Goal: Communication & Community: Answer question/provide support

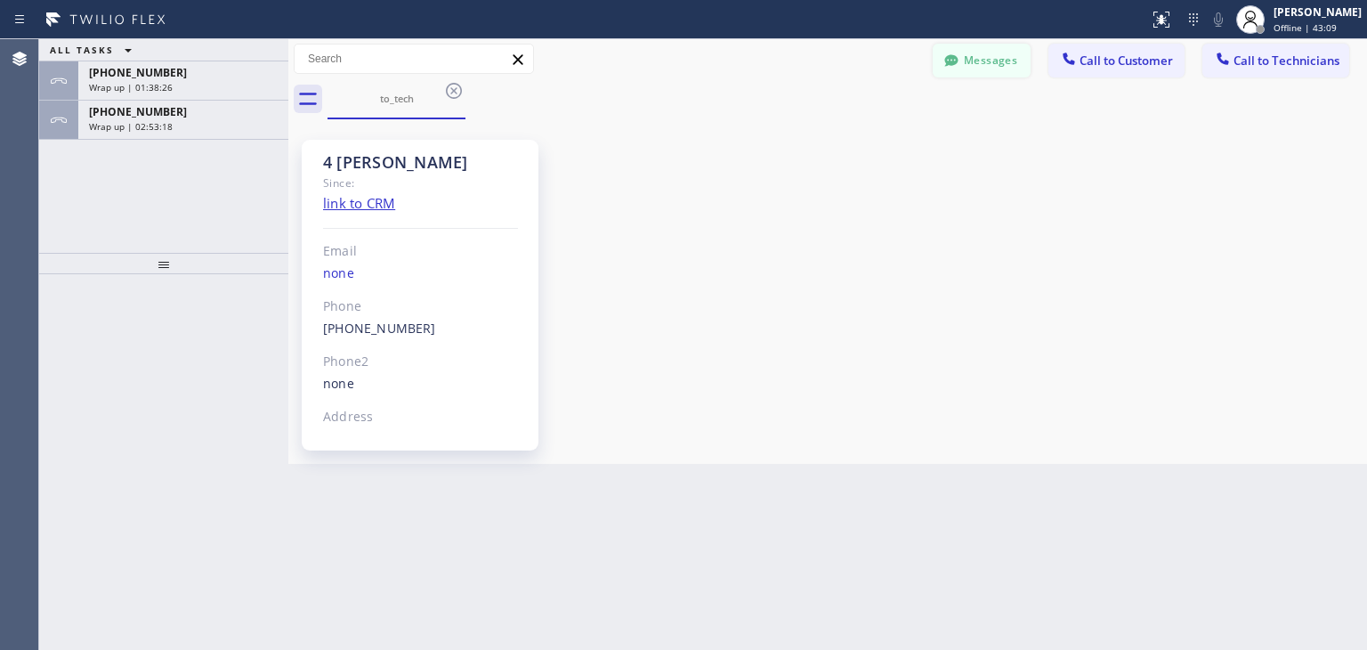
click at [971, 61] on button "Messages" at bounding box center [982, 61] width 98 height 34
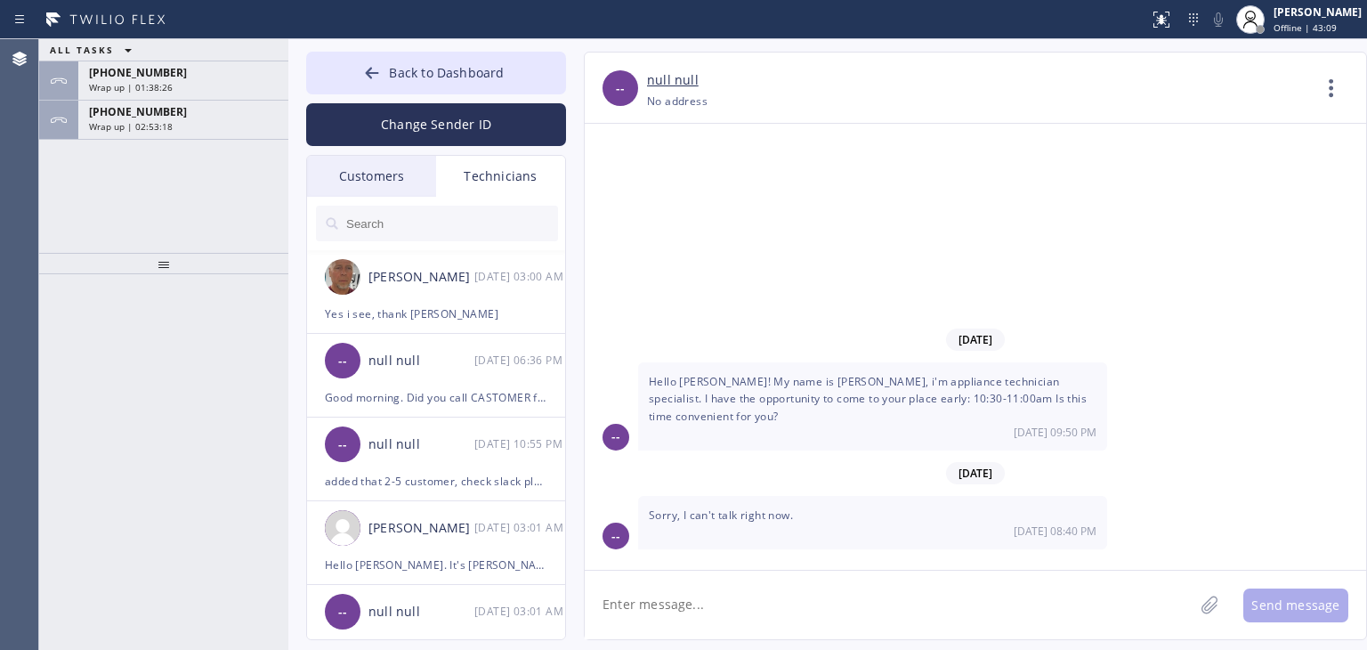
click at [388, 200] on div at bounding box center [437, 223] width 260 height 53
click at [402, 190] on div "Customers" at bounding box center [371, 176] width 129 height 41
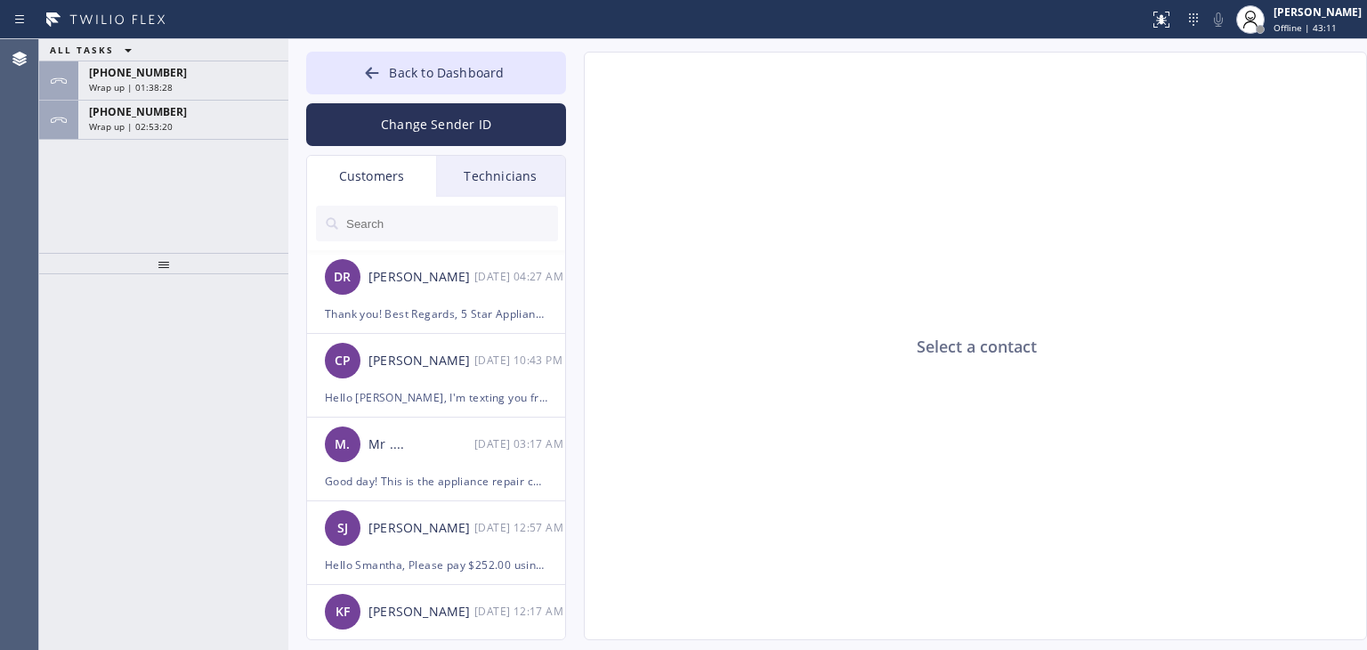
click at [441, 240] on input "text" at bounding box center [452, 224] width 214 height 36
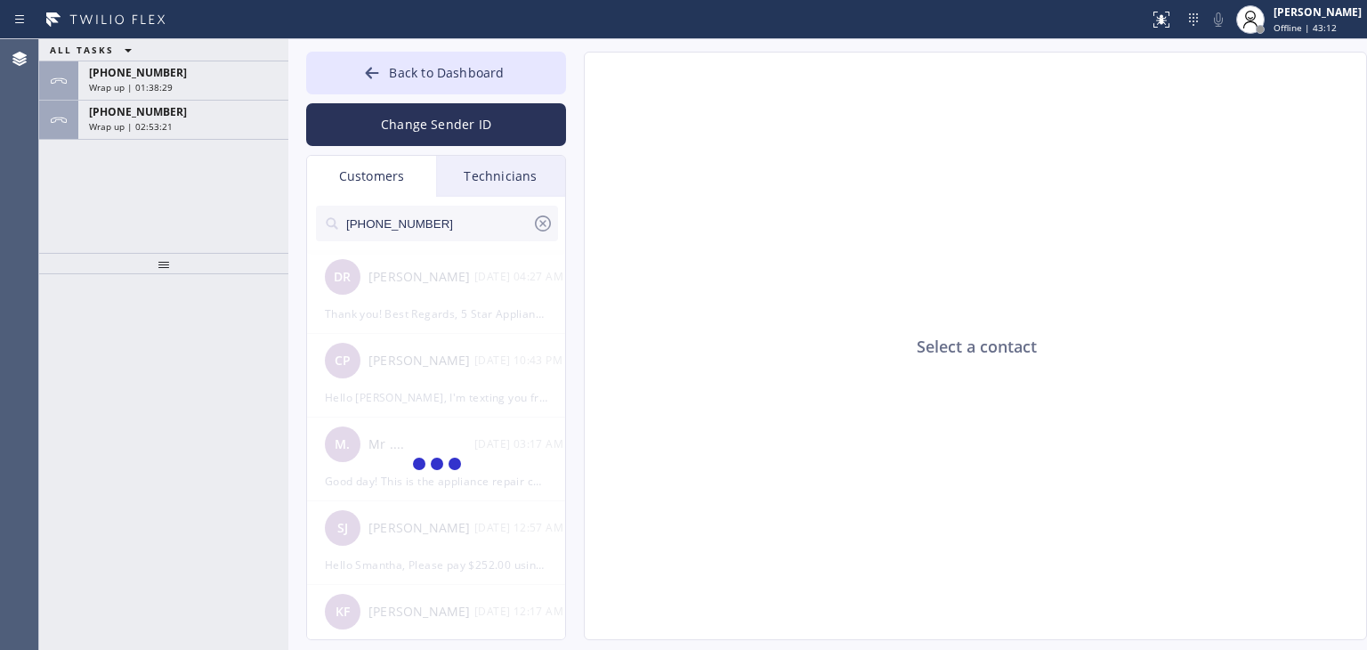
click at [476, 232] on input "[PHONE_NUMBER]" at bounding box center [439, 224] width 188 height 36
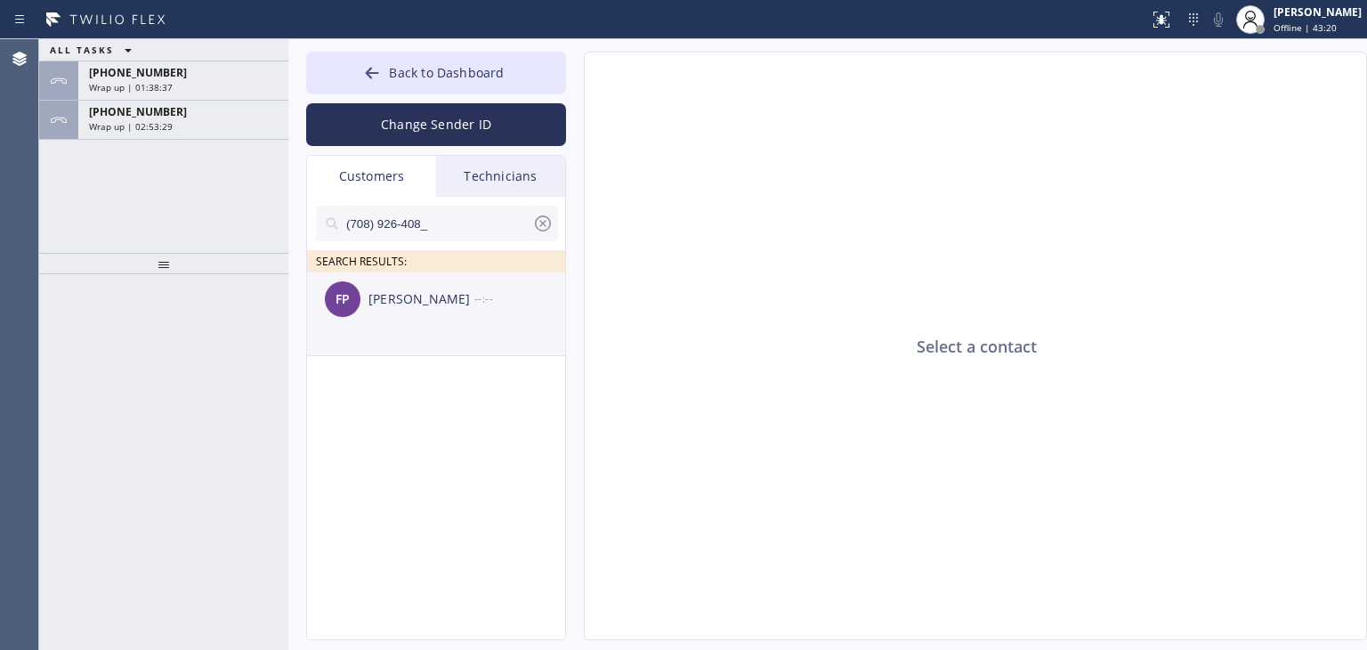
click at [491, 296] on div "--:--" at bounding box center [520, 298] width 93 height 20
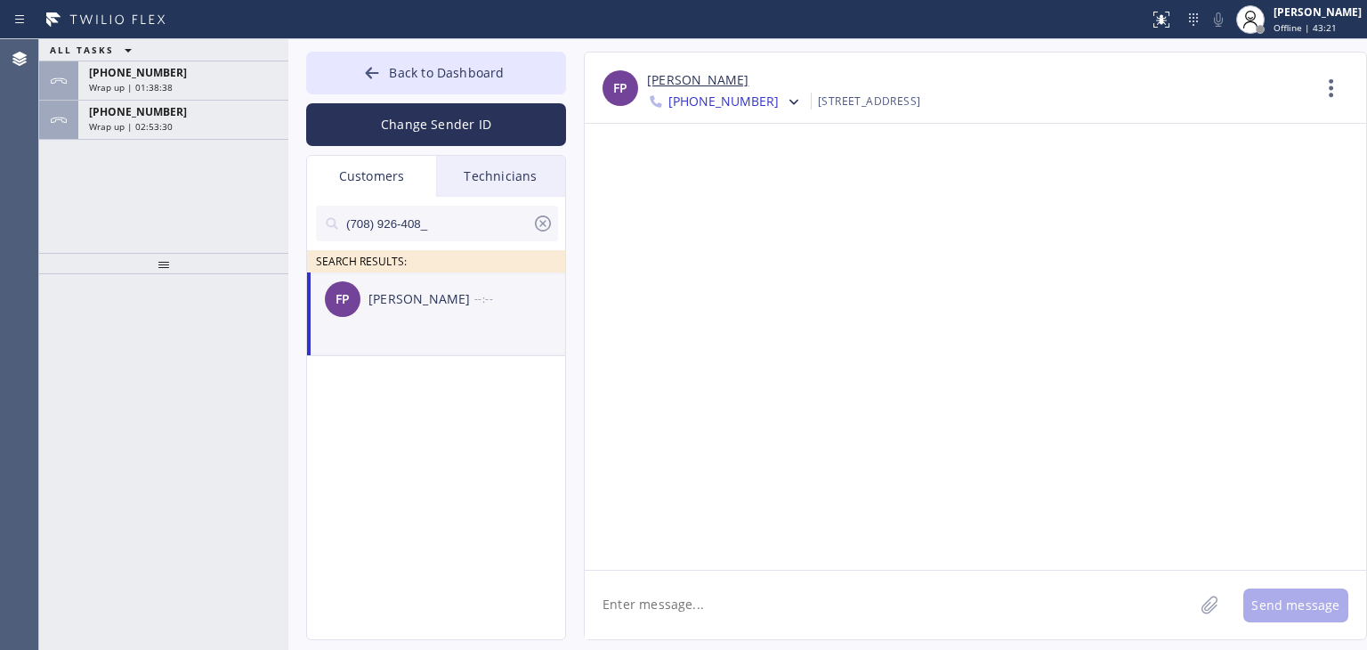
click at [829, 641] on div "Back to Dashboard Change Sender ID Customers Technicians (708) 926-408_ SEARCH …" at bounding box center [827, 344] width 1079 height 611
click at [797, 620] on textarea at bounding box center [889, 605] width 609 height 69
type textarea "J"
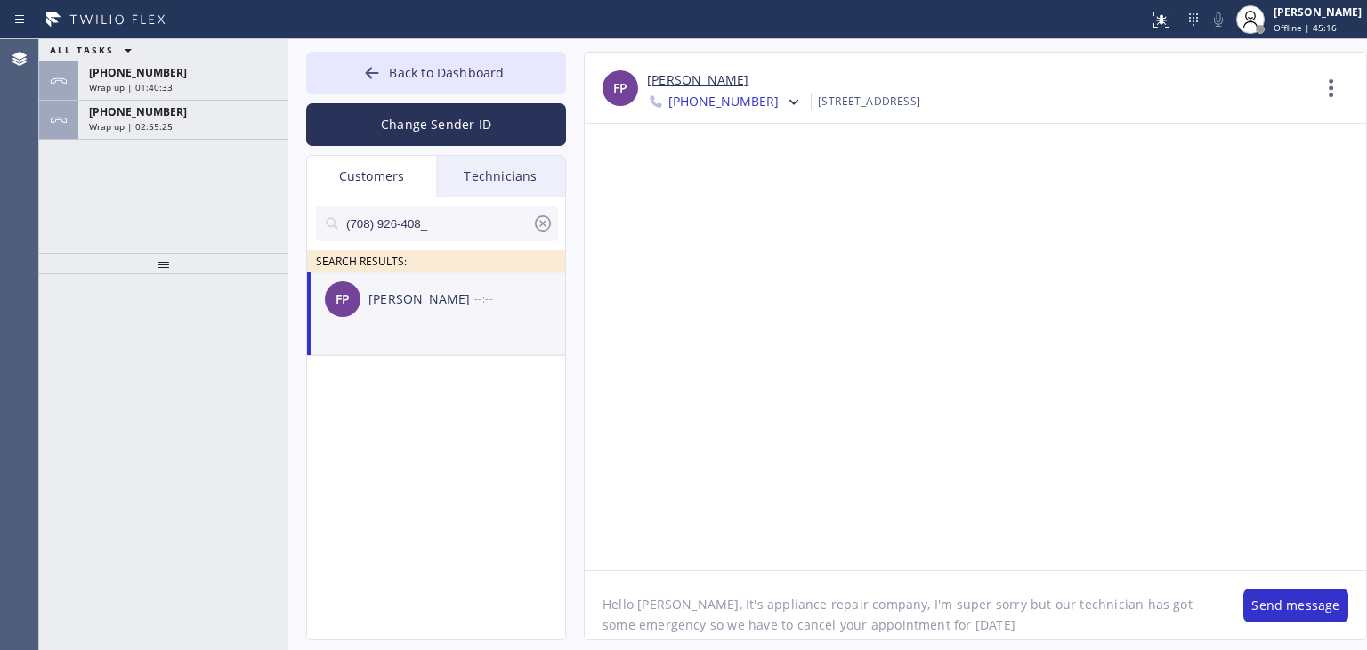
type textarea "Hello [PERSON_NAME], It's appliance repair company, I'm super sorry but our tec…"
click at [172, 79] on div "[PHONE_NUMBER] Wrap up | 01:43:22" at bounding box center [179, 80] width 203 height 39
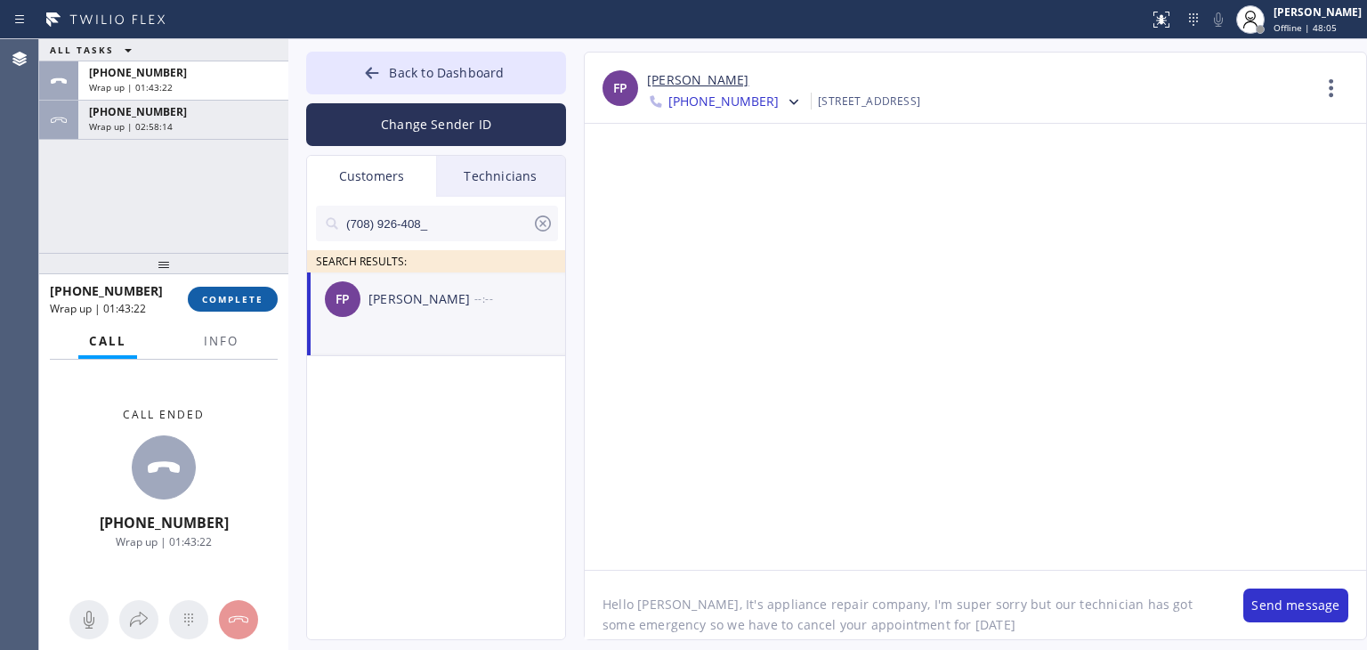
click at [207, 287] on button "COMPLETE" at bounding box center [233, 299] width 90 height 25
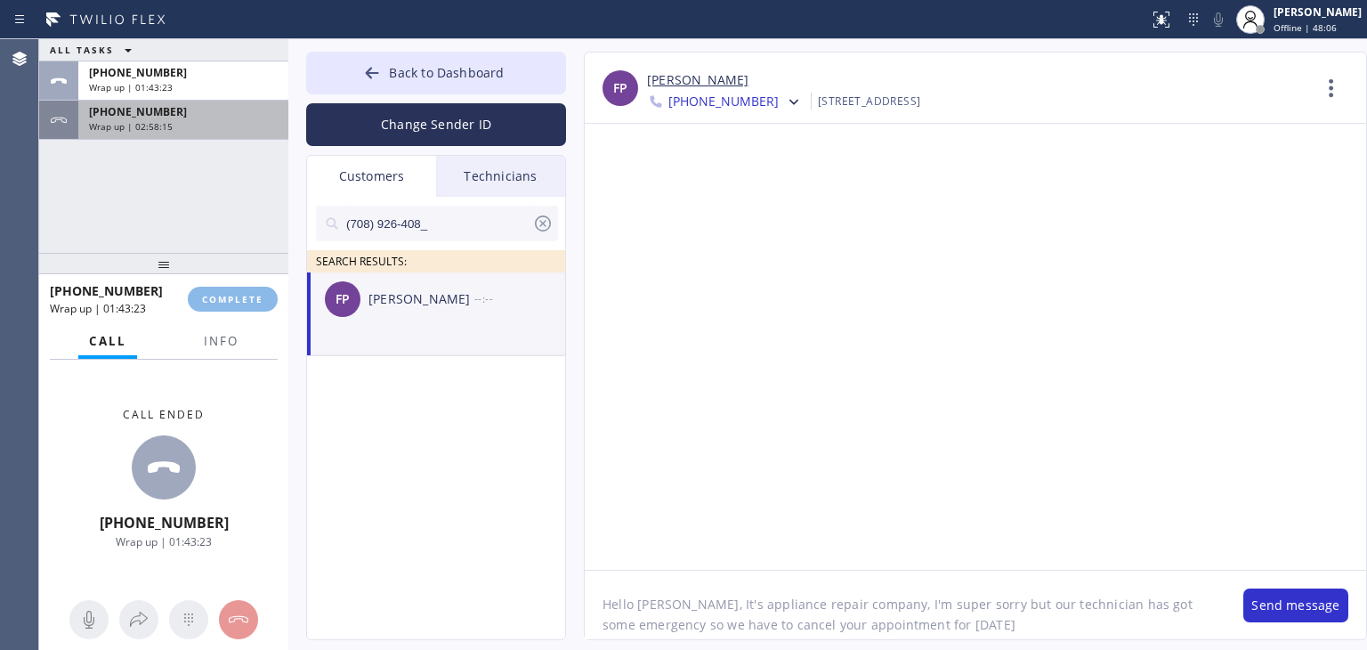
click at [200, 107] on div "[PHONE_NUMBER]" at bounding box center [183, 111] width 189 height 15
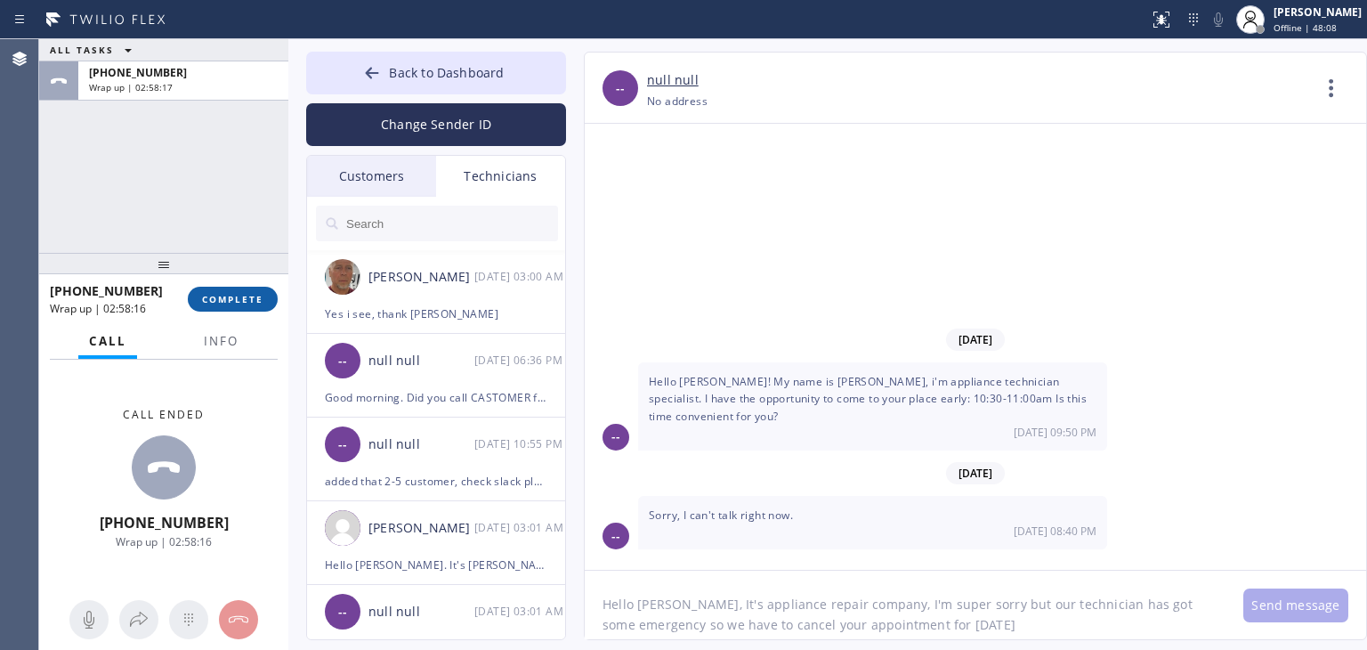
click at [268, 301] on button "COMPLETE" at bounding box center [233, 299] width 90 height 25
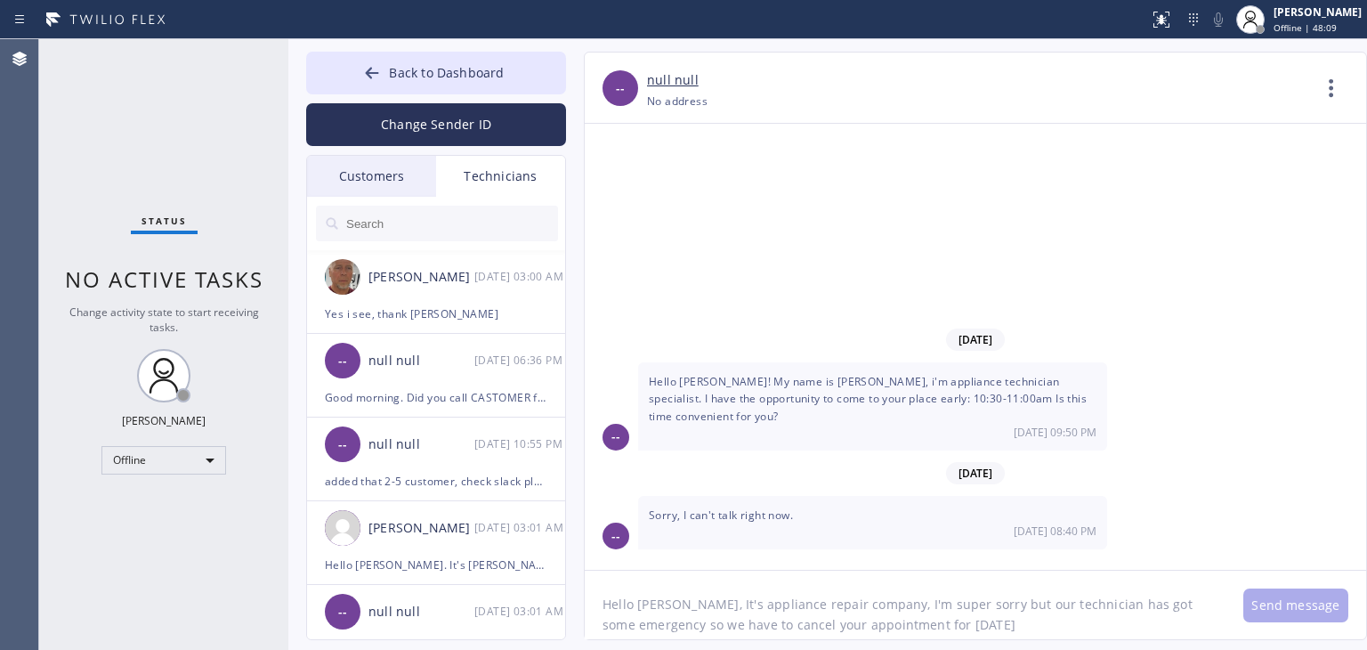
click at [402, 172] on div "Customers" at bounding box center [371, 176] width 129 height 41
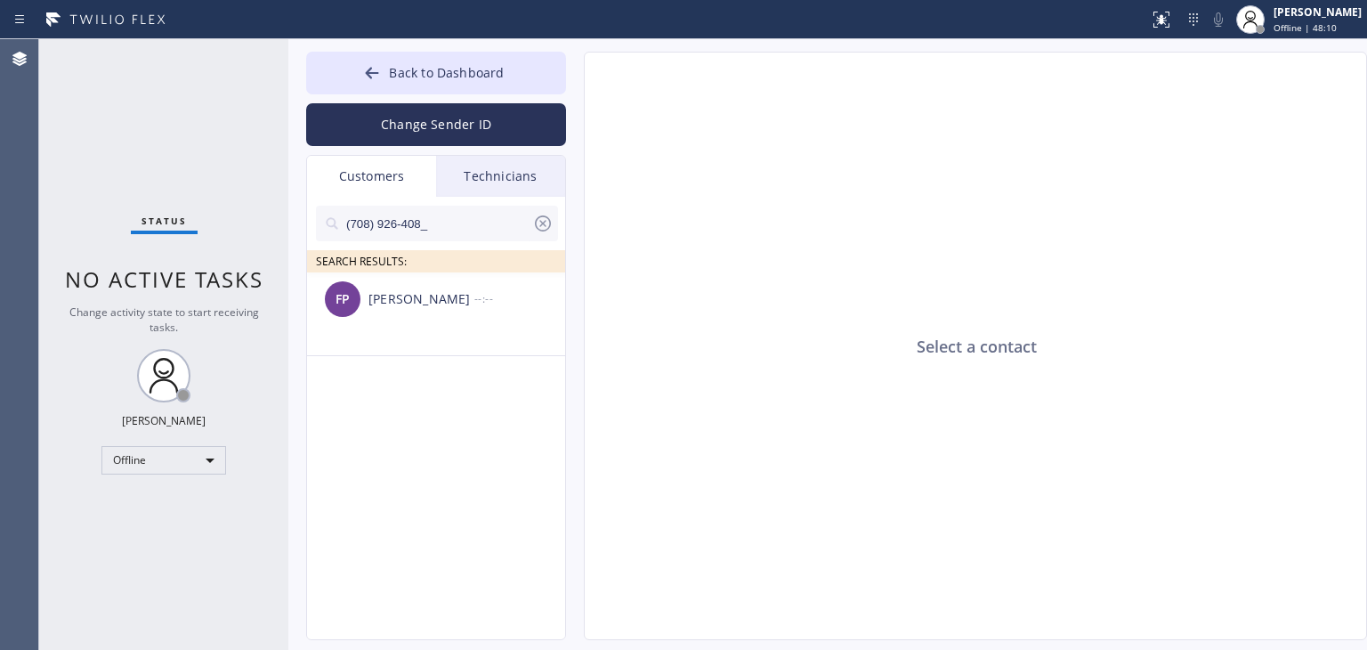
click at [546, 223] on icon at bounding box center [542, 223] width 21 height 21
click at [534, 200] on div "SEARCH RESULTS:" at bounding box center [437, 235] width 260 height 76
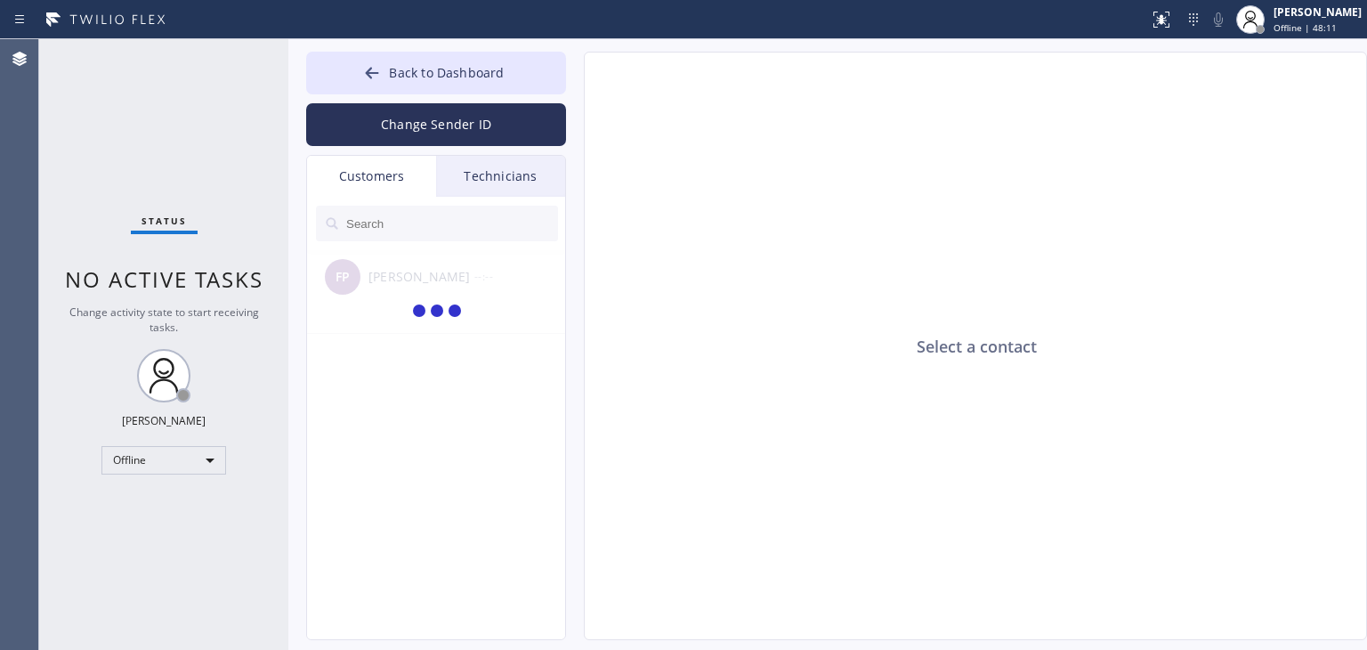
click at [534, 190] on div "Technicians" at bounding box center [500, 176] width 129 height 41
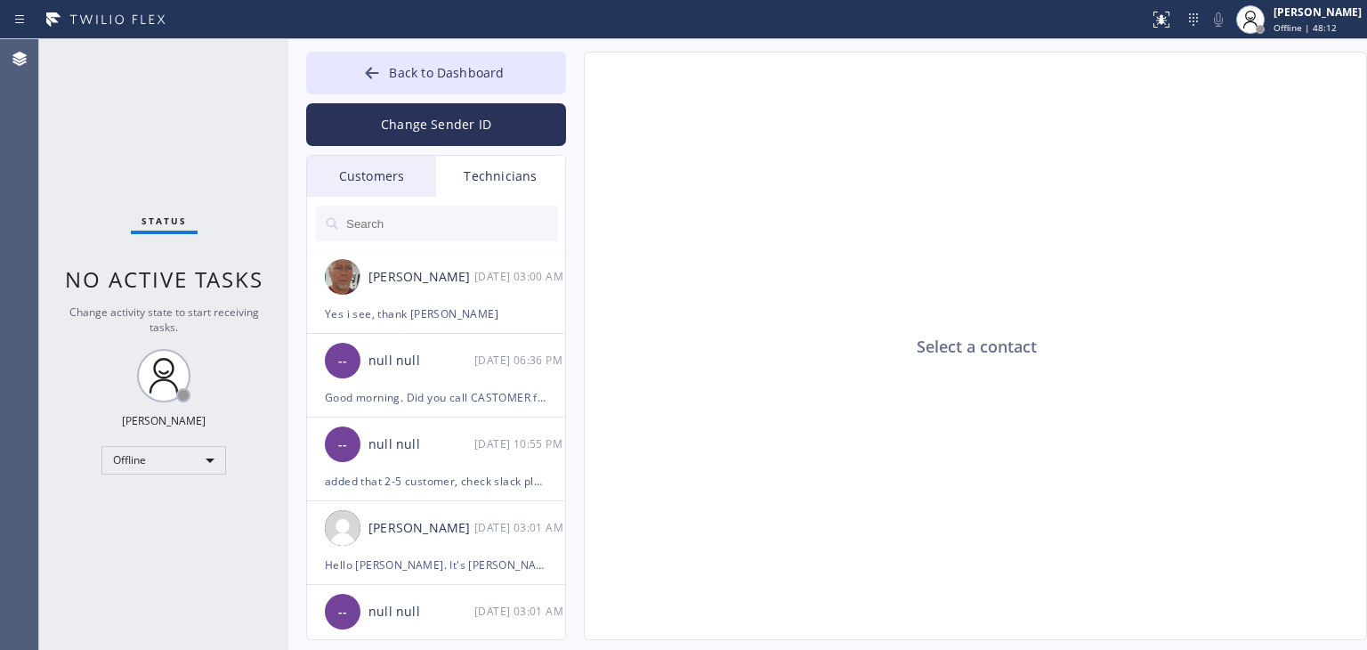
click at [406, 177] on div "Customers" at bounding box center [371, 176] width 129 height 41
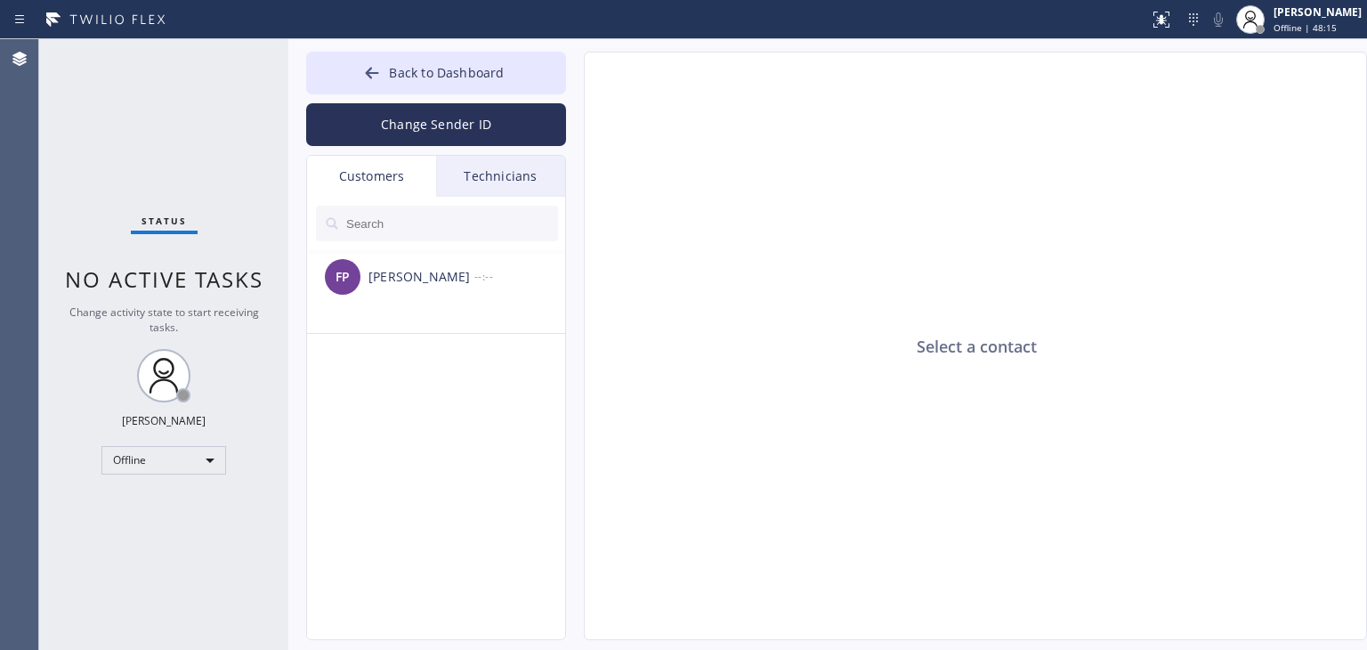
click at [494, 179] on div "Technicians" at bounding box center [500, 176] width 129 height 41
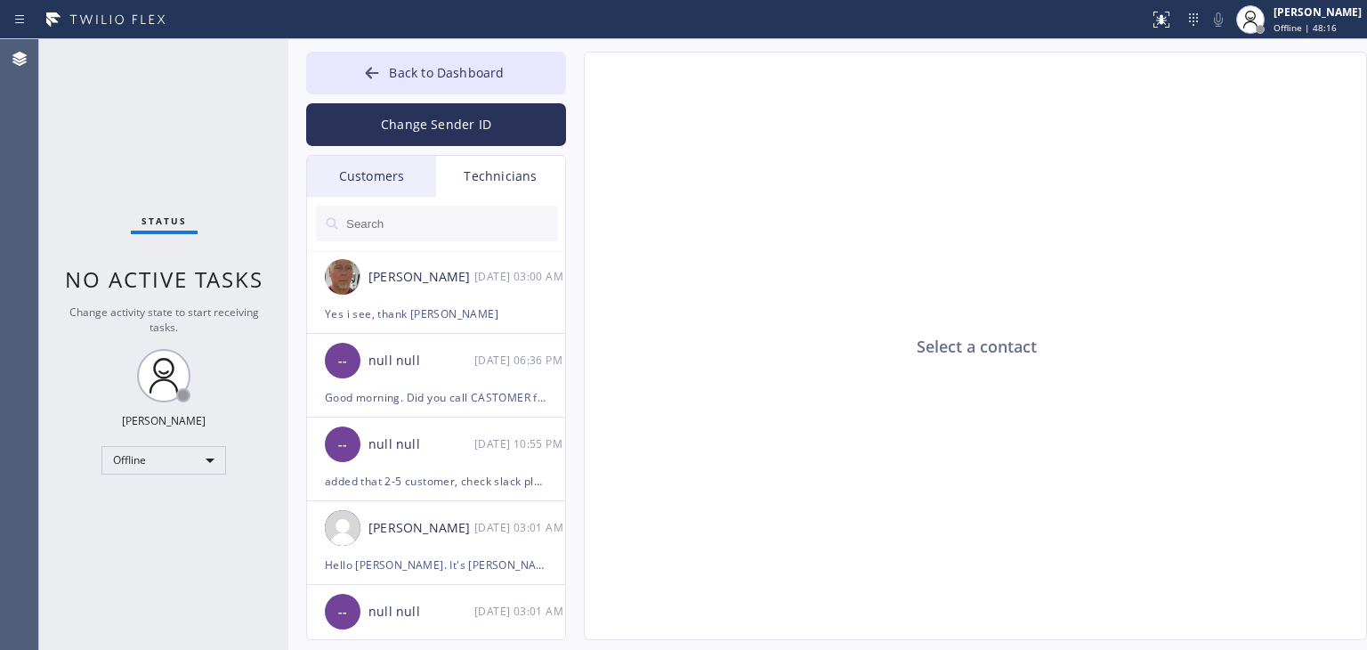
click at [377, 182] on div "Customers" at bounding box center [371, 176] width 129 height 41
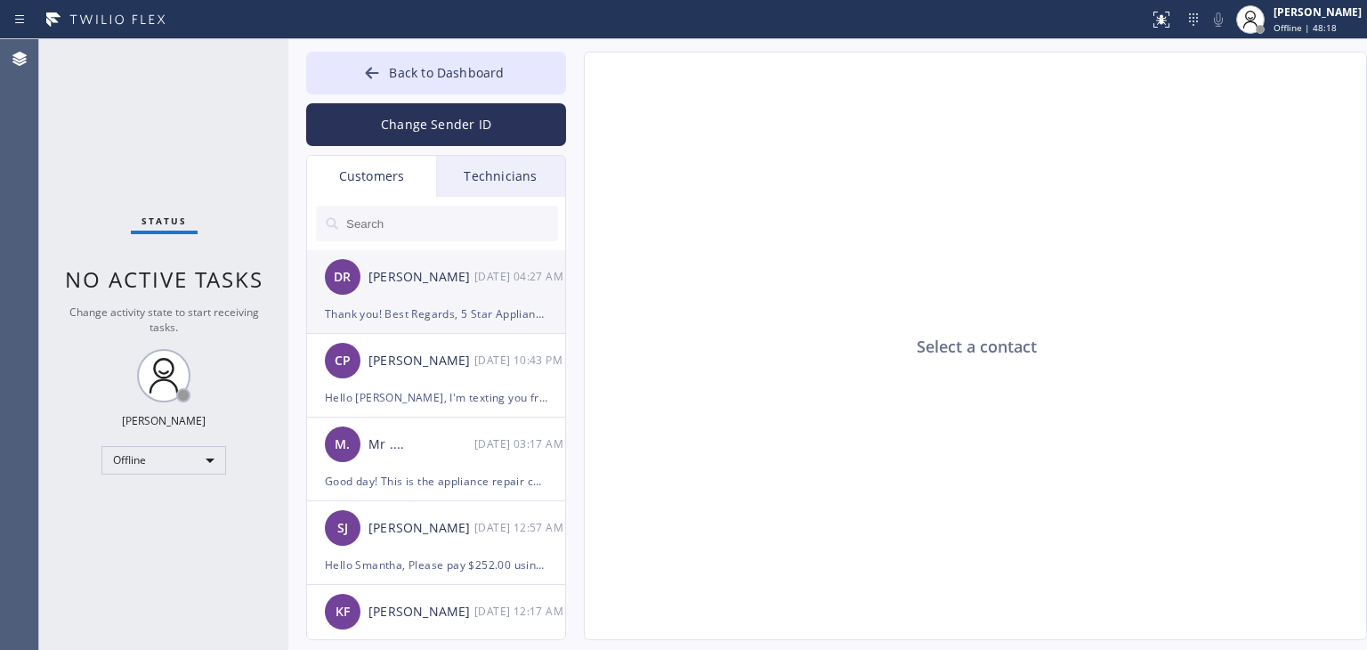
click at [439, 275] on div "[PERSON_NAME]" at bounding box center [422, 277] width 106 height 20
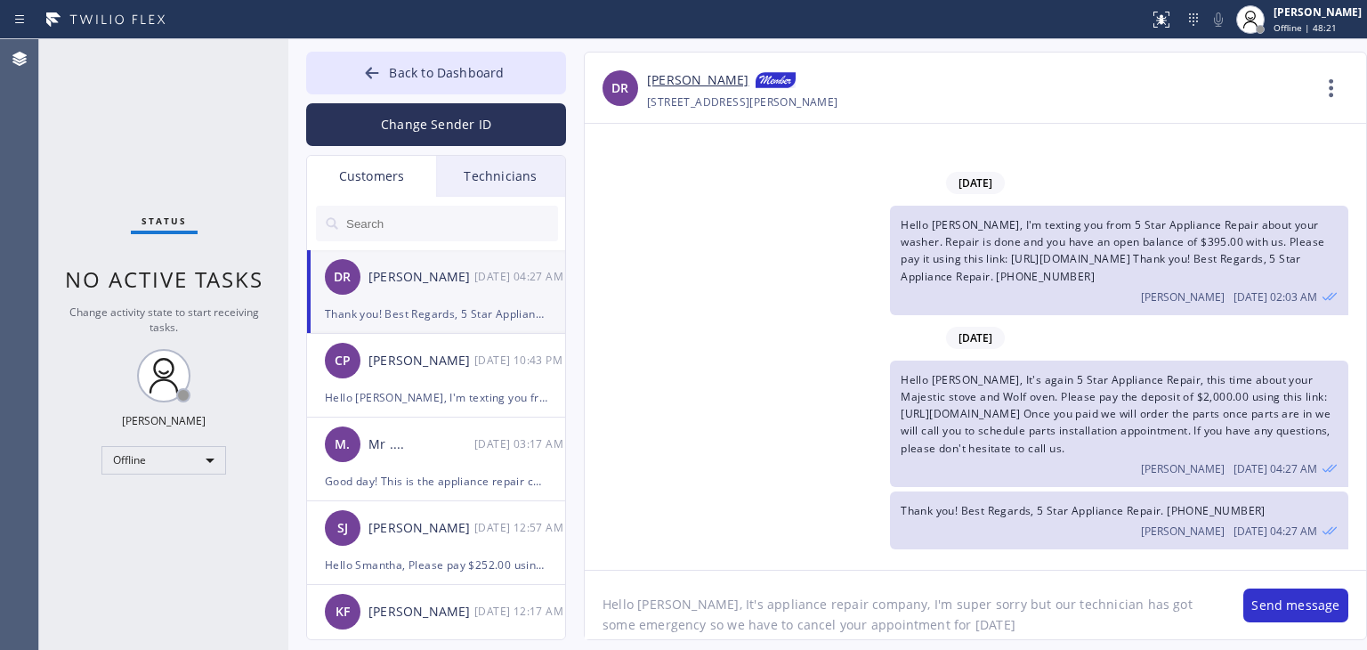
click at [1037, 617] on textarea "Hello [PERSON_NAME], It's appliance repair company, I'm super sorry but our tec…" at bounding box center [905, 605] width 641 height 69
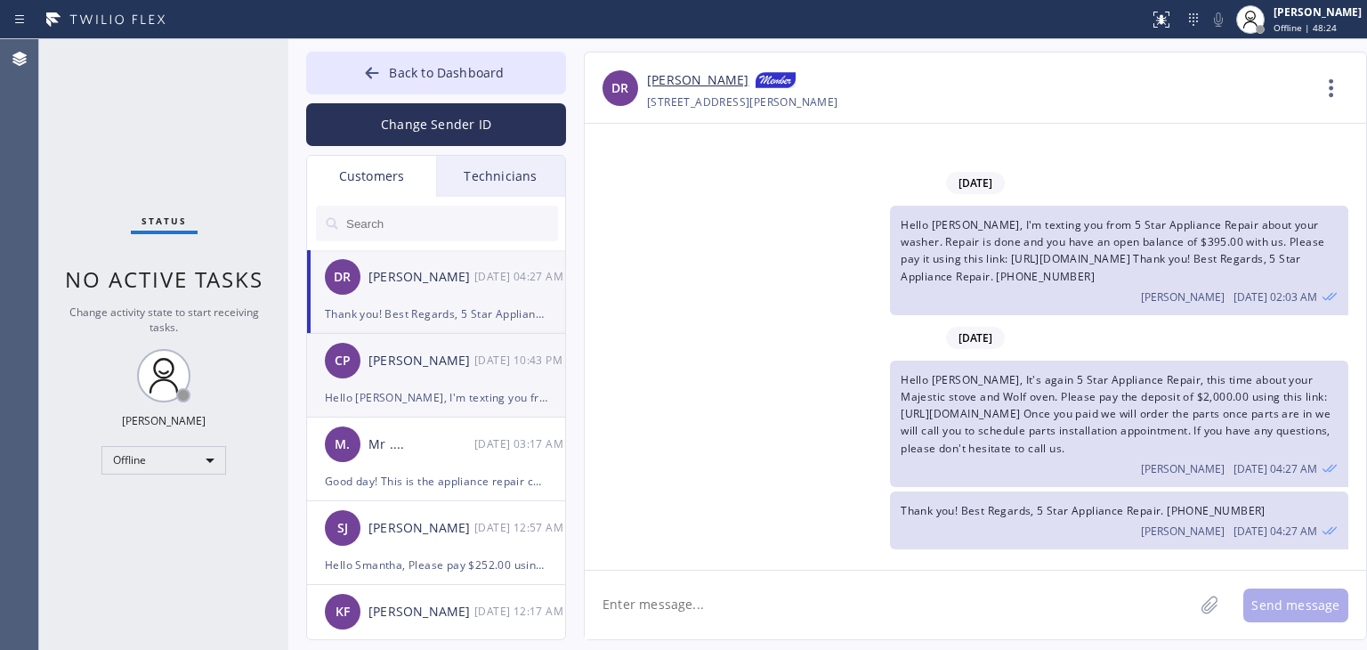
click at [447, 357] on div "[PERSON_NAME]" at bounding box center [422, 361] width 106 height 20
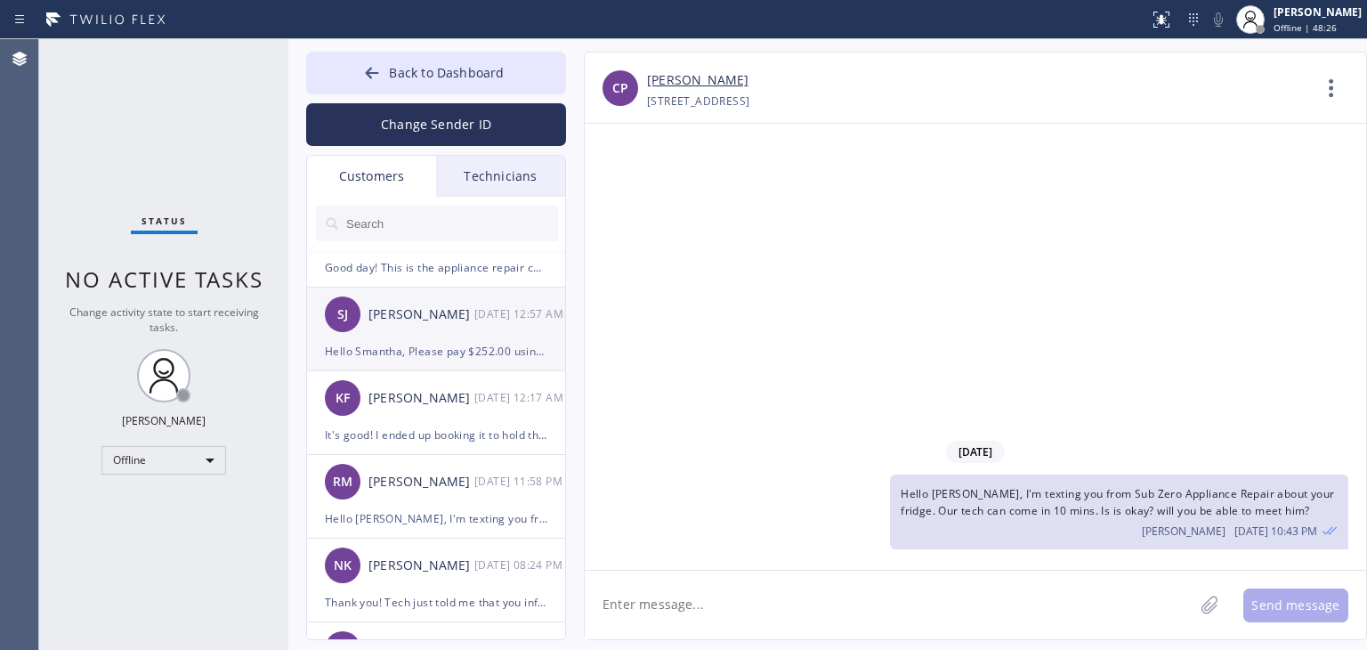
scroll to position [223, 0]
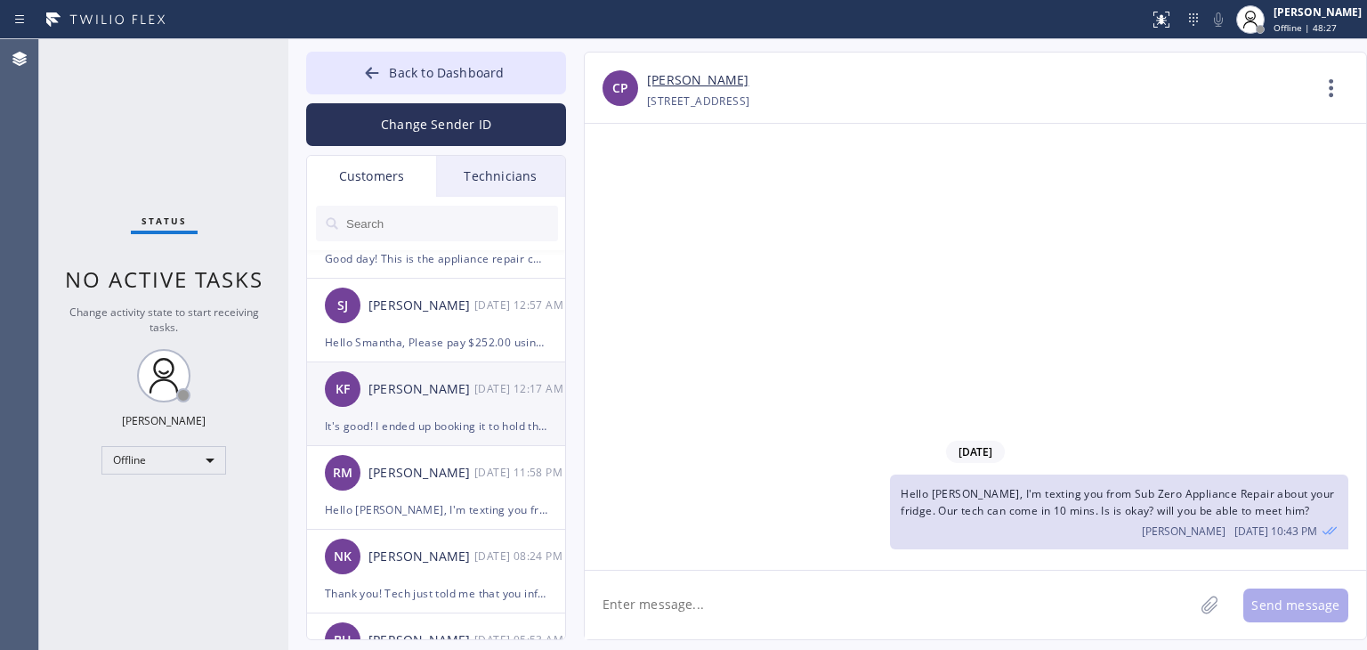
click at [450, 434] on div "It's good! I ended up booking it to hold the space because my girlfriend is ava…" at bounding box center [436, 426] width 223 height 20
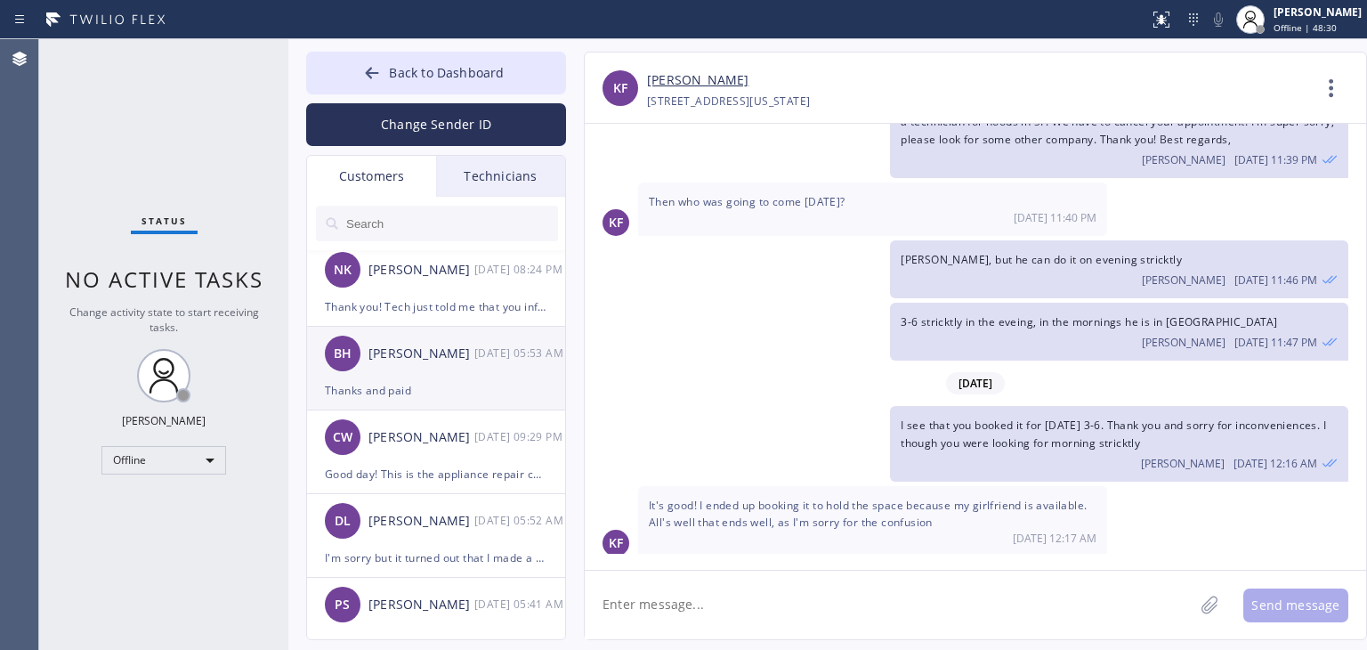
scroll to position [523, 0]
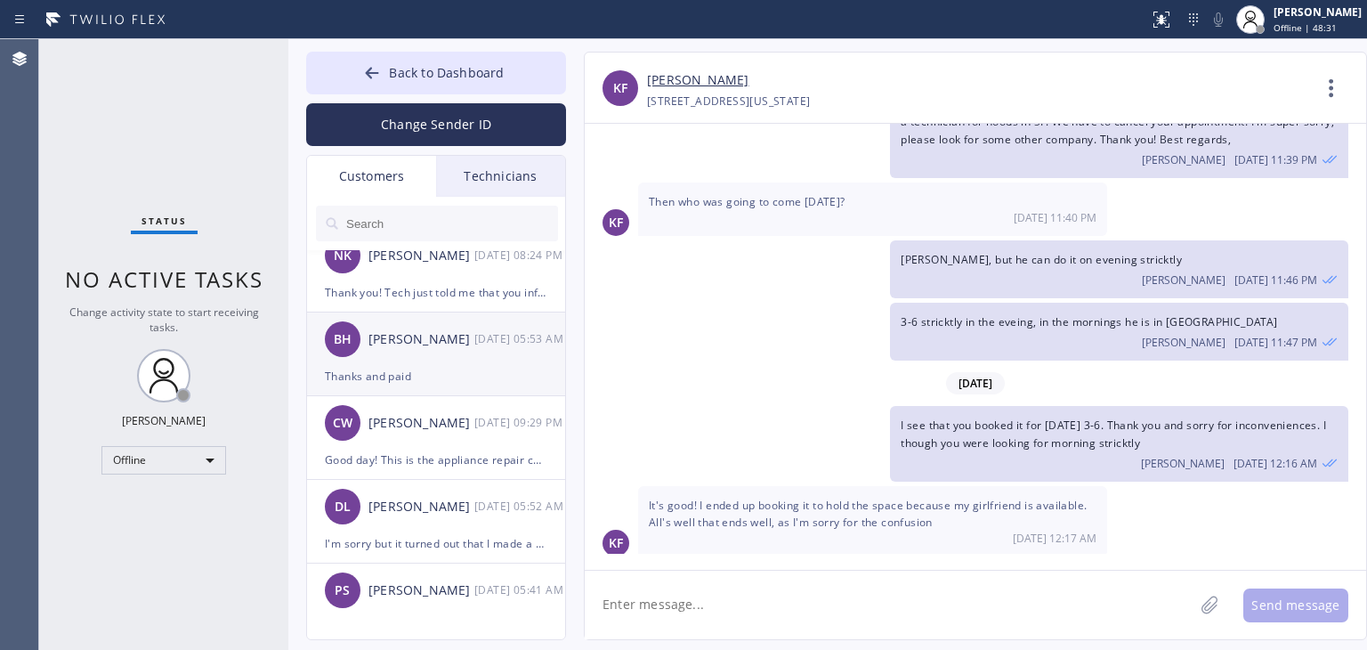
click at [467, 370] on div "Thanks and paid" at bounding box center [436, 376] width 223 height 20
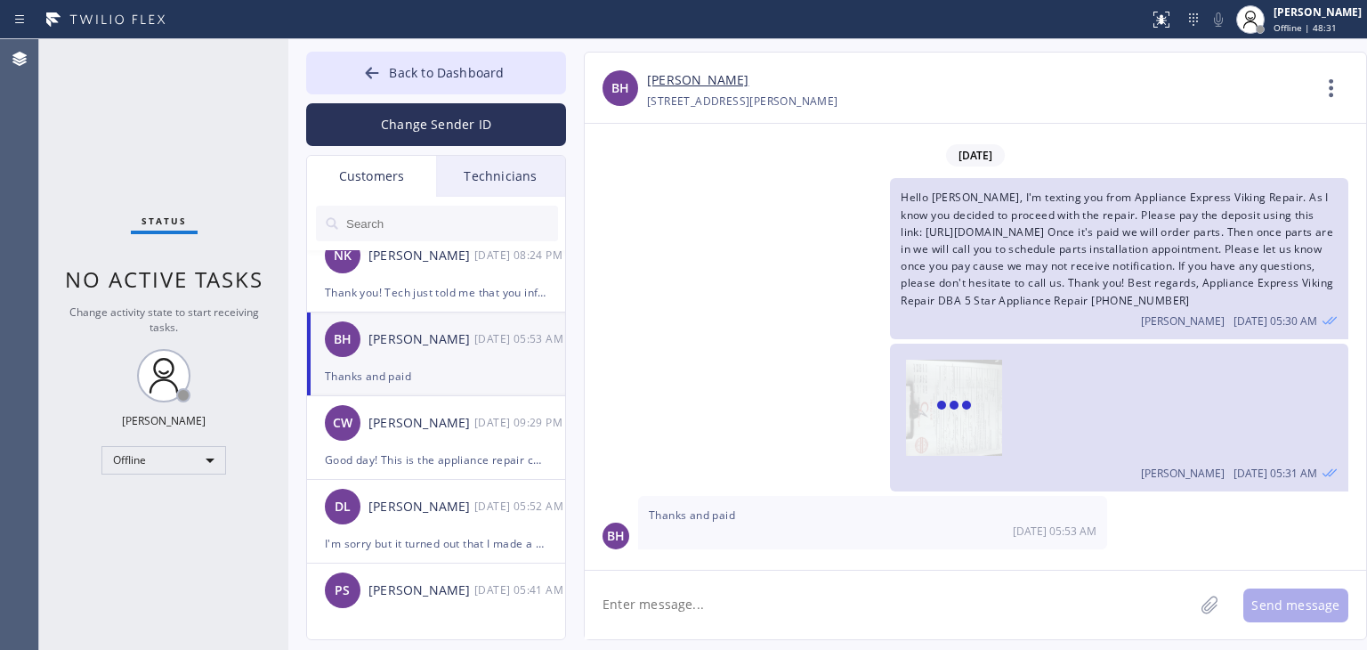
scroll to position [0, 0]
click at [466, 76] on span "Back to Dashboard" at bounding box center [446, 72] width 115 height 17
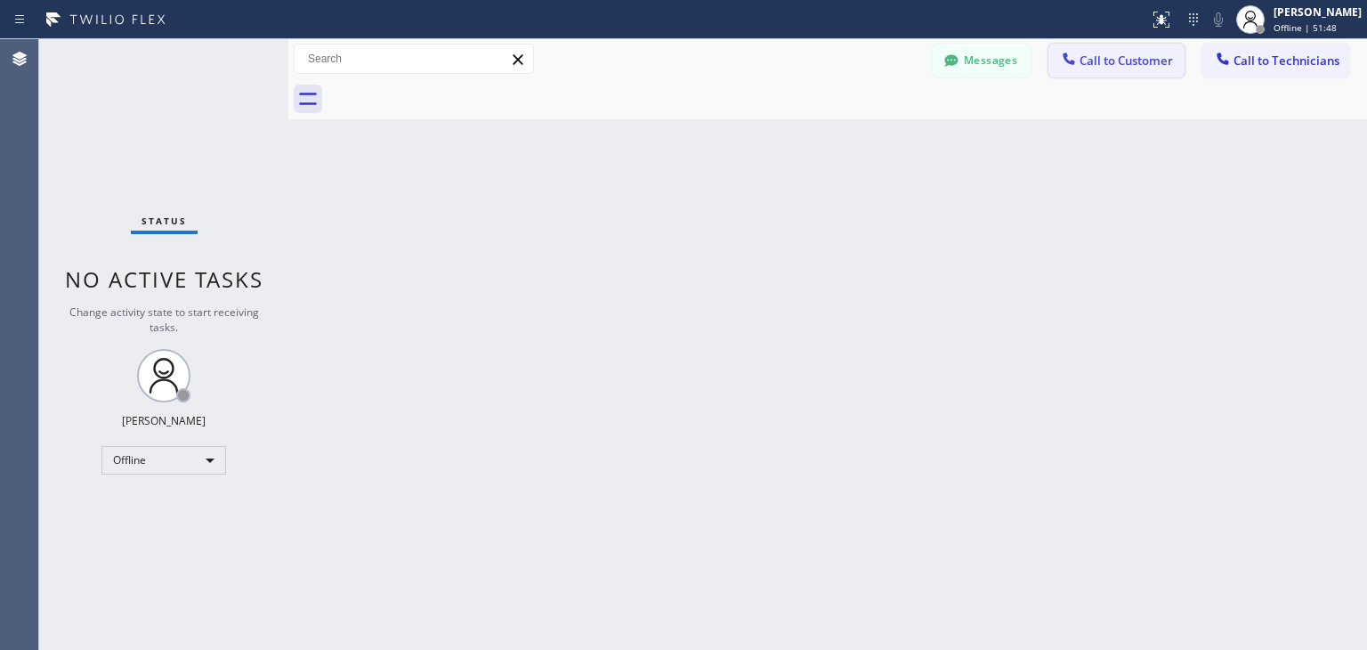
click at [1105, 72] on button "Call to Customer" at bounding box center [1117, 61] width 136 height 34
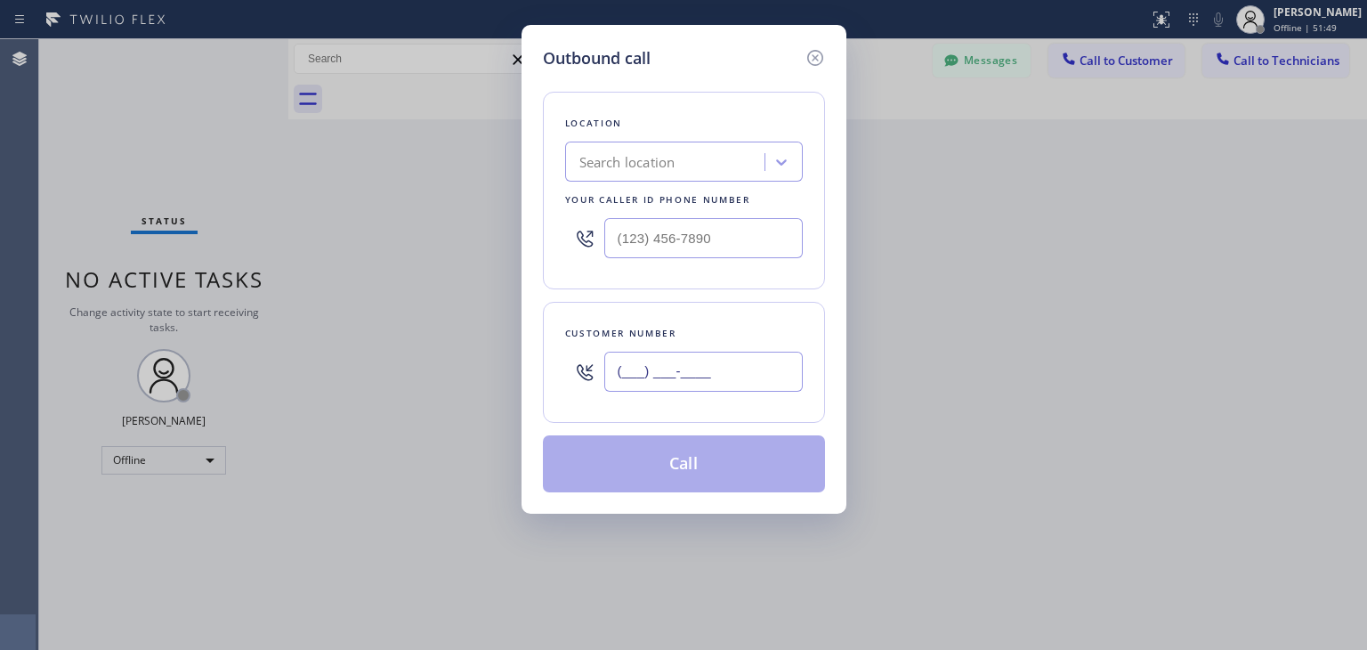
paste input "310) 339-2400"
click at [762, 371] on input "[PHONE_NUMBER]" at bounding box center [703, 372] width 199 height 40
type input "[PHONE_NUMBER]"
paste input "5 Star Appliance Repair"
type input "5 Star Appliance Repair"
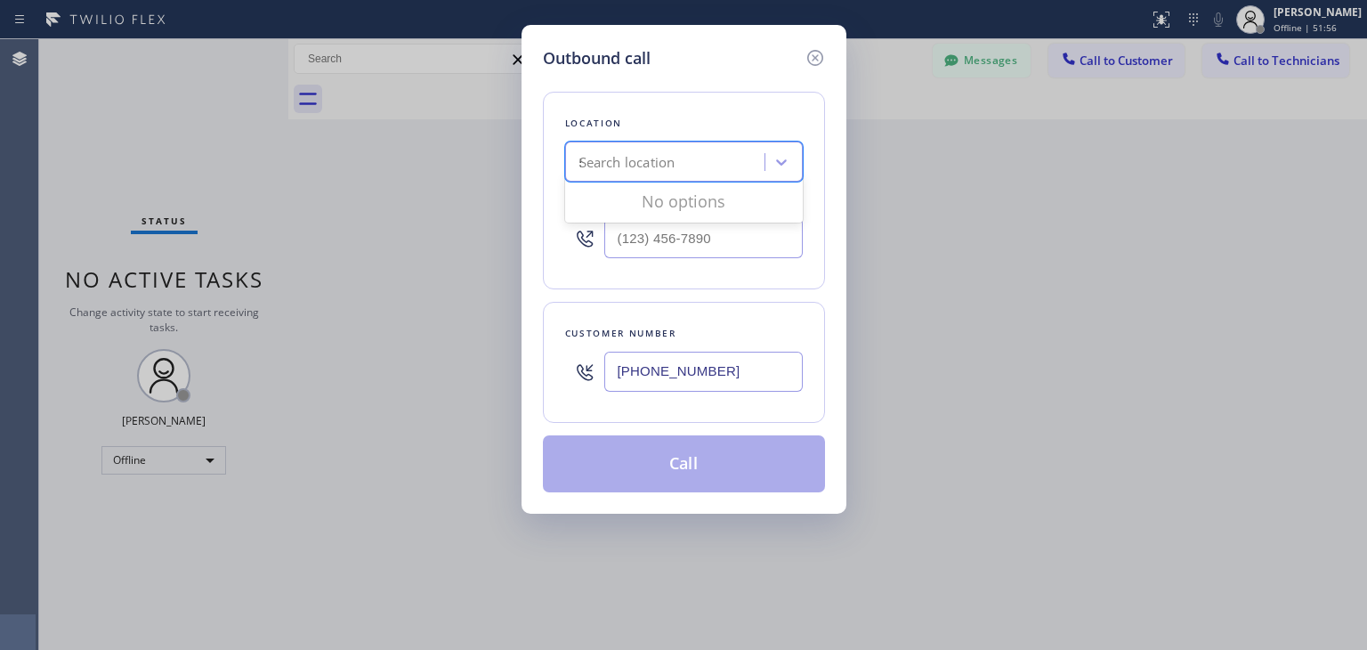
click at [750, 167] on div "Search location 5 Star Appliance Repair" at bounding box center [684, 162] width 238 height 40
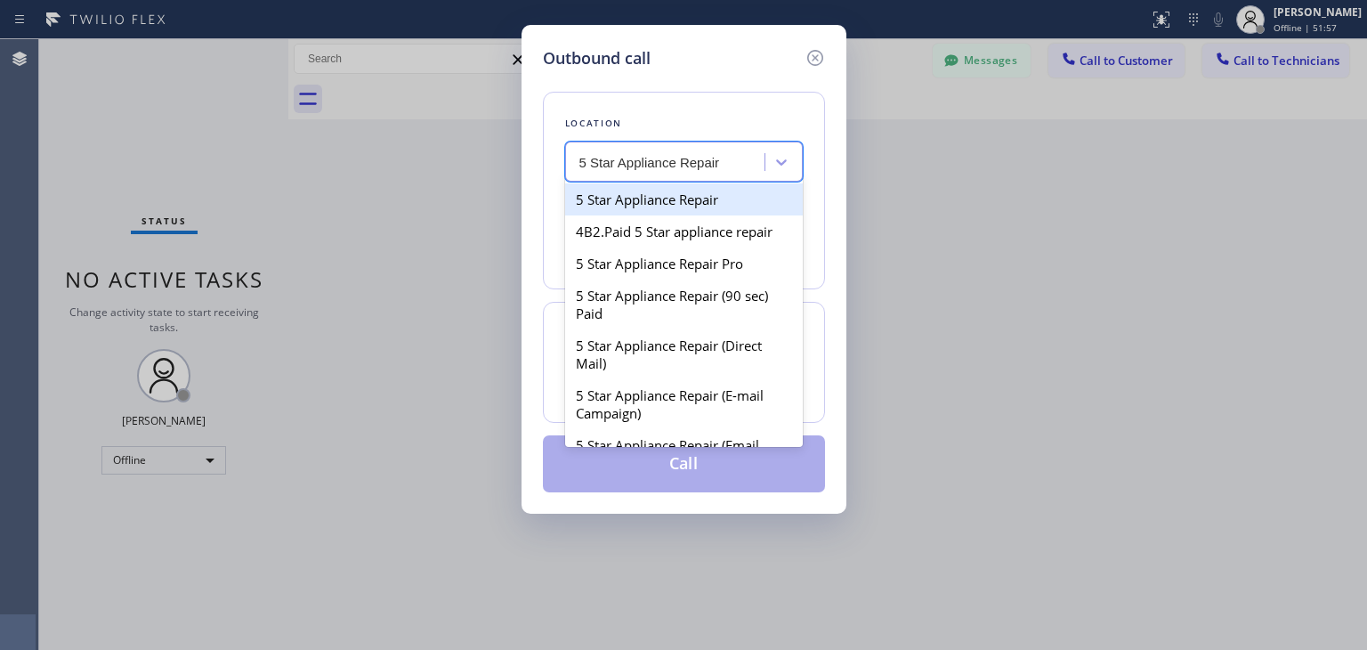
click at [730, 190] on div "5 Star Appliance Repair" at bounding box center [684, 199] width 238 height 32
type input "[PHONE_NUMBER]"
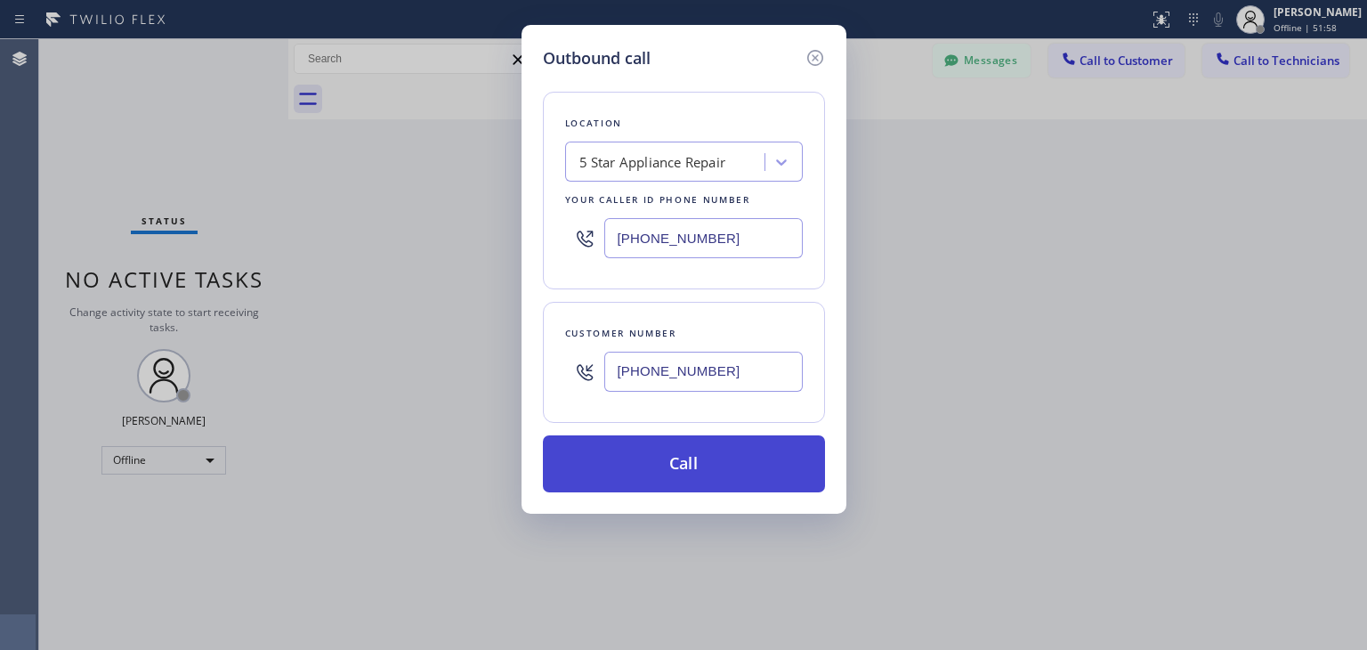
click at [679, 470] on button "Call" at bounding box center [684, 463] width 282 height 57
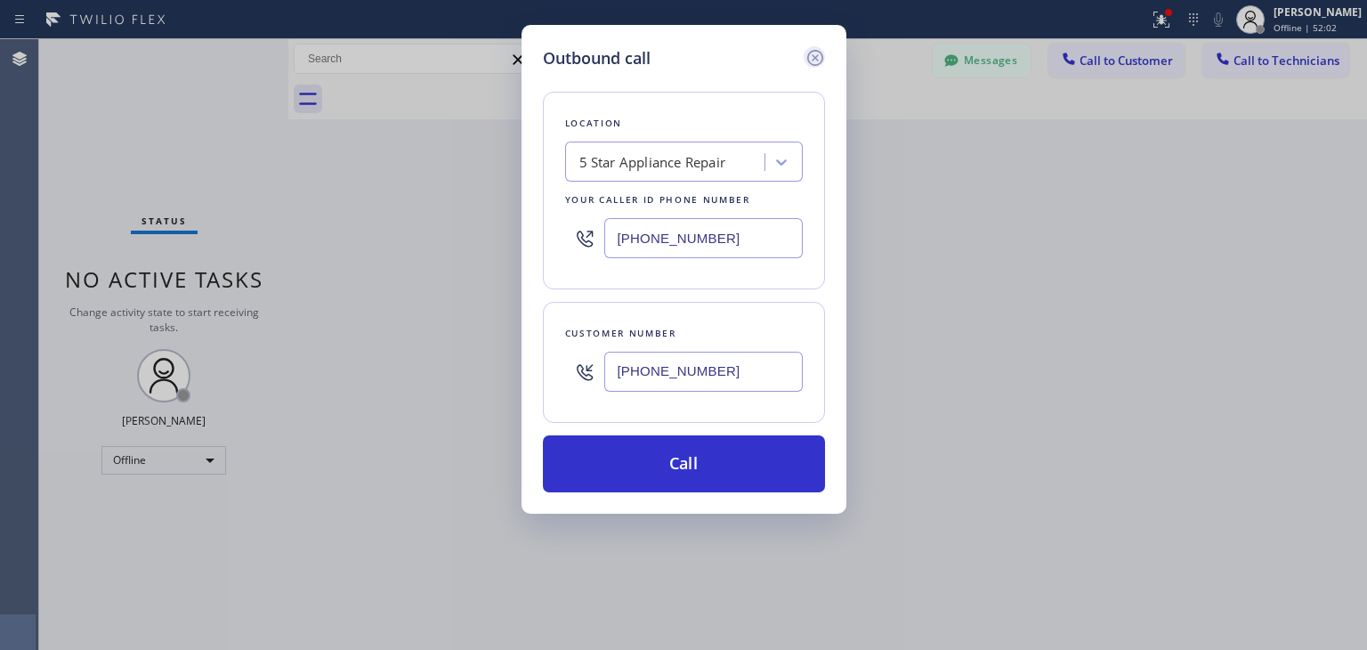
click at [823, 65] on icon at bounding box center [815, 57] width 21 height 21
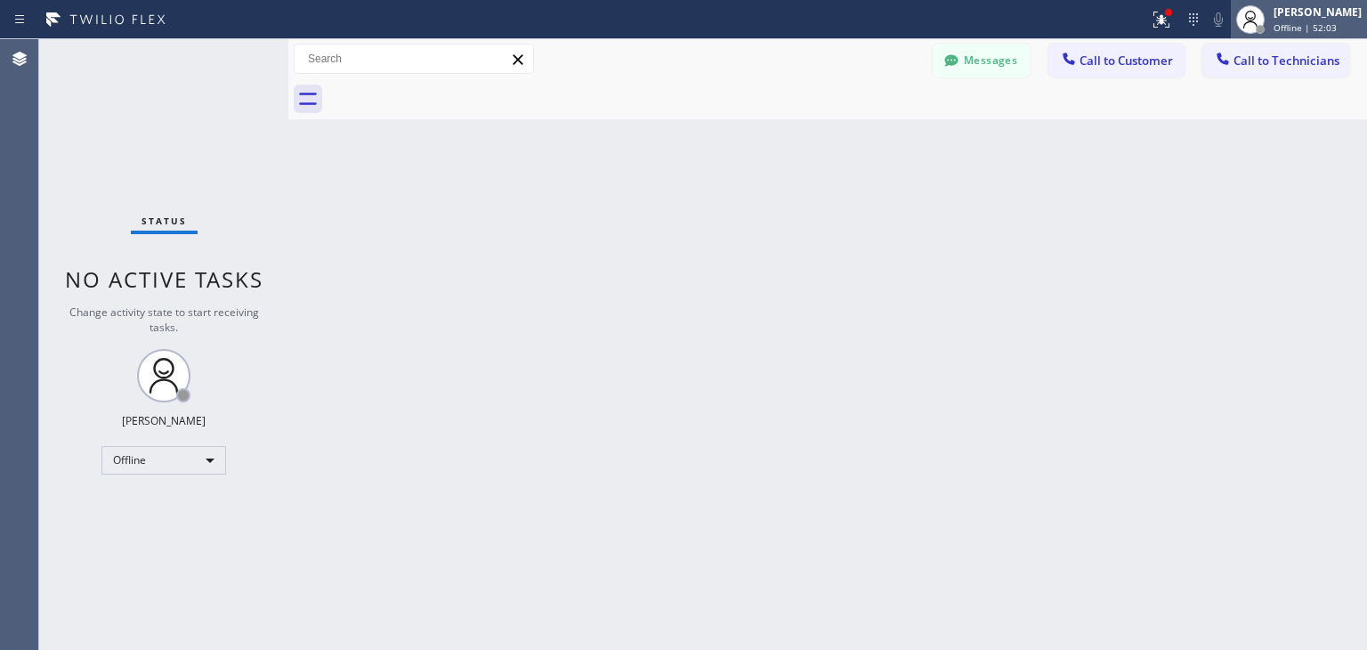
click at [1328, 18] on div "[PERSON_NAME]" at bounding box center [1318, 11] width 88 height 15
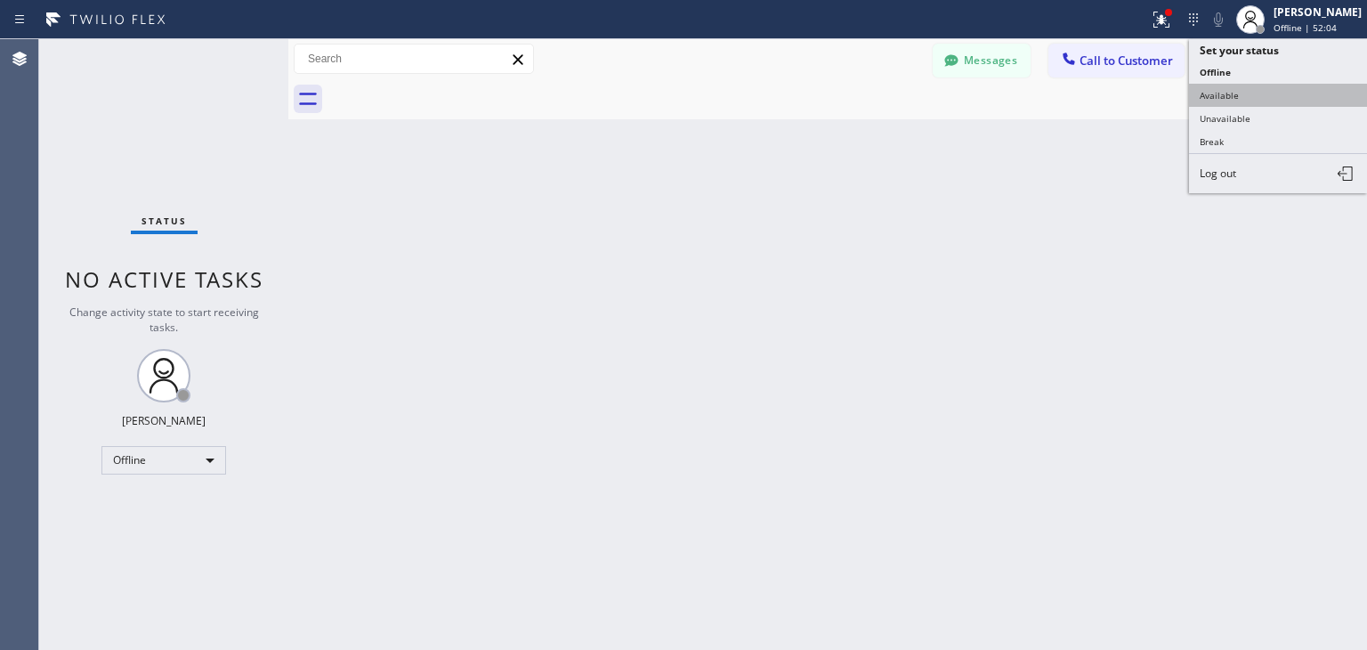
drag, startPoint x: 1310, startPoint y: 80, endPoint x: 1310, endPoint y: 90, distance: 9.8
click at [1310, 90] on ul "Set your status Offline Available Unavailable Break Log out" at bounding box center [1278, 116] width 178 height 154
click at [1310, 90] on button "Available" at bounding box center [1278, 95] width 178 height 23
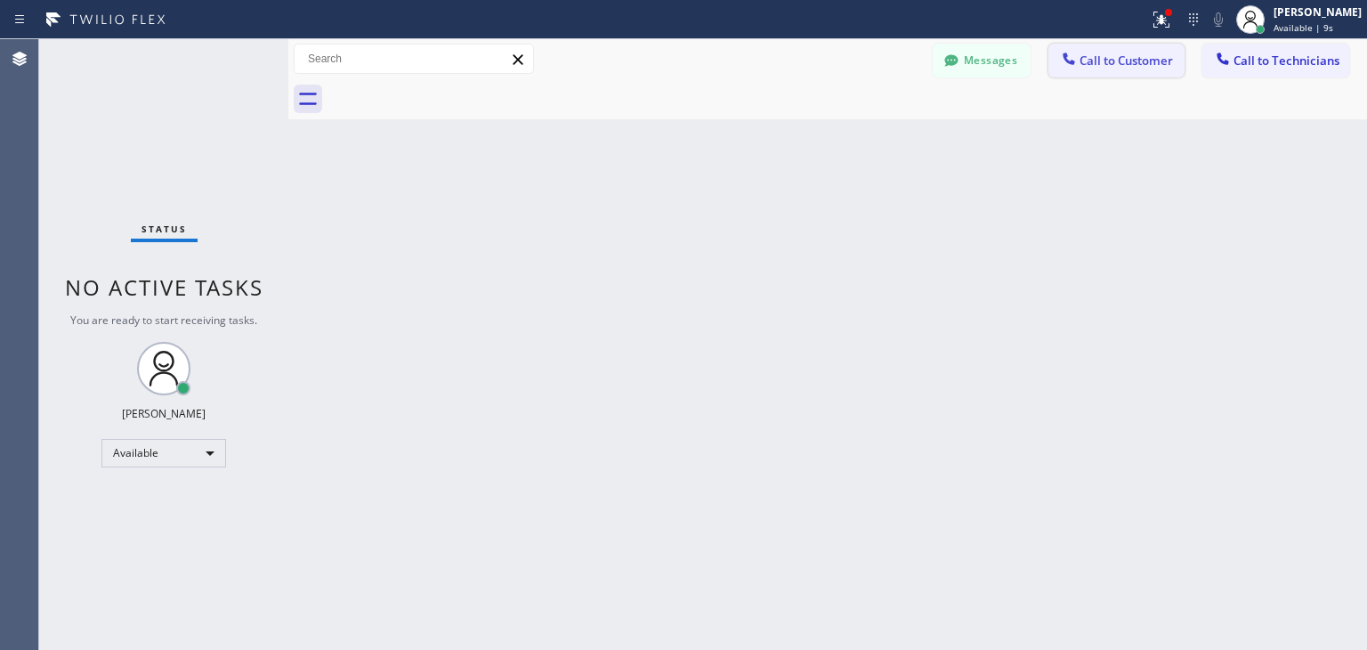
click at [1101, 67] on span "Call to Customer" at bounding box center [1126, 61] width 93 height 16
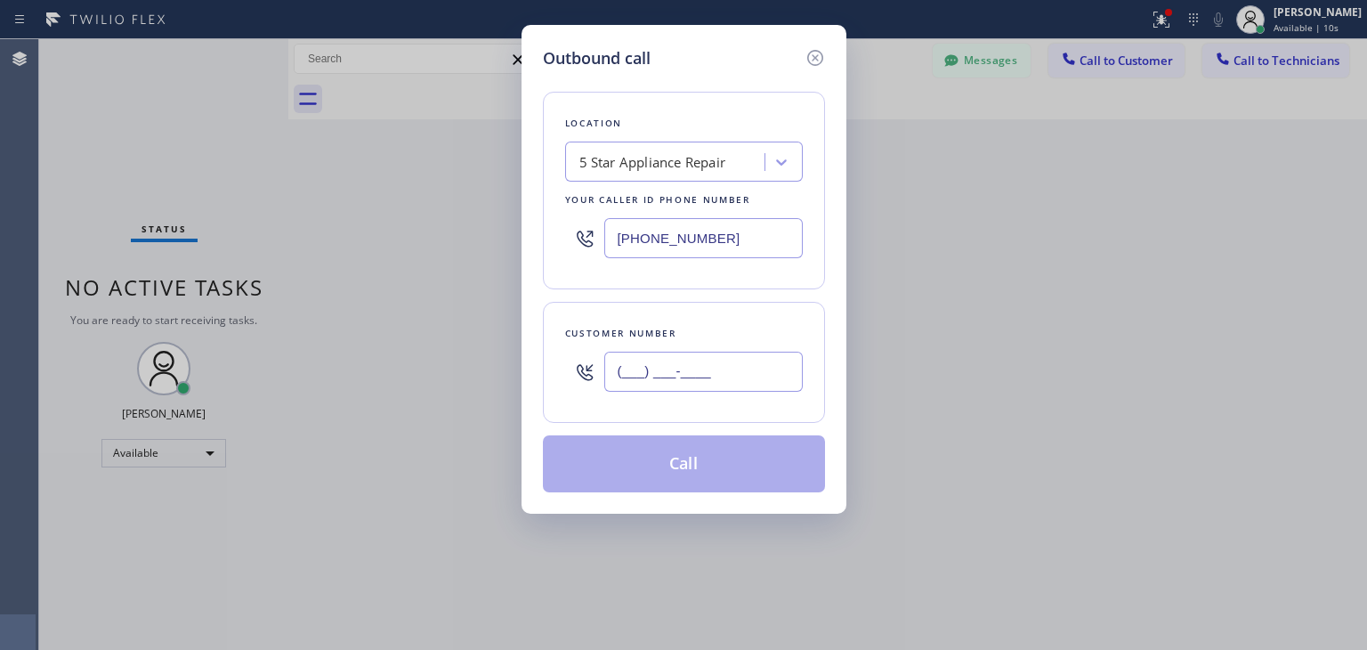
paste input "310) 339-2400"
click at [712, 366] on input "[PHONE_NUMBER]" at bounding box center [703, 372] width 199 height 40
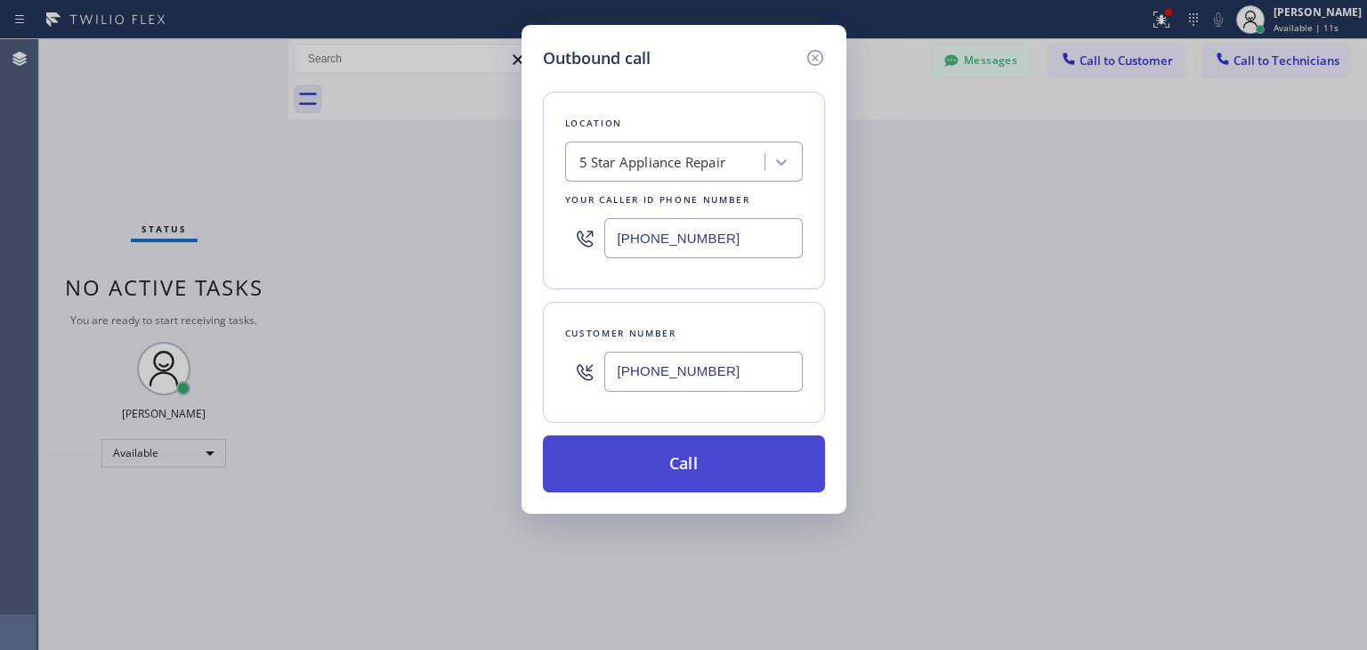
type input "[PHONE_NUMBER]"
click at [753, 459] on button "Call" at bounding box center [684, 463] width 282 height 57
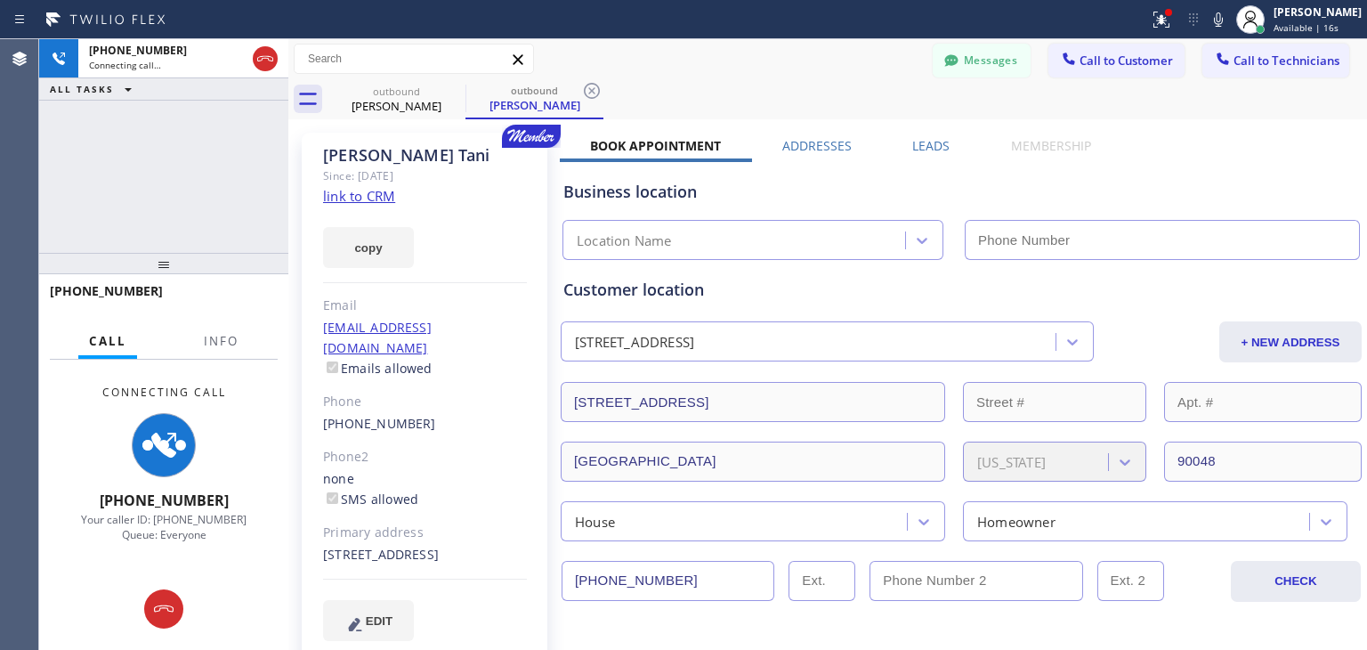
type input "[PHONE_NUMBER]"
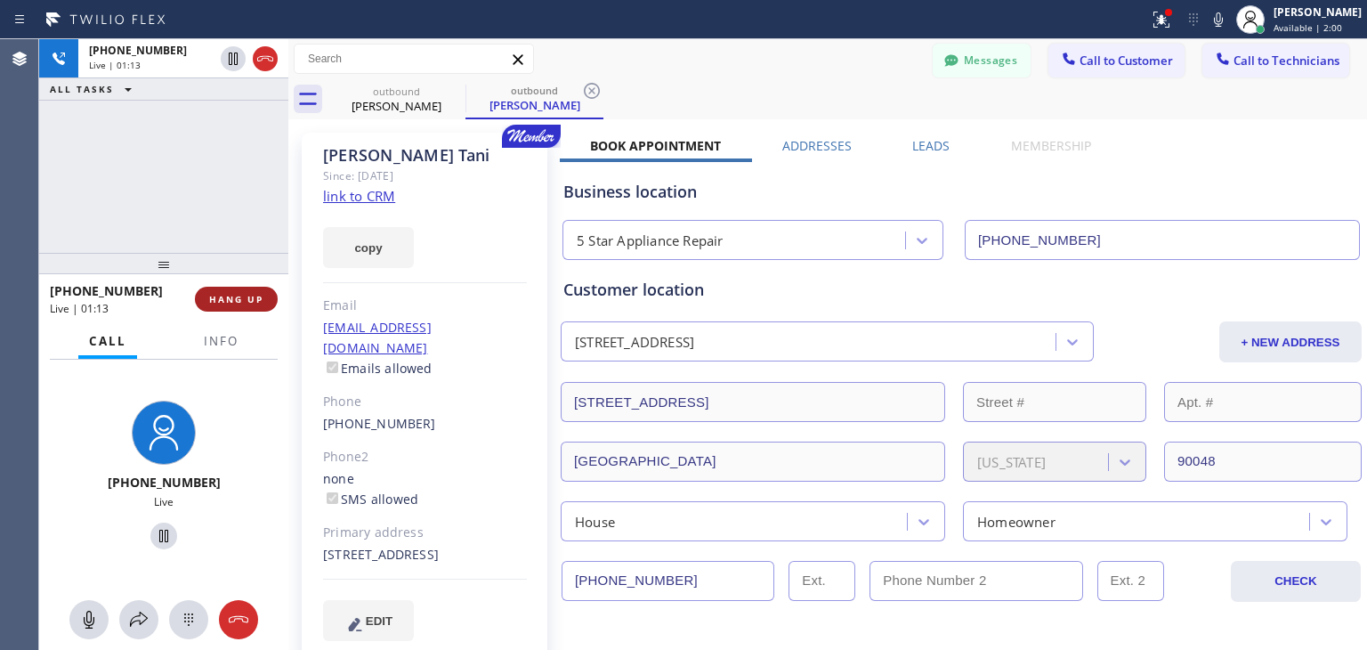
click at [250, 307] on button "HANG UP" at bounding box center [236, 299] width 83 height 25
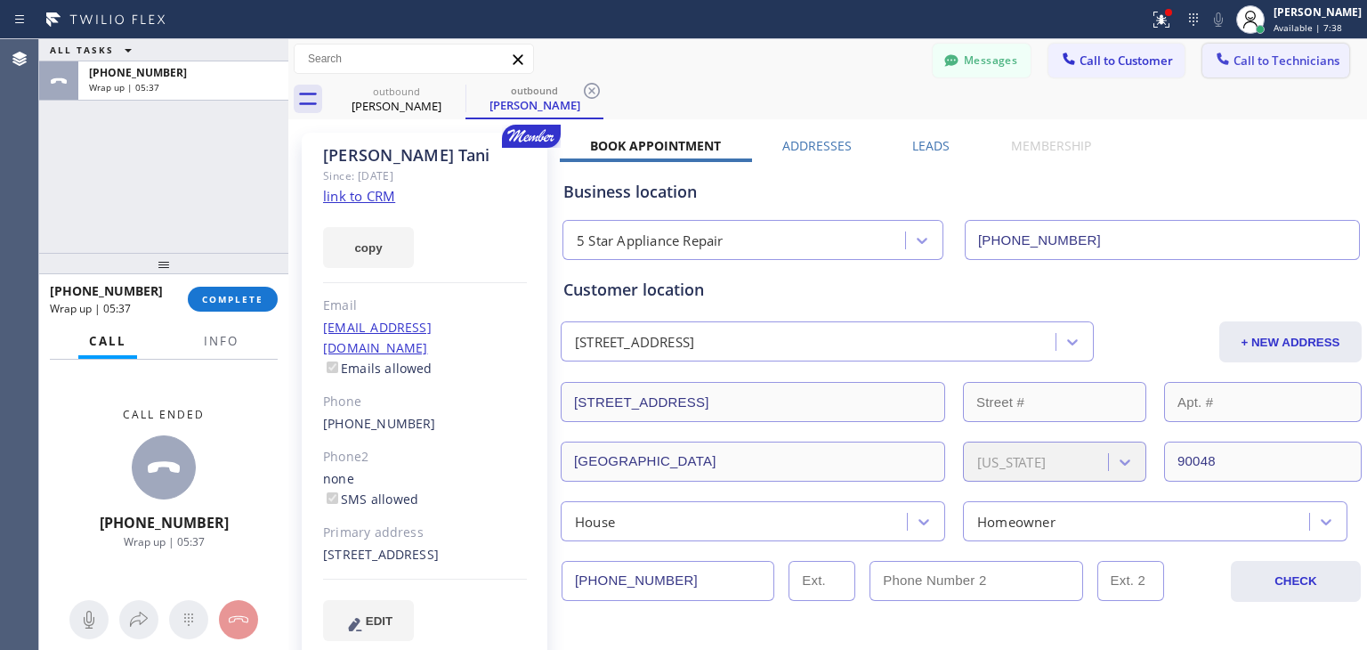
click at [1275, 45] on button "Call to Technicians" at bounding box center [1276, 61] width 147 height 34
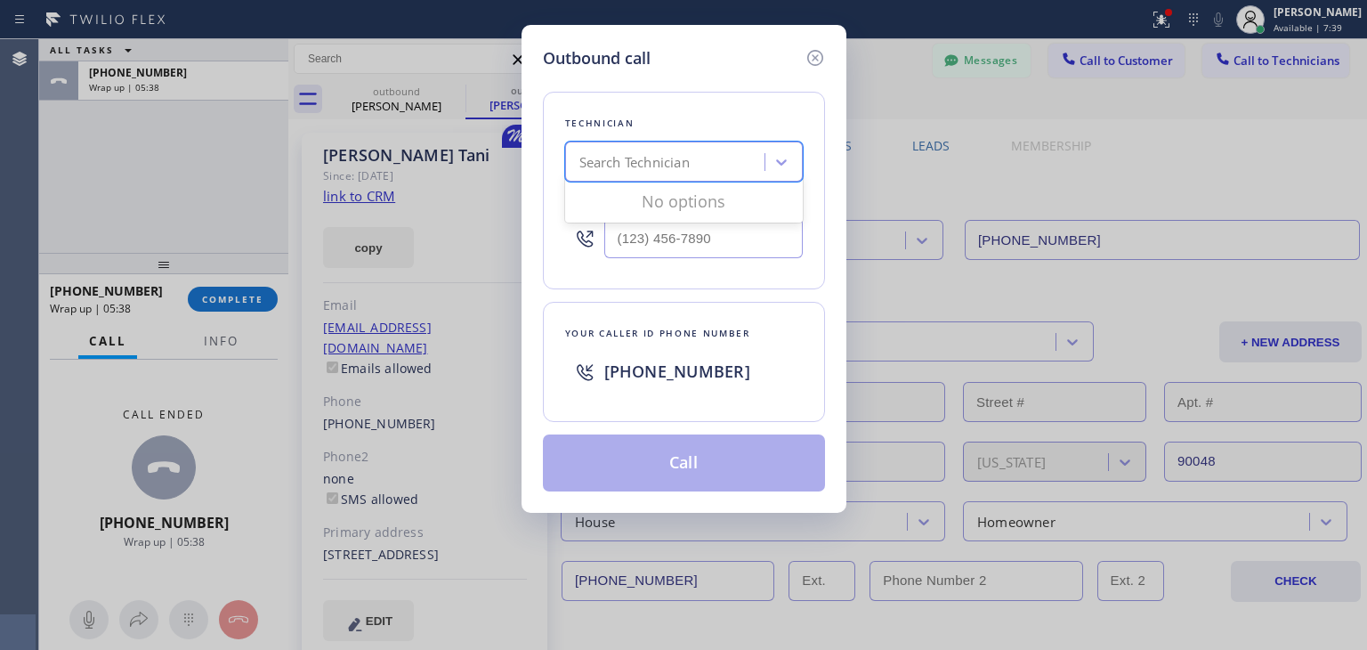
click at [625, 150] on div "Search Technician" at bounding box center [668, 162] width 194 height 31
type input "[PERSON_NAME]"
click at [734, 216] on div "[PERSON_NAME]" at bounding box center [684, 199] width 238 height 39
click at [733, 211] on div "[PERSON_NAME]" at bounding box center [684, 199] width 238 height 32
type input "[PHONE_NUMBER]"
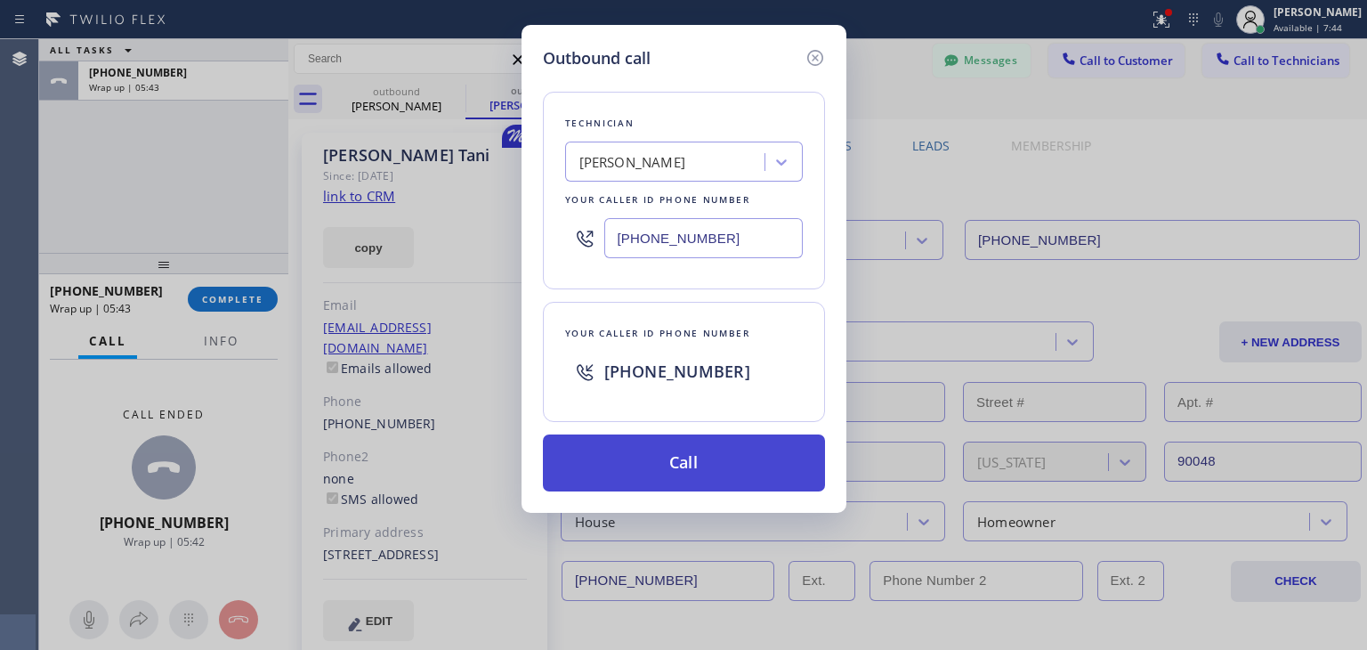
click at [683, 434] on button "Call" at bounding box center [684, 462] width 282 height 57
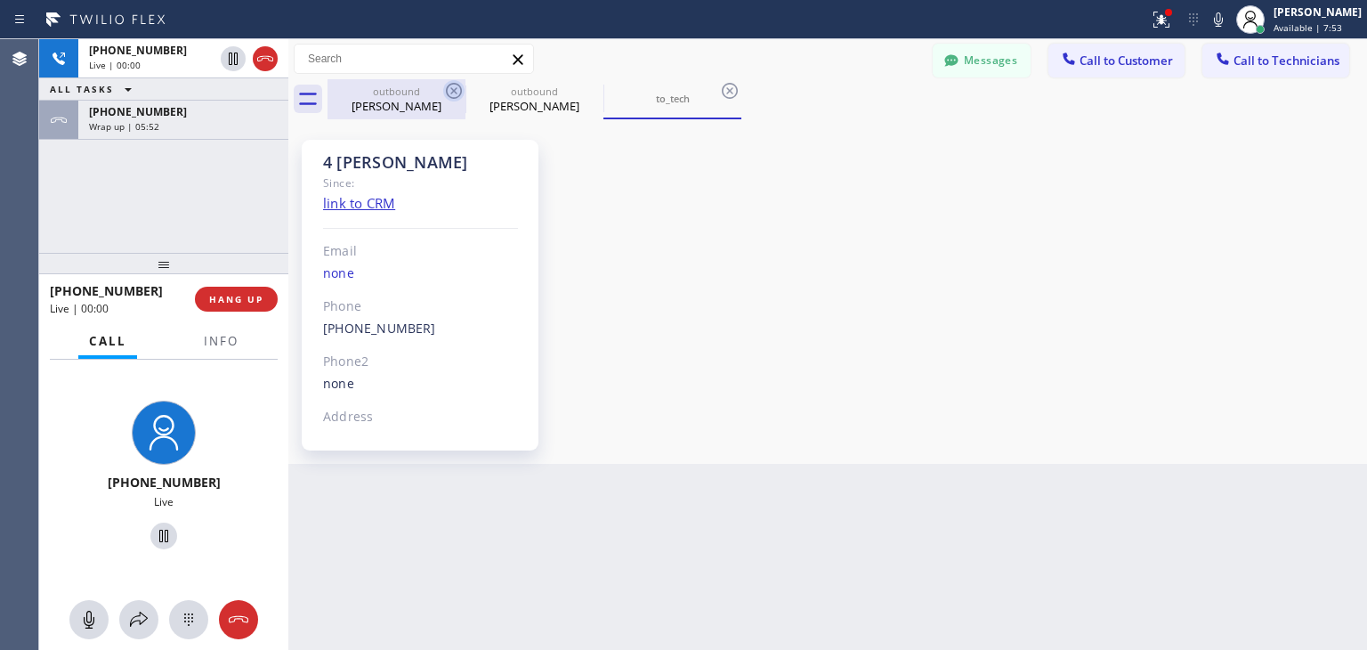
click at [452, 90] on icon at bounding box center [454, 91] width 16 height 16
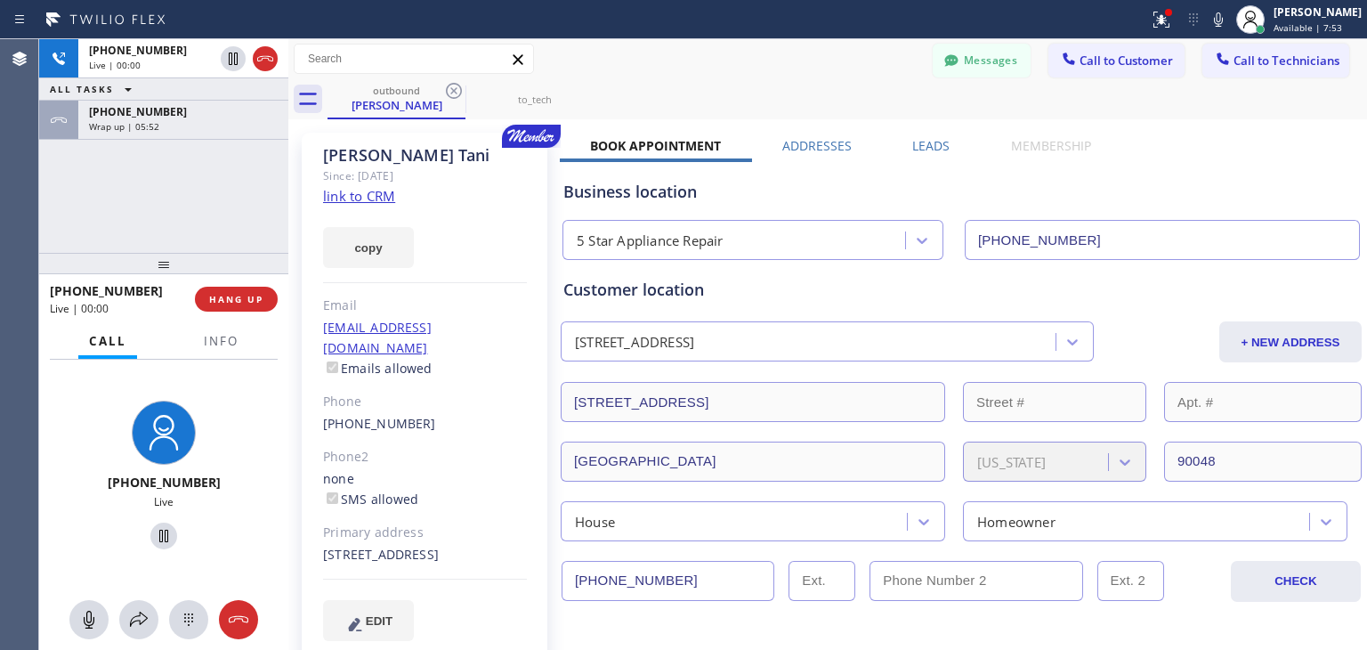
click at [452, 90] on icon at bounding box center [454, 91] width 16 height 16
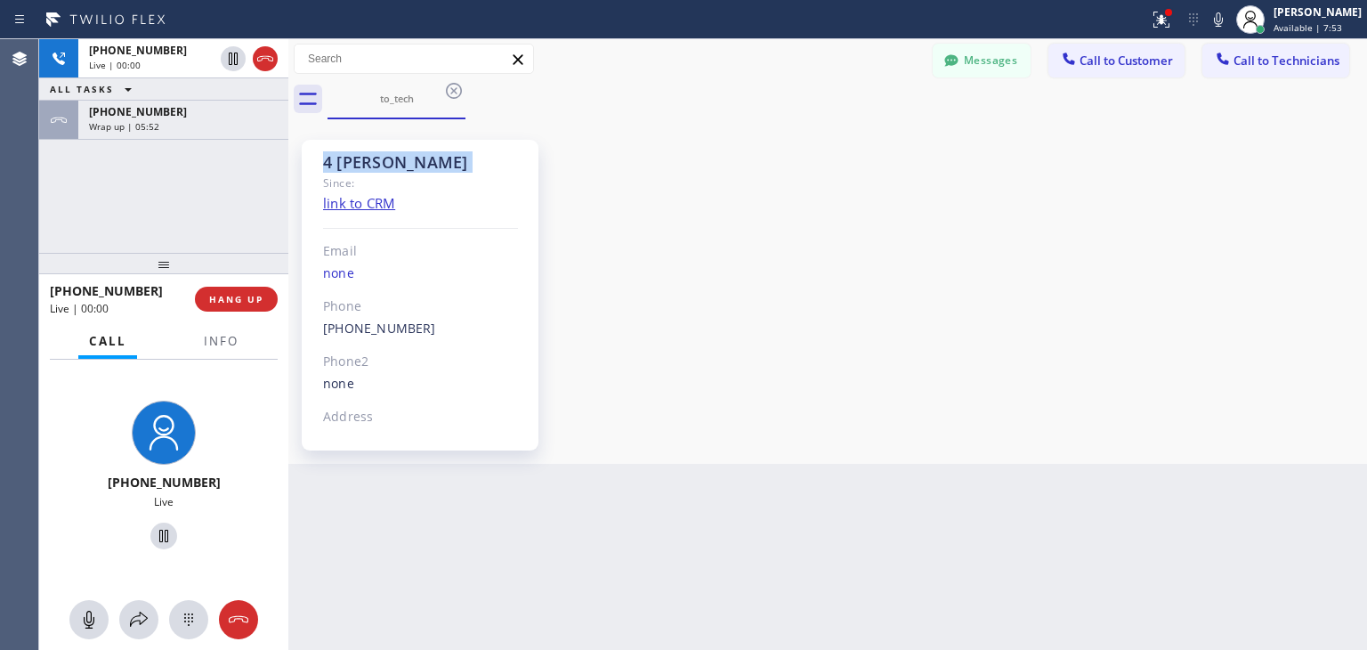
click at [452, 90] on icon at bounding box center [454, 91] width 16 height 16
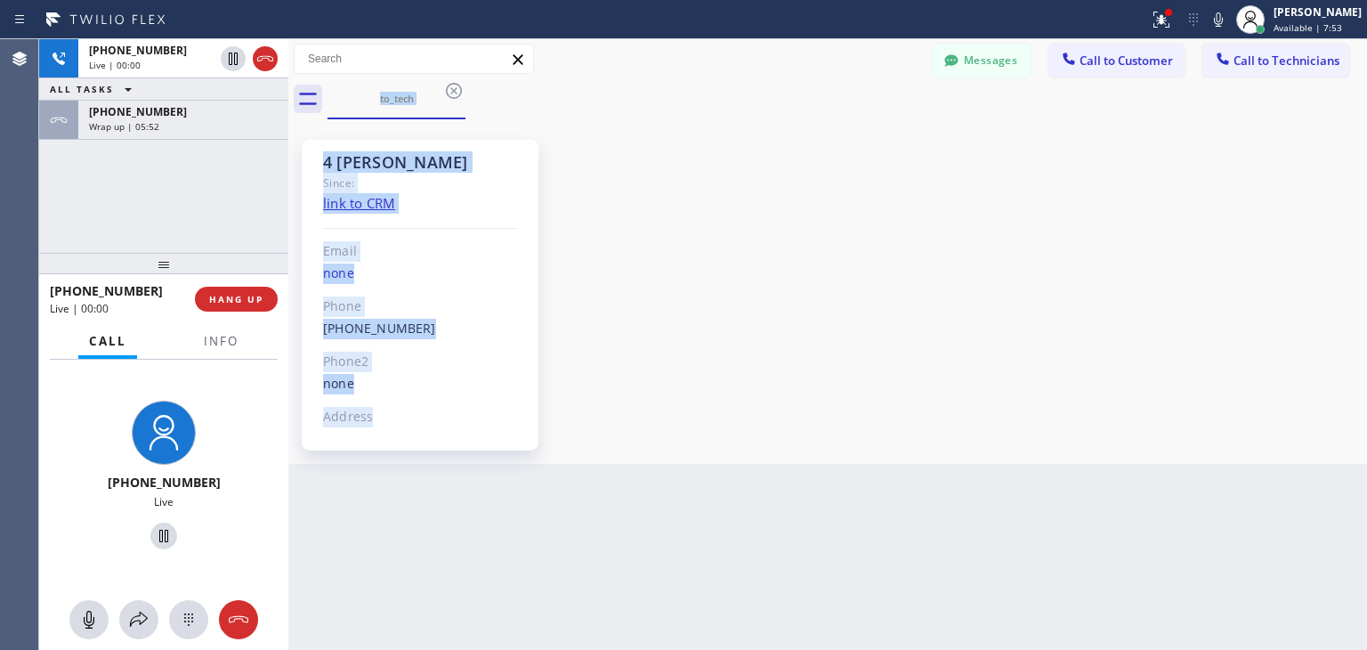
click at [452, 90] on div "to_tech" at bounding box center [848, 99] width 1040 height 40
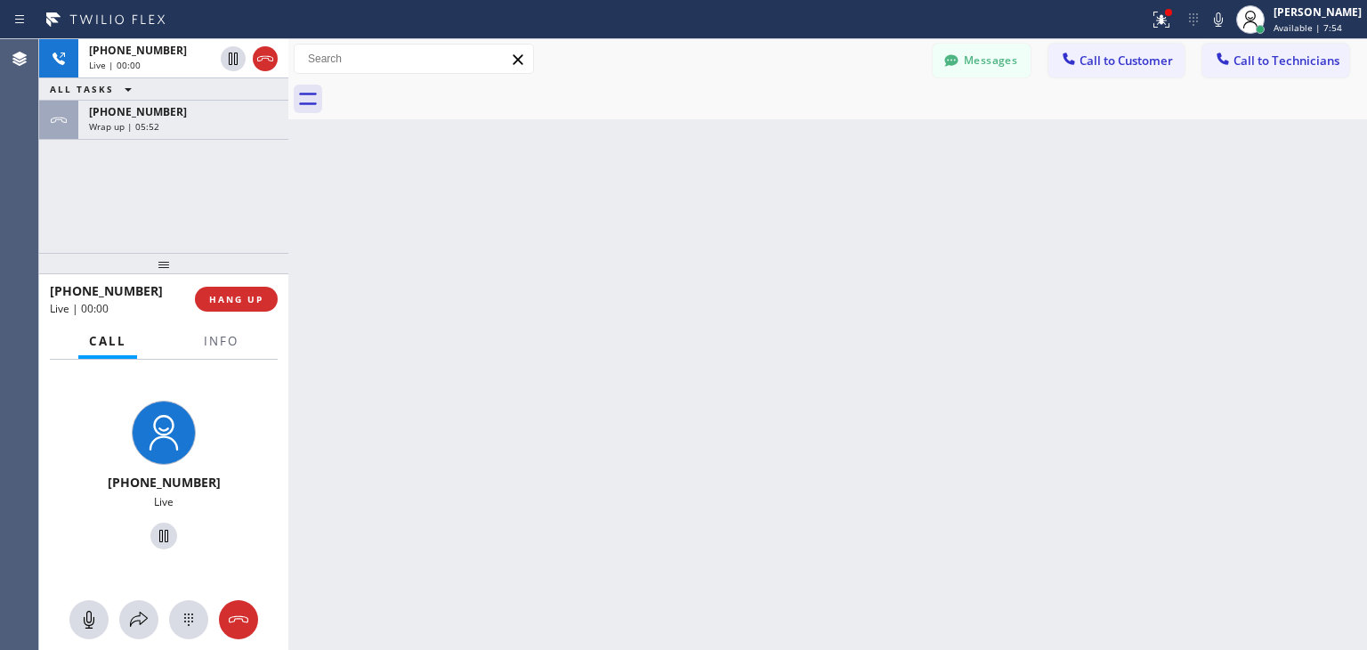
click at [452, 90] on div at bounding box center [848, 99] width 1040 height 40
click at [1293, 62] on span "Call to Technicians" at bounding box center [1287, 61] width 106 height 16
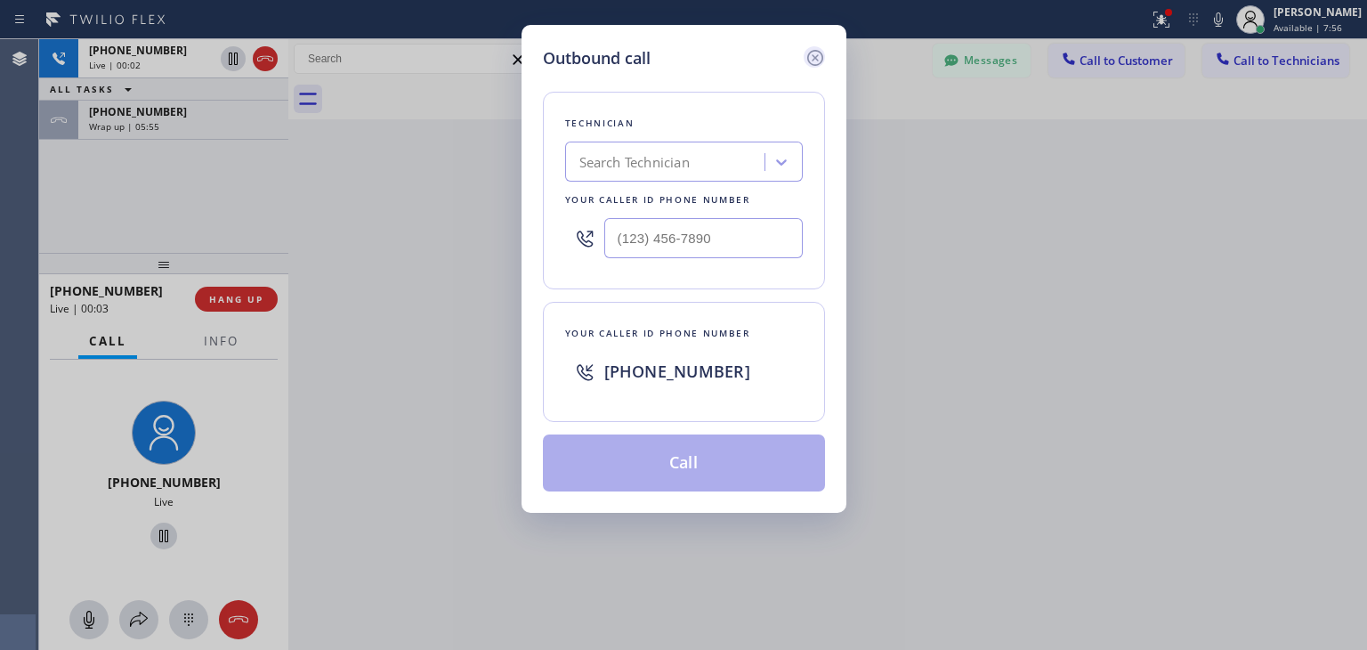
click at [805, 53] on icon at bounding box center [815, 57] width 21 height 21
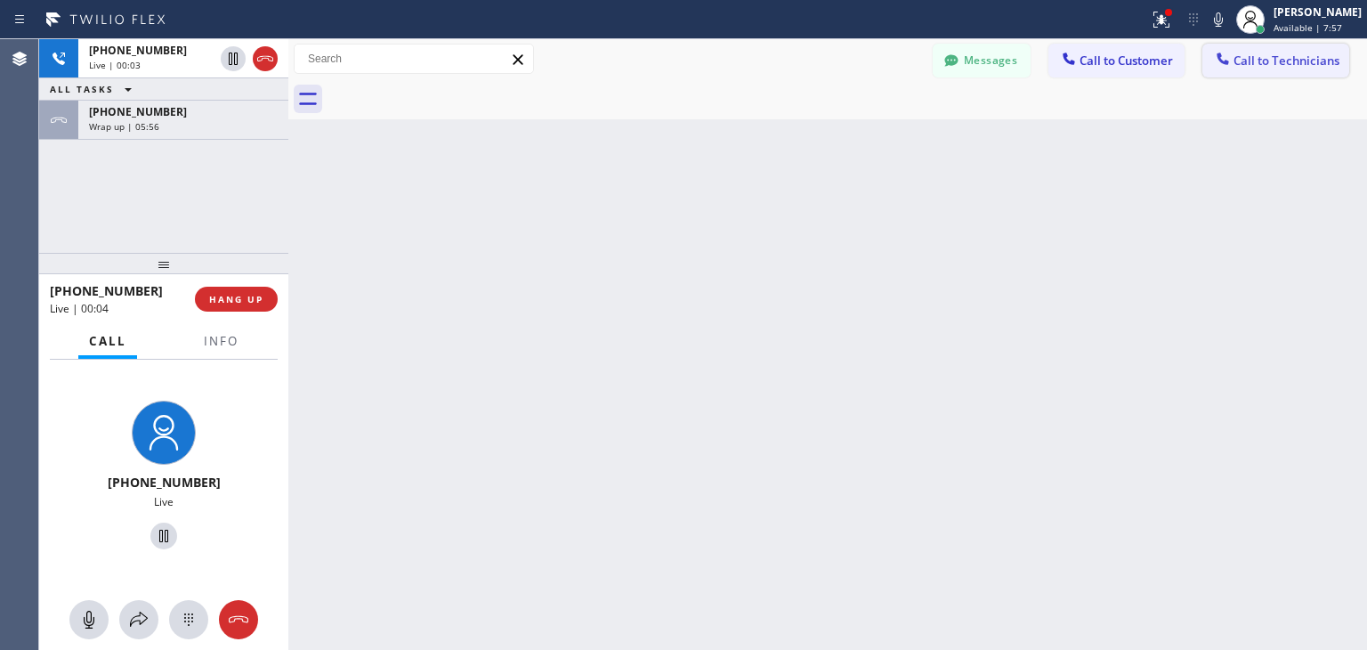
click at [1228, 53] on icon at bounding box center [1223, 59] width 18 height 18
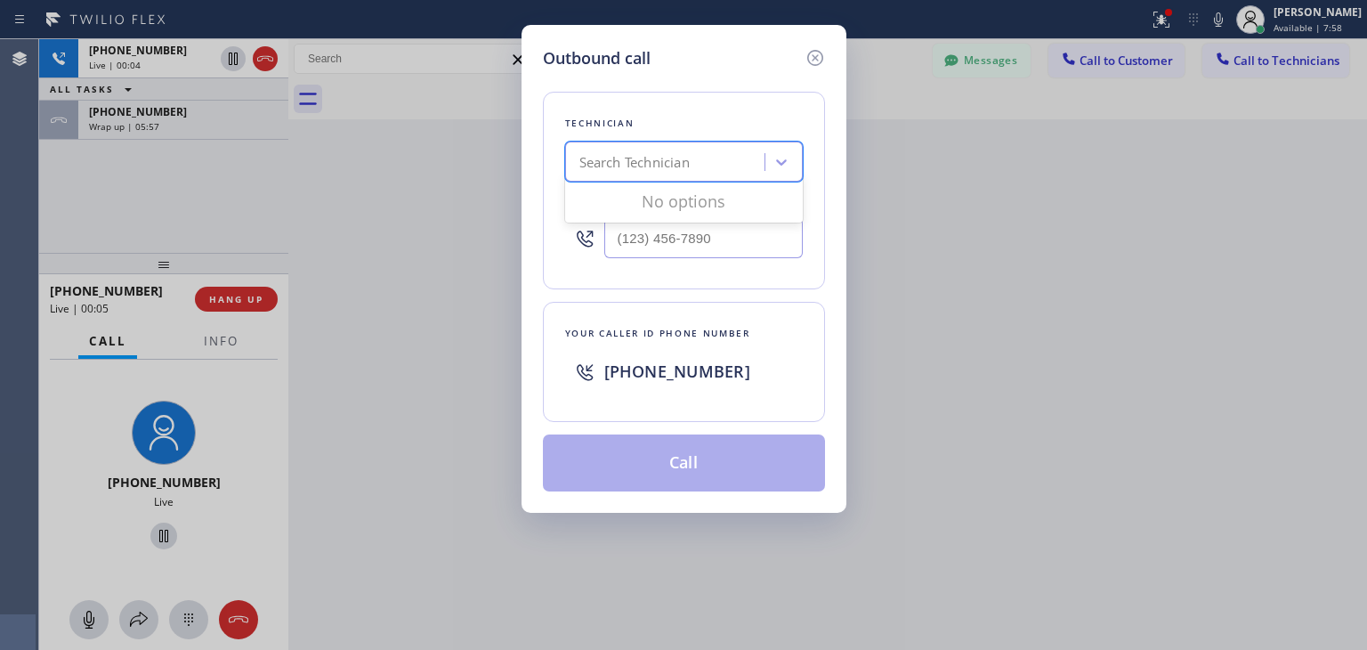
click at [710, 153] on div "Search Technician" at bounding box center [668, 162] width 194 height 31
type input "s"
type input "[PERSON_NAME]"
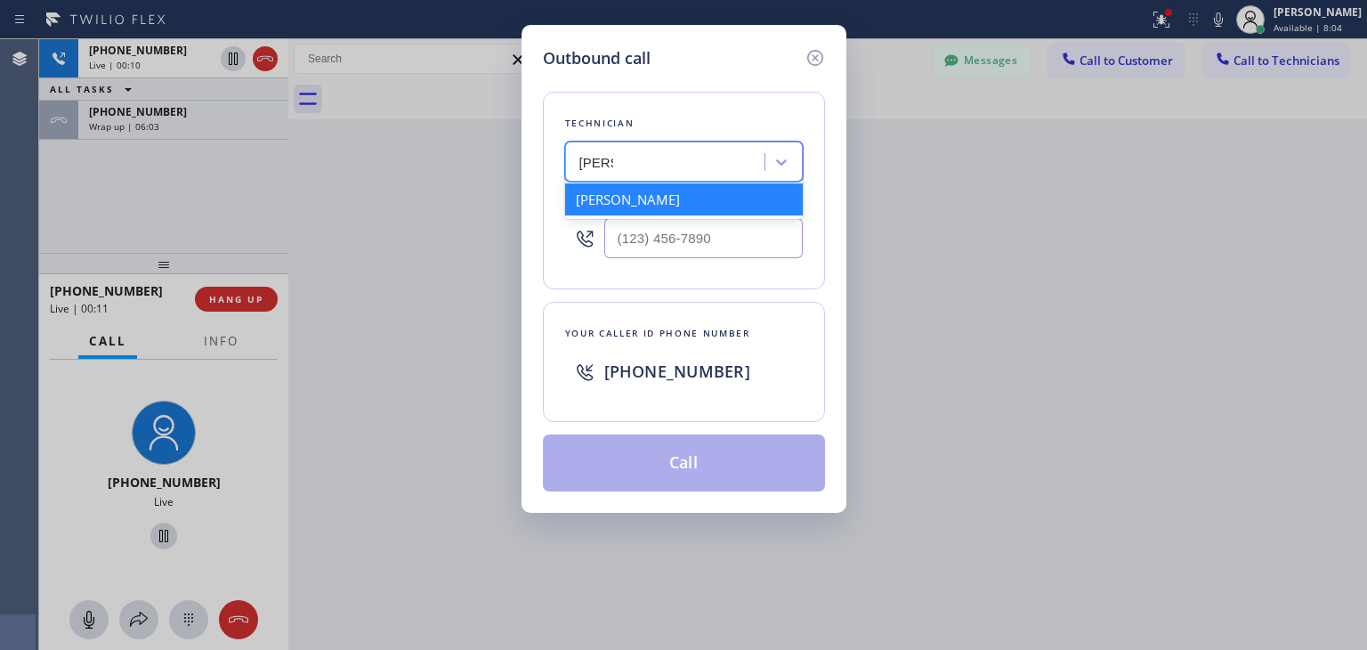
click at [718, 199] on div "[PERSON_NAME]" at bounding box center [684, 199] width 238 height 32
type input "[PHONE_NUMBER]"
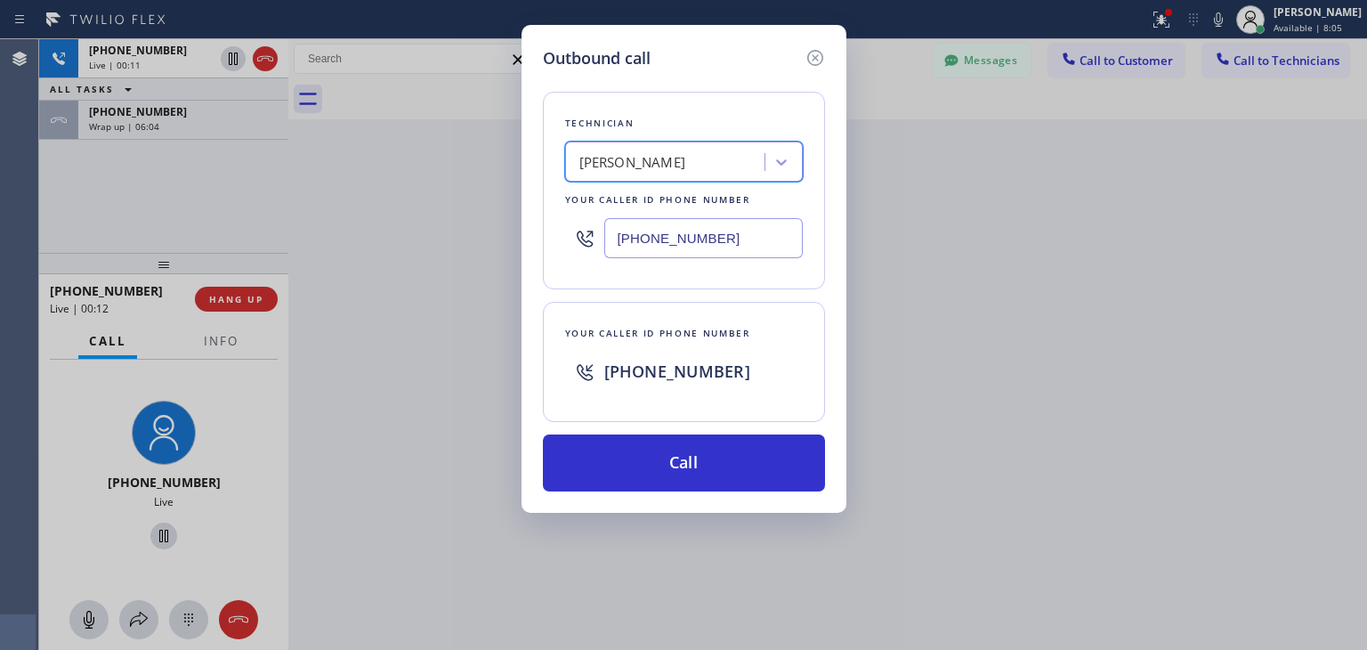
click at [755, 239] on input "[PHONE_NUMBER]" at bounding box center [703, 238] width 199 height 40
click at [818, 49] on icon at bounding box center [815, 57] width 21 height 21
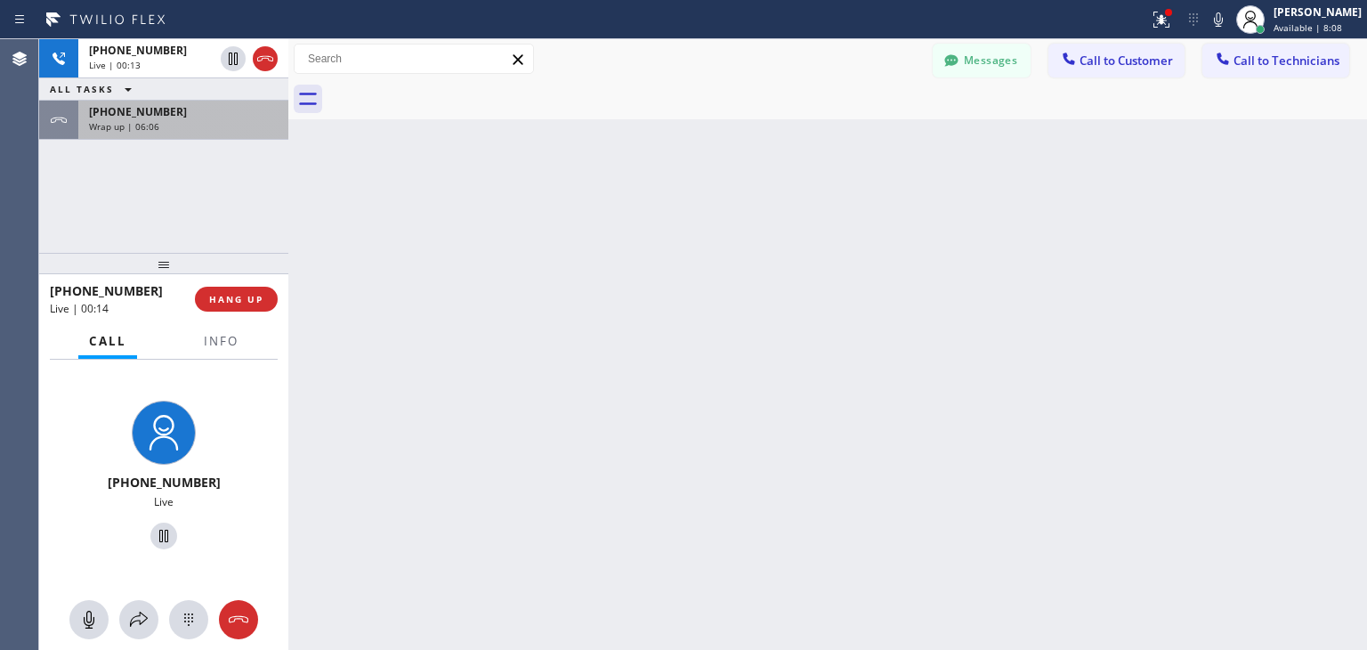
click at [142, 133] on div "[PHONE_NUMBER] Wrap up | 06:06" at bounding box center [179, 120] width 203 height 39
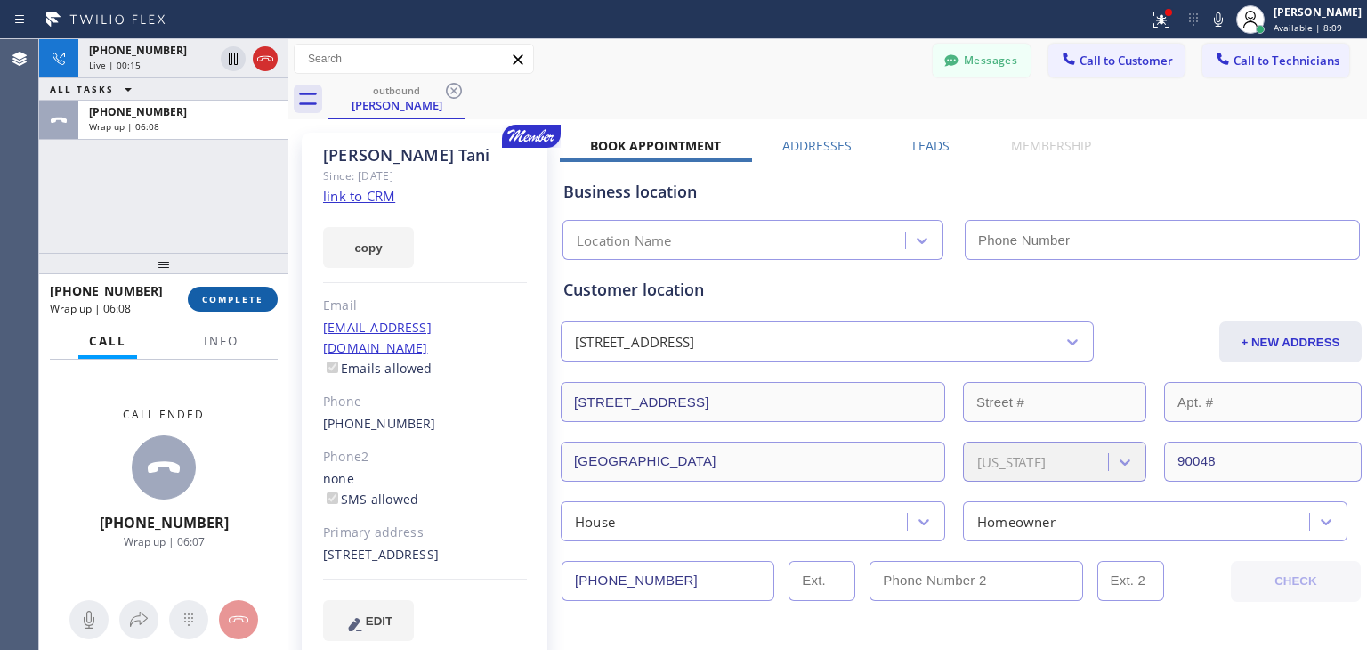
click at [251, 300] on span "COMPLETE" at bounding box center [232, 299] width 61 height 12
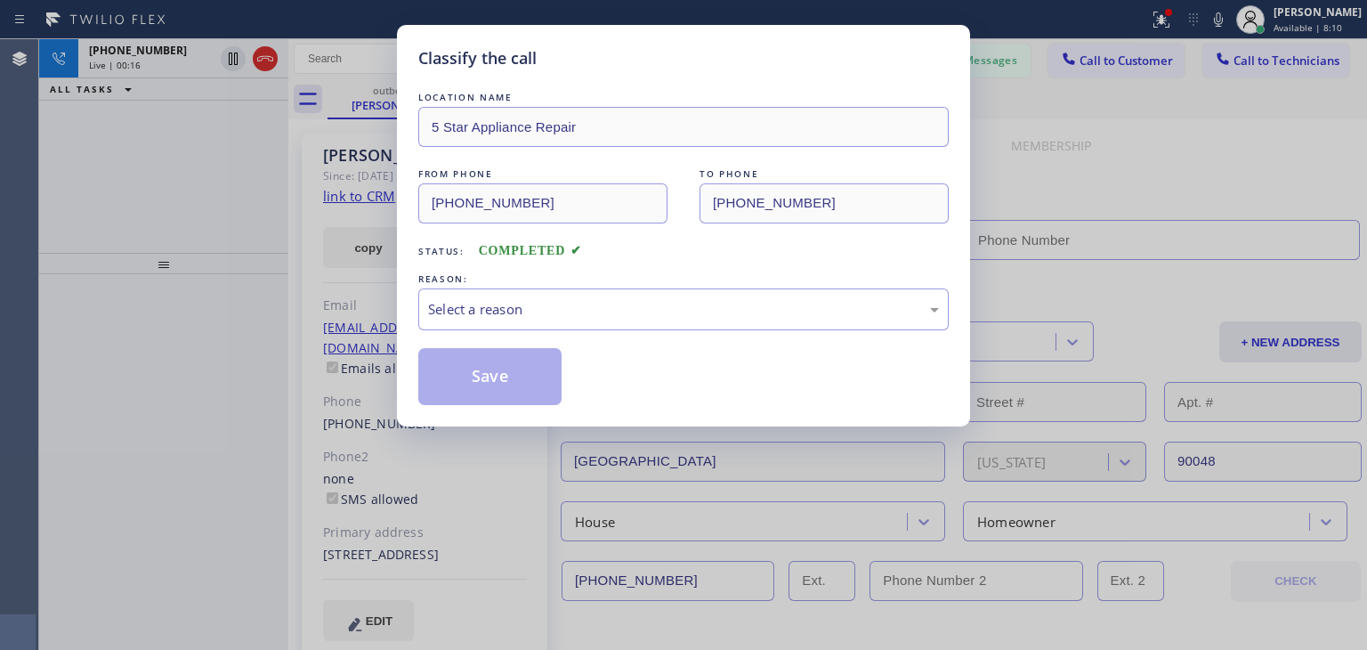
type input "[PHONE_NUMBER]"
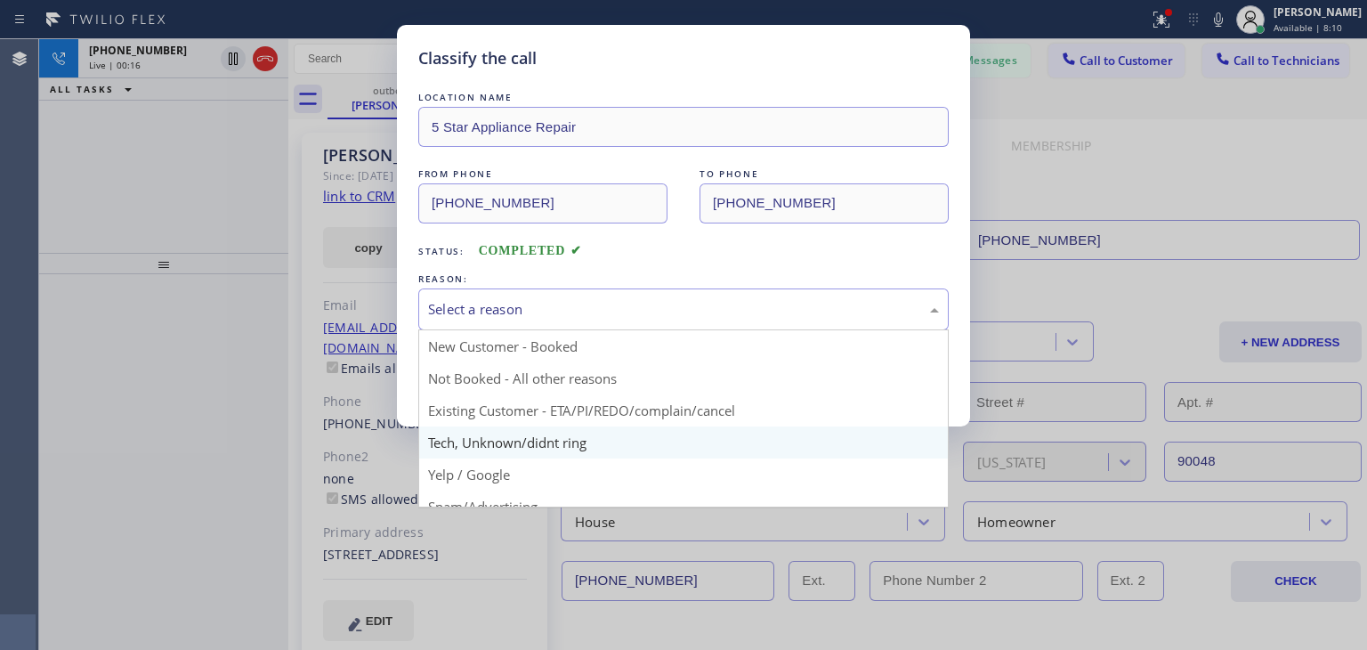
drag, startPoint x: 643, startPoint y: 313, endPoint x: 656, endPoint y: 426, distance: 113.0
click at [656, 330] on div "Select a reason New Customer - Booked Not Booked - All other reasons Existing C…" at bounding box center [683, 309] width 531 height 42
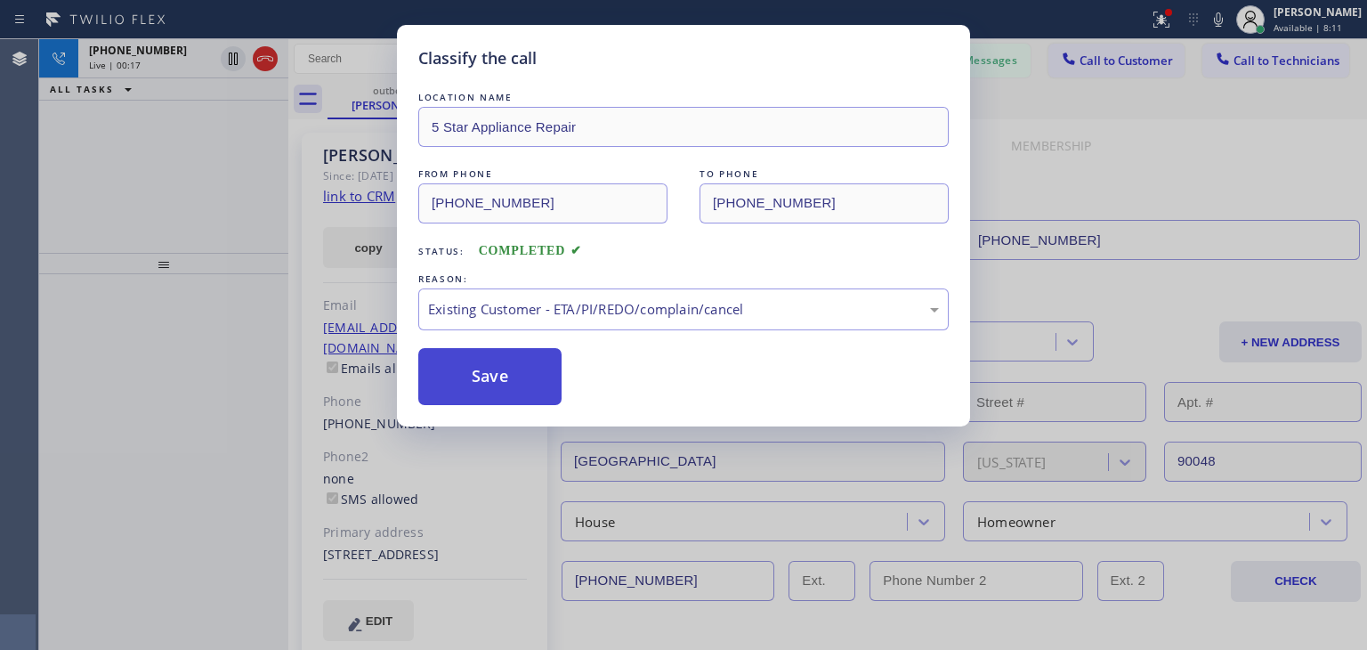
drag, startPoint x: 665, startPoint y: 409, endPoint x: 488, endPoint y: 375, distance: 180.5
click at [488, 375] on button "Save" at bounding box center [489, 376] width 143 height 57
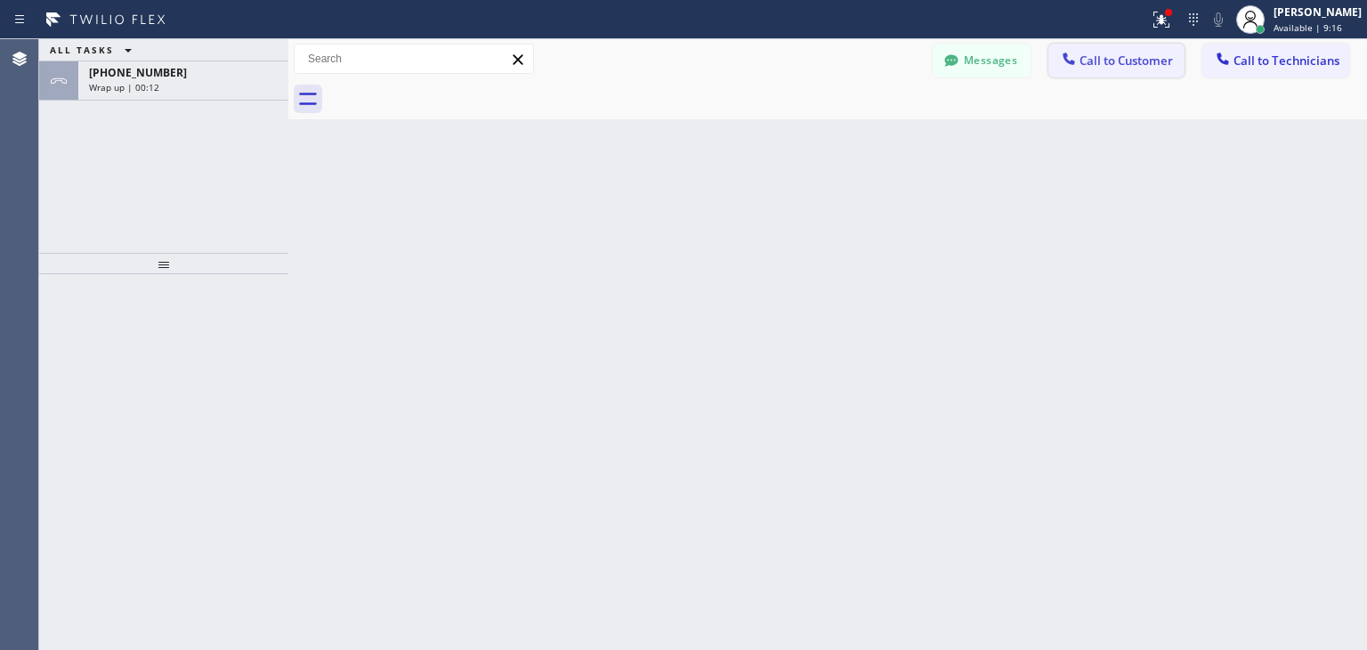
click at [1120, 62] on span "Call to Customer" at bounding box center [1126, 61] width 93 height 16
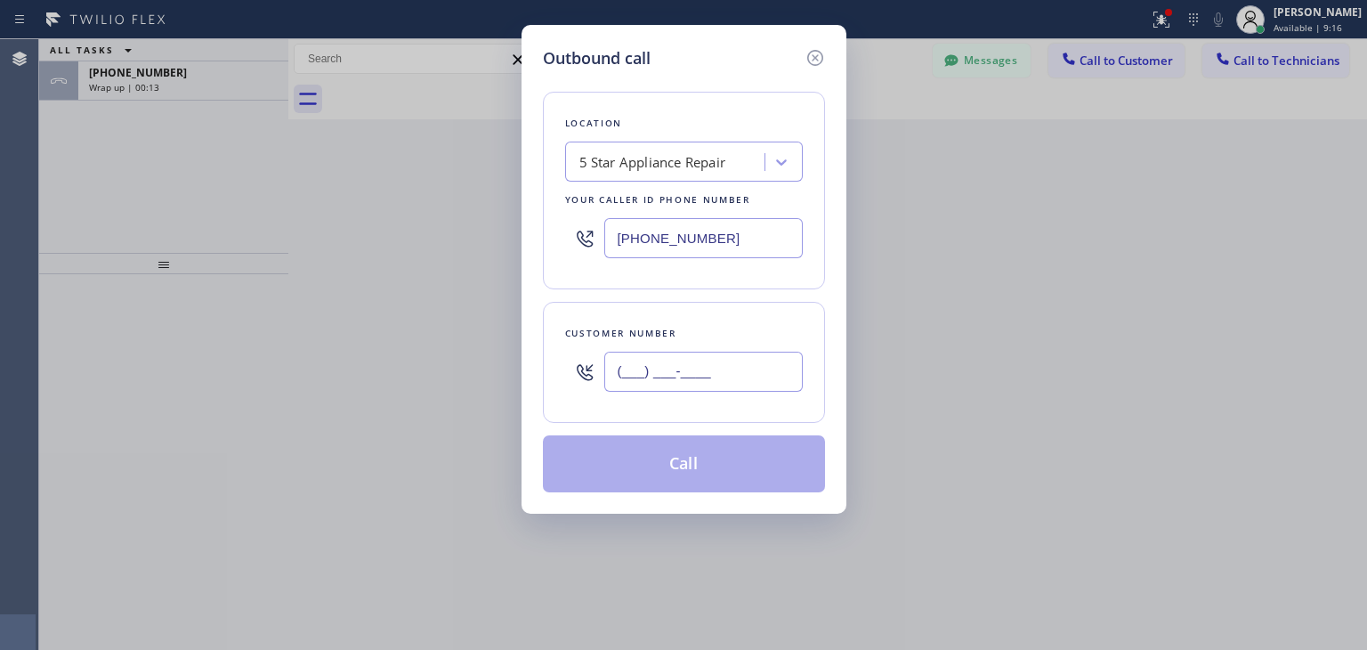
paste input "970) 300-8827"
click at [656, 361] on input "[PHONE_NUMBER]" at bounding box center [703, 372] width 199 height 40
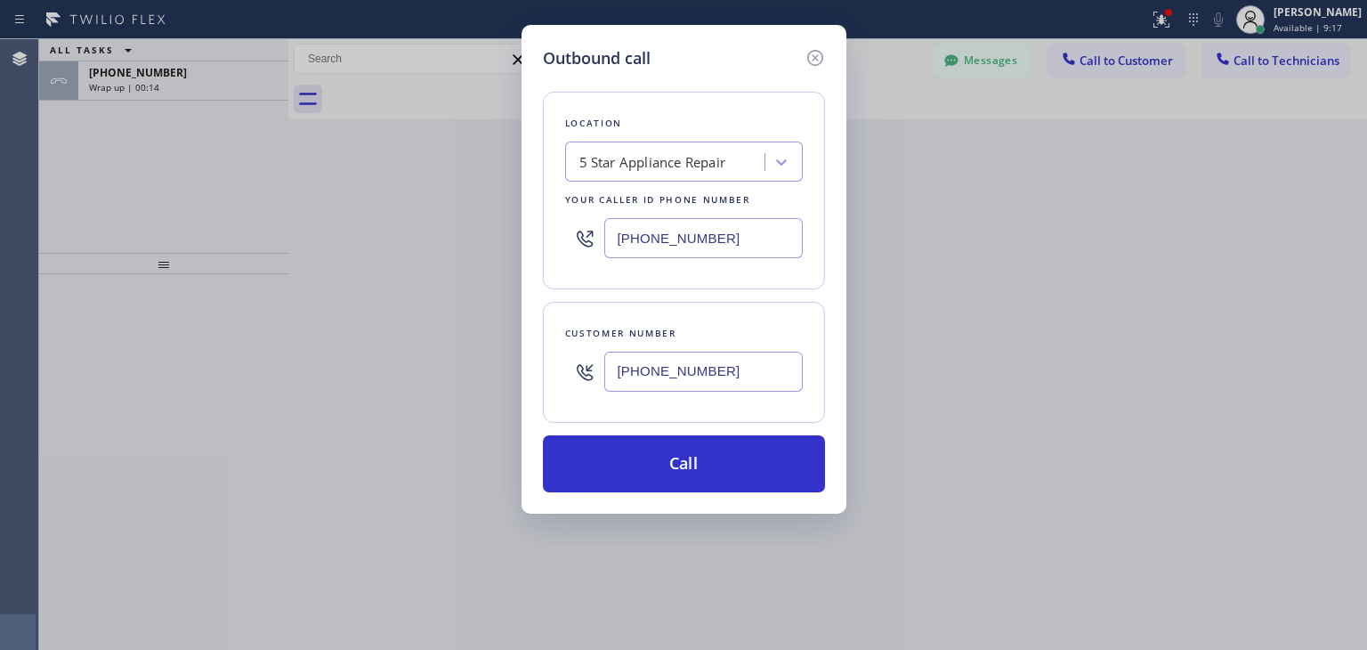
type input "[PHONE_NUMBER]"
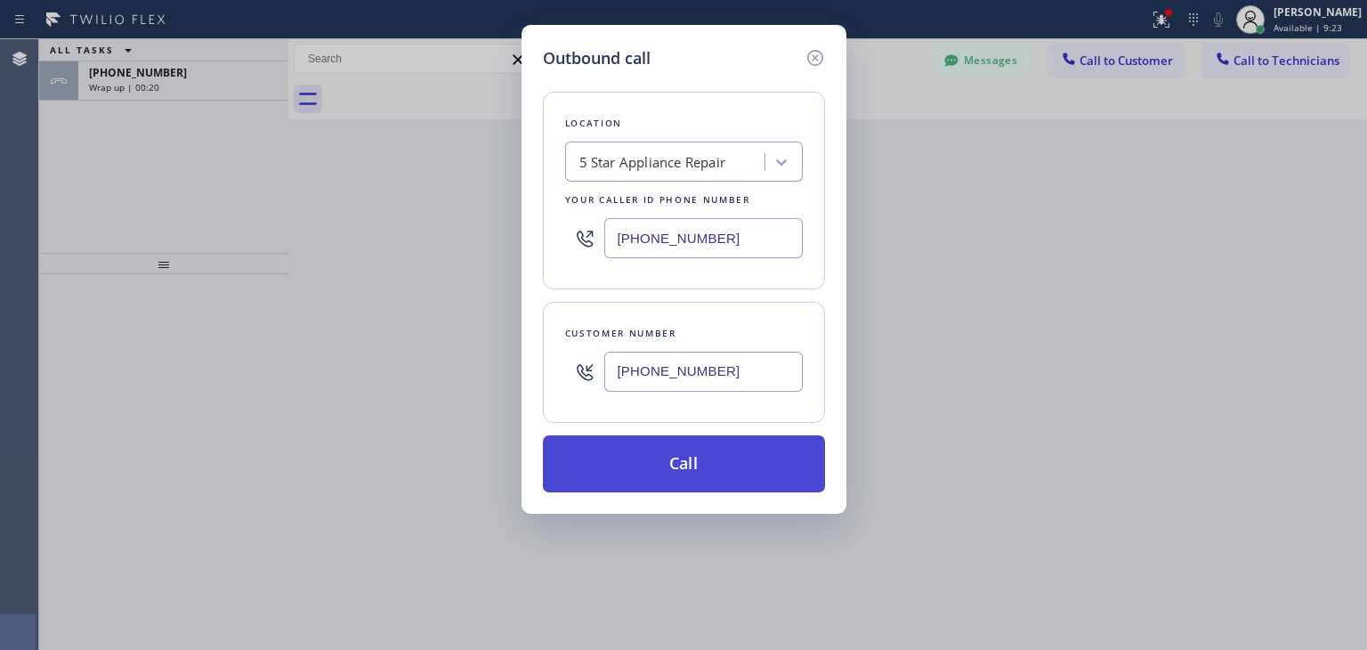
click at [755, 490] on button "Call" at bounding box center [684, 463] width 282 height 57
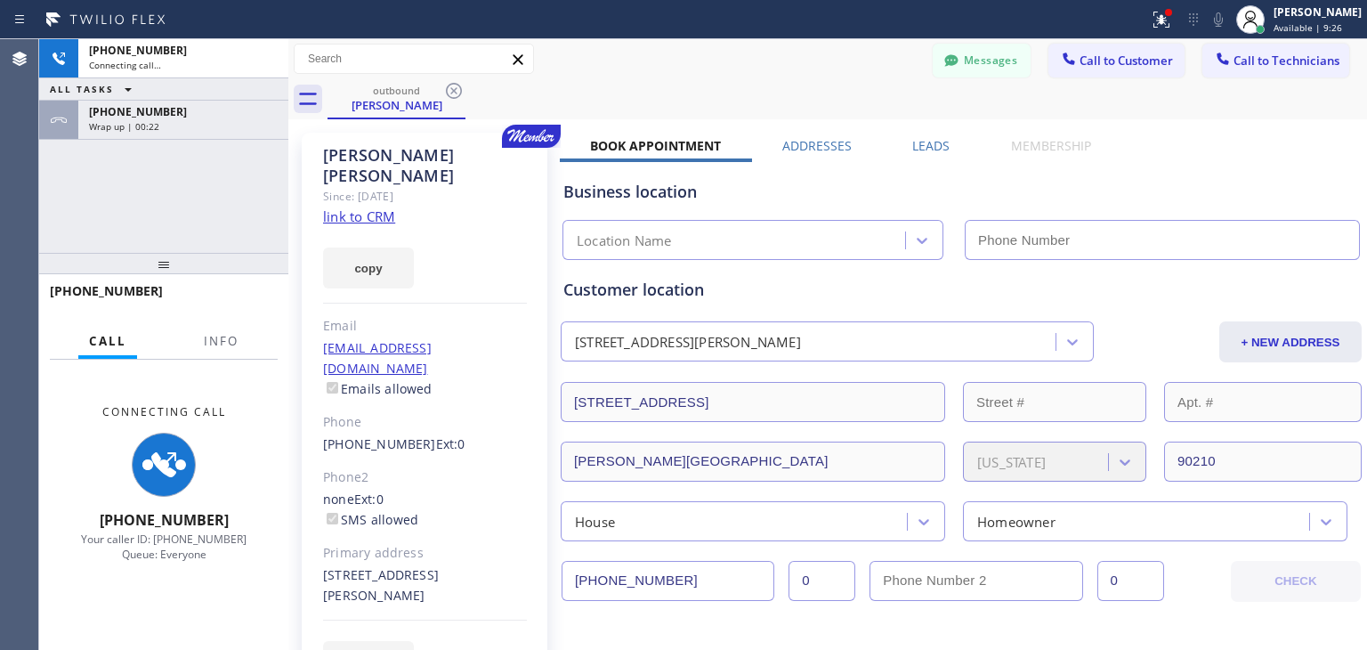
click at [218, 98] on div "ALL TASKS ALL TASKS ACTIVE TASKS TASKS IN WRAP UP" at bounding box center [163, 89] width 249 height 22
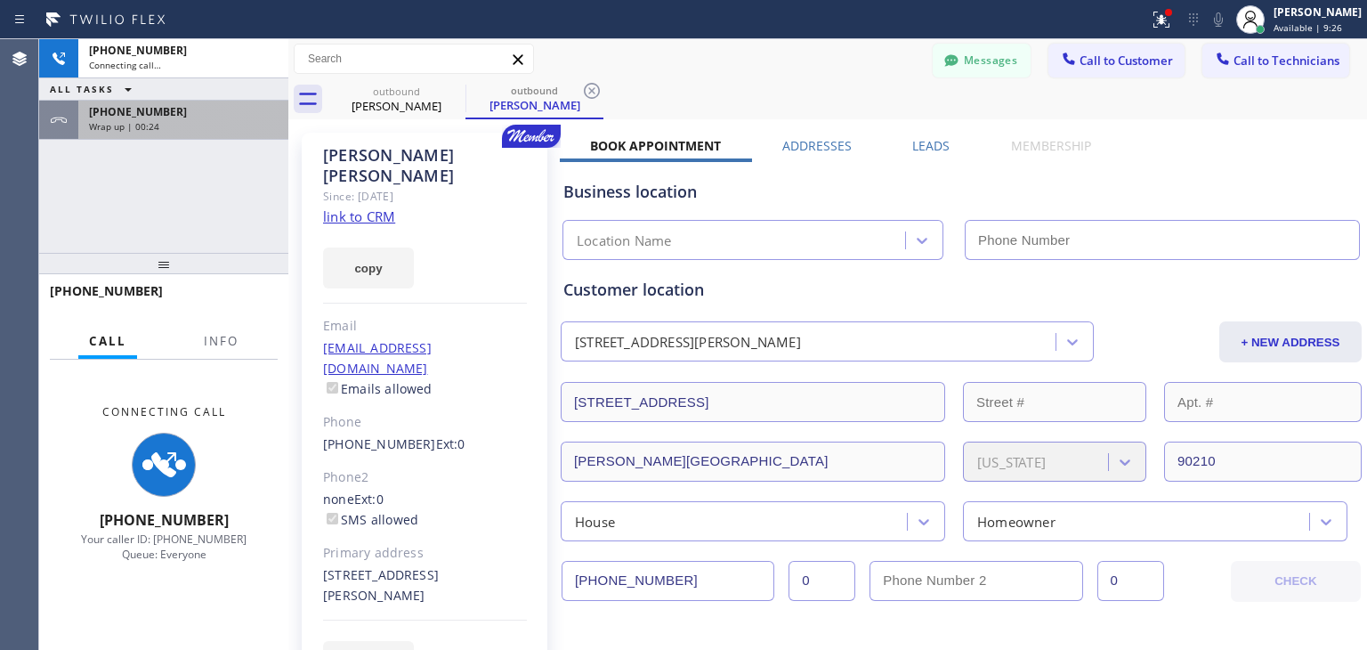
click at [214, 126] on div "Wrap up | 00:24" at bounding box center [183, 126] width 189 height 12
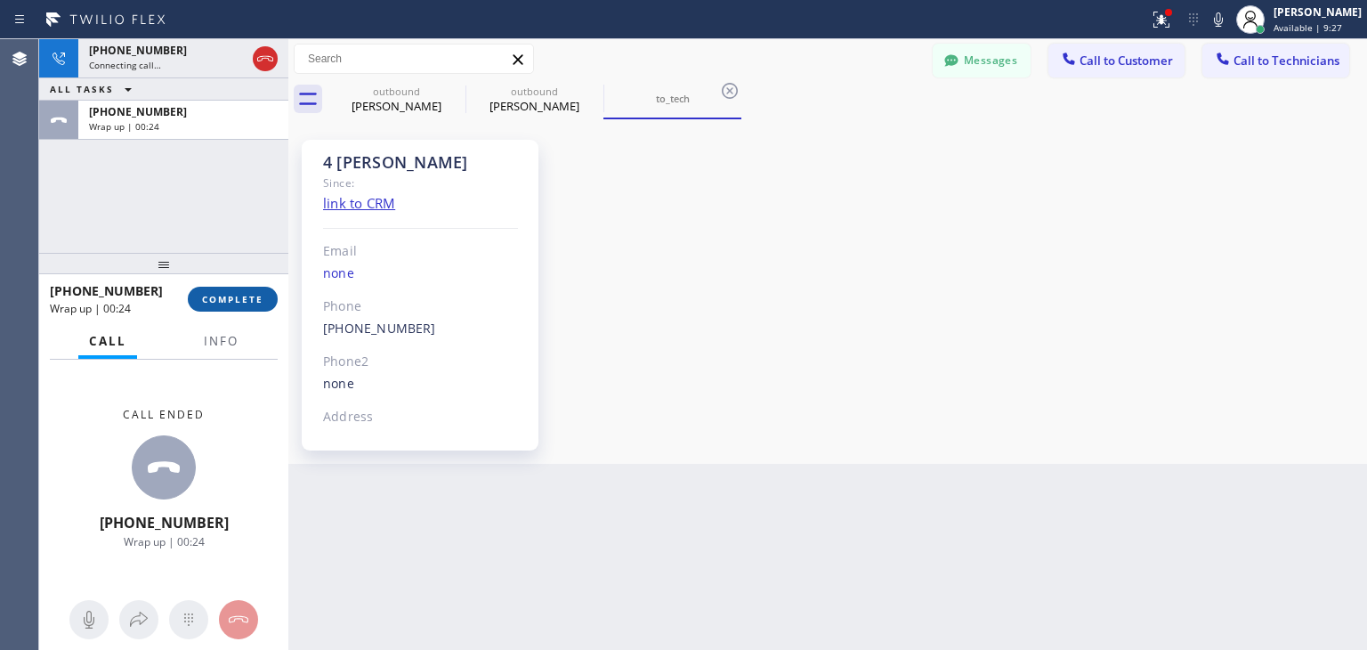
click at [251, 288] on button "COMPLETE" at bounding box center [233, 299] width 90 height 25
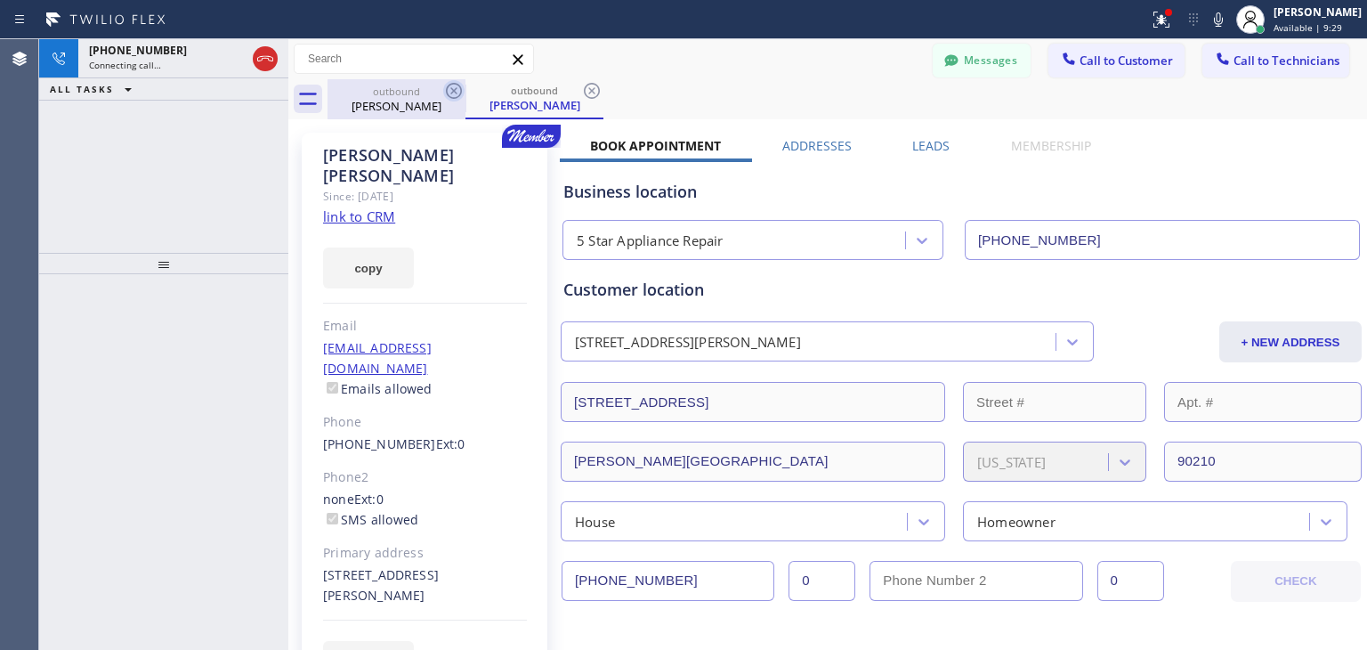
click at [459, 88] on icon at bounding box center [453, 90] width 21 height 21
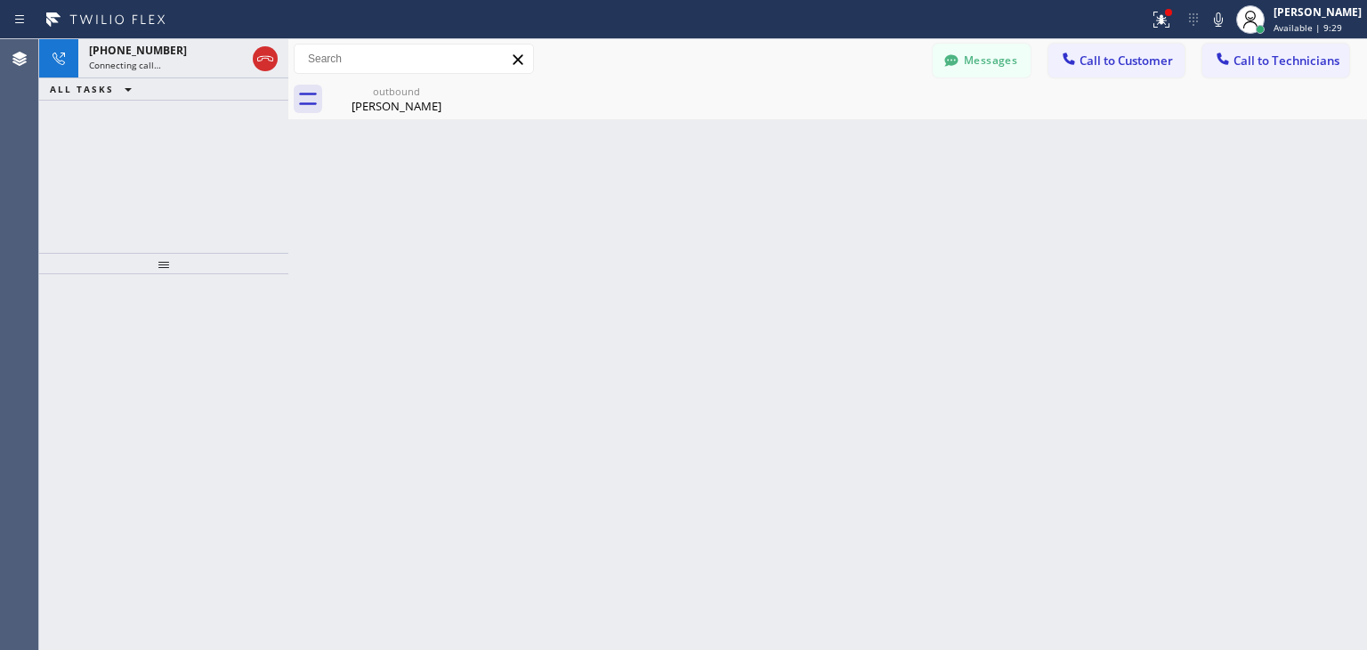
click at [0, 0] on icon at bounding box center [0, 0] width 0 height 0
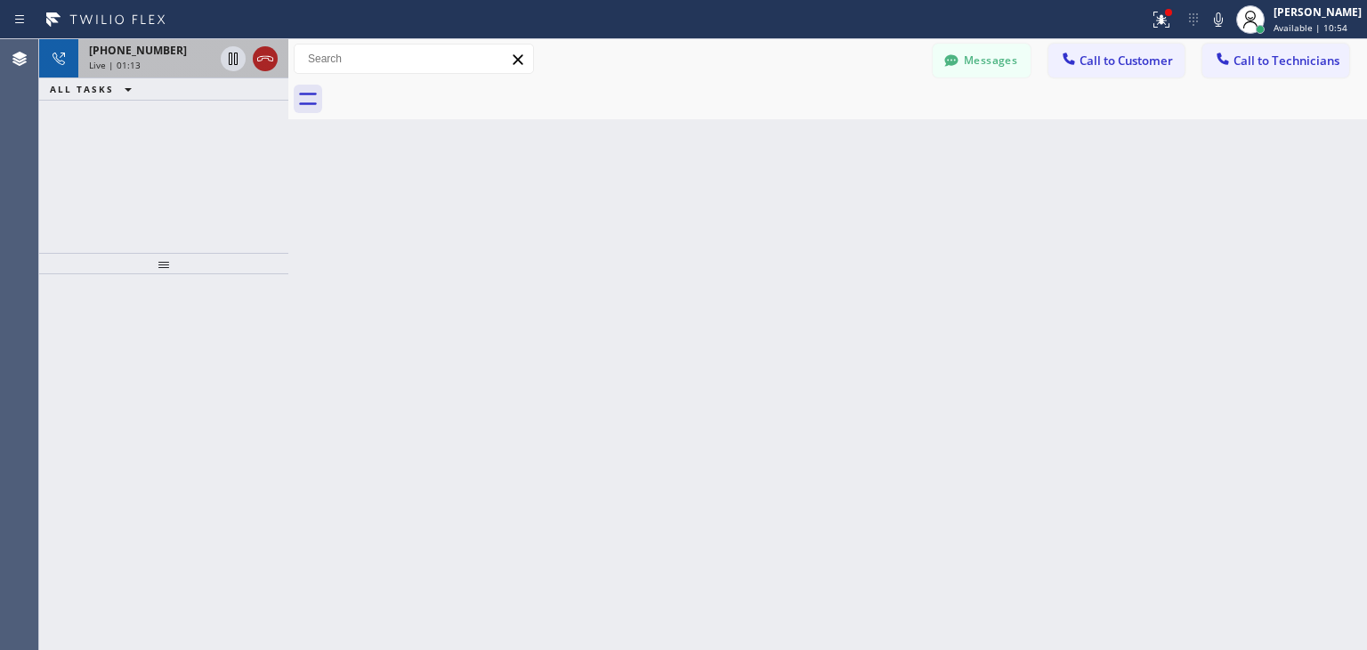
click at [214, 59] on div "Live | 01:13" at bounding box center [151, 65] width 125 height 12
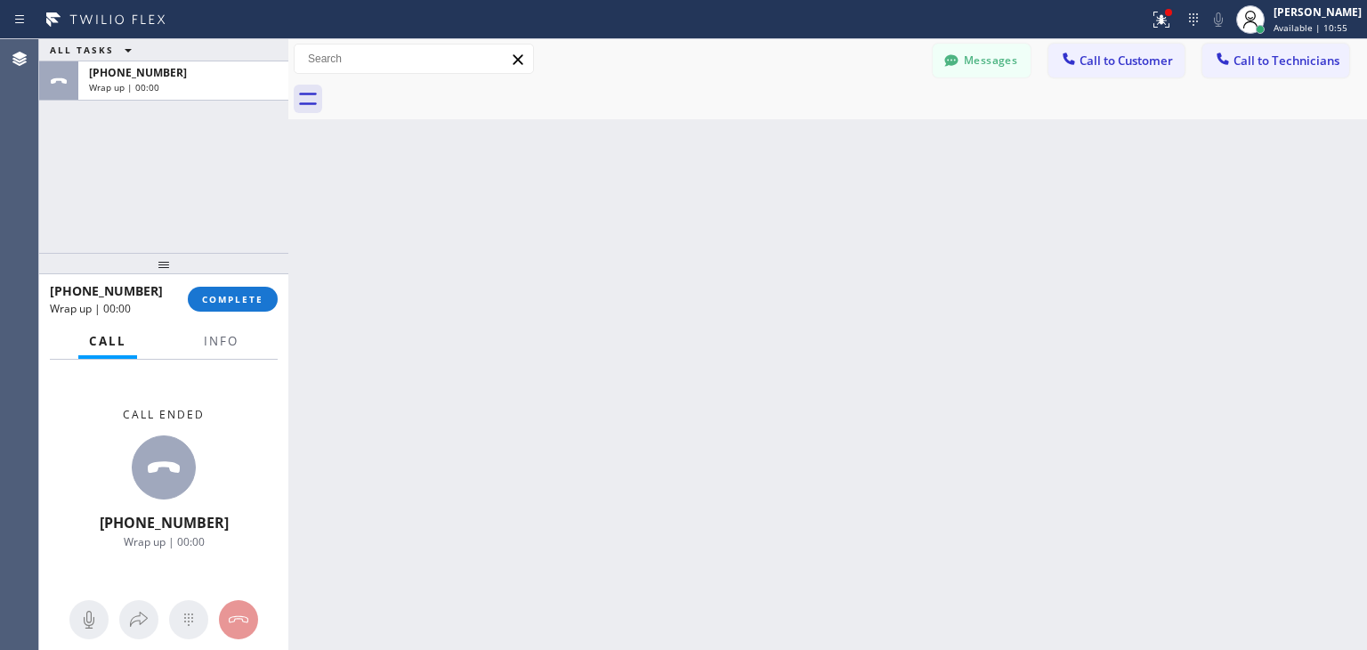
click at [255, 59] on div "ALL TASKS ALL TASKS ACTIVE TASKS TASKS IN WRAP UP [PHONE_NUMBER] Wrap up | 00:00" at bounding box center [163, 69] width 249 height 61
drag, startPoint x: 255, startPoint y: 59, endPoint x: 182, endPoint y: 312, distance: 263.4
click at [182, 312] on div "ALL TASKS ALL TASKS ACTIVE TASKS TASKS IN WRAP UP [PHONE_NUMBER] Wrap up | 00:0…" at bounding box center [163, 344] width 249 height 611
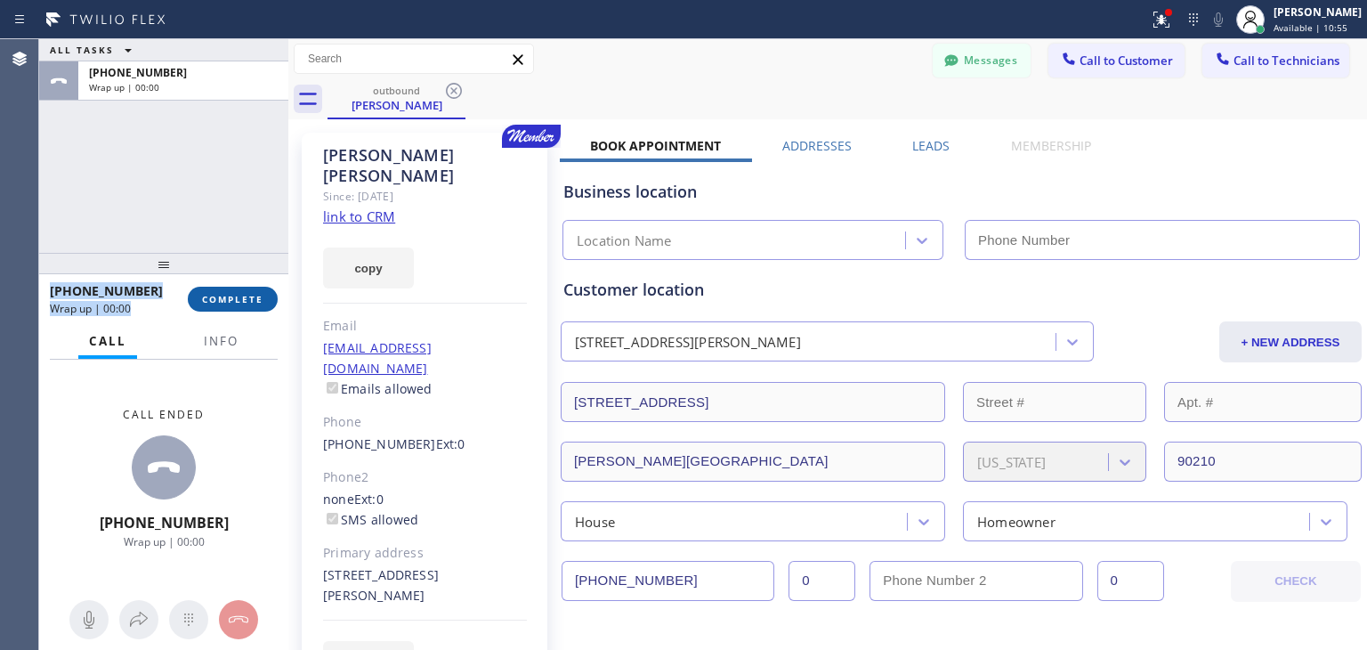
click at [203, 304] on span "COMPLETE" at bounding box center [232, 299] width 61 height 12
type input "[PHONE_NUMBER]"
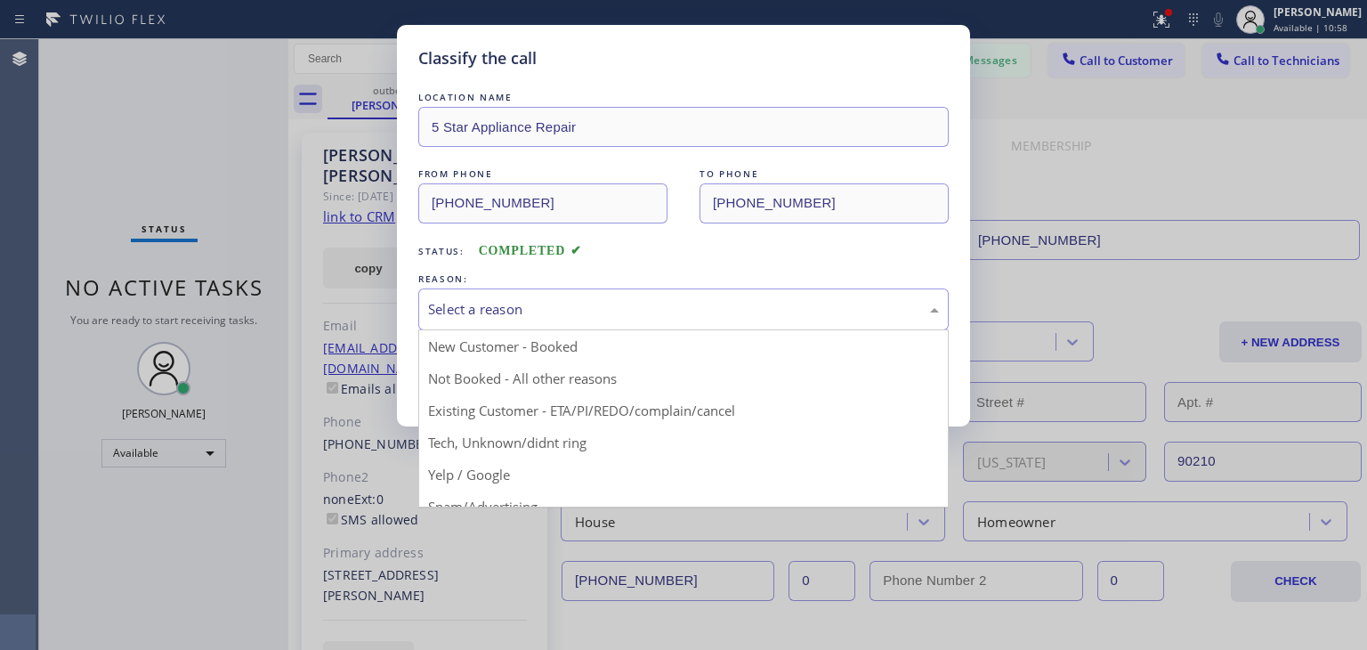
click at [748, 317] on div "Select a reason" at bounding box center [683, 309] width 511 height 20
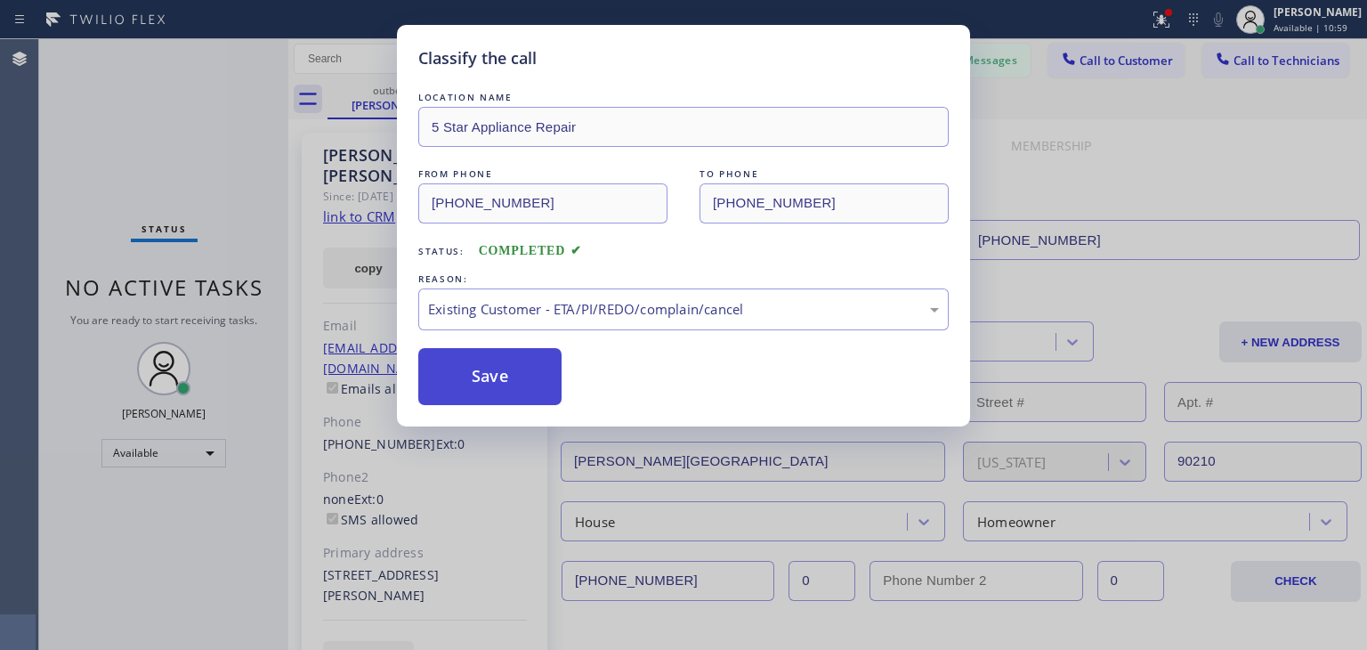
click at [457, 353] on button "Save" at bounding box center [489, 376] width 143 height 57
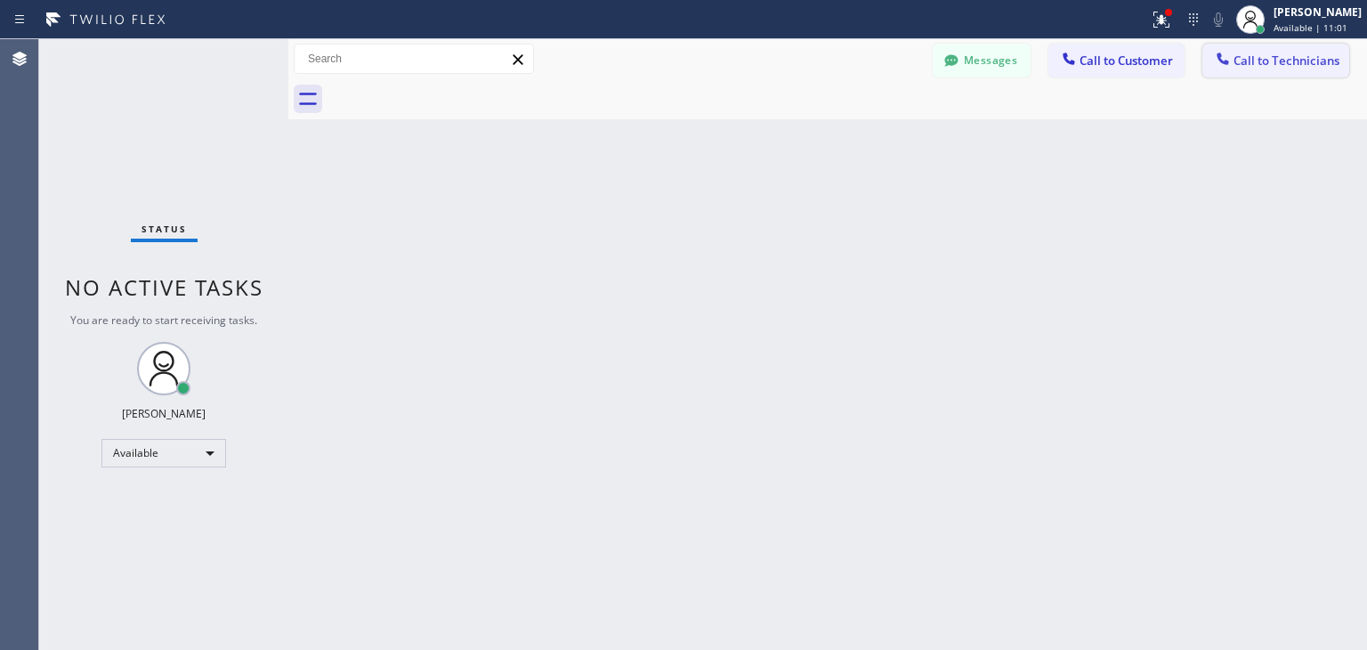
click at [1269, 54] on span "Call to Technicians" at bounding box center [1287, 61] width 106 height 16
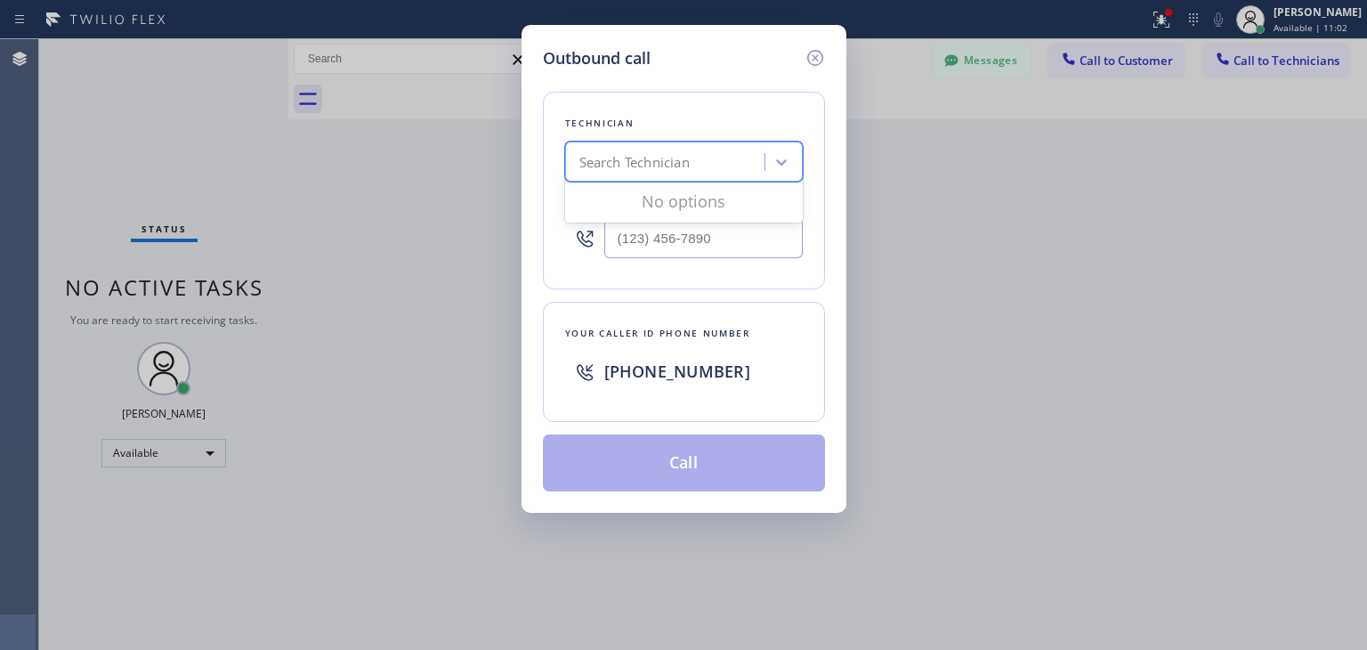
click at [579, 143] on div "Search Technician" at bounding box center [684, 162] width 238 height 40
type input "d"
type input "s"
click at [818, 53] on icon at bounding box center [815, 57] width 21 height 21
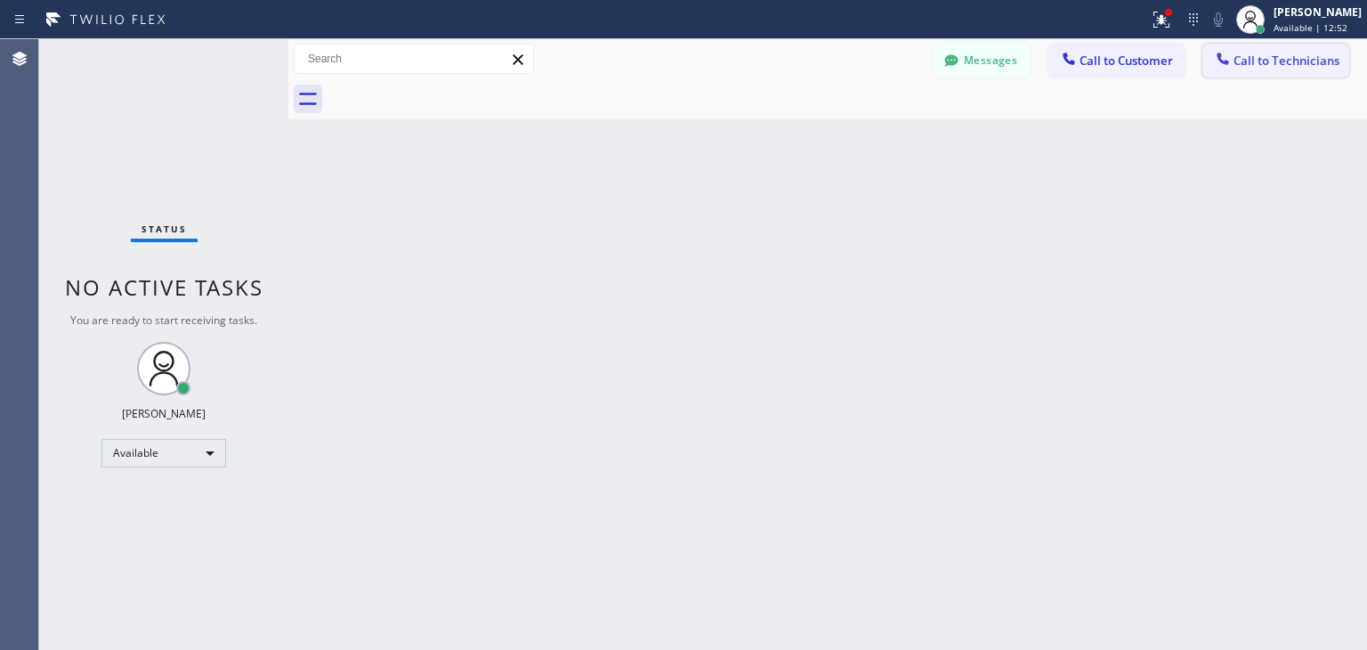
click at [1239, 55] on span "Call to Technicians" at bounding box center [1287, 61] width 106 height 16
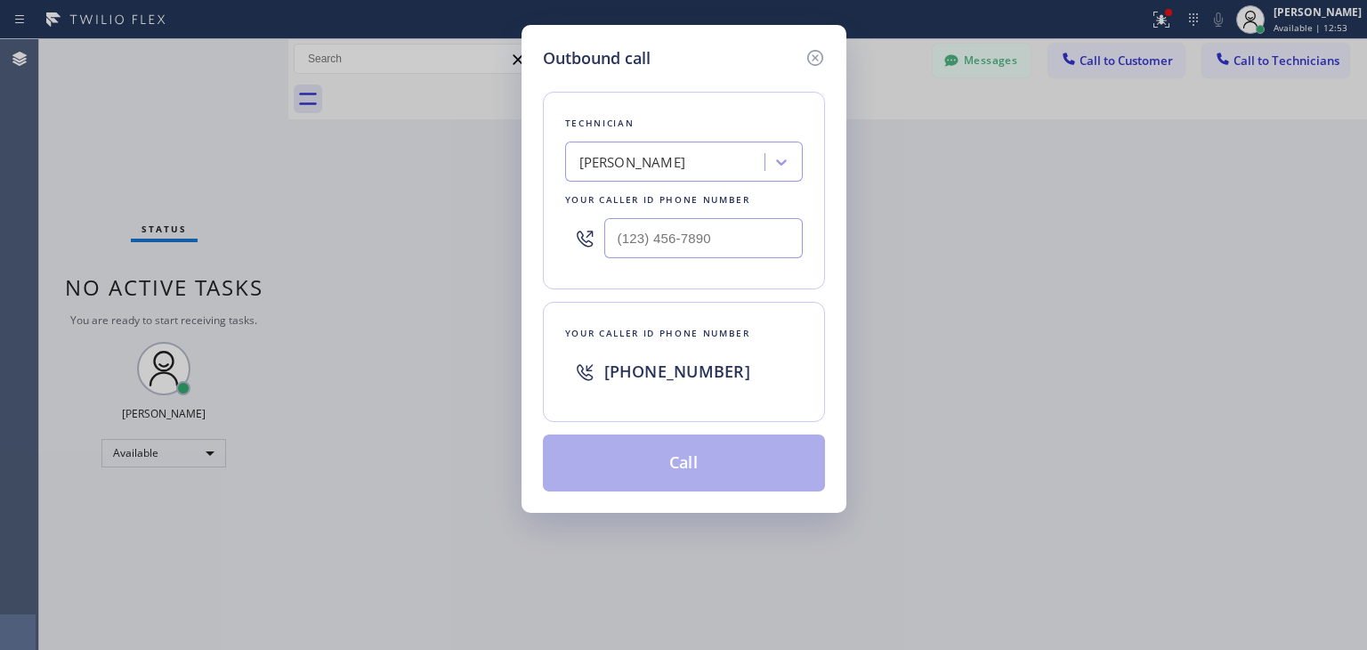
click at [647, 160] on div "[PERSON_NAME]" at bounding box center [633, 162] width 107 height 20
type input "ibragim"
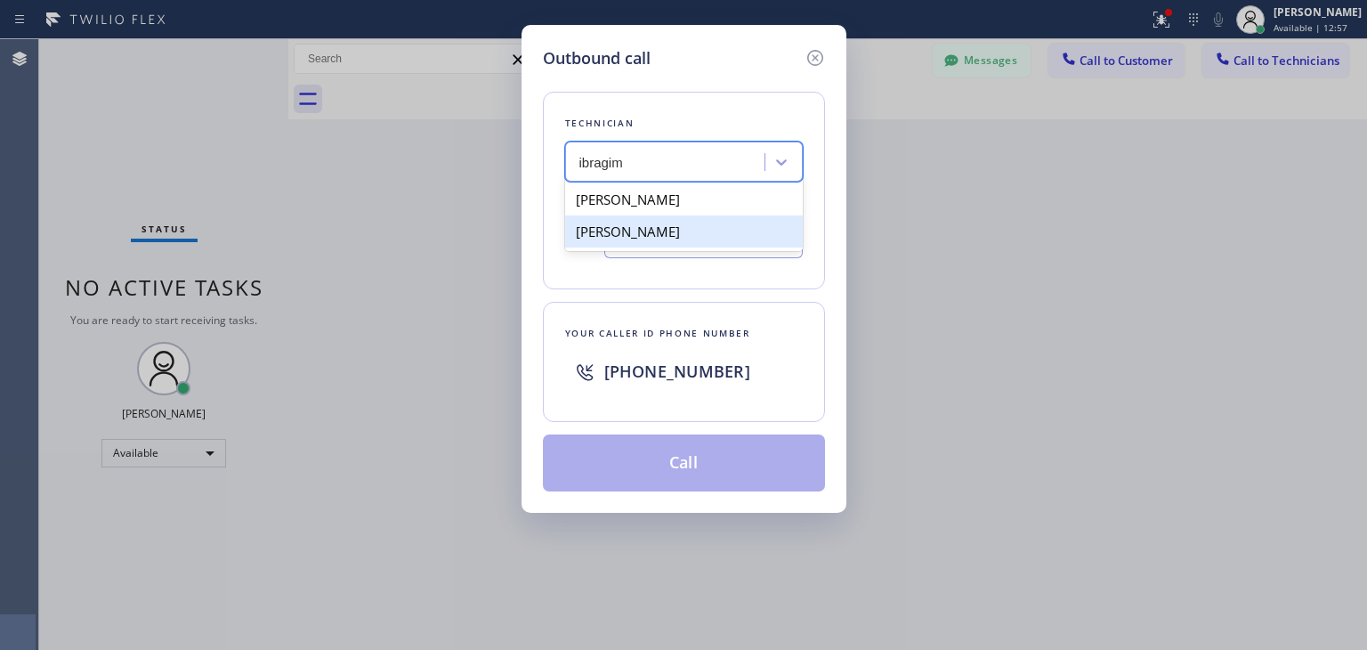
click at [734, 213] on div "[PERSON_NAME] [PERSON_NAME]" at bounding box center [684, 215] width 238 height 71
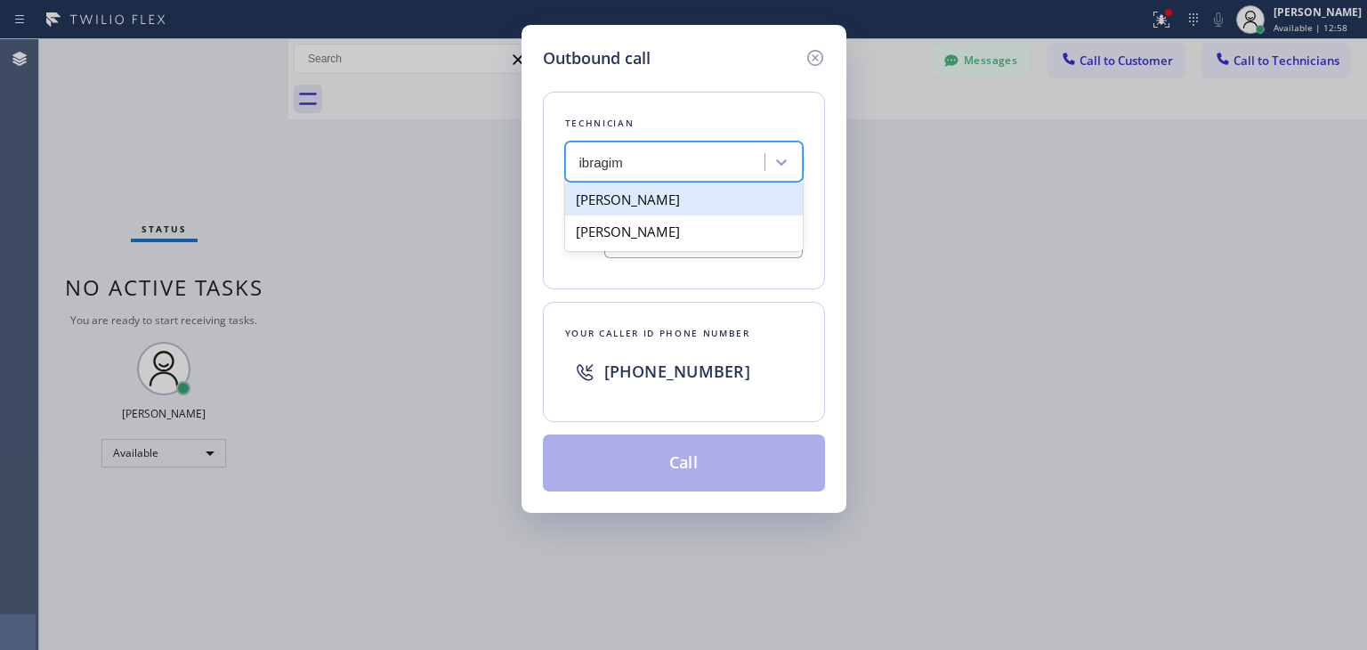
click at [734, 213] on div "[PERSON_NAME]" at bounding box center [684, 199] width 238 height 32
type input "[PHONE_NUMBER]"
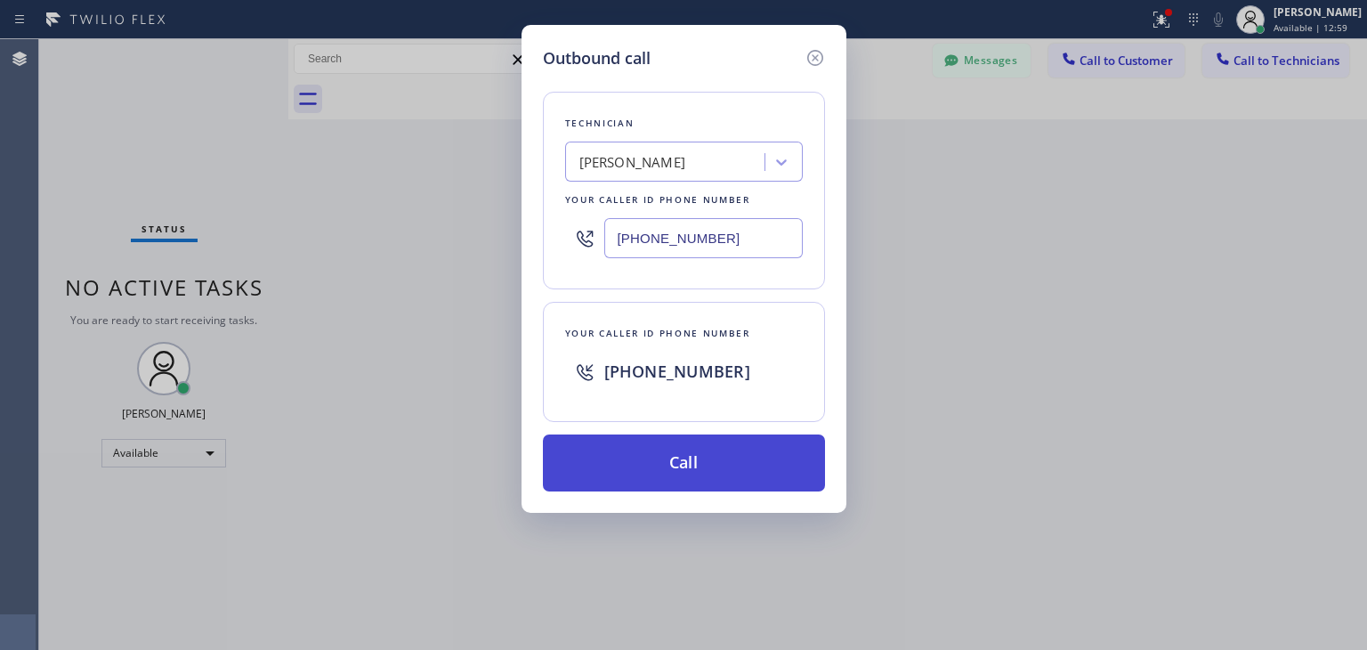
click at [708, 438] on button "Call" at bounding box center [684, 462] width 282 height 57
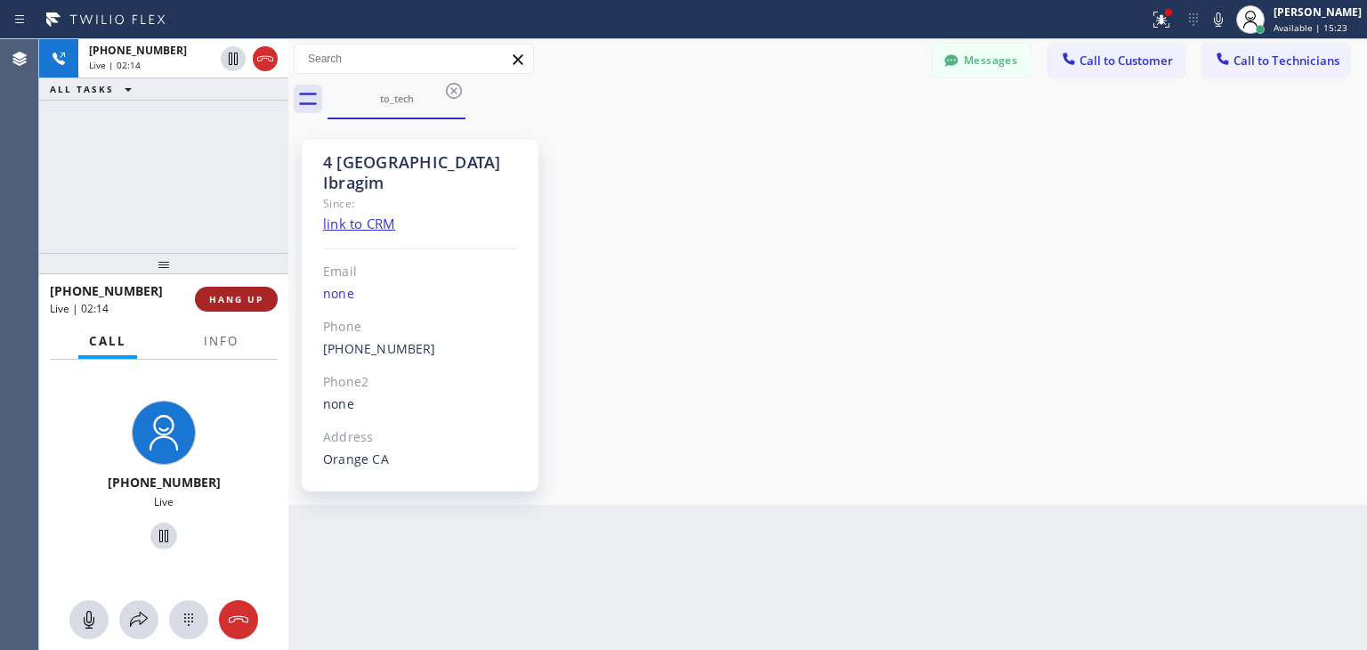
click at [263, 304] on span "HANG UP" at bounding box center [236, 299] width 54 height 12
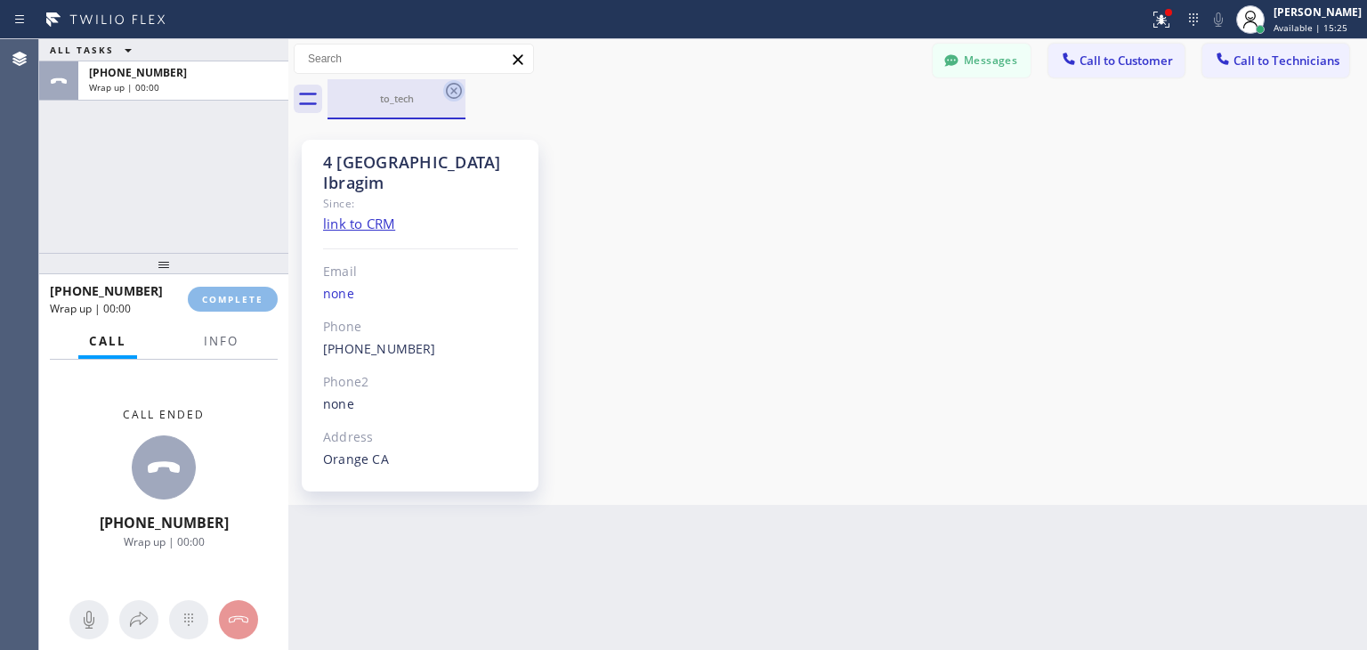
click at [450, 93] on icon at bounding box center [453, 90] width 21 height 21
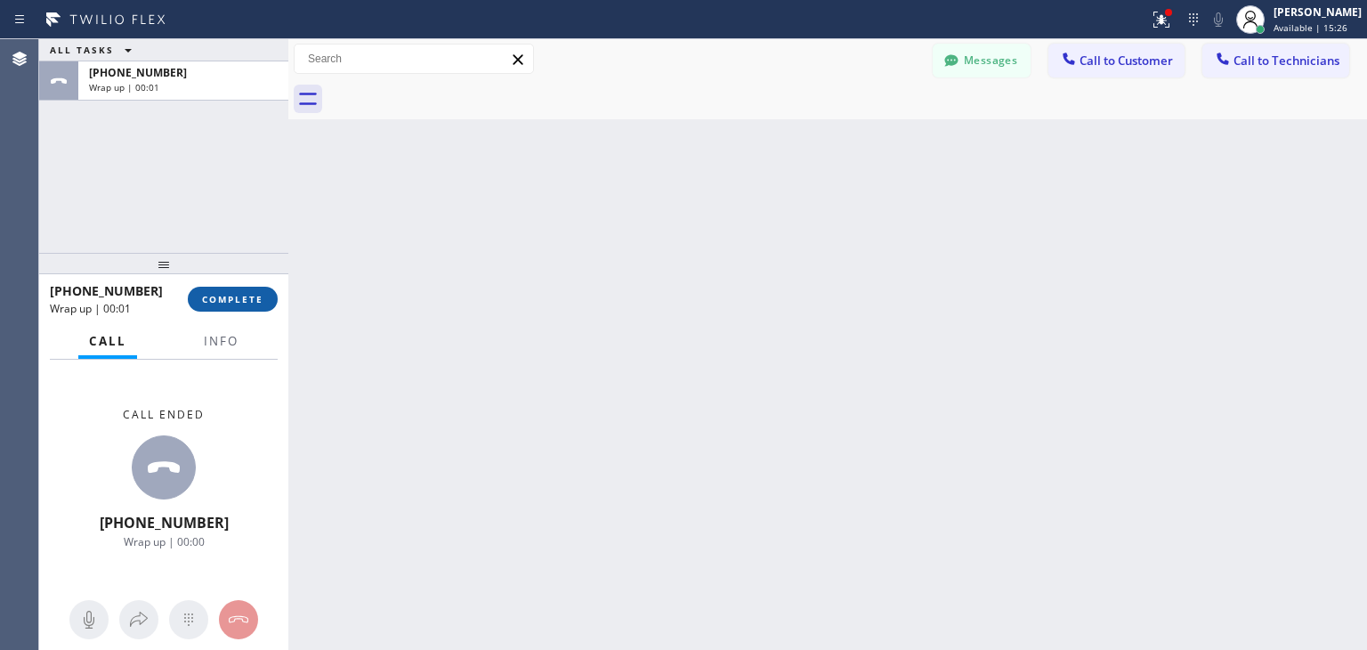
click at [254, 288] on button "COMPLETE" at bounding box center [233, 299] width 90 height 25
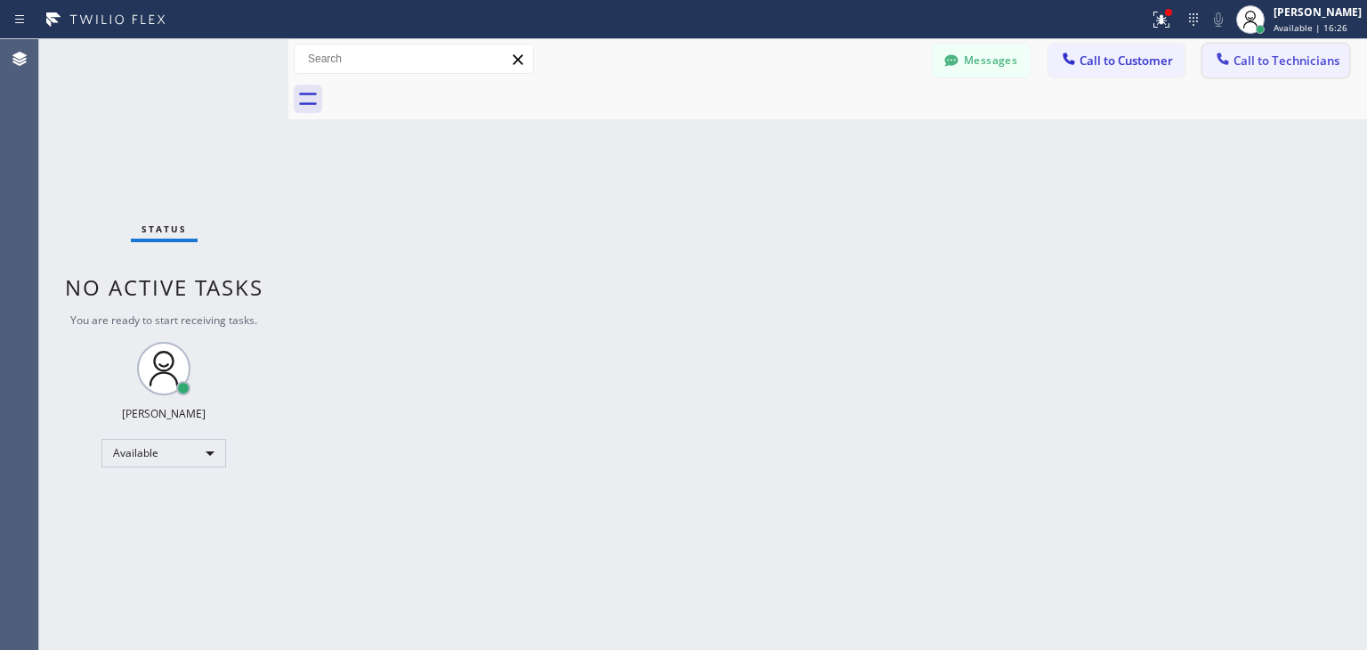
click at [1212, 61] on div at bounding box center [1222, 60] width 21 height 21
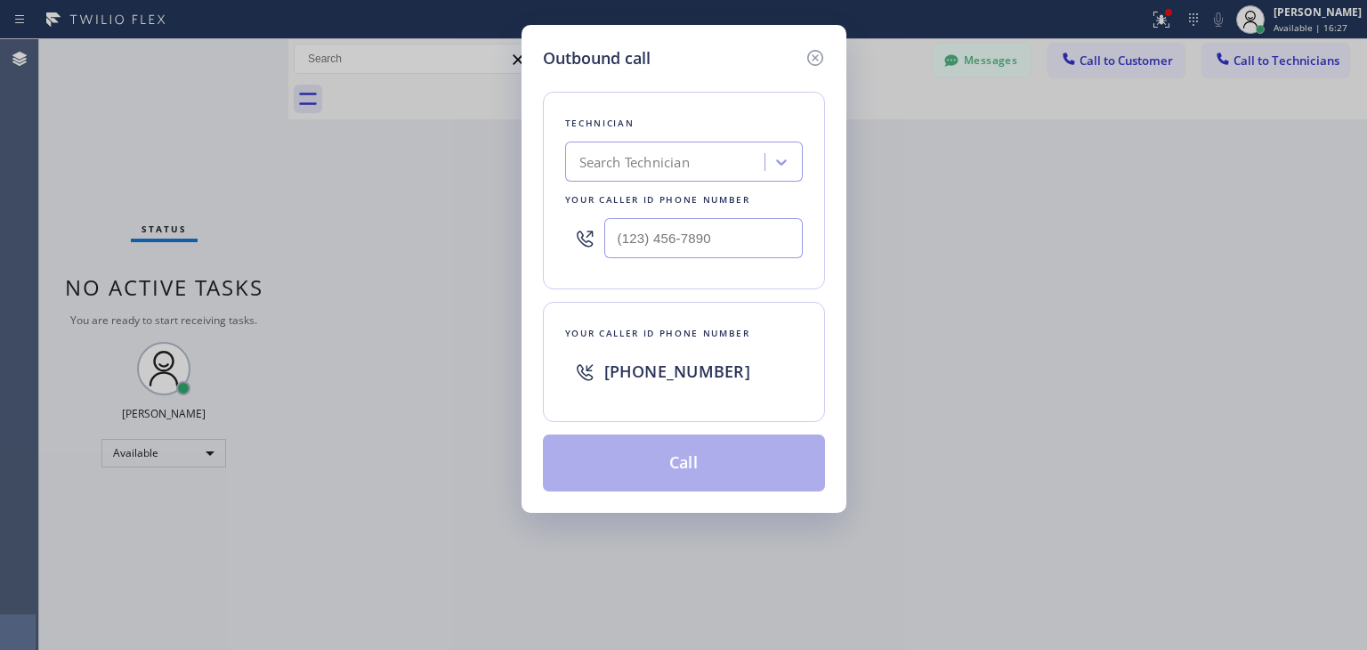
click at [726, 140] on div "Technician Search Technician Your caller id phone number" at bounding box center [684, 191] width 282 height 198
click at [701, 175] on div "Search Technician" at bounding box center [668, 162] width 194 height 31
type input "[PERSON_NAME]"
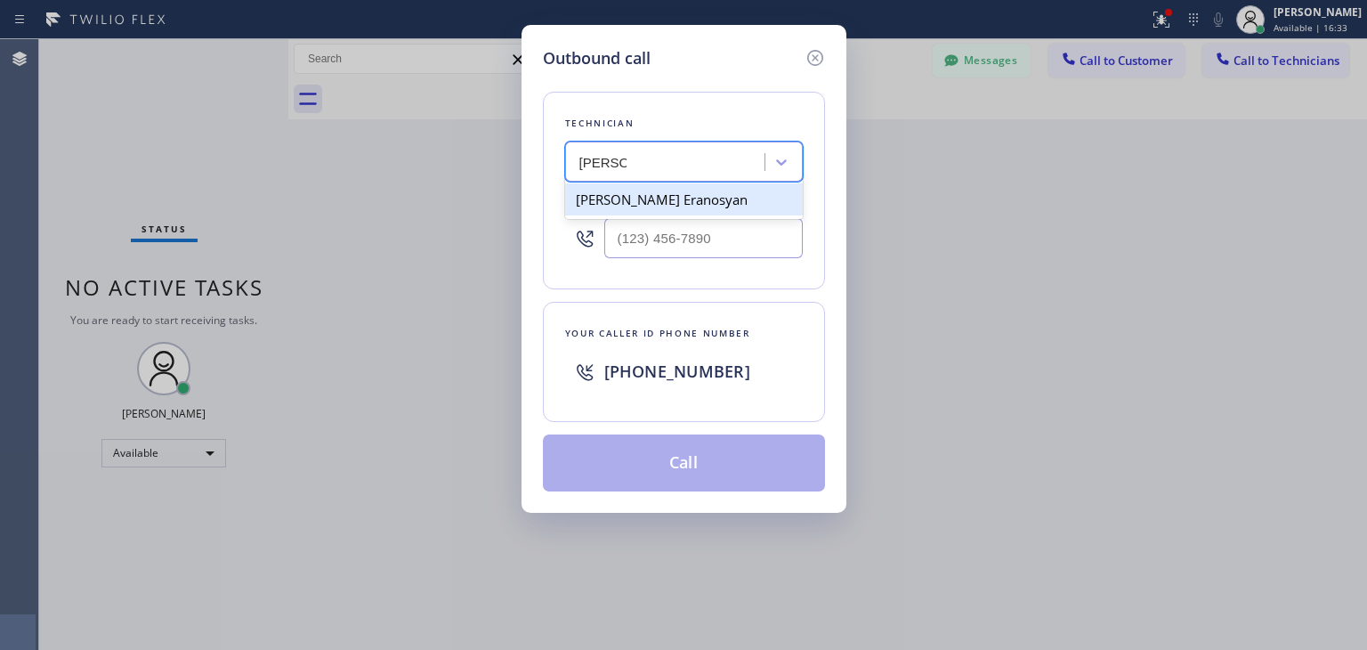
click at [749, 197] on div "[PERSON_NAME] Eranosyan" at bounding box center [684, 199] width 238 height 32
type input "[PHONE_NUMBER]"
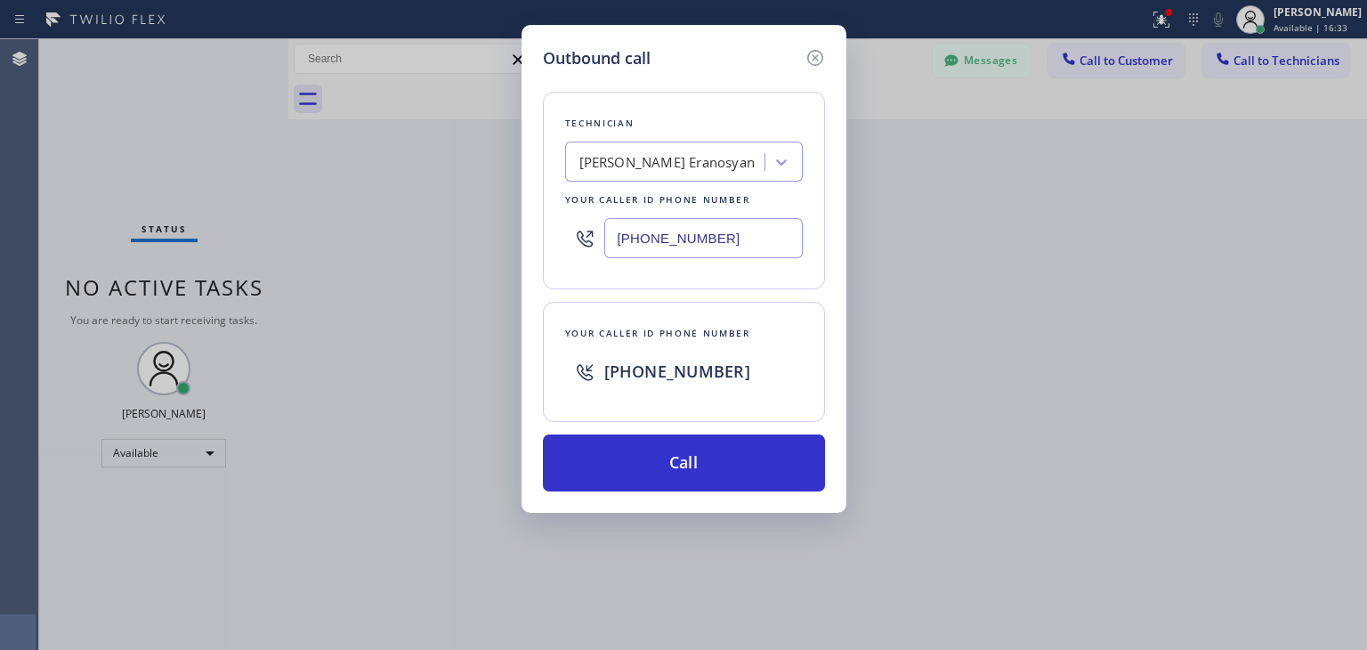
click at [701, 503] on div "Outbound call Technician [PERSON_NAME] Eranosyan Your caller id phone number [P…" at bounding box center [684, 269] width 325 height 488
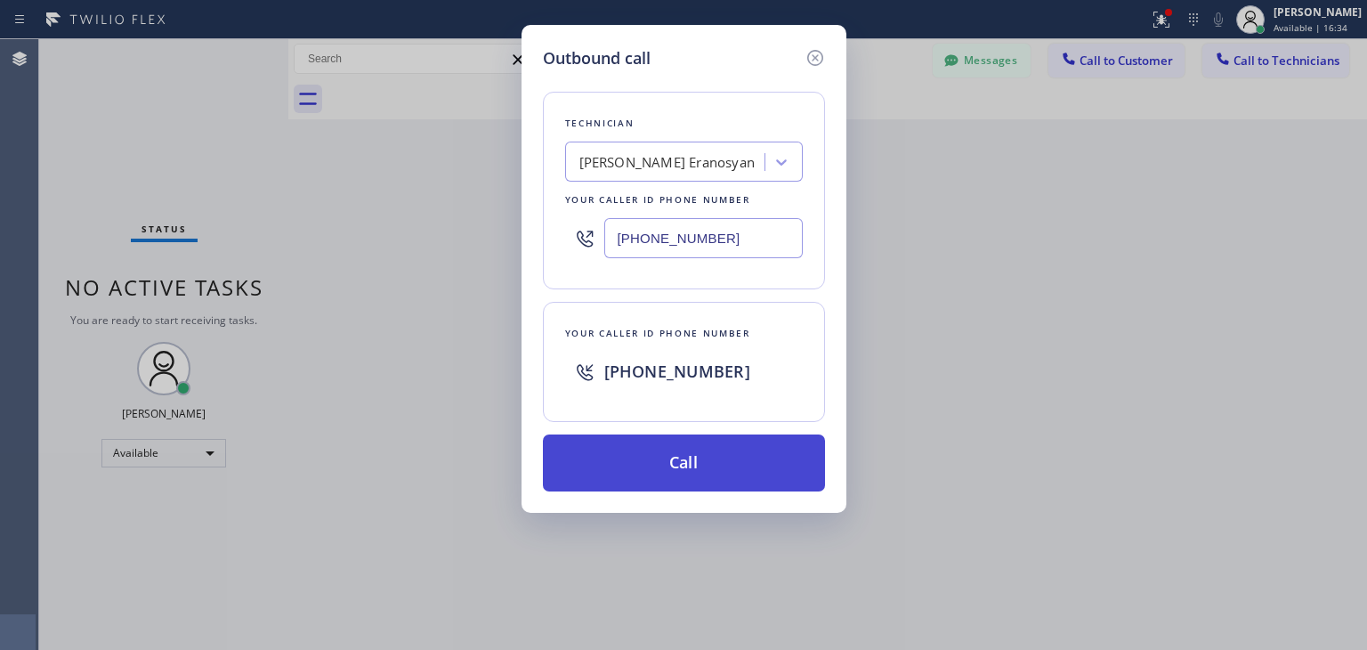
click at [714, 476] on button "Call" at bounding box center [684, 462] width 282 height 57
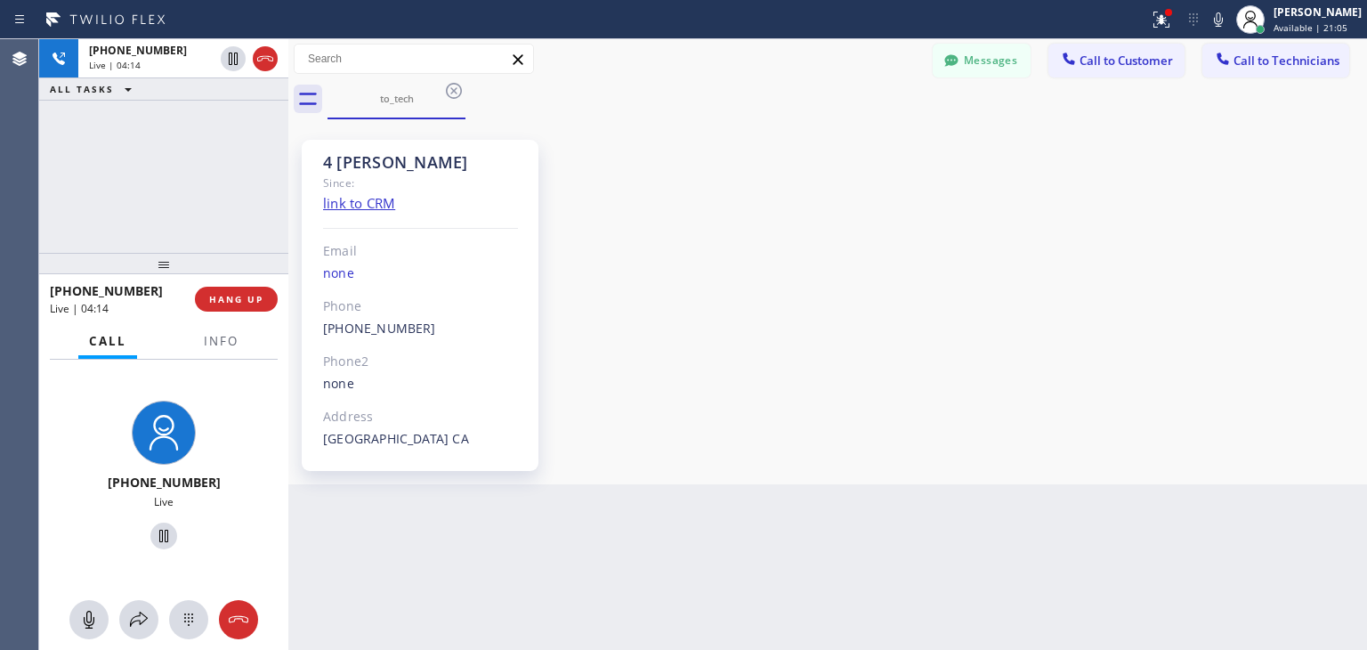
scroll to position [182, 0]
click at [251, 293] on span "HANG UP" at bounding box center [236, 299] width 54 height 12
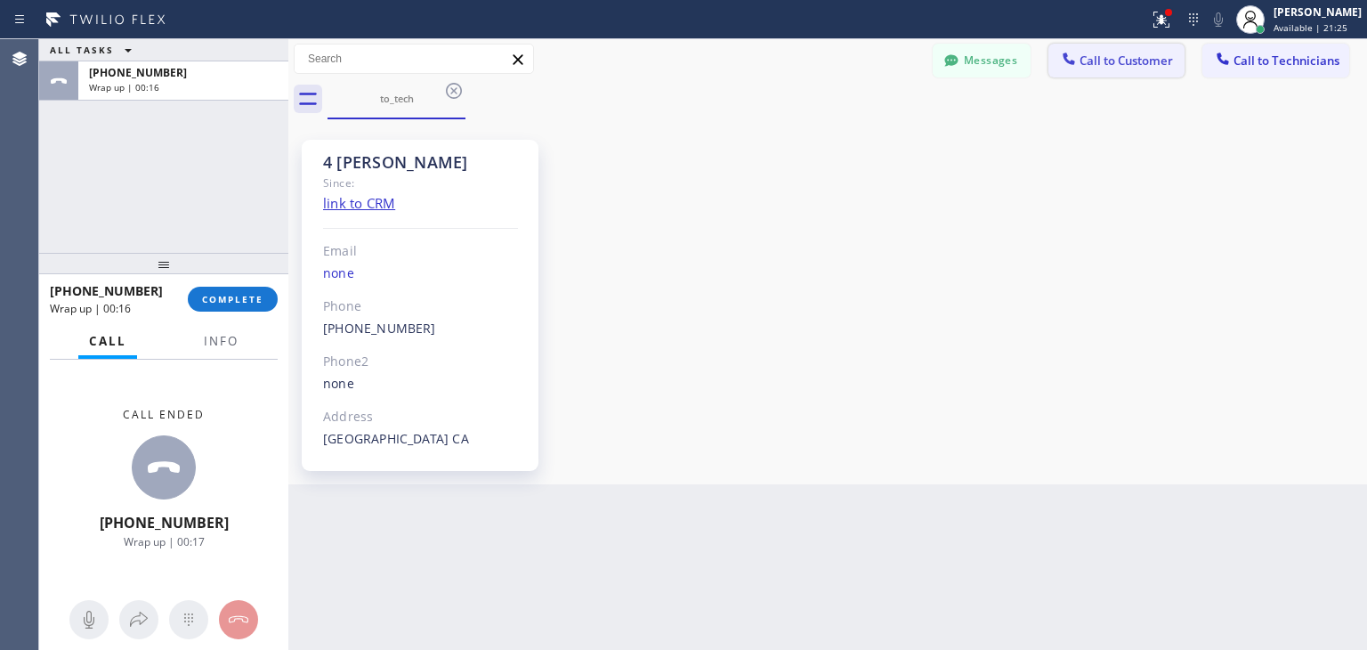
click at [1155, 61] on span "Call to Customer" at bounding box center [1126, 61] width 93 height 16
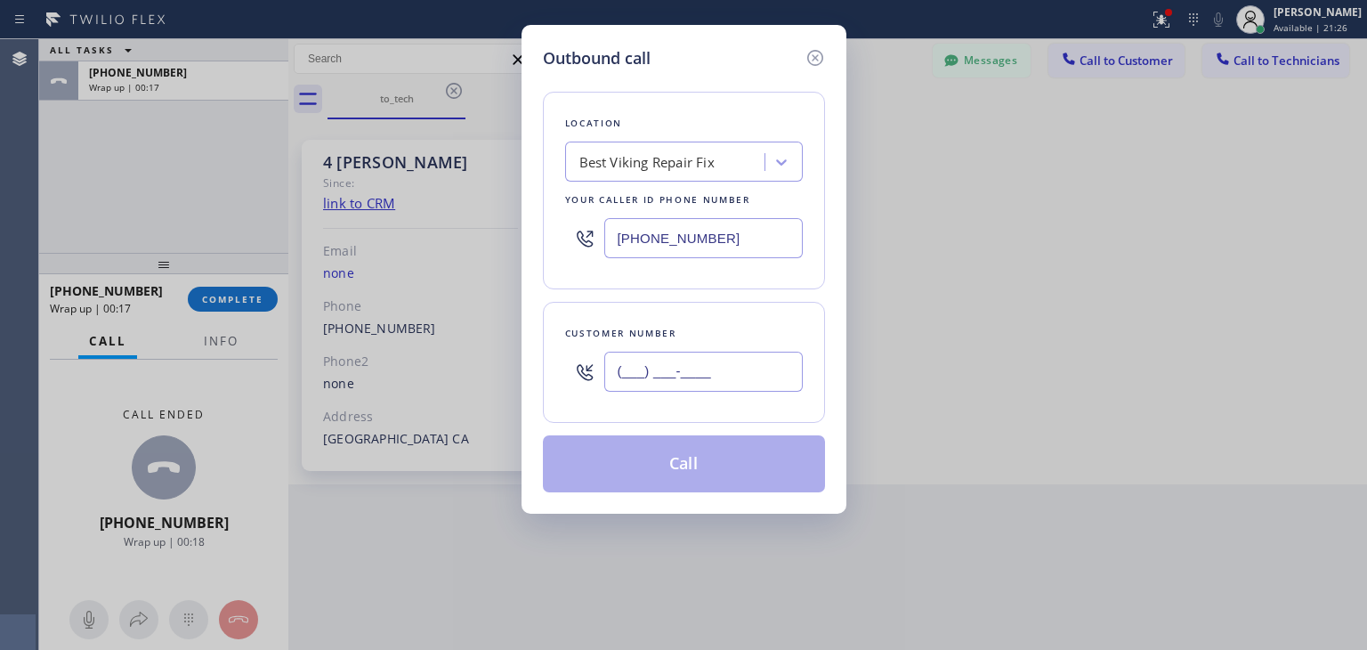
paste input "626) 457-4188"
click at [712, 368] on input "[PHONE_NUMBER]" at bounding box center [703, 372] width 199 height 40
type input "[PHONE_NUMBER]"
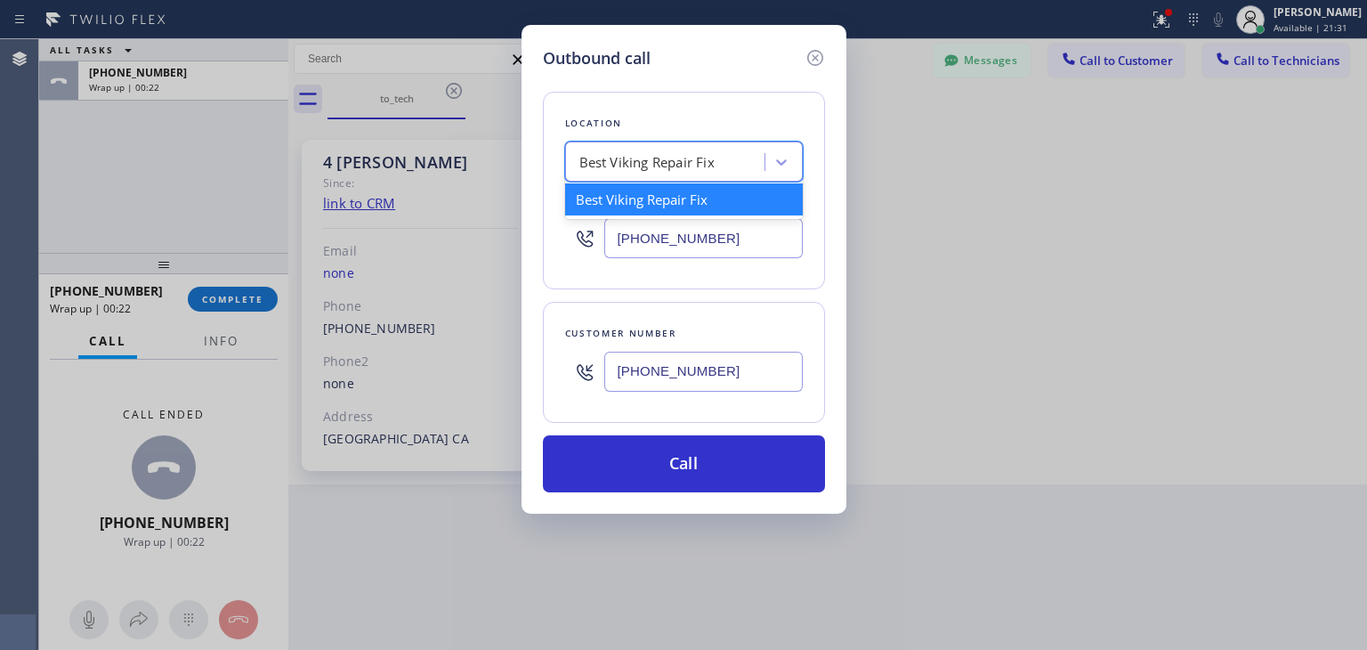
paste input "Home Alliance Membership"
type input "Home Alliance Membership"
click at [661, 173] on div "Best Viking Repair Fix Home Alliance Membership" at bounding box center [668, 162] width 194 height 31
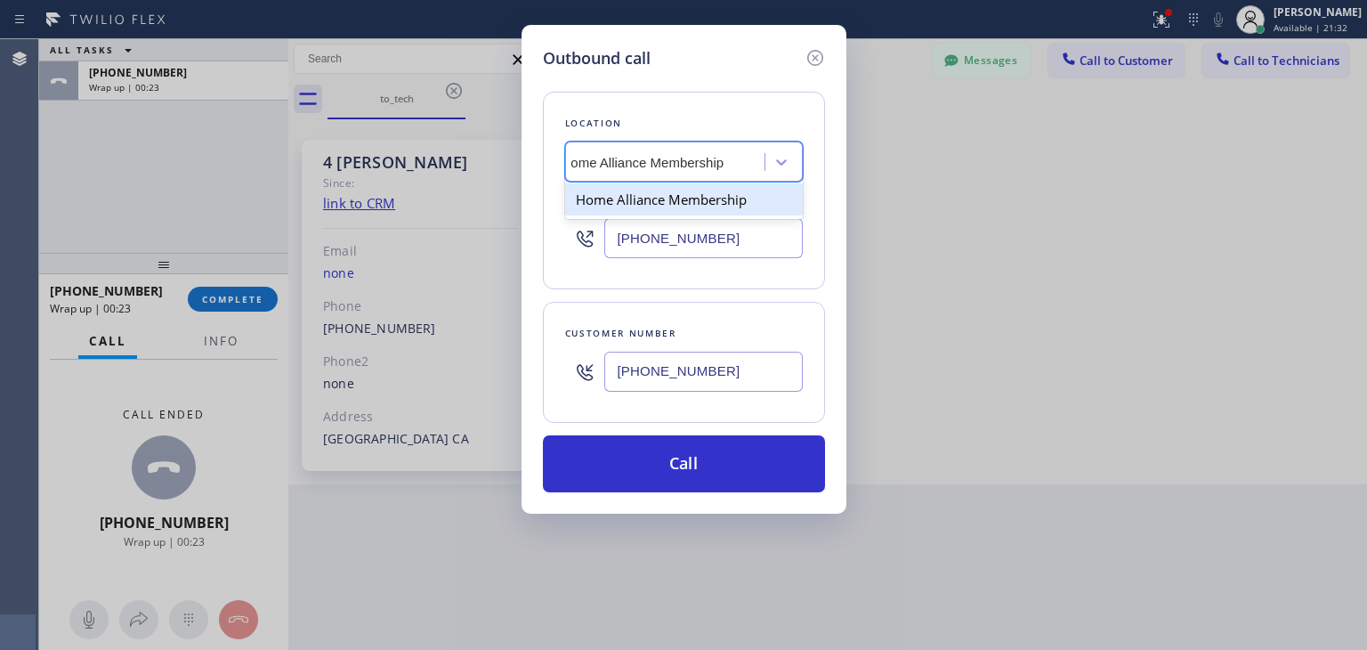
scroll to position [0, 17]
click at [680, 201] on div "Home Alliance Membership" at bounding box center [684, 199] width 238 height 32
type input "[PHONE_NUMBER]"
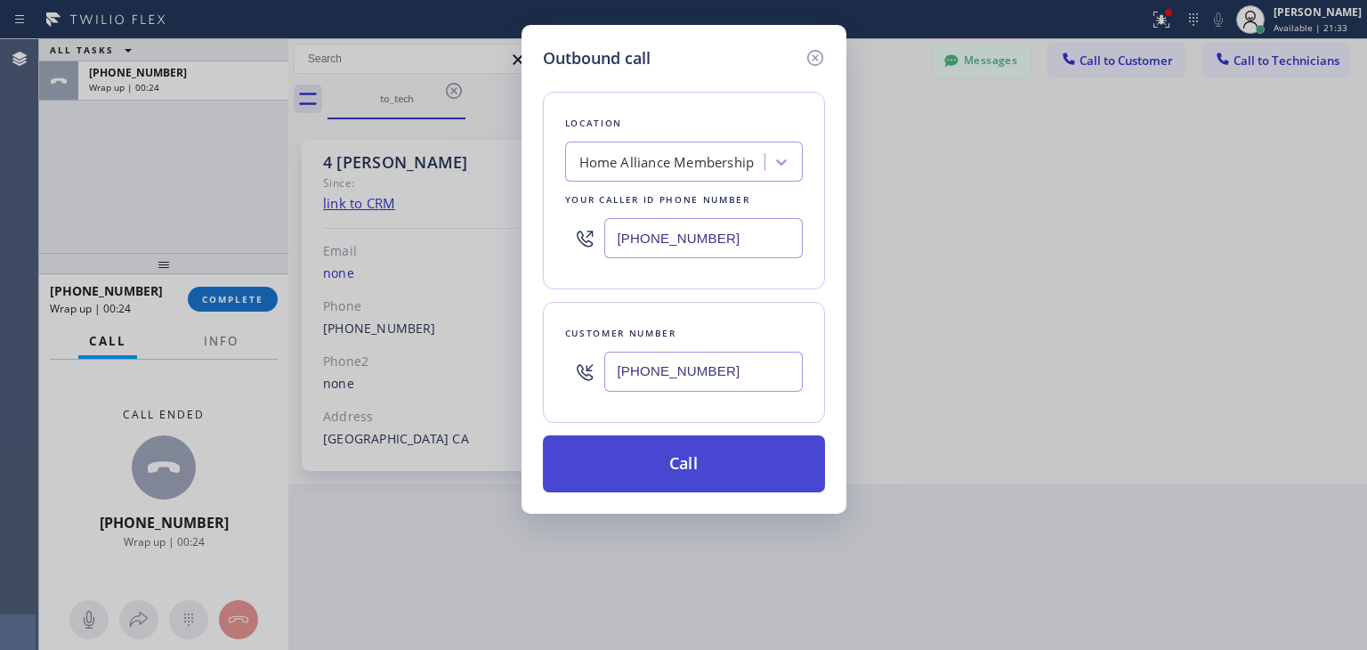
click at [703, 464] on button "Call" at bounding box center [684, 463] width 282 height 57
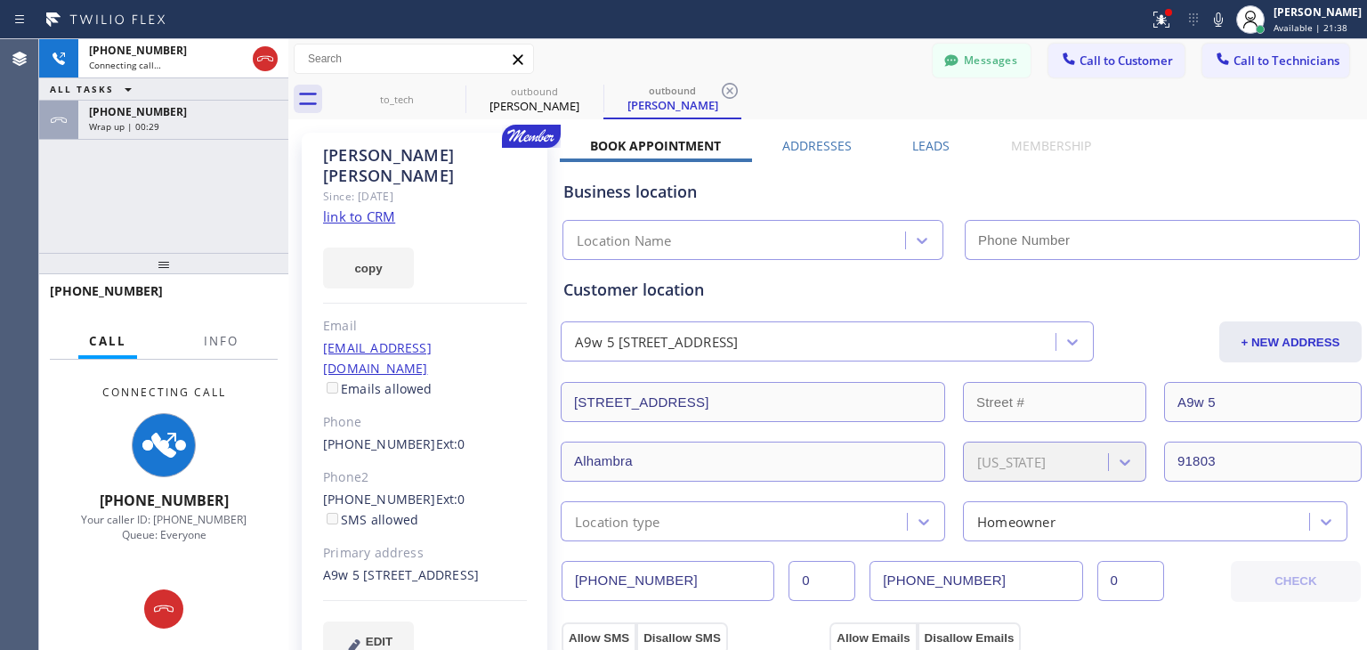
type input "[PHONE_NUMBER]"
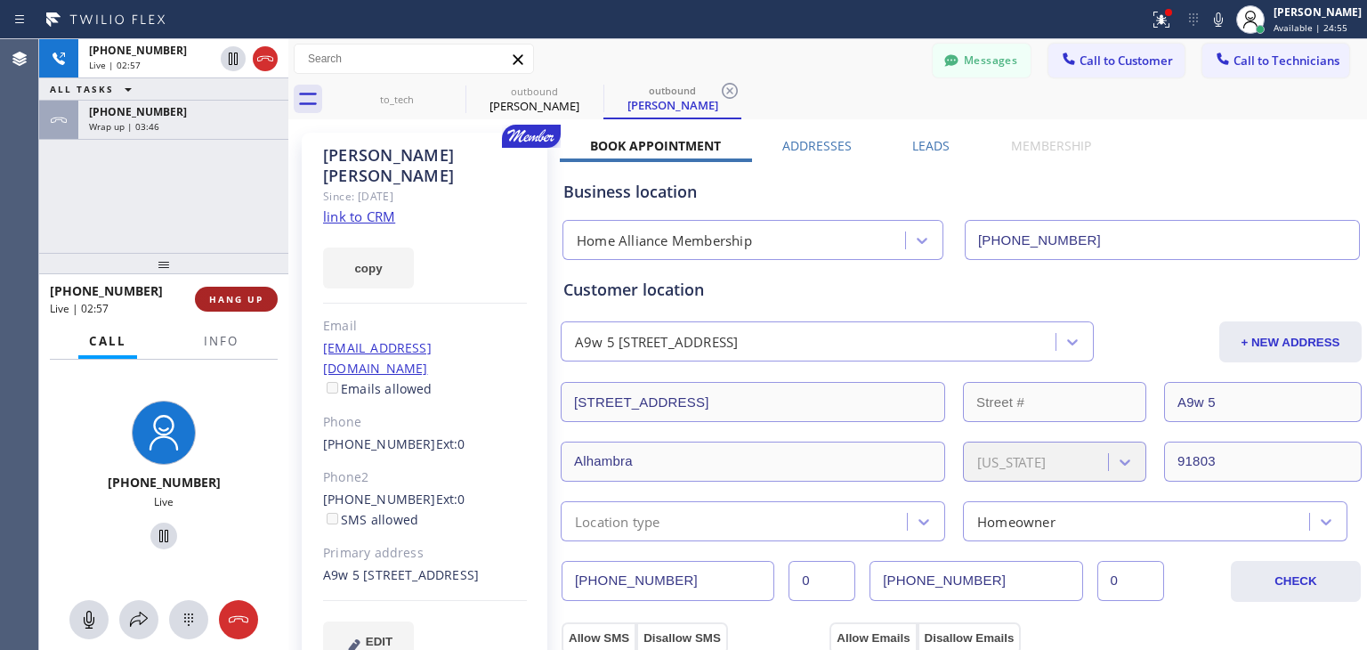
click at [251, 288] on button "HANG UP" at bounding box center [236, 299] width 83 height 25
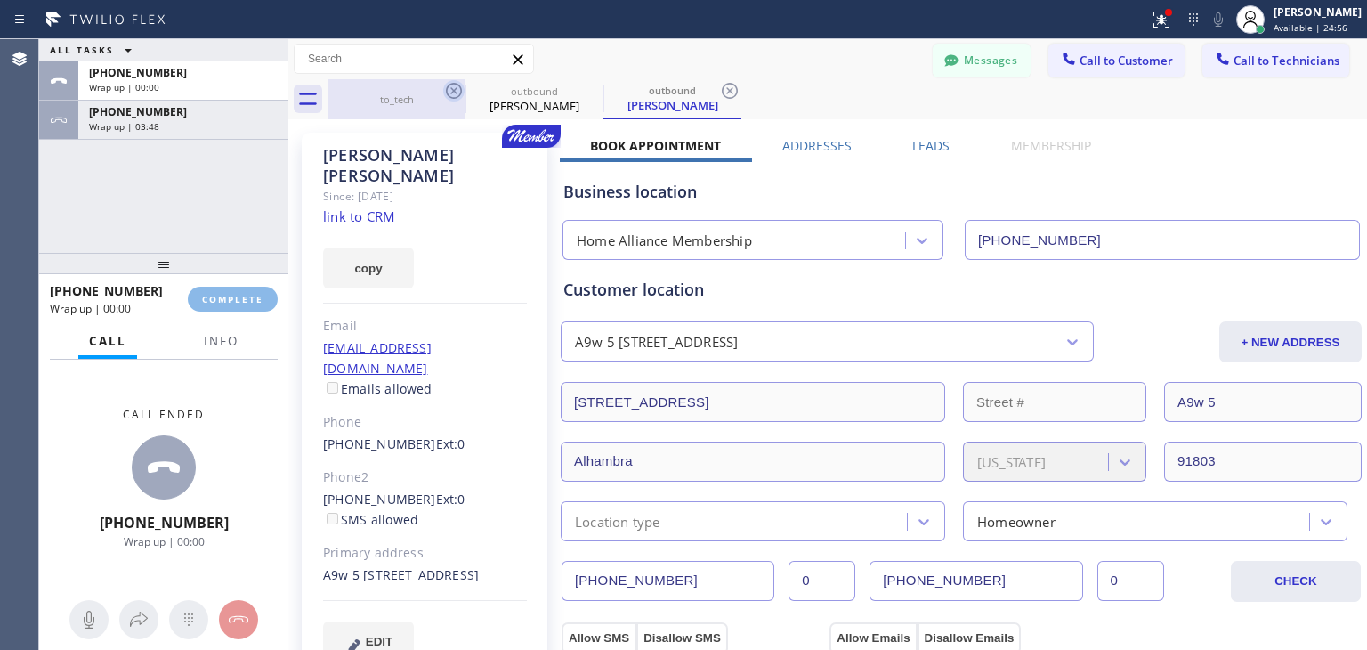
click at [447, 86] on icon at bounding box center [453, 90] width 21 height 21
click at [0, 0] on icon at bounding box center [0, 0] width 0 height 0
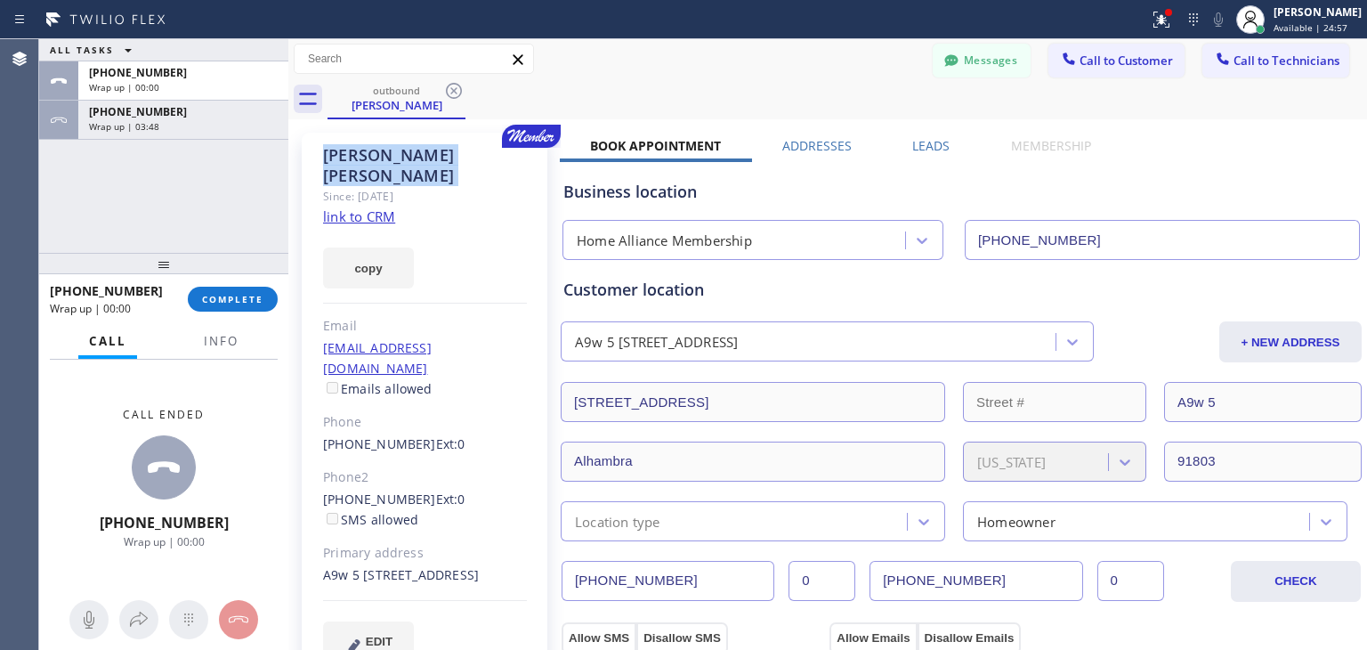
click at [447, 86] on icon at bounding box center [453, 90] width 21 height 21
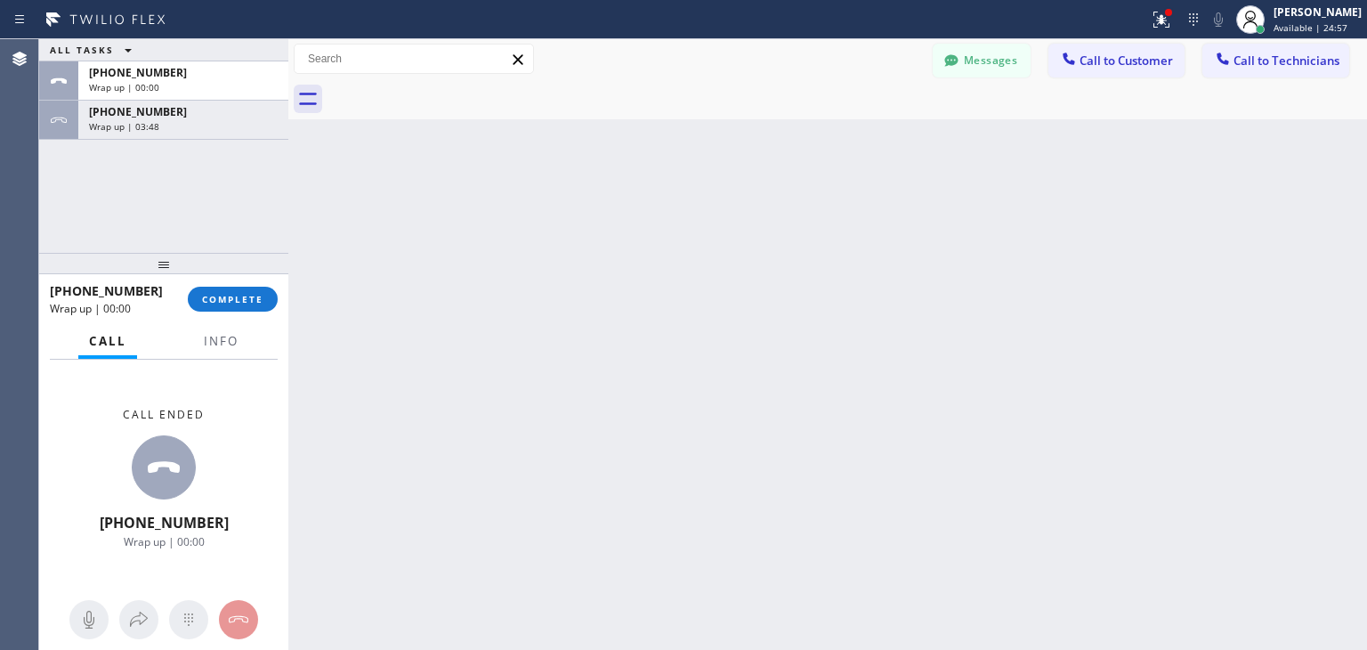
click at [447, 86] on div at bounding box center [848, 99] width 1040 height 40
click at [229, 305] on button "COMPLETE" at bounding box center [233, 299] width 90 height 25
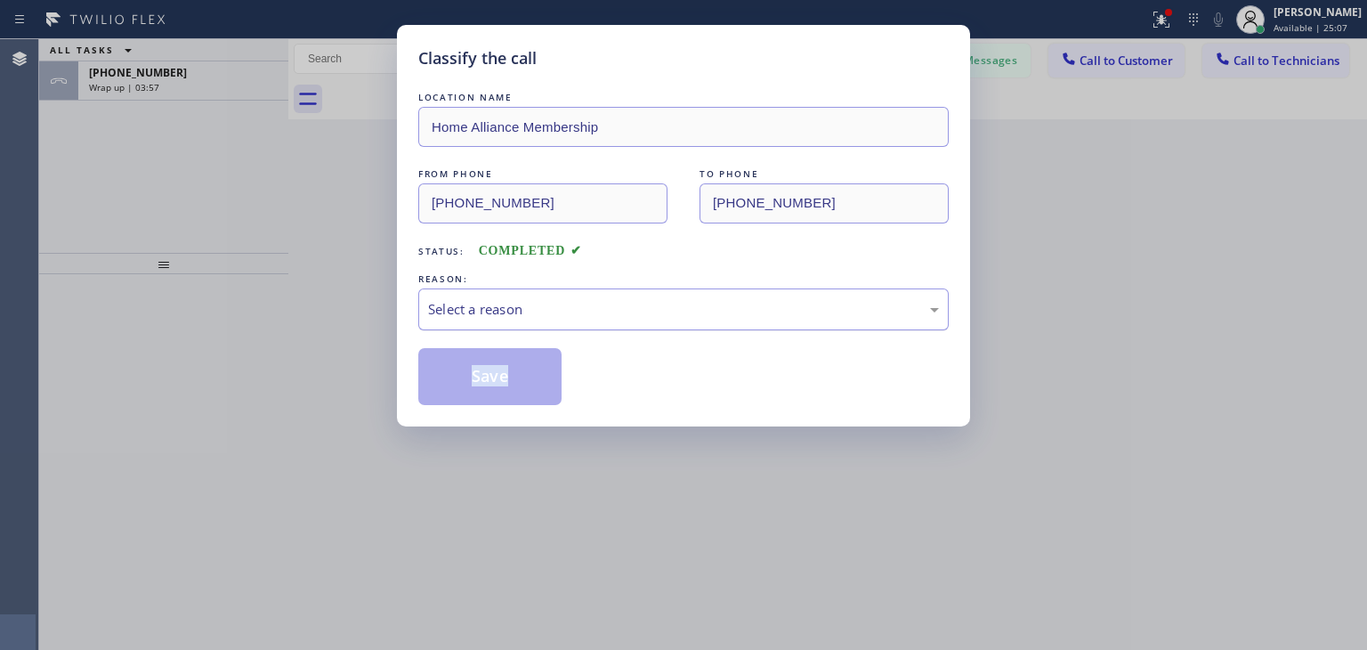
drag, startPoint x: 633, startPoint y: 329, endPoint x: 693, endPoint y: 293, distance: 69.9
click at [693, 293] on div "LOCATION NAME Home Alliance Membership FROM PHONE [PHONE_NUMBER] TO PHONE [PHON…" at bounding box center [683, 246] width 531 height 317
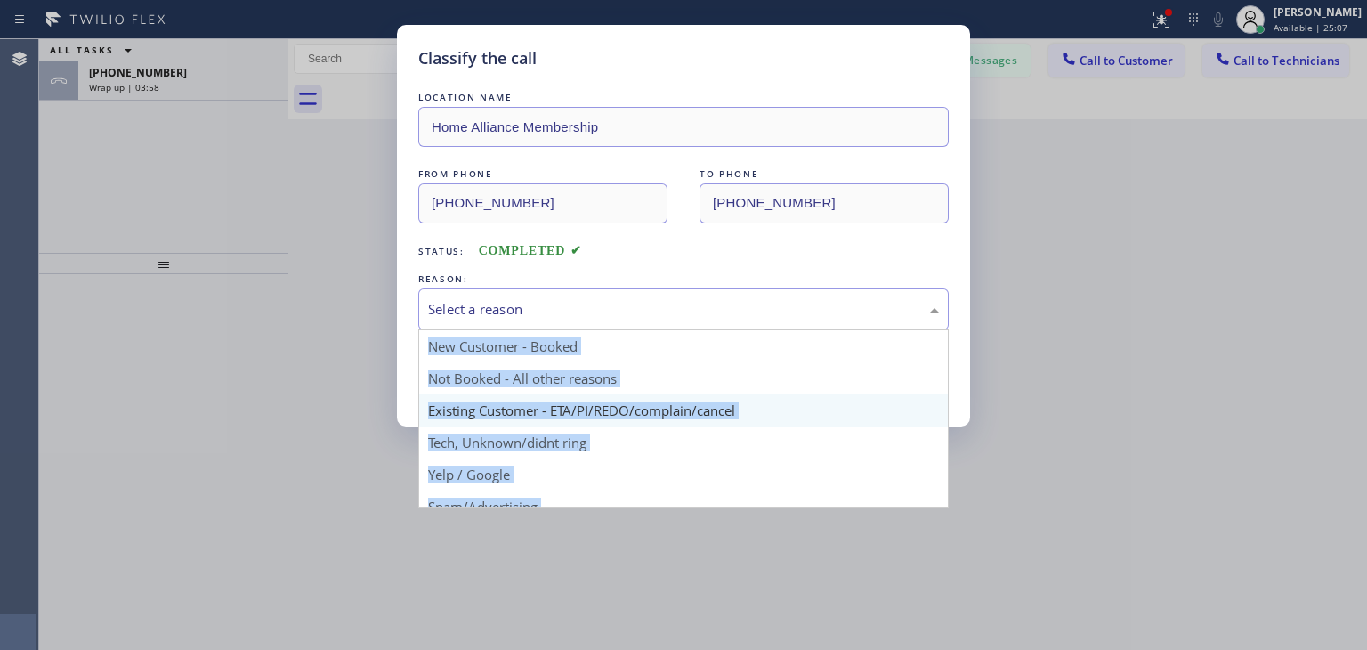
drag, startPoint x: 693, startPoint y: 293, endPoint x: 669, endPoint y: 415, distance: 124.1
click at [669, 330] on div "Select a reason New Customer - Booked Not Booked - All other reasons Existing C…" at bounding box center [683, 309] width 531 height 42
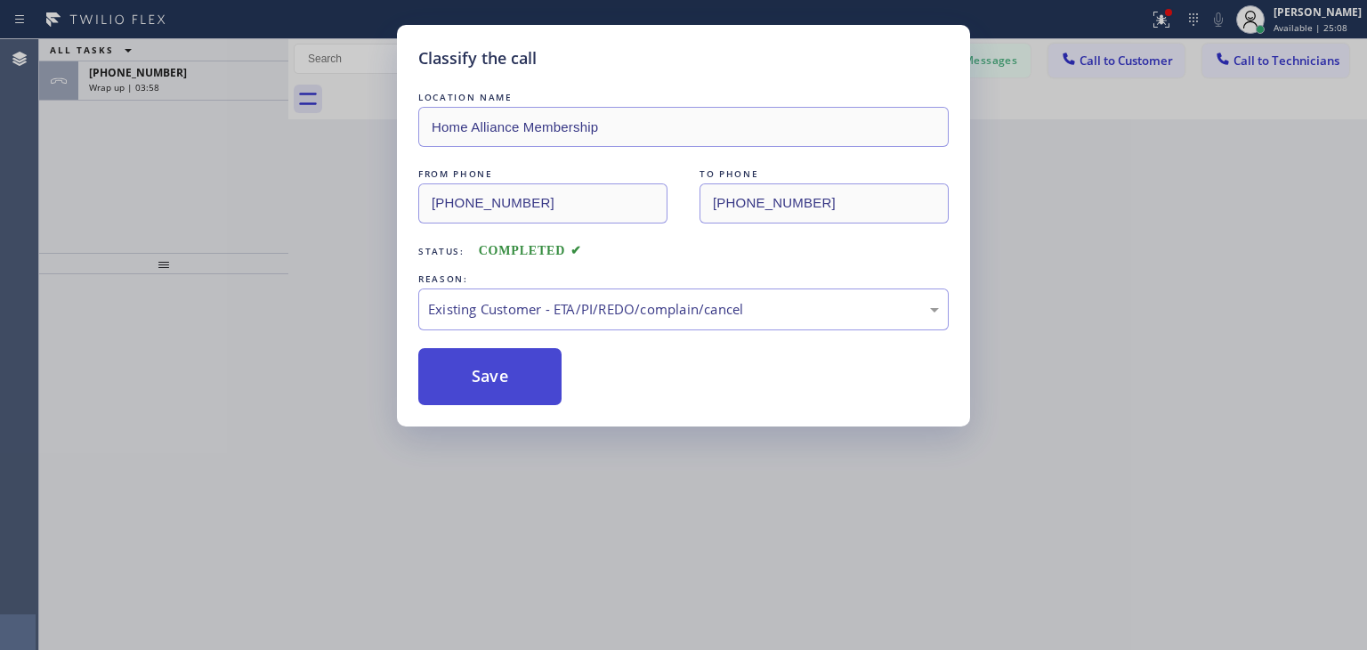
drag, startPoint x: 669, startPoint y: 415, endPoint x: 467, endPoint y: 375, distance: 206.0
click at [467, 375] on button "Save" at bounding box center [489, 376] width 143 height 57
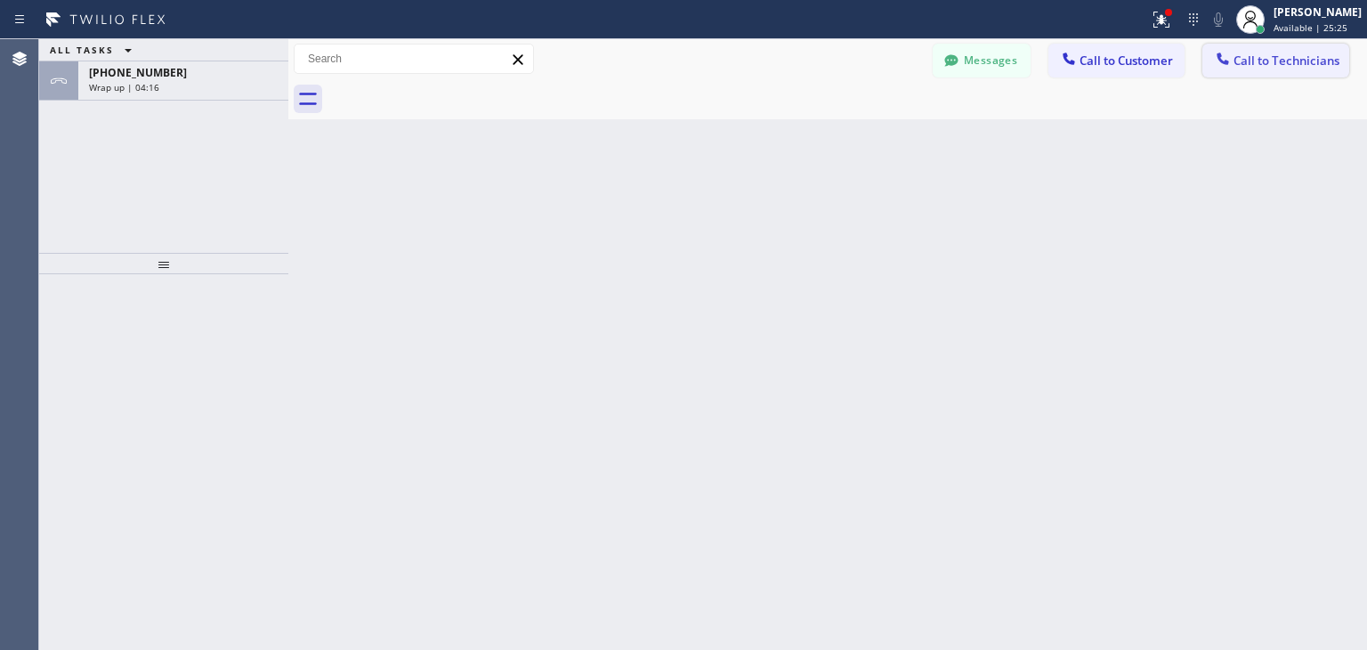
click at [1239, 50] on button "Call to Technicians" at bounding box center [1276, 61] width 147 height 34
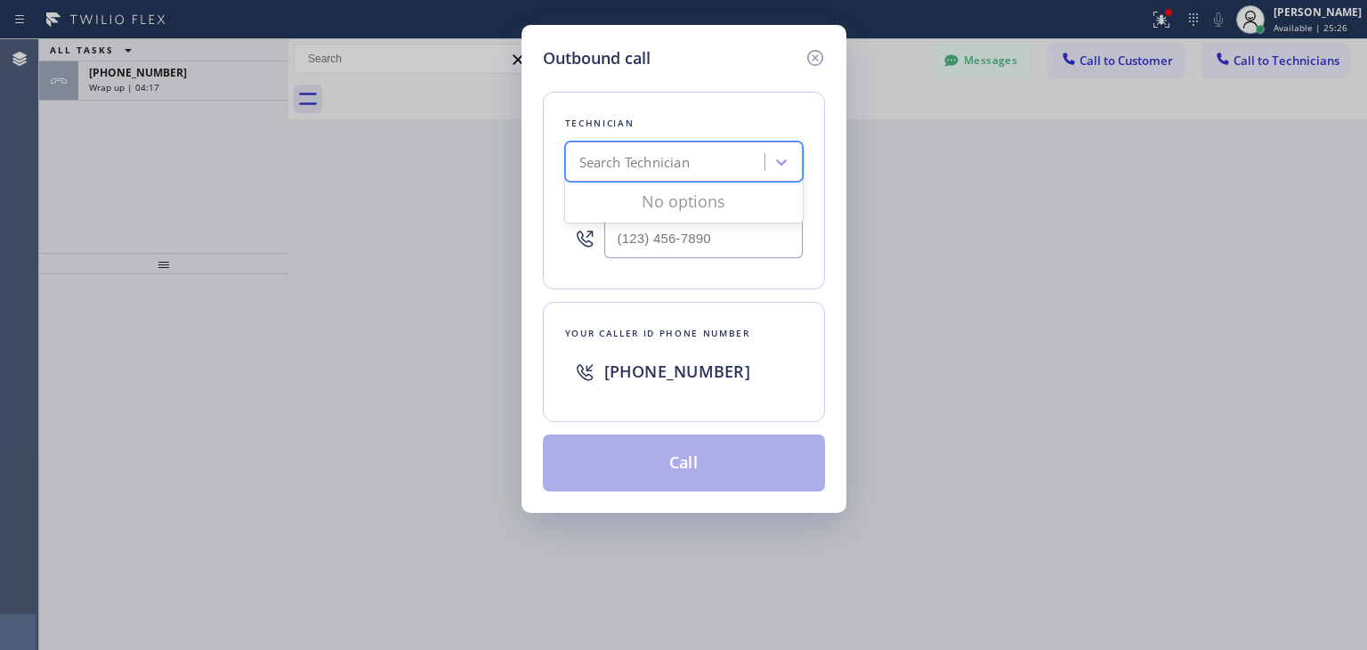
click at [717, 178] on div "Search Technician" at bounding box center [684, 162] width 238 height 40
type input "[PERSON_NAME]"
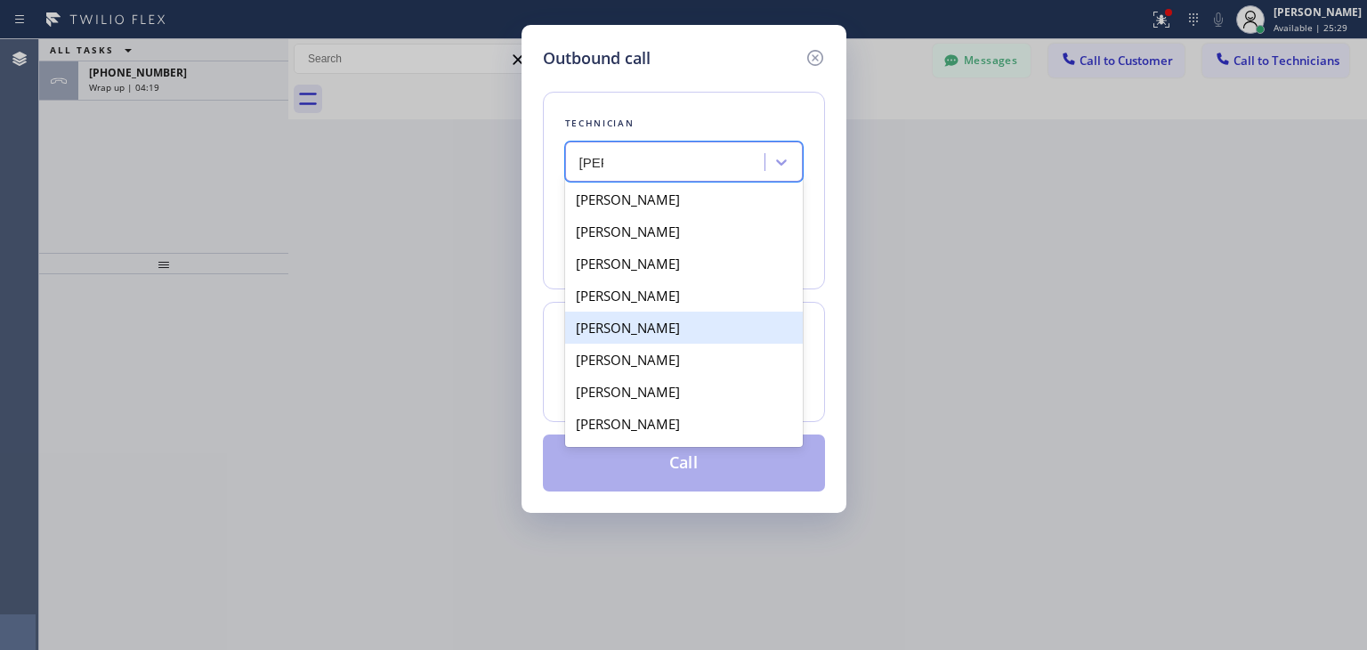
drag, startPoint x: 727, startPoint y: 207, endPoint x: 719, endPoint y: 330, distance: 123.1
click at [719, 330] on div "[PERSON_NAME] [PERSON_NAME] [PERSON_NAME] [PERSON_NAME] [PERSON_NAME] [PERSON_N…" at bounding box center [684, 313] width 238 height 267
click at [719, 330] on div "[PERSON_NAME]" at bounding box center [684, 328] width 238 height 32
type input "[PHONE_NUMBER]"
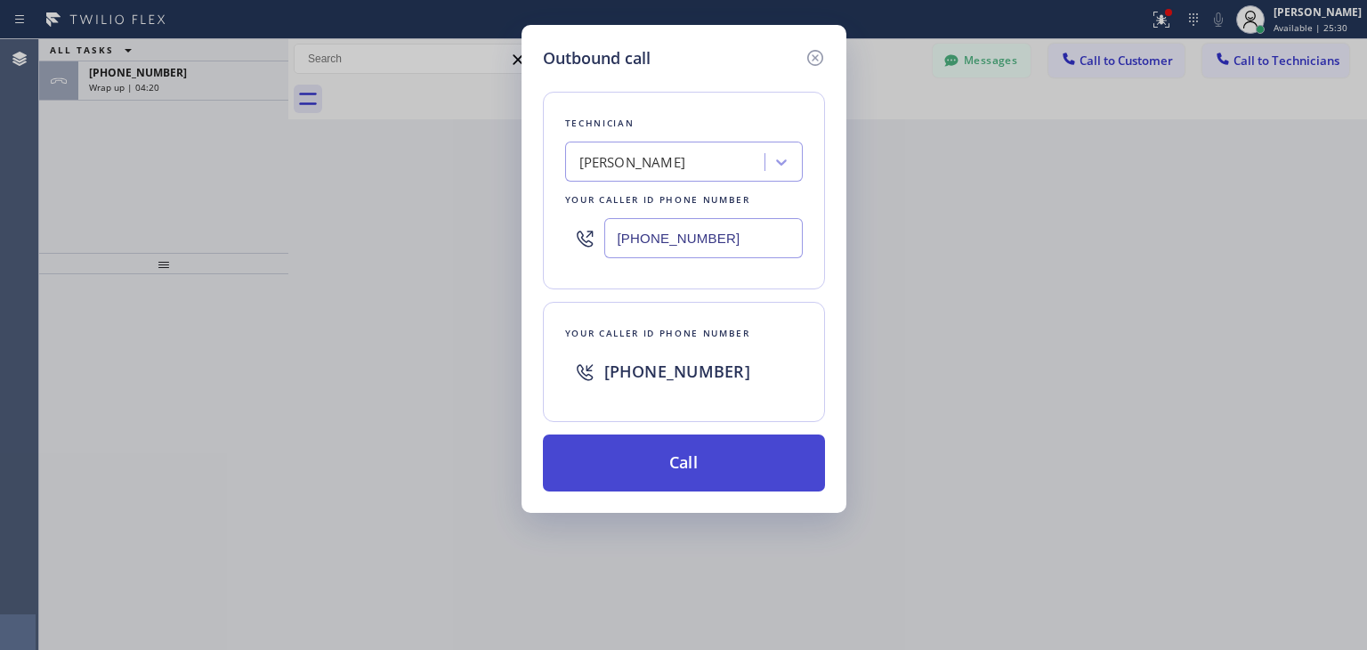
click at [735, 434] on button "Call" at bounding box center [684, 462] width 282 height 57
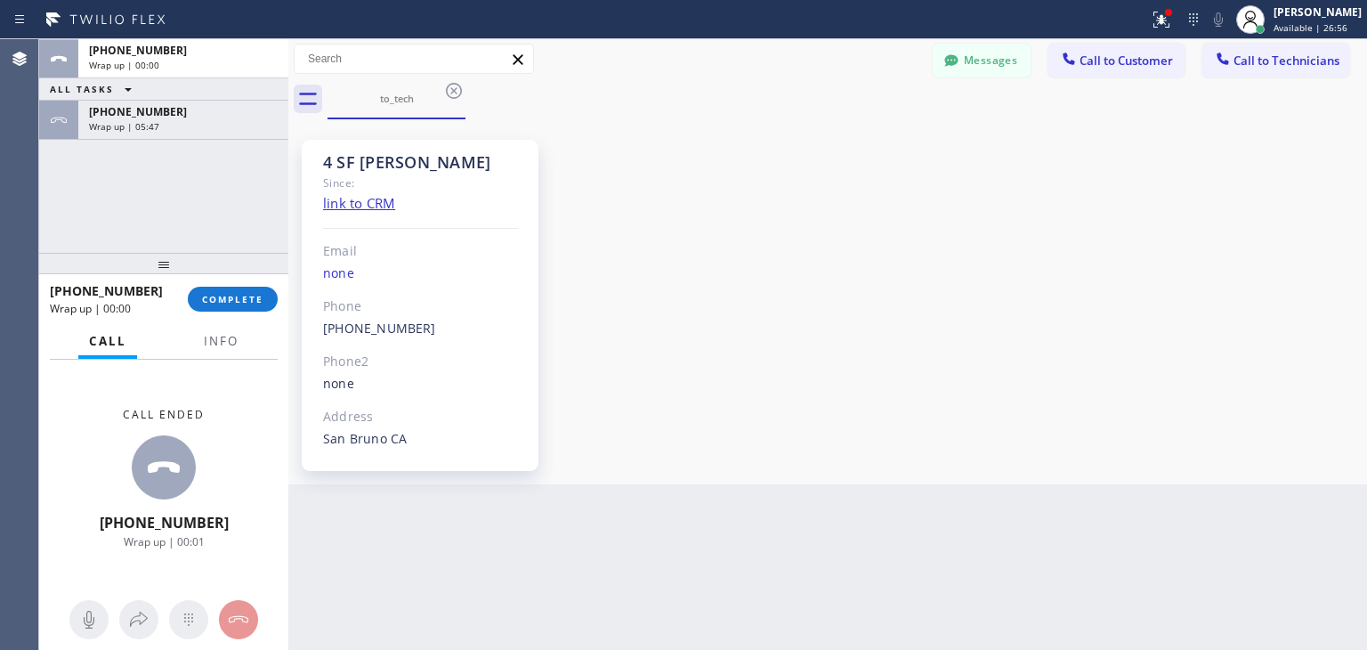
scroll to position [16900, 0]
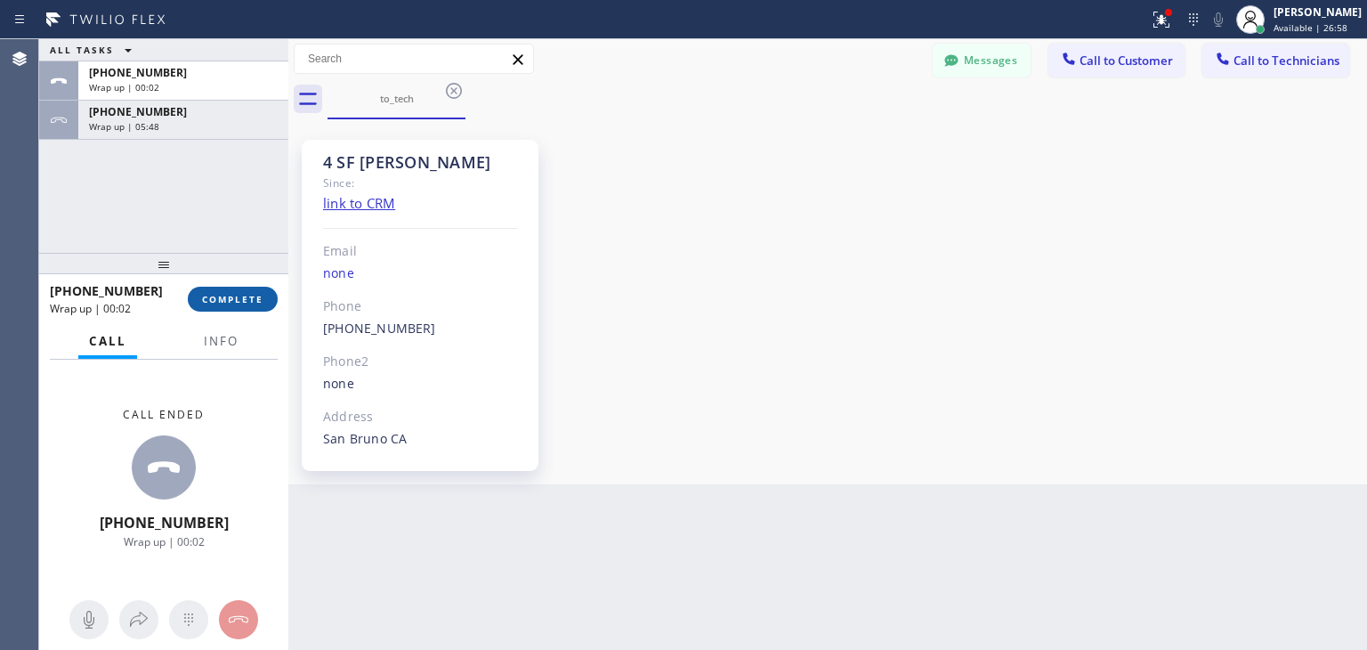
click at [257, 303] on span "COMPLETE" at bounding box center [232, 299] width 61 height 12
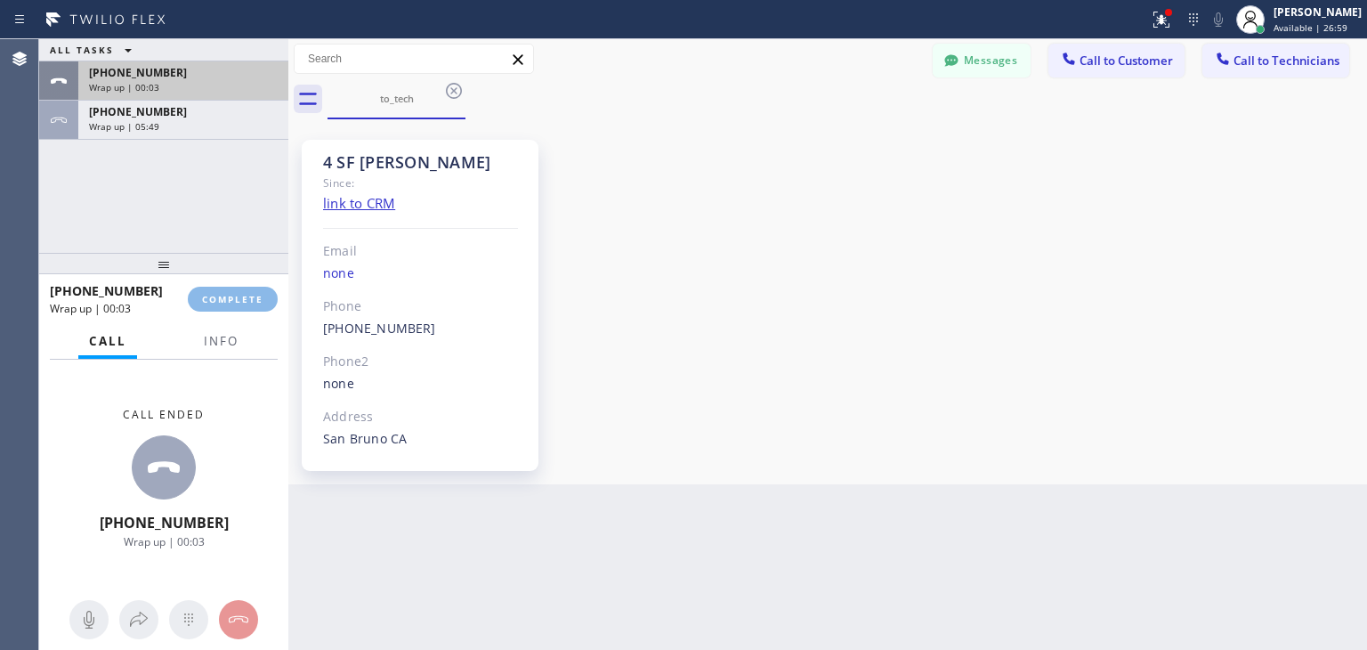
click at [189, 81] on div "Wrap up | 00:03" at bounding box center [183, 87] width 189 height 12
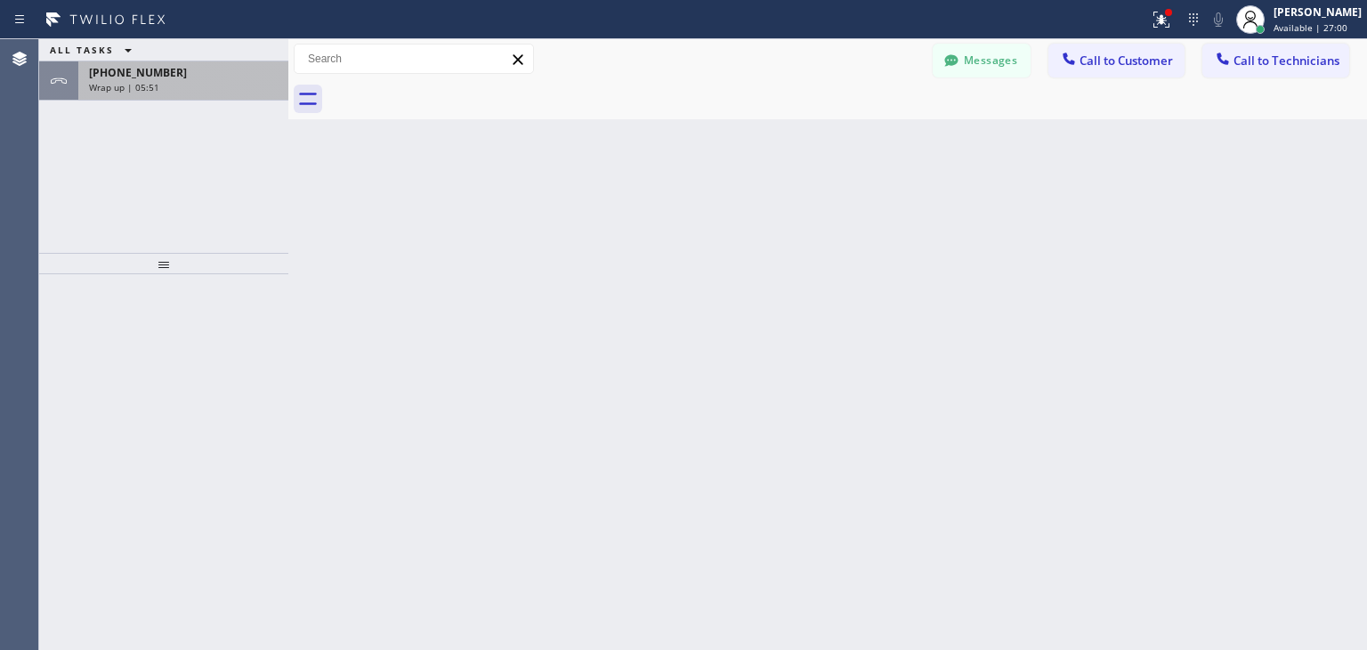
click at [207, 76] on div "[PHONE_NUMBER]" at bounding box center [183, 72] width 189 height 15
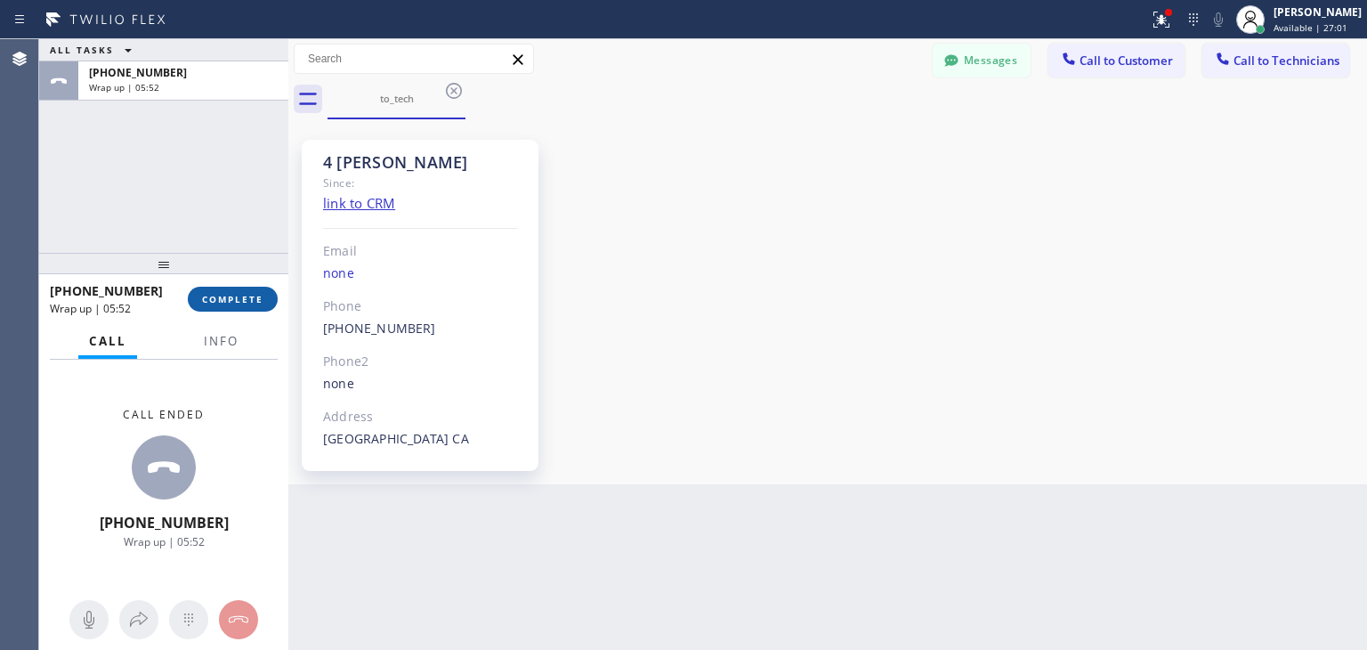
scroll to position [182, 0]
click at [238, 289] on button "COMPLETE" at bounding box center [233, 299] width 90 height 25
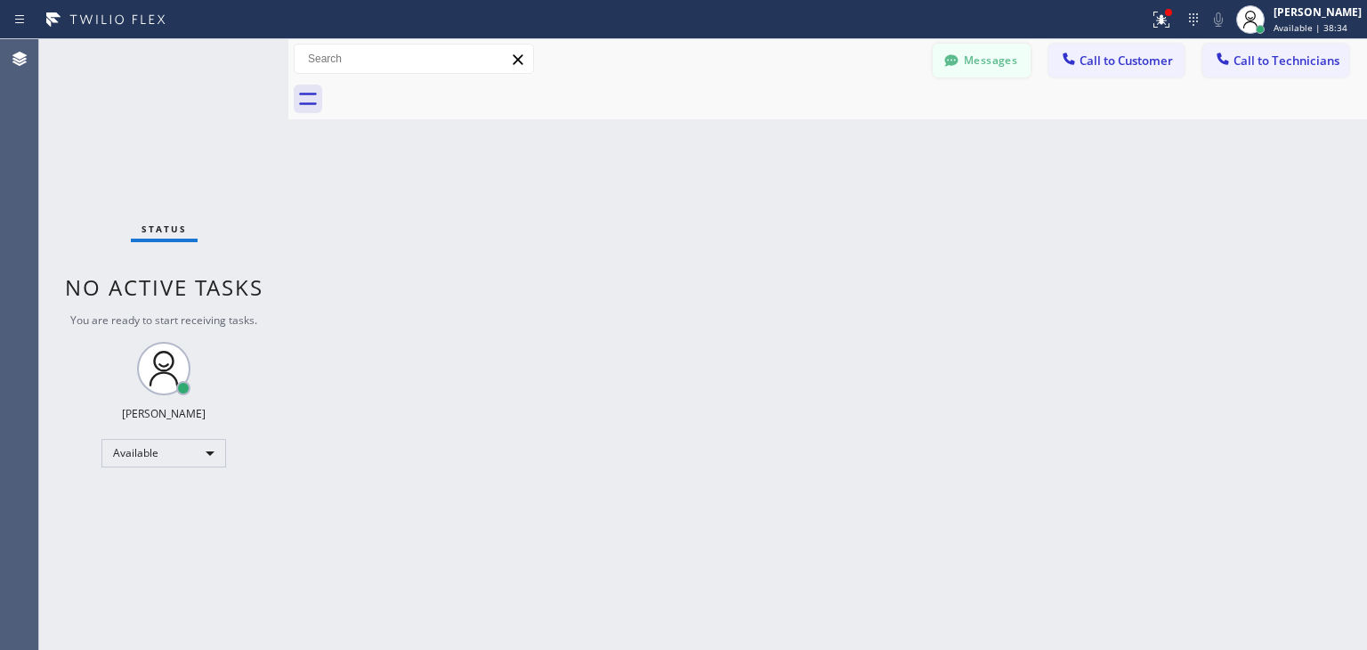
click at [962, 63] on button "Messages" at bounding box center [982, 61] width 98 height 34
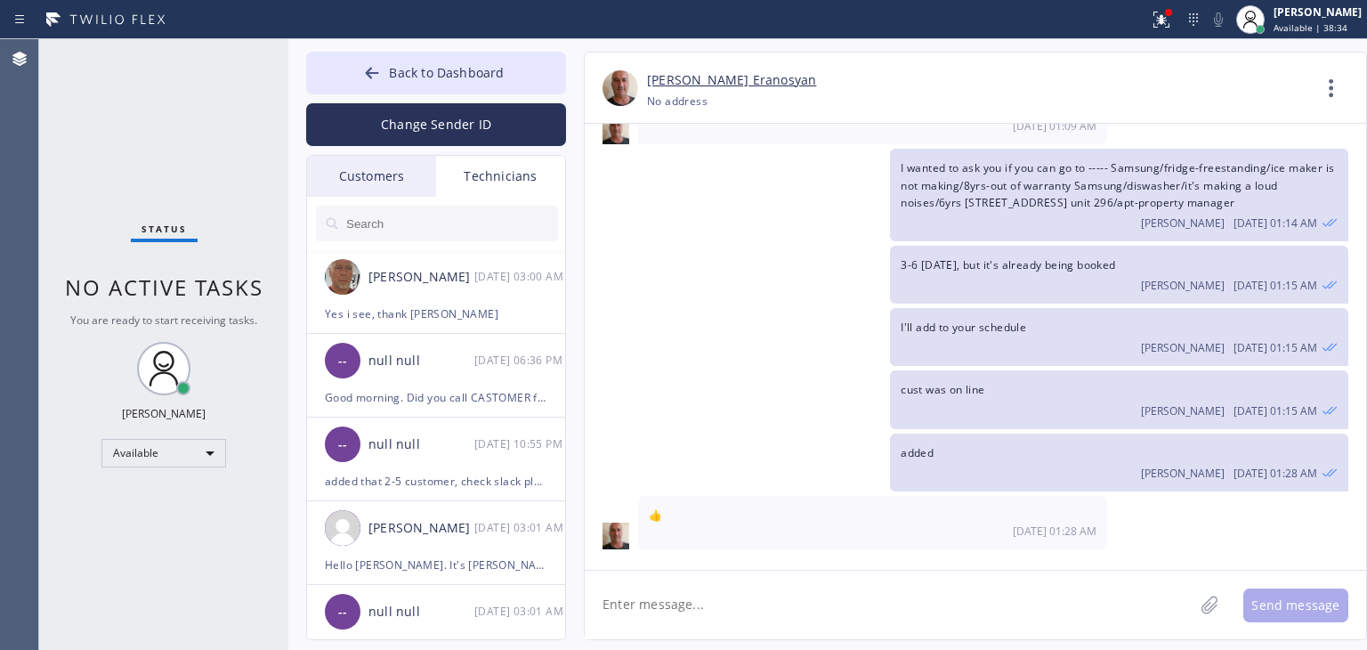
click at [361, 204] on div at bounding box center [437, 223] width 260 height 53
click at [372, 192] on div "Customers" at bounding box center [371, 176] width 129 height 41
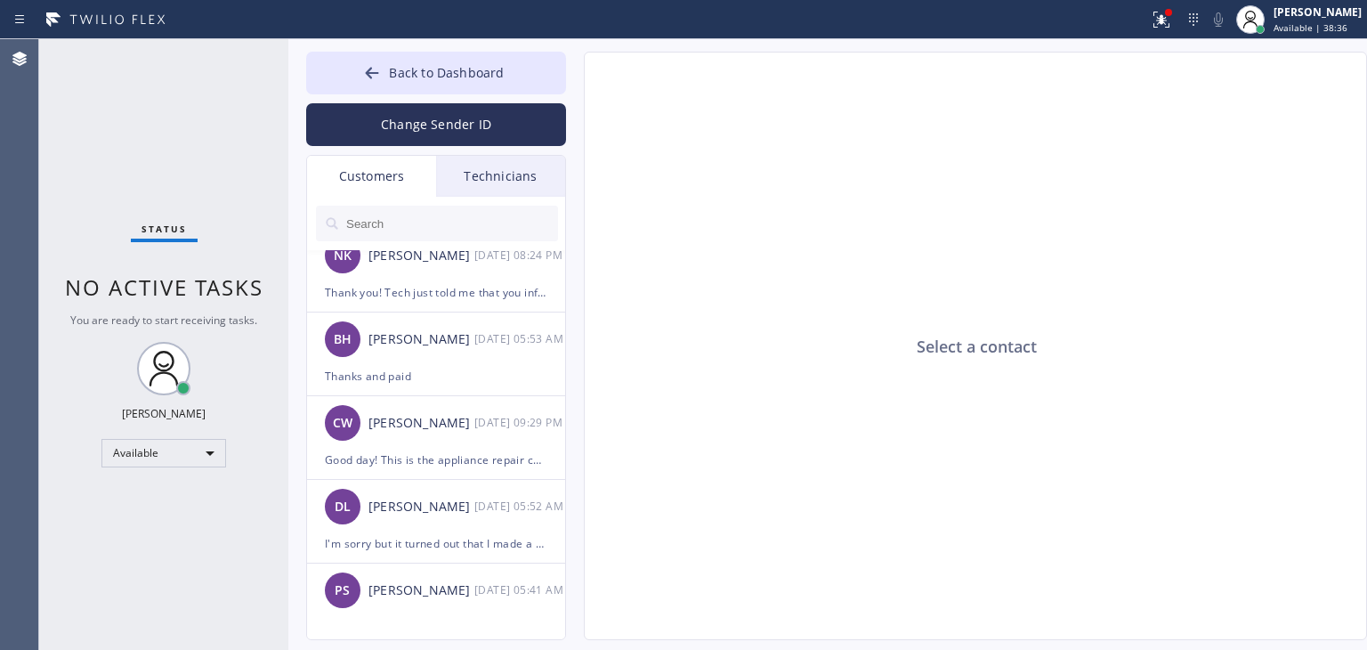
click at [417, 212] on input "text" at bounding box center [452, 224] width 214 height 36
click at [457, 222] on input "[PHONE_NUMBER]" at bounding box center [439, 224] width 188 height 36
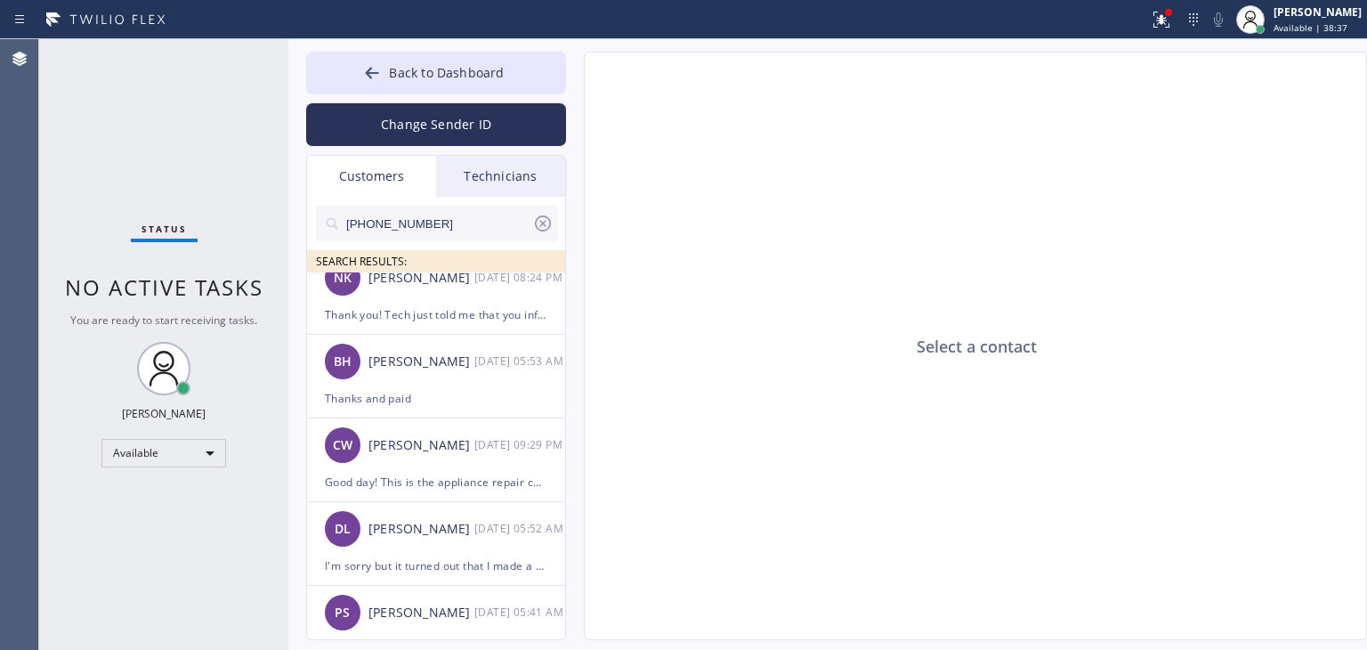
click at [457, 222] on input "[PHONE_NUMBER]" at bounding box center [439, 224] width 188 height 36
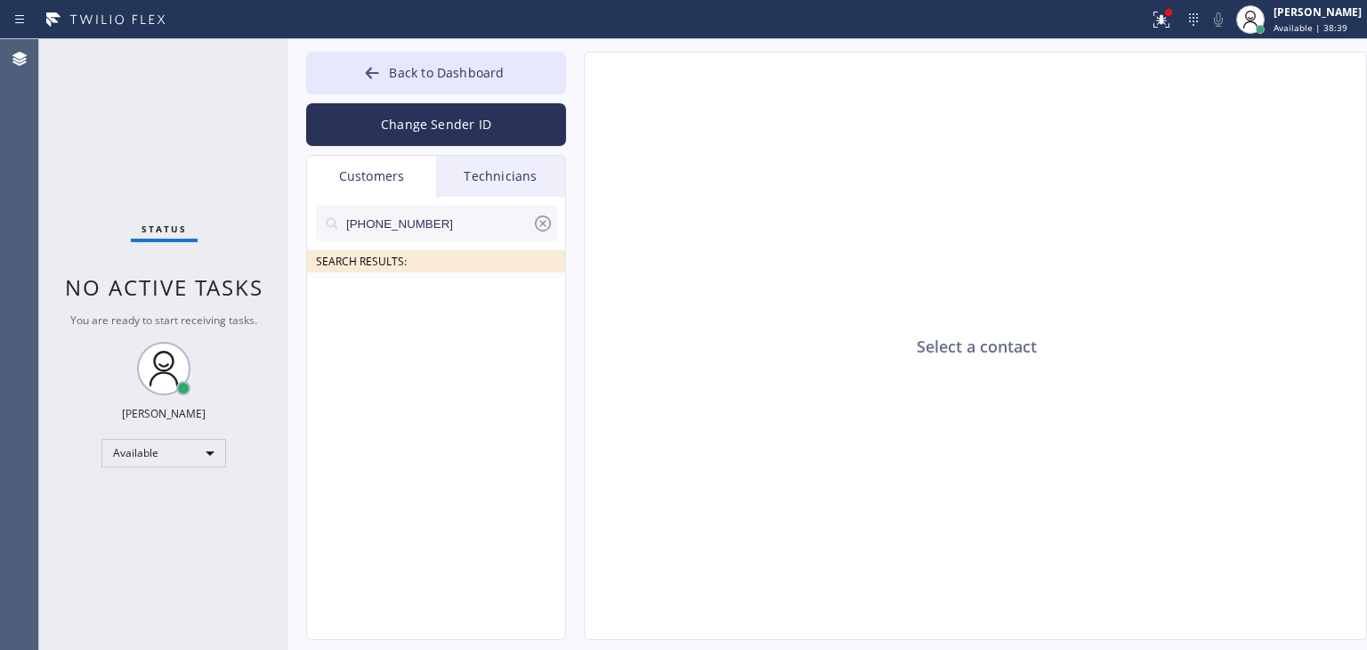
click at [466, 206] on input "[PHONE_NUMBER]" at bounding box center [439, 224] width 188 height 36
click at [459, 223] on input "(510) 473-279" at bounding box center [439, 224] width 188 height 36
type input "(510) 473-279"
click at [488, 304] on div "--:--" at bounding box center [520, 298] width 93 height 20
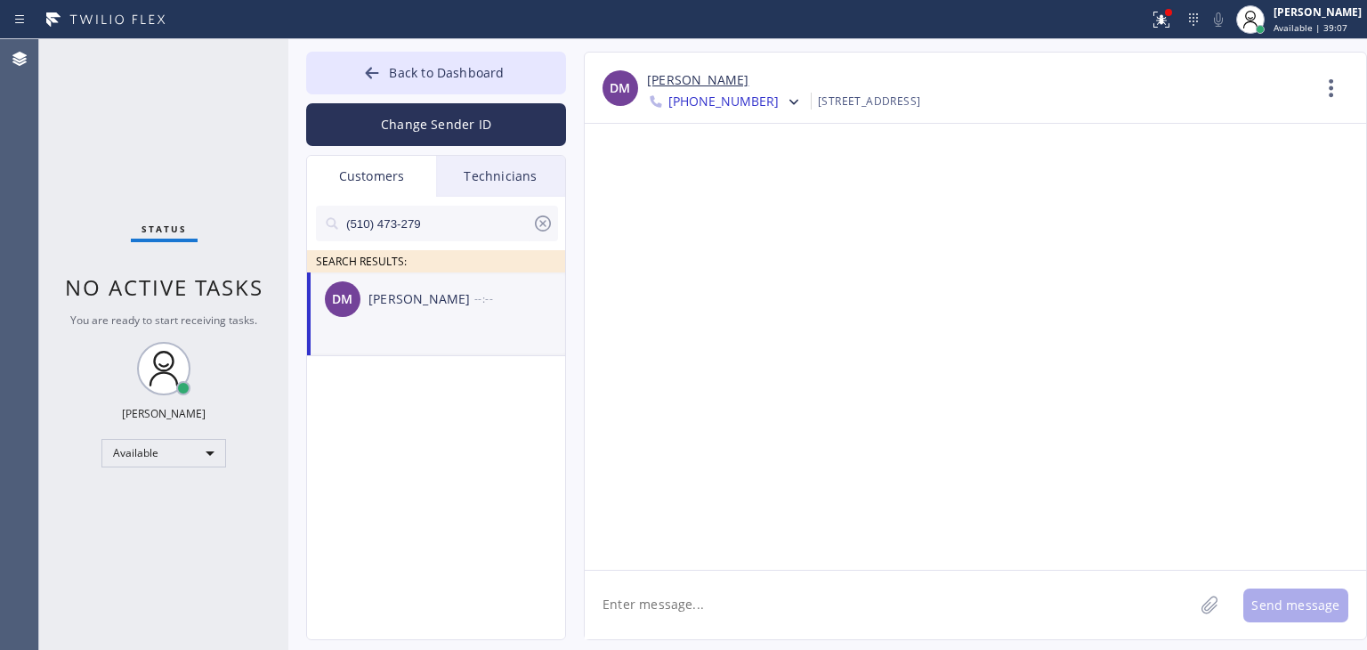
paste textarea "Good day! This is the appliance repair company. Unfortunately our phone rep mad…"
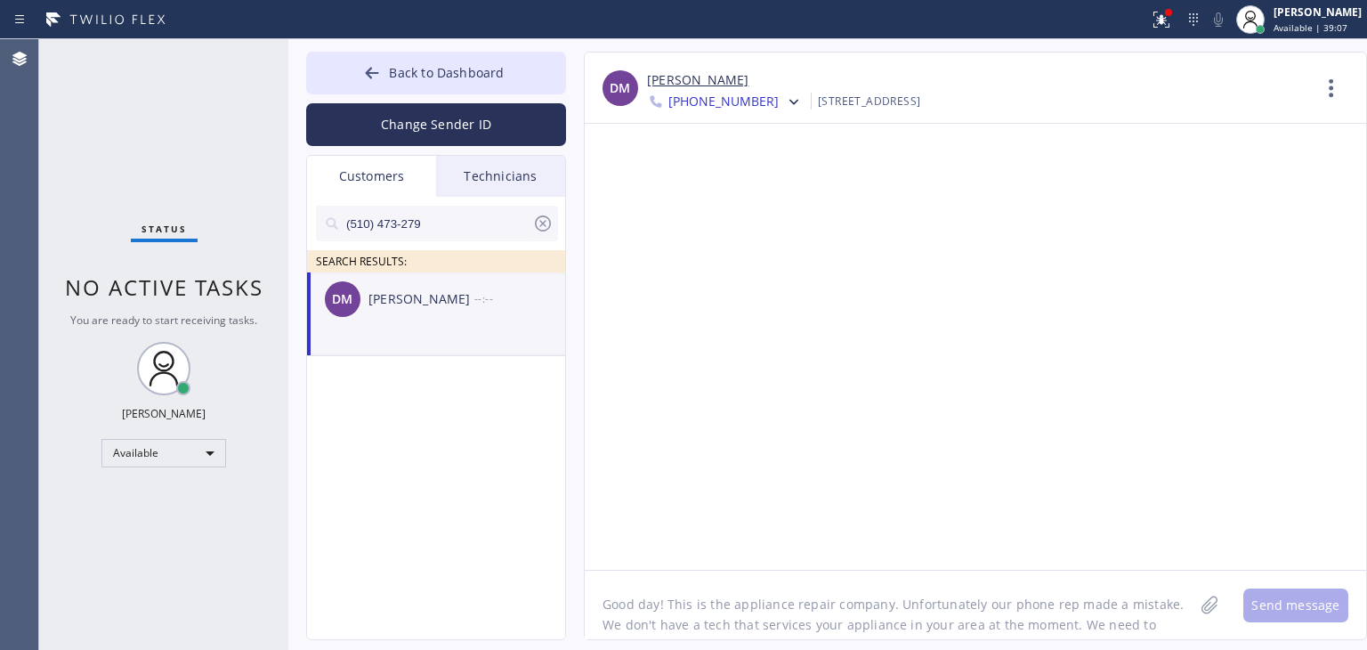
scroll to position [14, 0]
click at [952, 593] on textarea "Good day! This is the appliance repair company. Unfortunately our phone rep mad…" at bounding box center [889, 605] width 609 height 69
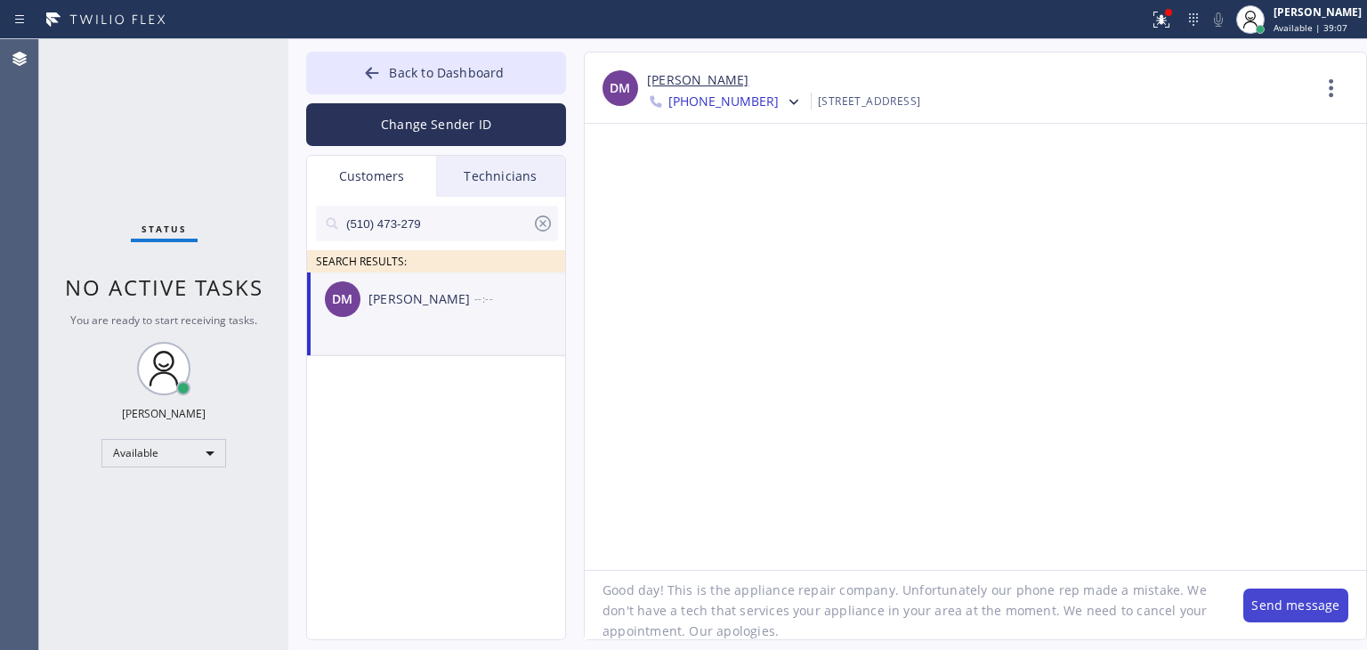
type textarea "Good day! This is the appliance repair company. Unfortunately our phone rep mad…"
click at [1333, 610] on button "Send message" at bounding box center [1296, 605] width 105 height 34
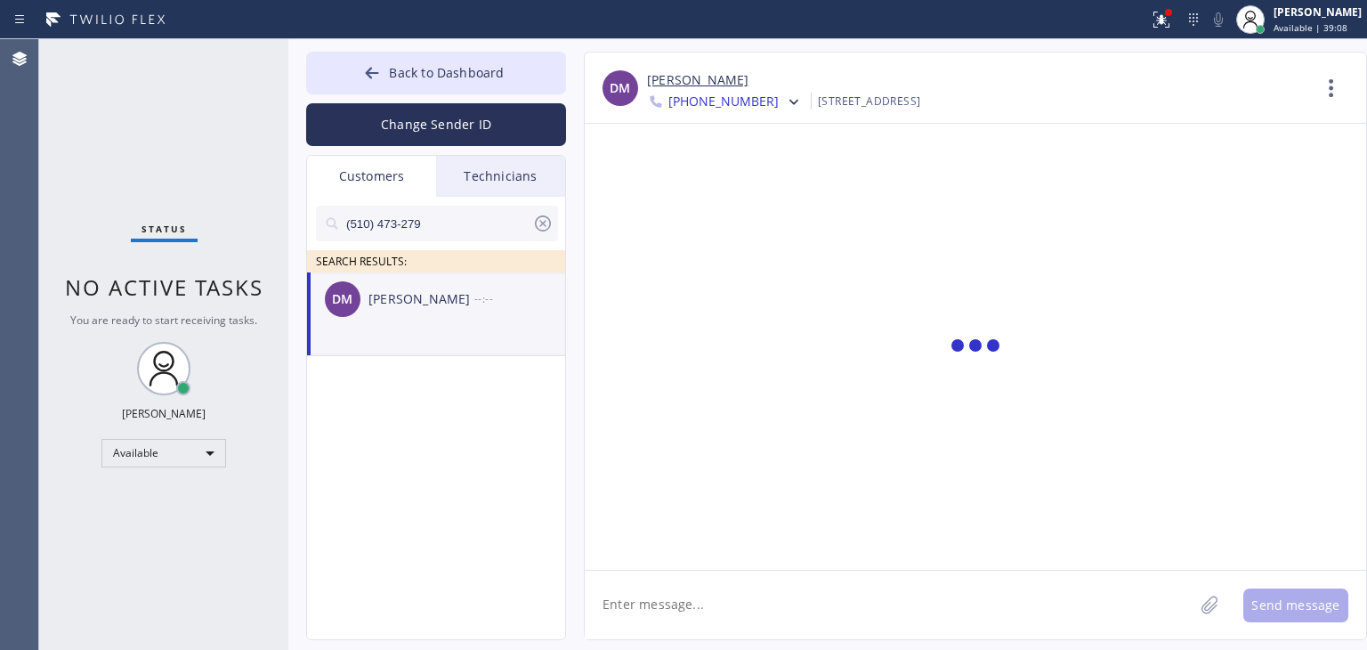
scroll to position [0, 0]
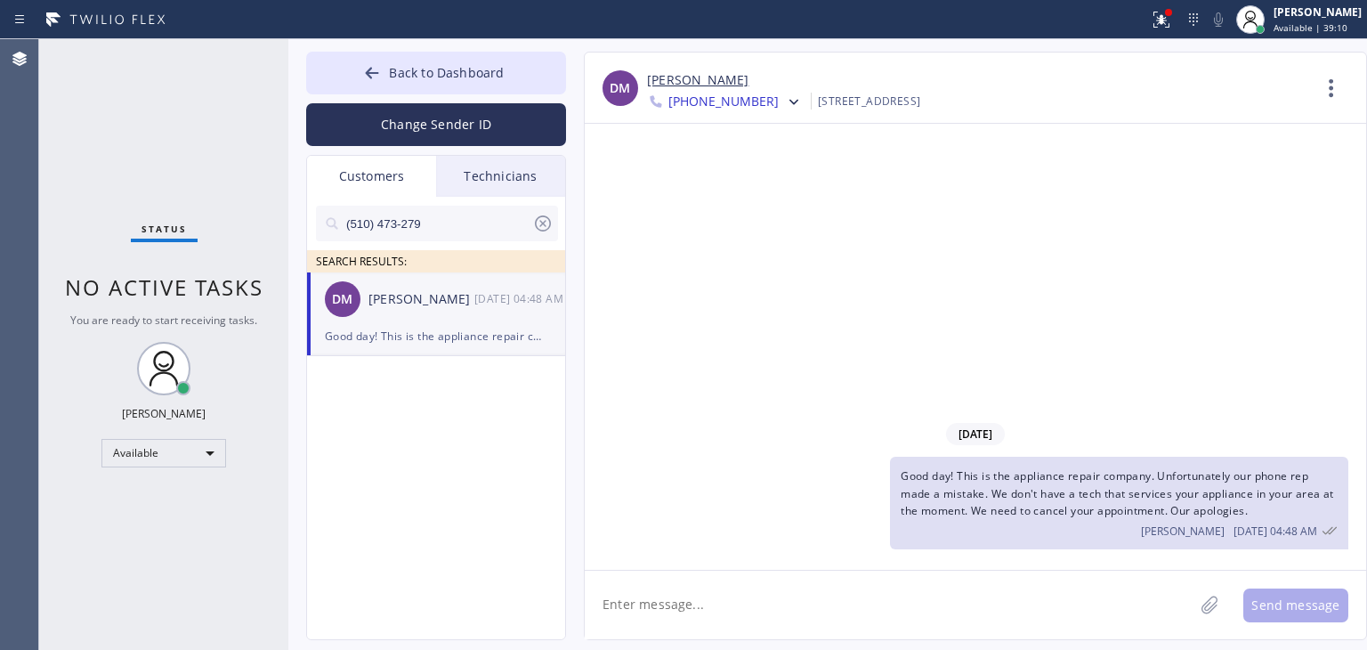
click at [551, 222] on icon at bounding box center [542, 223] width 21 height 21
drag, startPoint x: 542, startPoint y: 183, endPoint x: 344, endPoint y: 161, distance: 199.8
click at [344, 161] on div "Customers Technicians" at bounding box center [436, 176] width 258 height 41
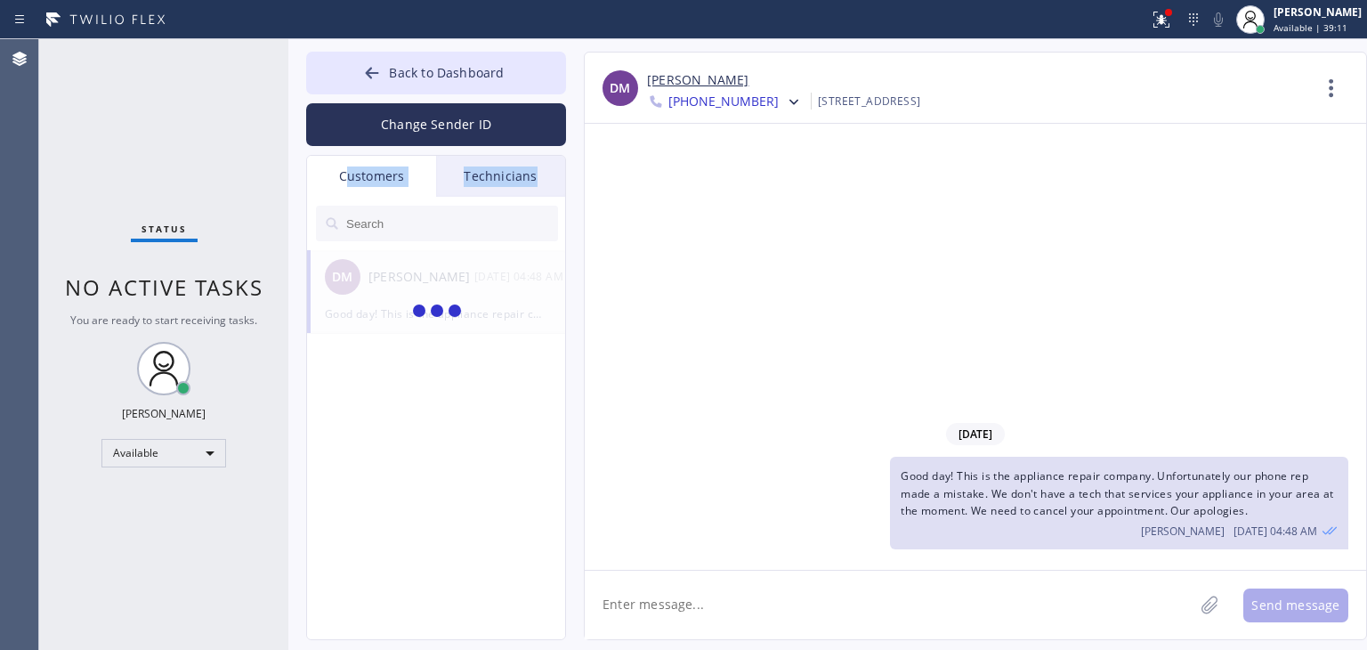
click at [344, 161] on div "Customers" at bounding box center [371, 176] width 129 height 41
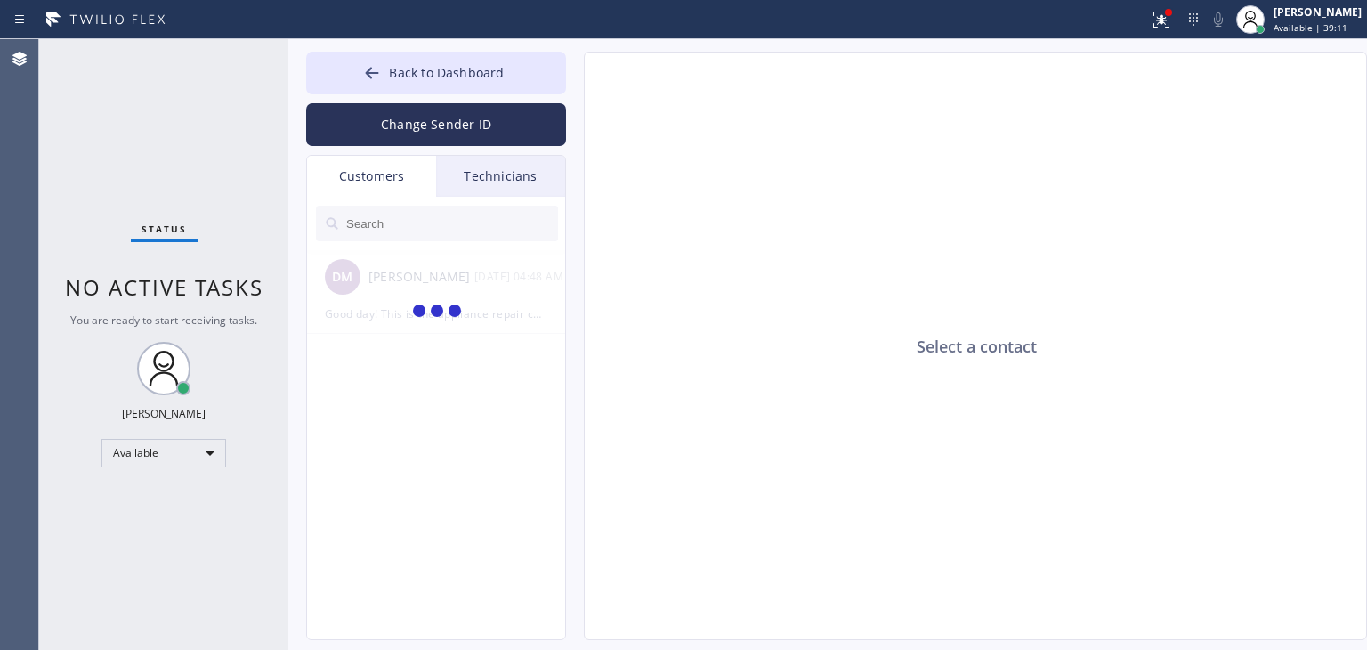
click at [483, 163] on div "Technicians" at bounding box center [500, 176] width 129 height 41
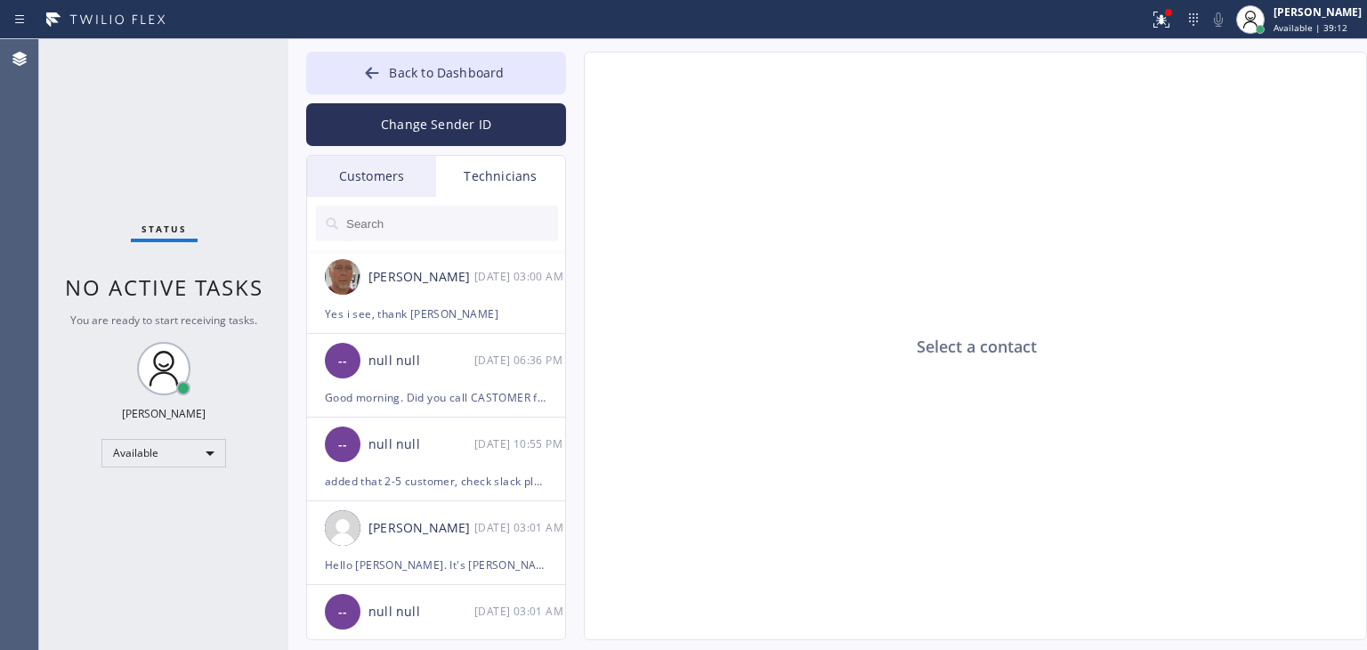
click at [403, 170] on div "Customers" at bounding box center [371, 176] width 129 height 41
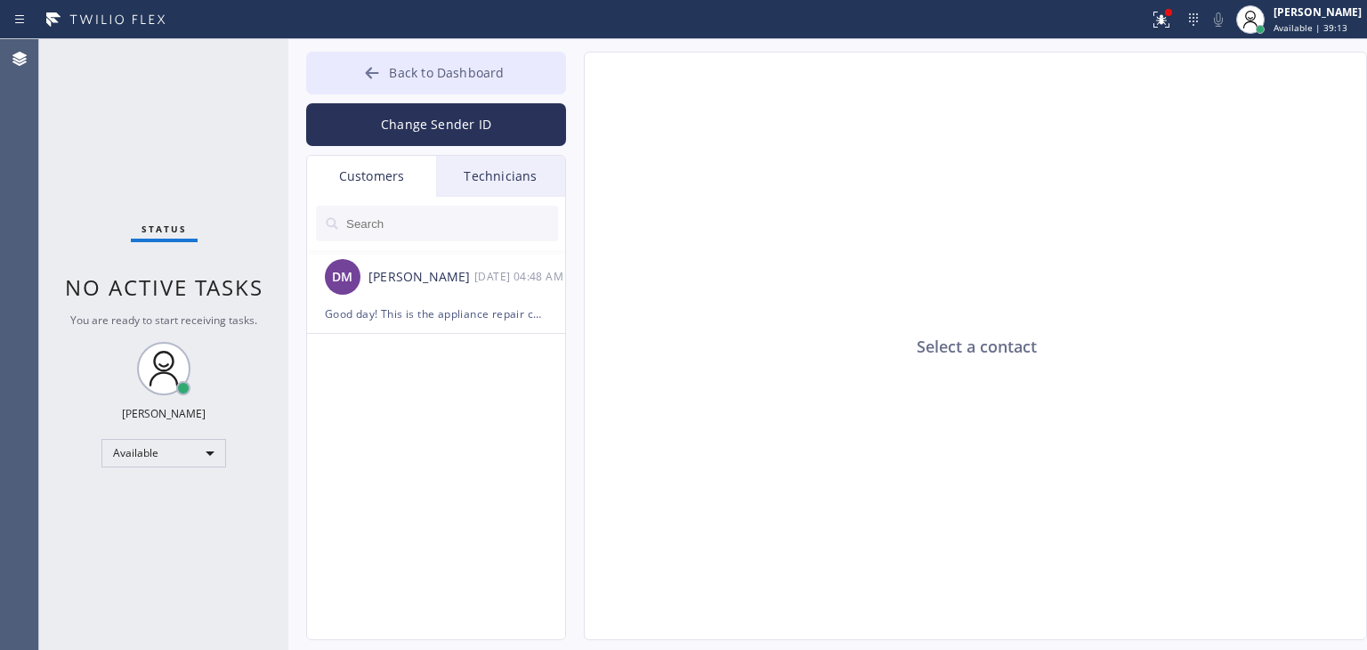
click at [521, 58] on button "Back to Dashboard" at bounding box center [436, 73] width 260 height 43
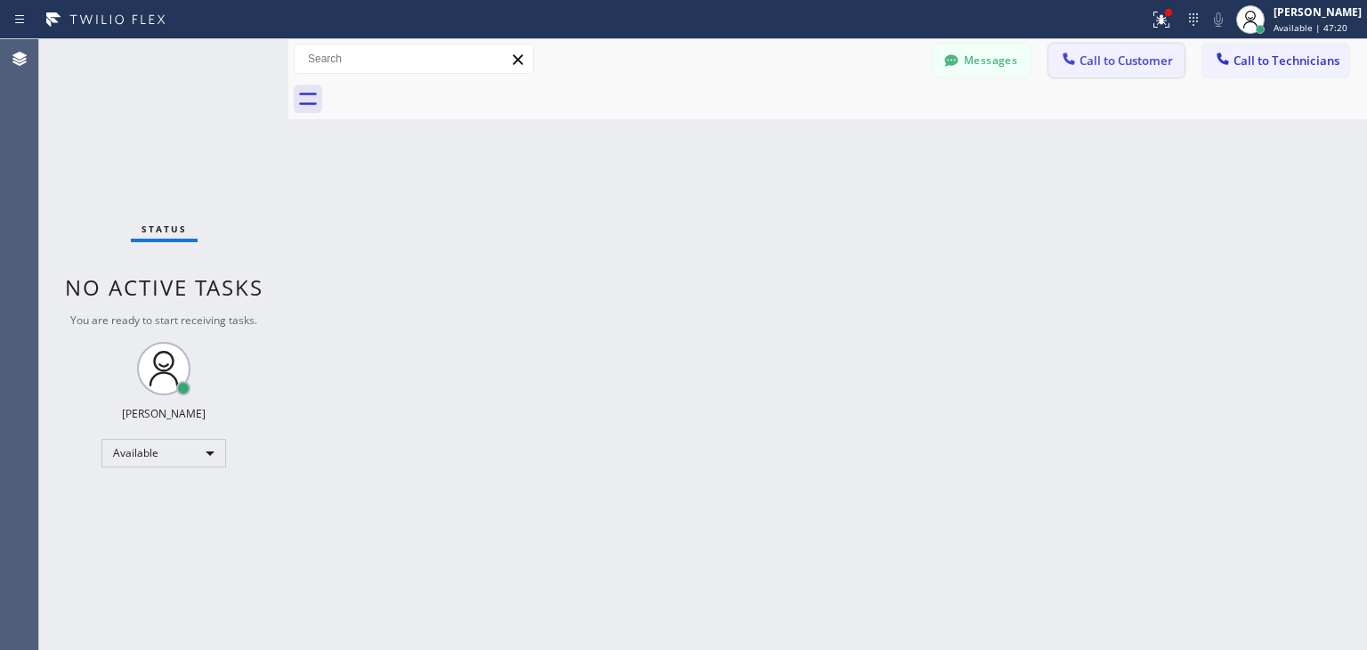
click at [1123, 76] on button "Call to Customer" at bounding box center [1117, 61] width 136 height 34
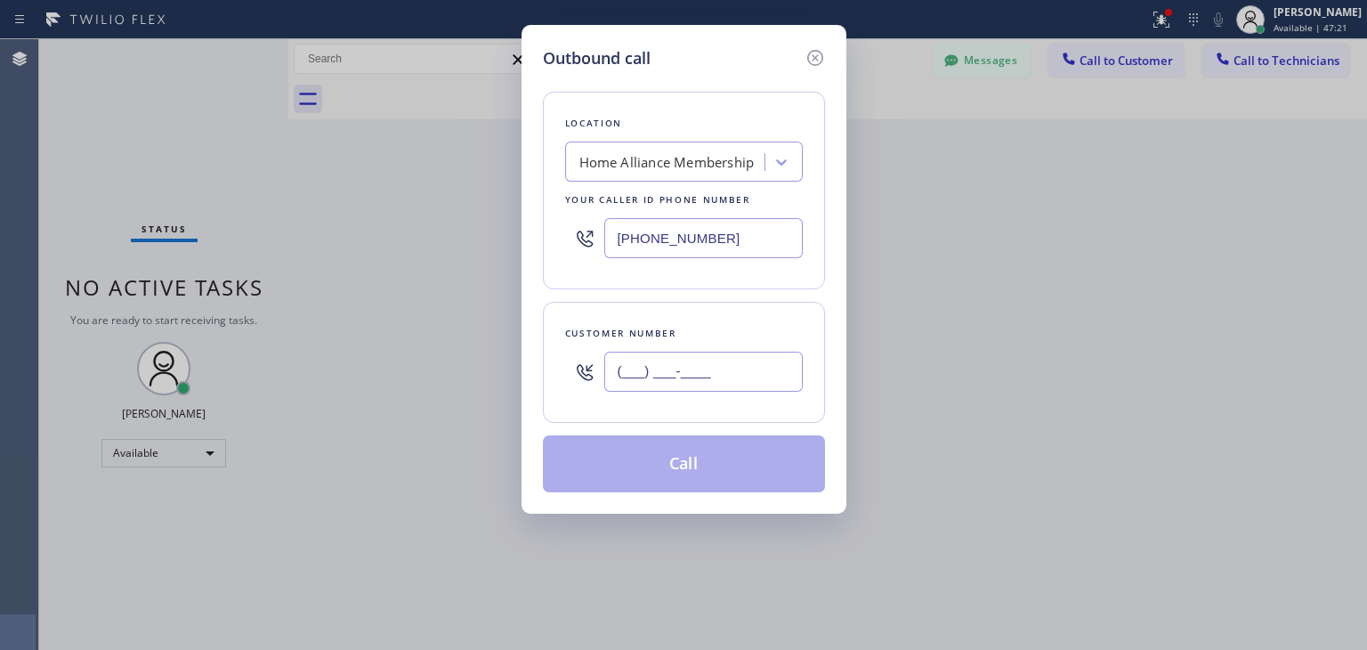
paste input "847) 810-9194"
click at [609, 381] on input "[PHONE_NUMBER]" at bounding box center [703, 372] width 199 height 40
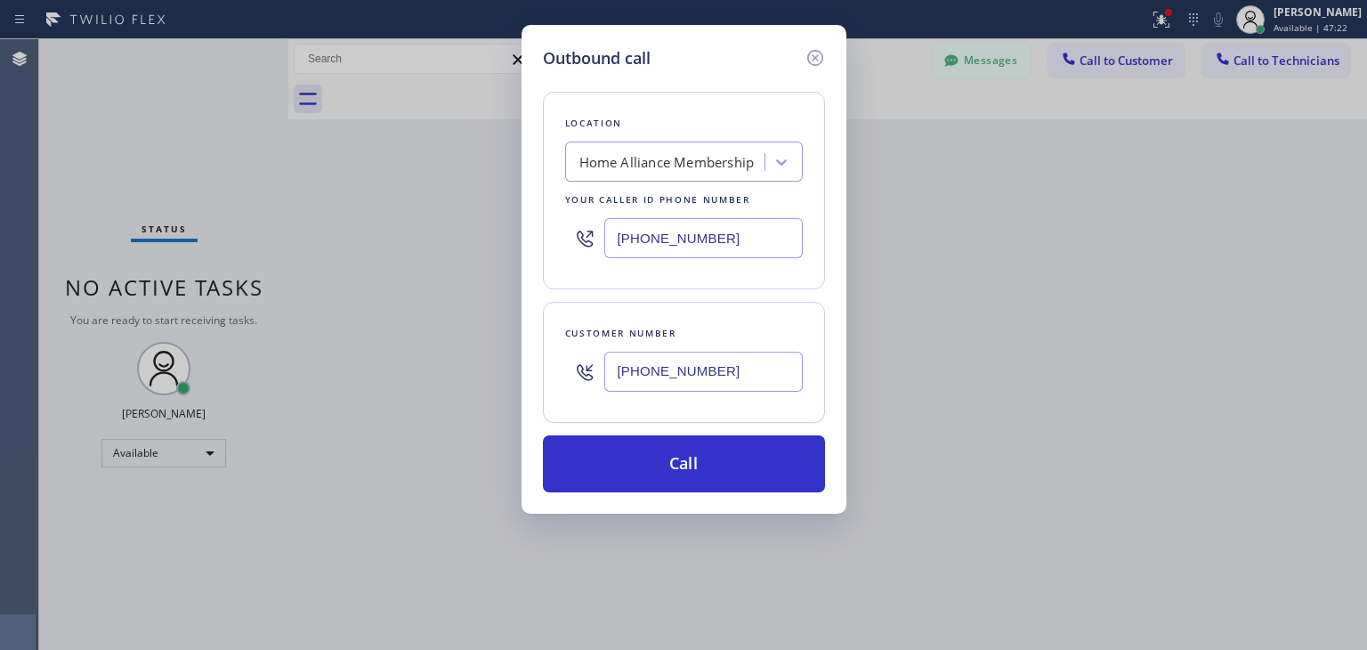
type input "[PHONE_NUMBER]"
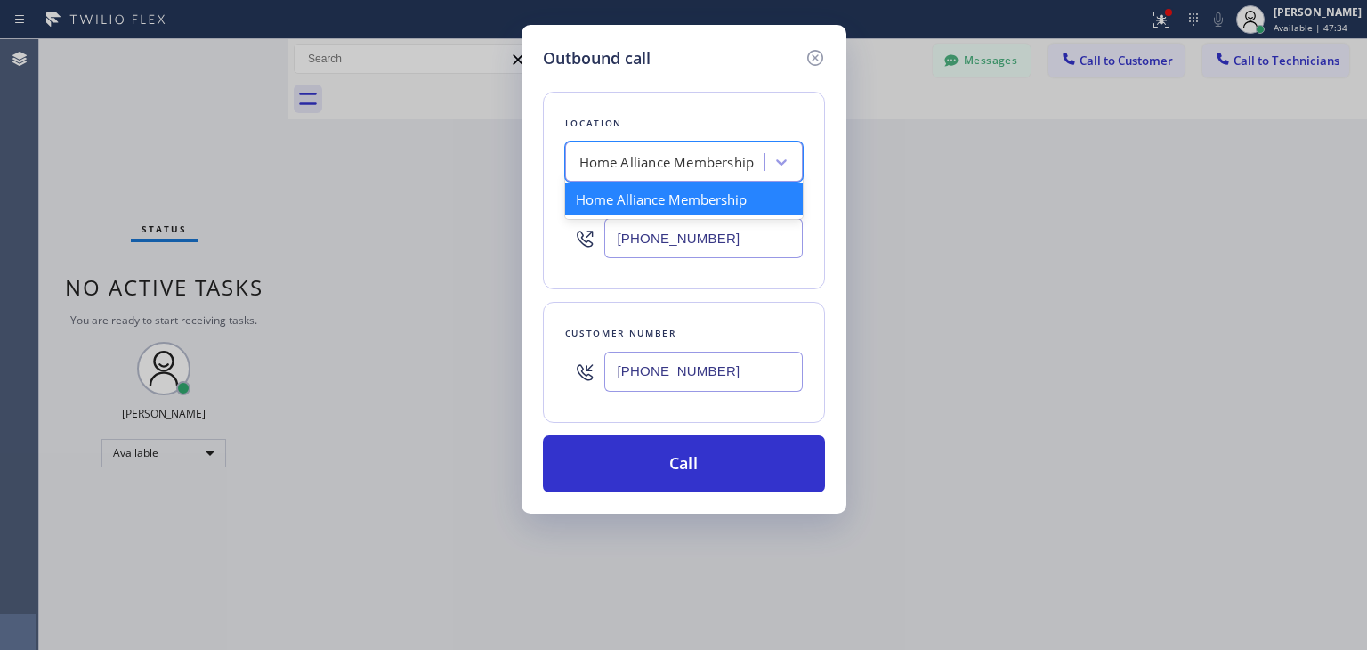
paste input "Viking Repair Pro"
type input "Viking Repair Pro"
click at [689, 150] on div "Home Alliance Membership Viking Repair Pro" at bounding box center [668, 162] width 194 height 31
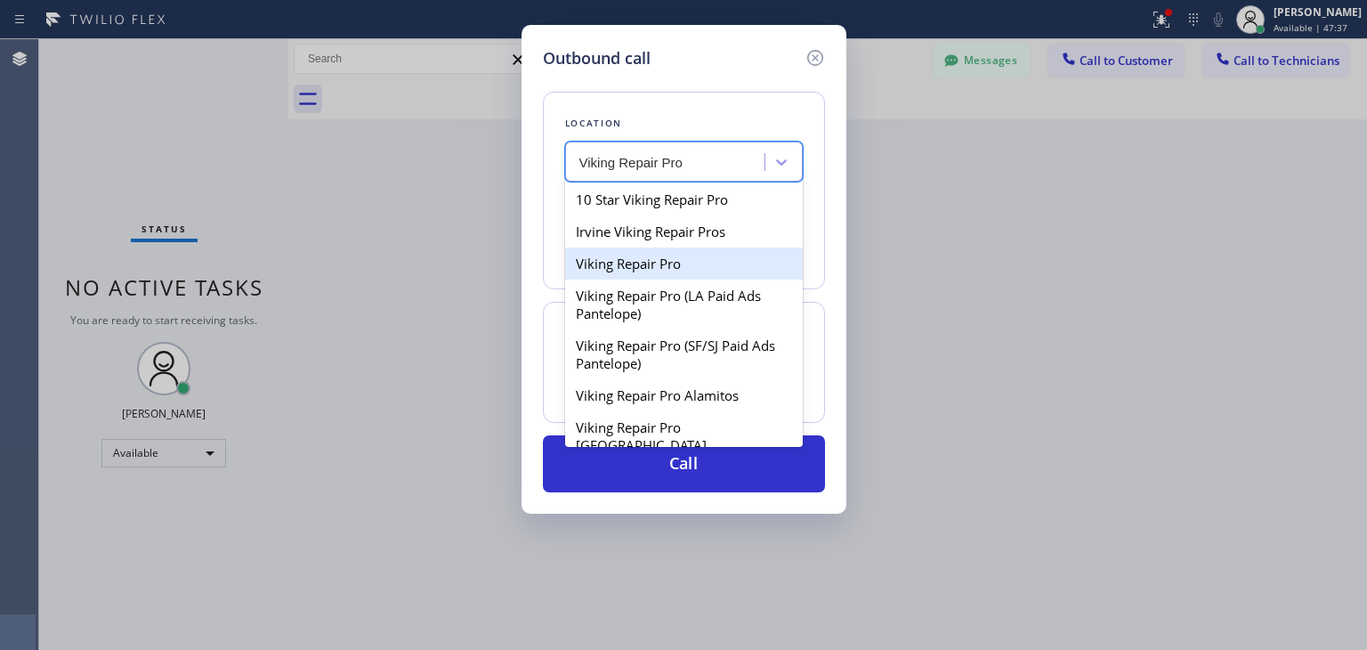
click at [726, 263] on div "Viking Repair Pro" at bounding box center [684, 263] width 238 height 32
type input "[PHONE_NUMBER]"
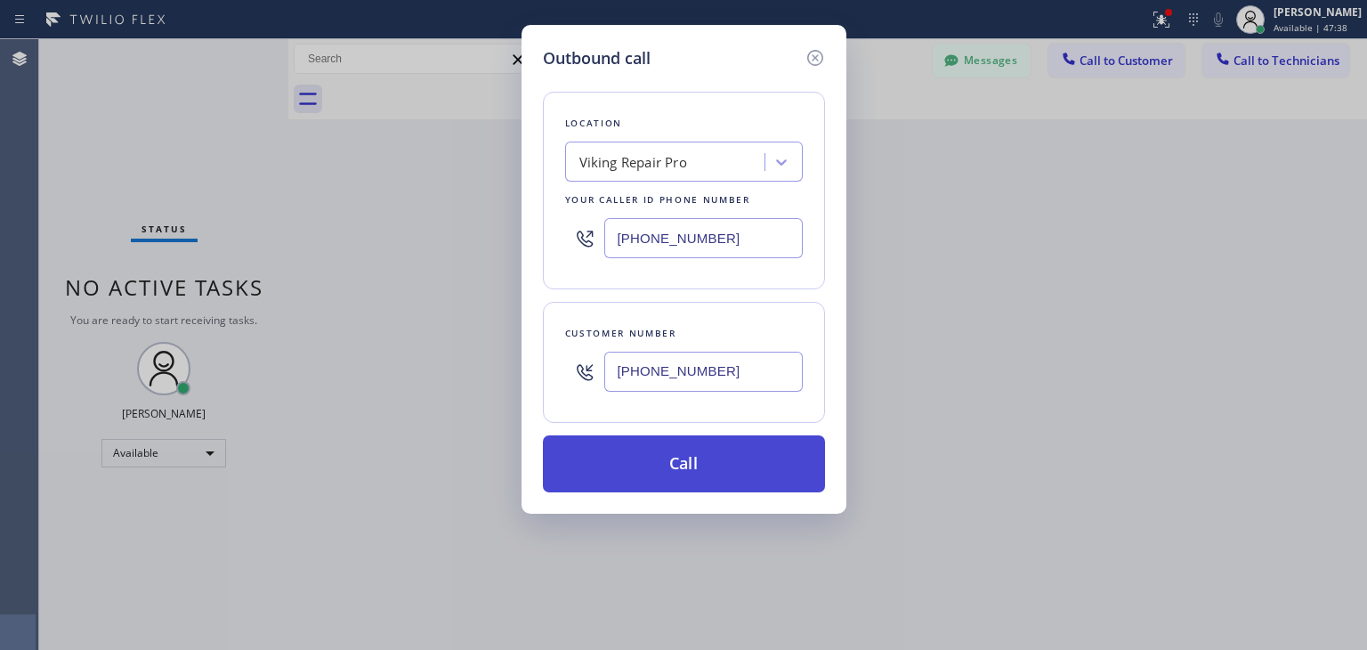
click at [719, 467] on button "Call" at bounding box center [684, 463] width 282 height 57
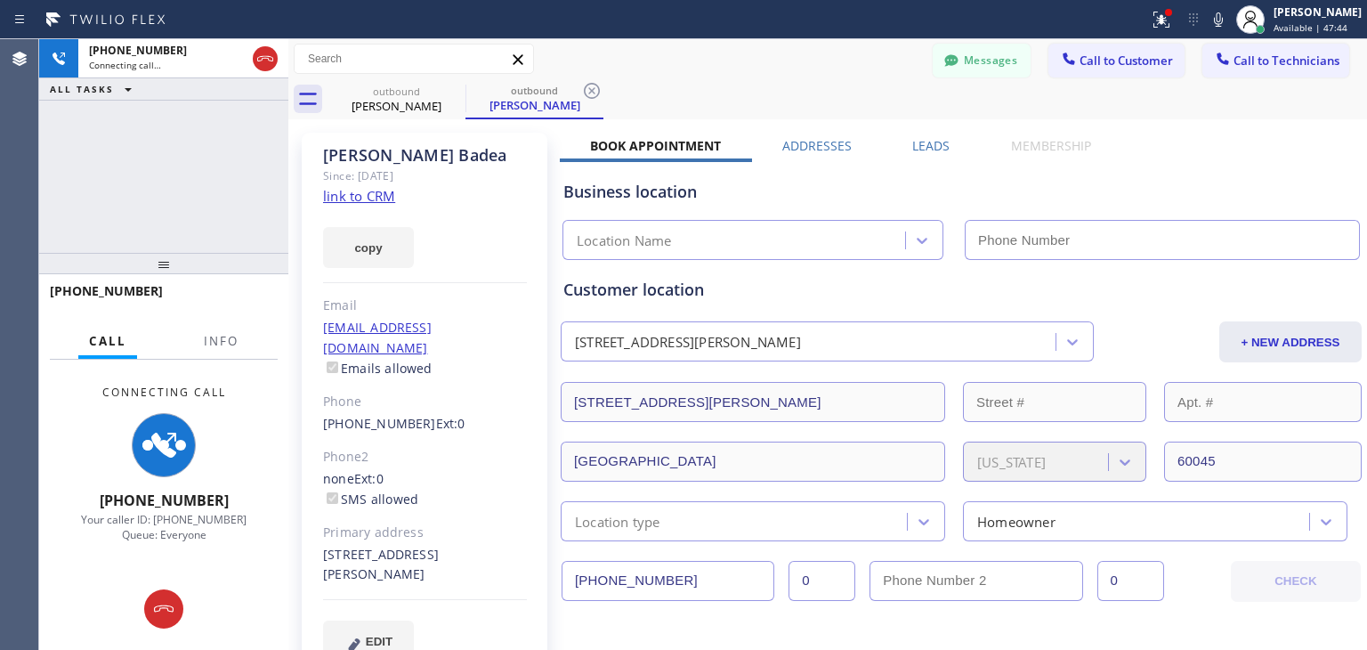
type input "[PHONE_NUMBER]"
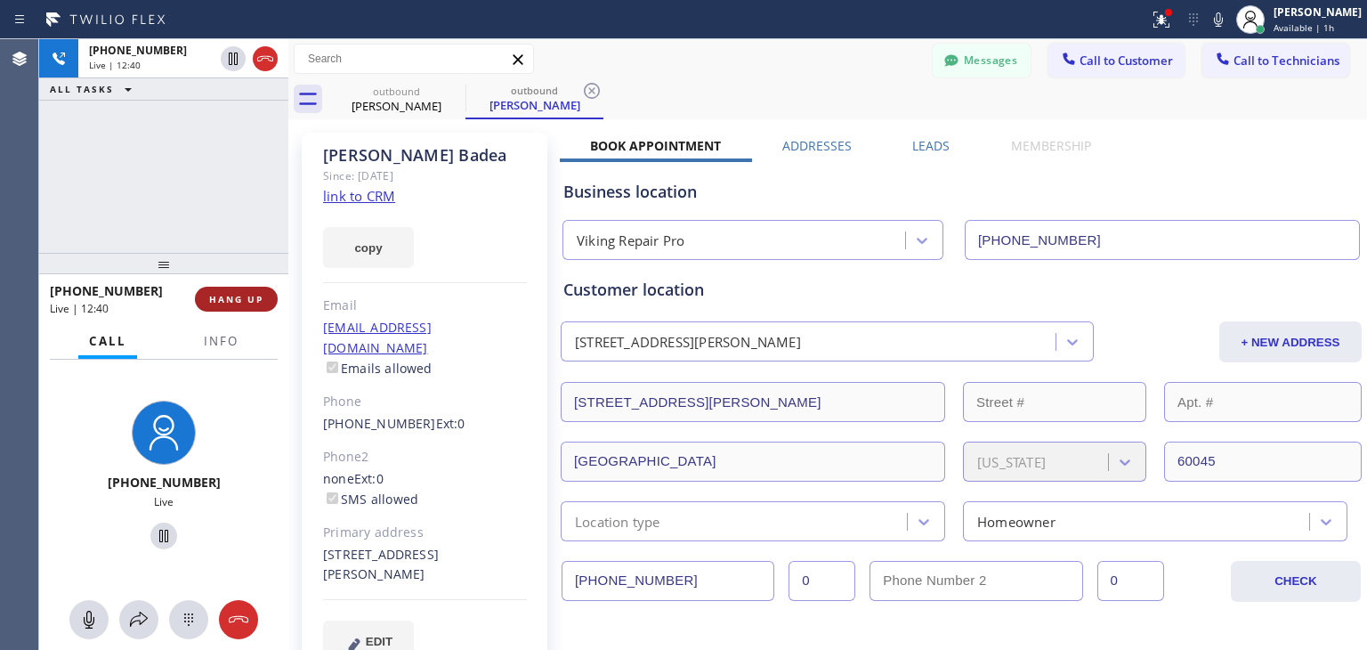
click at [239, 306] on button "HANG UP" at bounding box center [236, 299] width 83 height 25
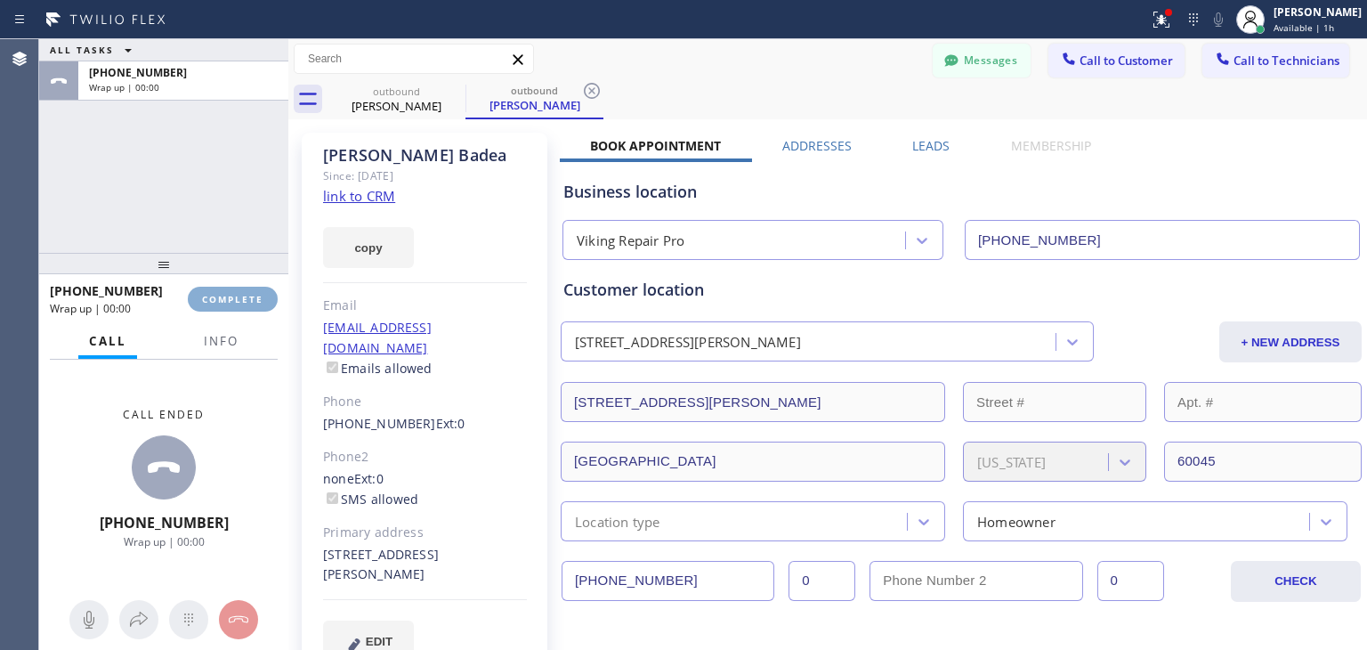
click at [239, 306] on button "COMPLETE" at bounding box center [233, 299] width 90 height 25
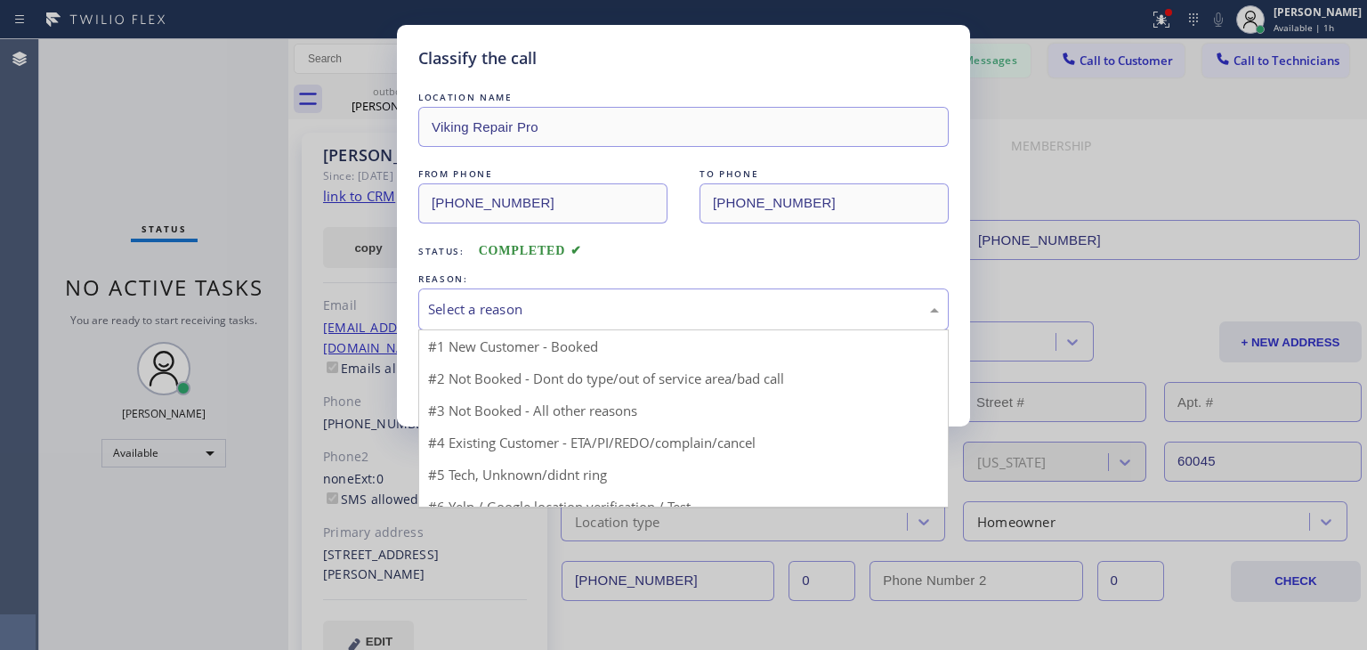
click at [538, 304] on div "Select a reason" at bounding box center [683, 309] width 511 height 20
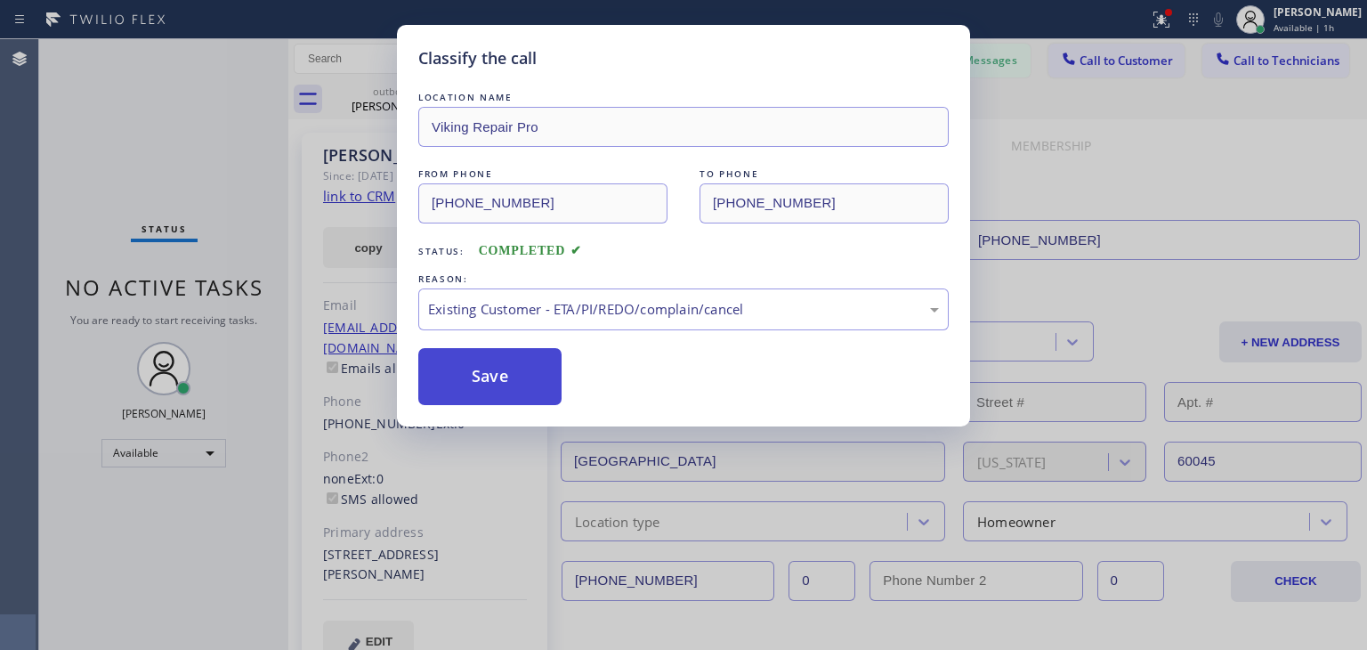
drag, startPoint x: 548, startPoint y: 409, endPoint x: 456, endPoint y: 365, distance: 102.7
click at [456, 365] on button "Save" at bounding box center [489, 376] width 143 height 57
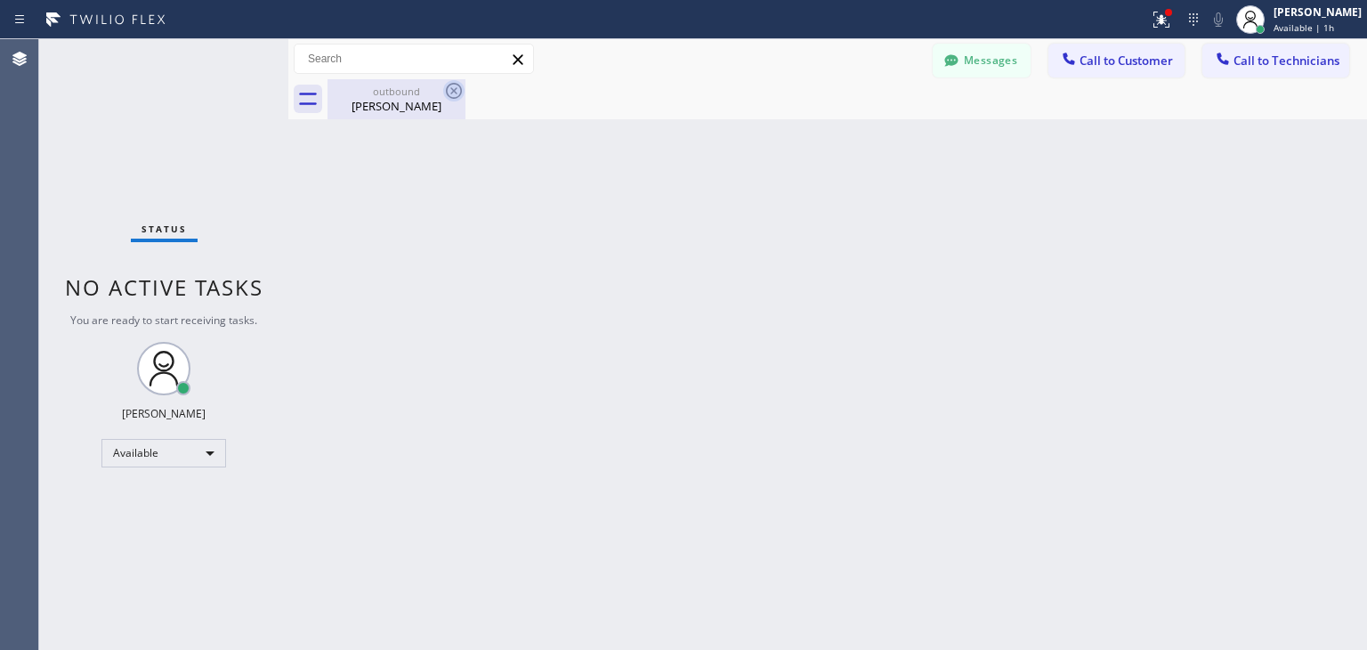
click at [448, 99] on icon at bounding box center [453, 90] width 21 height 21
click at [1139, 43] on div "Messages Call to Customer Call to Technicians Outbound call Location Viking Rep…" at bounding box center [827, 59] width 1079 height 40
drag, startPoint x: 1222, startPoint y: 49, endPoint x: 981, endPoint y: 62, distance: 241.6
click at [981, 62] on div "Messages Call to Customer Call to Technicians Outbound call Location Viking Rep…" at bounding box center [1150, 59] width 434 height 31
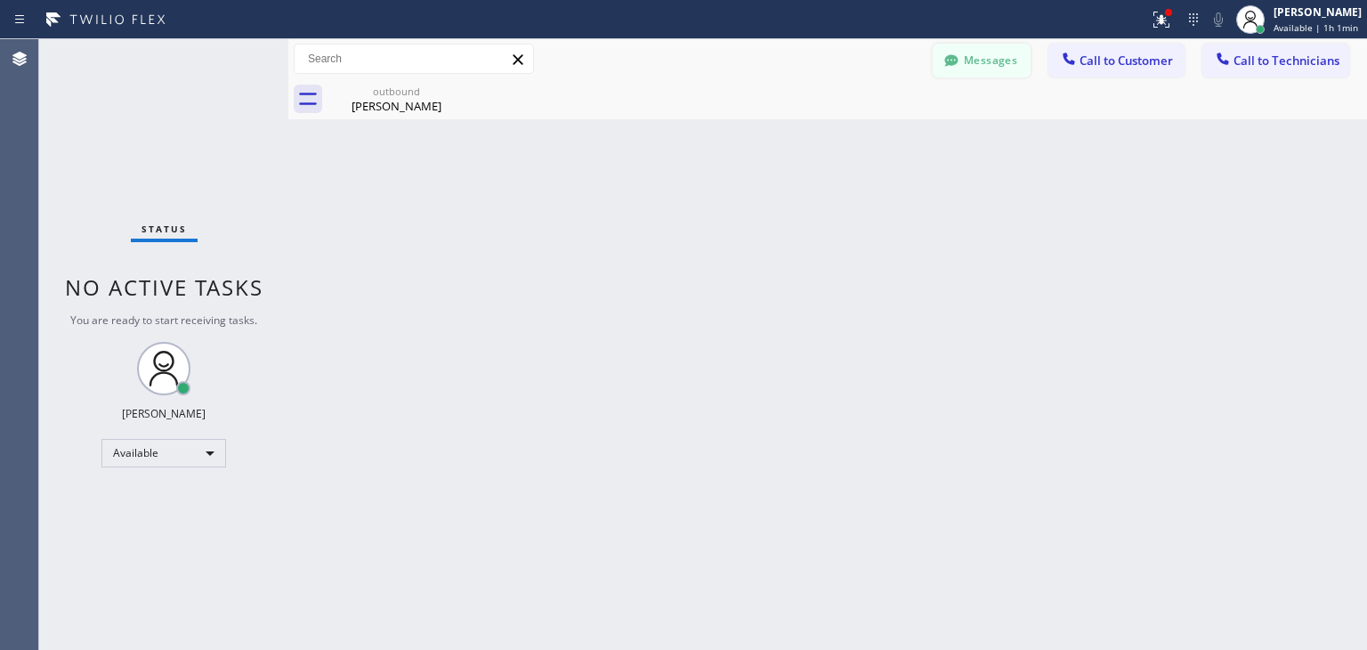
click at [981, 62] on button "Messages" at bounding box center [982, 61] width 98 height 34
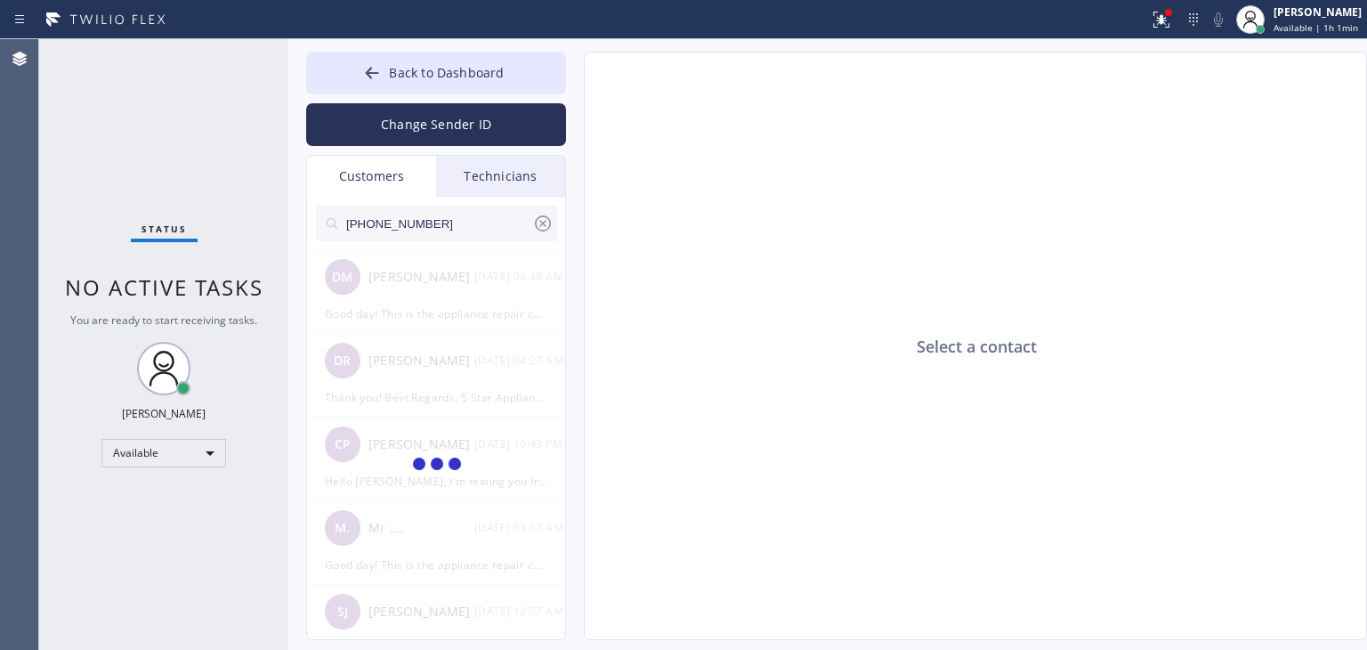
click at [452, 222] on input "[PHONE_NUMBER]" at bounding box center [439, 224] width 188 height 36
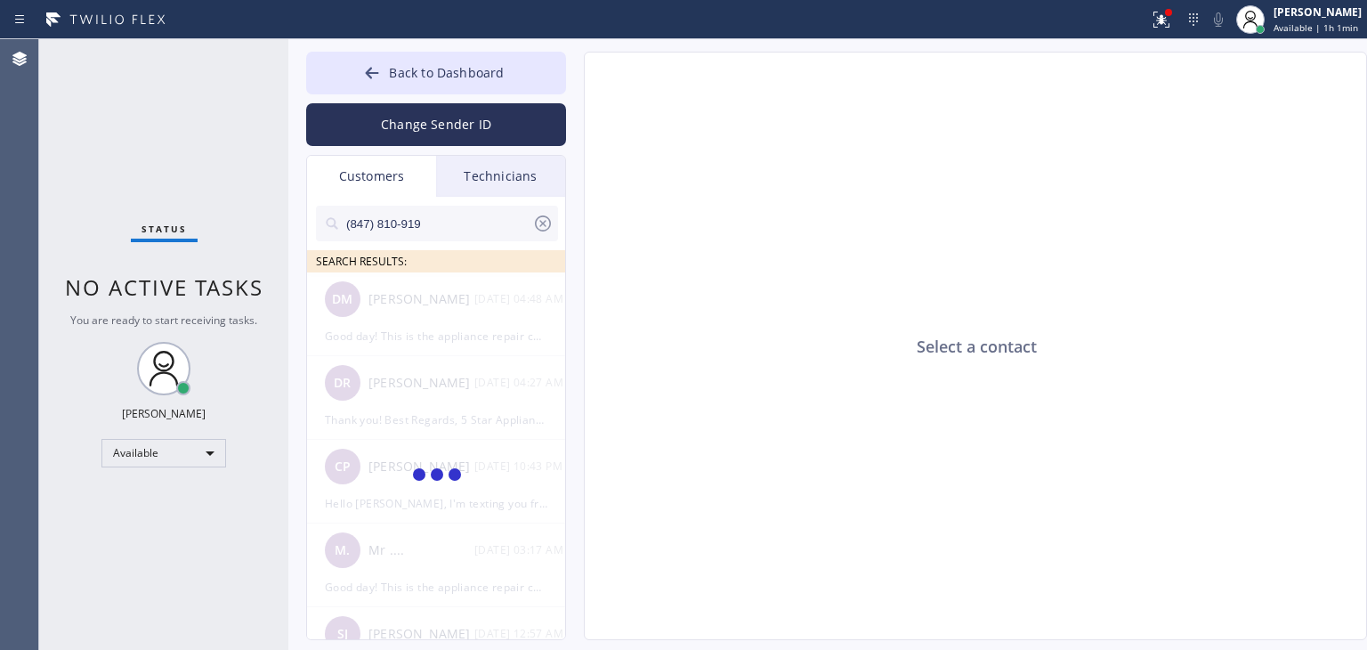
click at [452, 222] on input "(847) 810-919" at bounding box center [439, 224] width 188 height 36
type input "(847) 810-919"
click at [461, 304] on div "[PERSON_NAME]" at bounding box center [422, 299] width 106 height 20
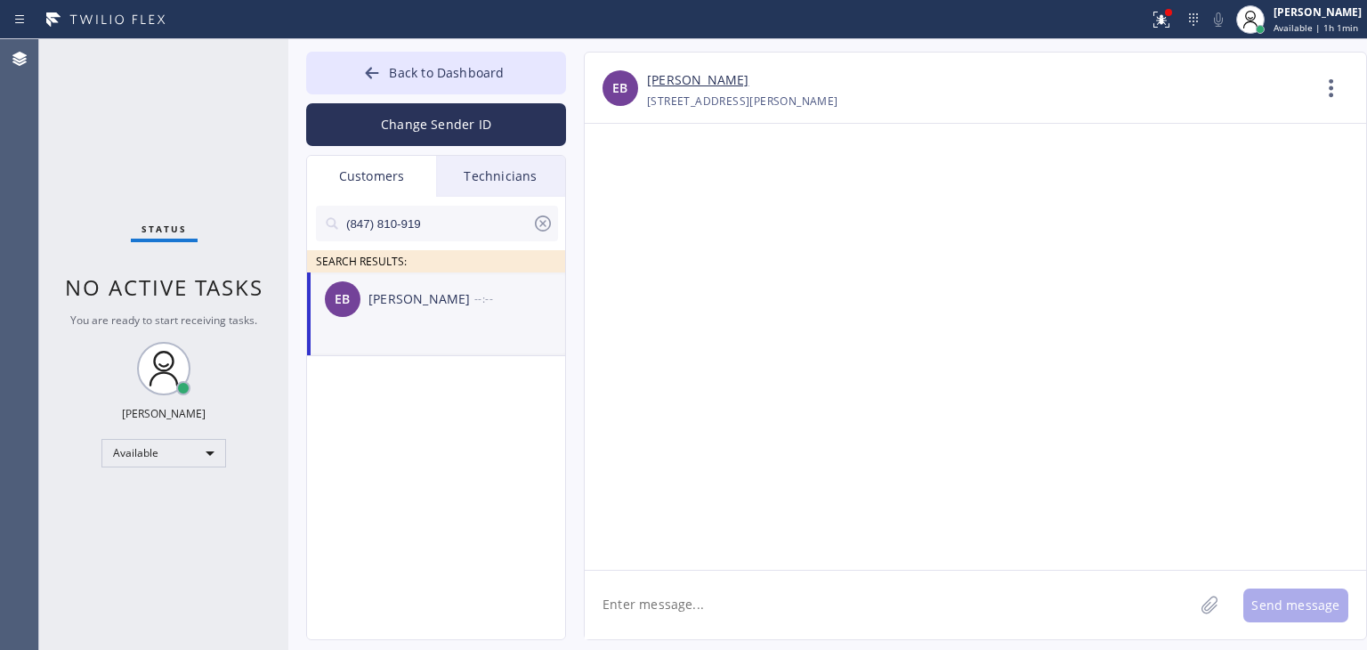
click at [676, 616] on textarea at bounding box center [889, 605] width 609 height 69
click at [967, 587] on textarea "Hello [PERSON_NAME], please see the breakdown of your invoice." at bounding box center [905, 605] width 641 height 69
click at [932, 606] on textarea "Hello [PERSON_NAME], please see the breakdown of your invoice. Compresor starte…" at bounding box center [905, 605] width 641 height 69
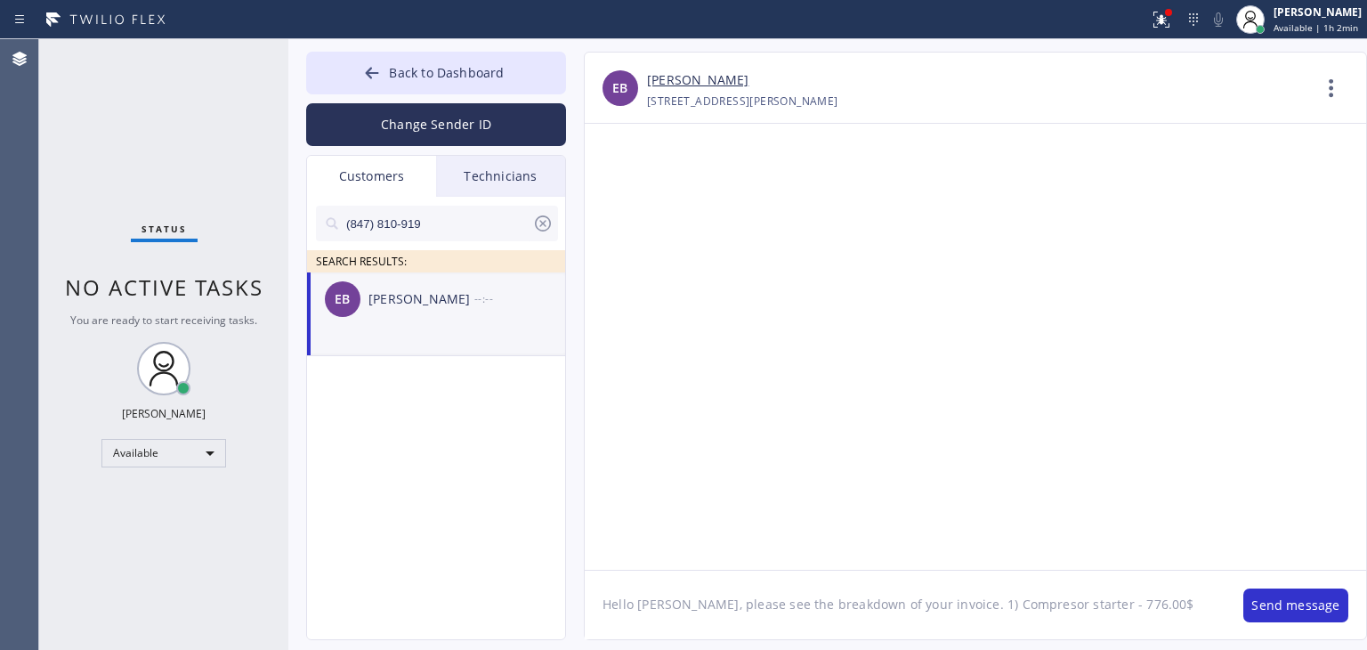
click at [1123, 617] on textarea "Hello [PERSON_NAME], please see the breakdown of your invoice. 1) Compresor sta…" at bounding box center [905, 605] width 641 height 69
click at [1160, 612] on textarea "Hello [PERSON_NAME], please see the breakdown of your invoice. 1) Compresor sta…" at bounding box center [905, 605] width 641 height 69
click at [1190, 602] on textarea "Hello [PERSON_NAME], please see the breakdown of your invoice. 1) Compresor sta…" at bounding box center [905, 605] width 641 height 69
click at [1230, 606] on div "Hello [PERSON_NAME], please see the breakdown of your invoice. 1) Compresor sta…" at bounding box center [976, 604] width 782 height 69
click at [1225, 606] on textarea "Hello [PERSON_NAME], please see the breakdown of your invoice. 1) Compresor sta…" at bounding box center [905, 605] width 641 height 69
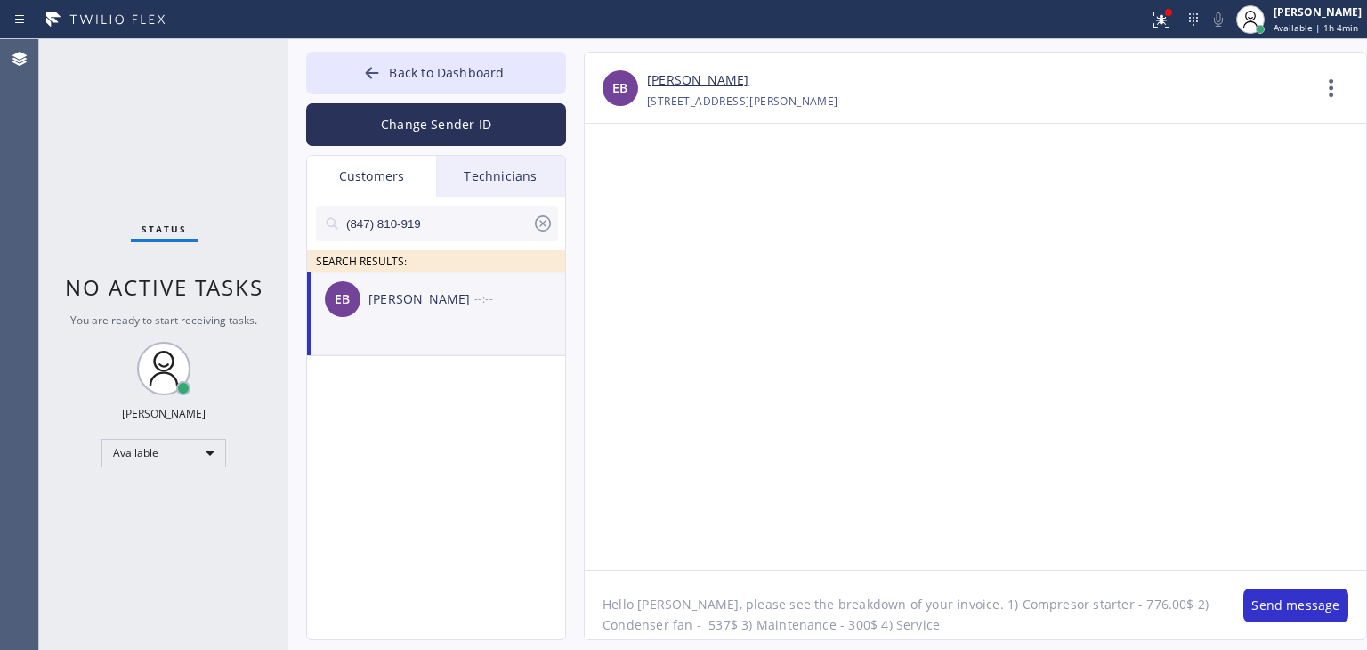
click at [848, 631] on textarea "Hello [PERSON_NAME], please see the breakdown of your invoice. 1) Compresor sta…" at bounding box center [905, 605] width 641 height 69
click at [758, 629] on textarea "Hello [PERSON_NAME], please see the breakdown of your invoice. 1) Compresor sta…" at bounding box center [905, 605] width 641 height 69
click at [626, 623] on textarea "Hello [PERSON_NAME], please see the breakdown of your invoice. 1) Compresor sta…" at bounding box center [905, 605] width 641 height 69
click at [937, 627] on textarea "Hello [PERSON_NAME], please see the breakdown of your invoice. 1) Compresor sta…" at bounding box center [905, 605] width 641 height 69
click at [968, 613] on textarea "Hello [PERSON_NAME], please see the breakdown of your invoice. 1) Compresor sta…" at bounding box center [905, 605] width 641 height 69
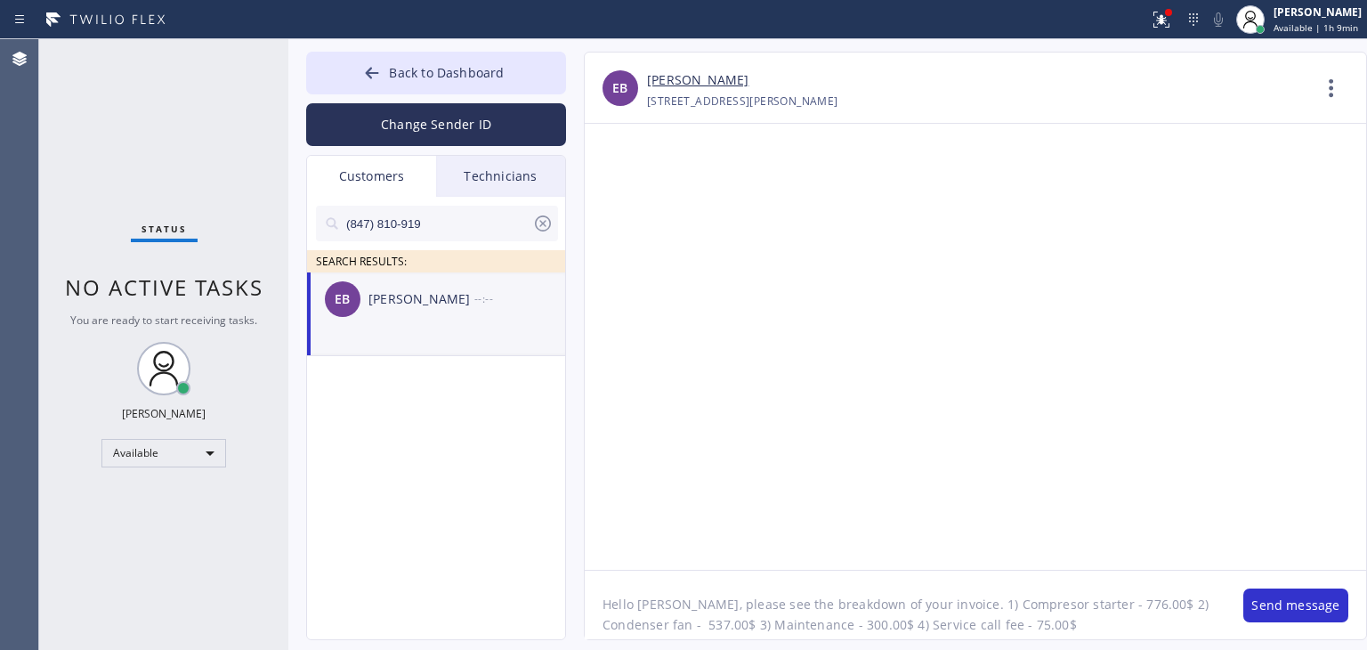
click at [966, 621] on textarea "Hello [PERSON_NAME], please see the breakdown of your invoice. 1) Compresor sta…" at bounding box center [905, 605] width 641 height 69
click at [961, 622] on textarea "Hello [PERSON_NAME], please see the breakdown of your invoice. 1) Compresor sta…" at bounding box center [905, 605] width 641 height 69
click at [1163, 636] on textarea "Hello [PERSON_NAME], please see the breakdown of your invoice. 1) Compresor sta…" at bounding box center [905, 605] width 641 height 69
click at [800, 628] on textarea "Hello [PERSON_NAME], please see the breakdown of your invoice. 1) Compresor sta…" at bounding box center [905, 605] width 641 height 69
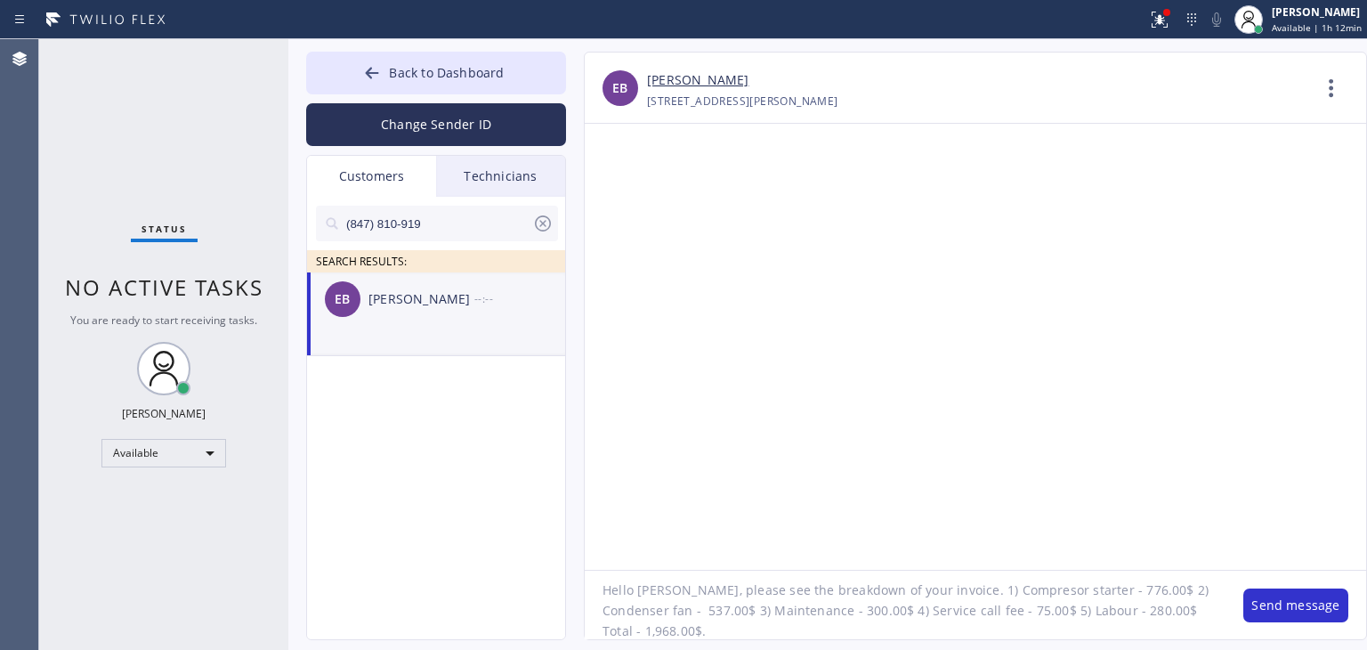
click at [705, 630] on textarea "Hello [PERSON_NAME], please see the breakdown of your invoice. 1) Compresor sta…" at bounding box center [905, 605] width 641 height 69
click at [1123, 631] on textarea "Hello [PERSON_NAME], please see the breakdown of your invoice. 1) Compresor sta…" at bounding box center [905, 605] width 641 height 69
type textarea "Hello [PERSON_NAME], please see the breakdown of your invoice. 1) Compresor sta…"
click at [1302, 605] on button "Send message" at bounding box center [1296, 605] width 105 height 34
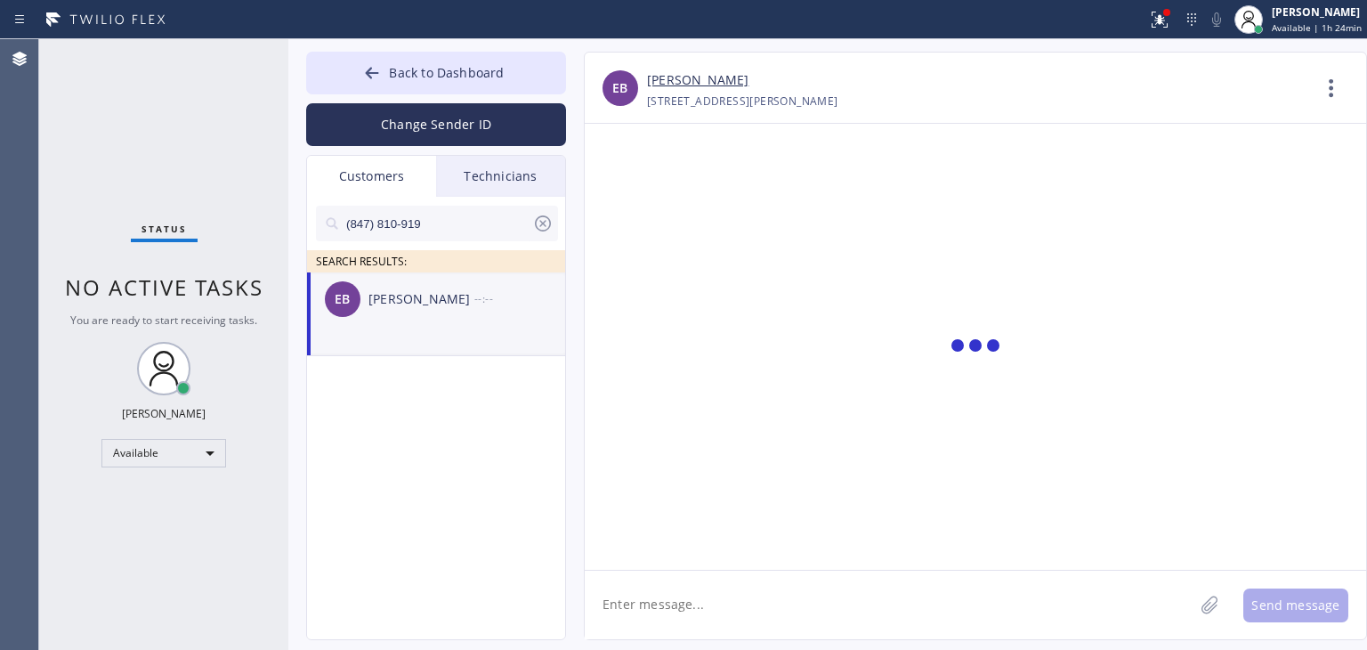
scroll to position [0, 0]
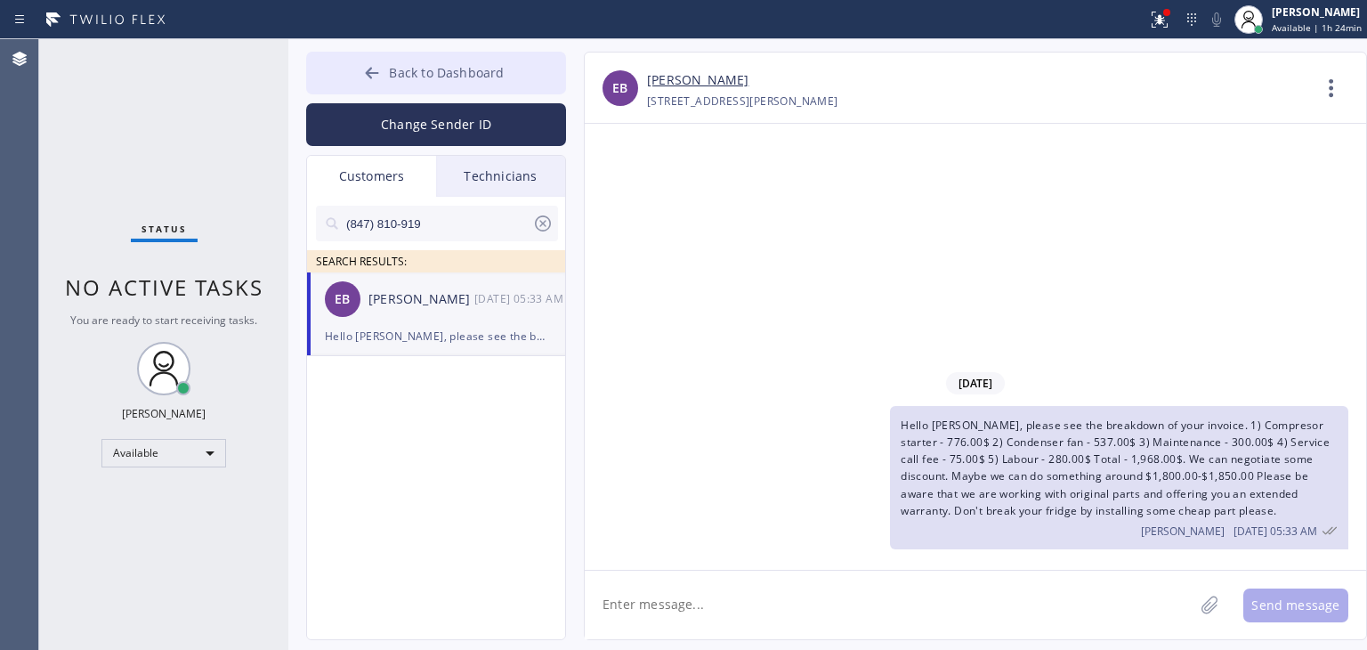
click at [474, 77] on span "Back to Dashboard" at bounding box center [446, 72] width 115 height 17
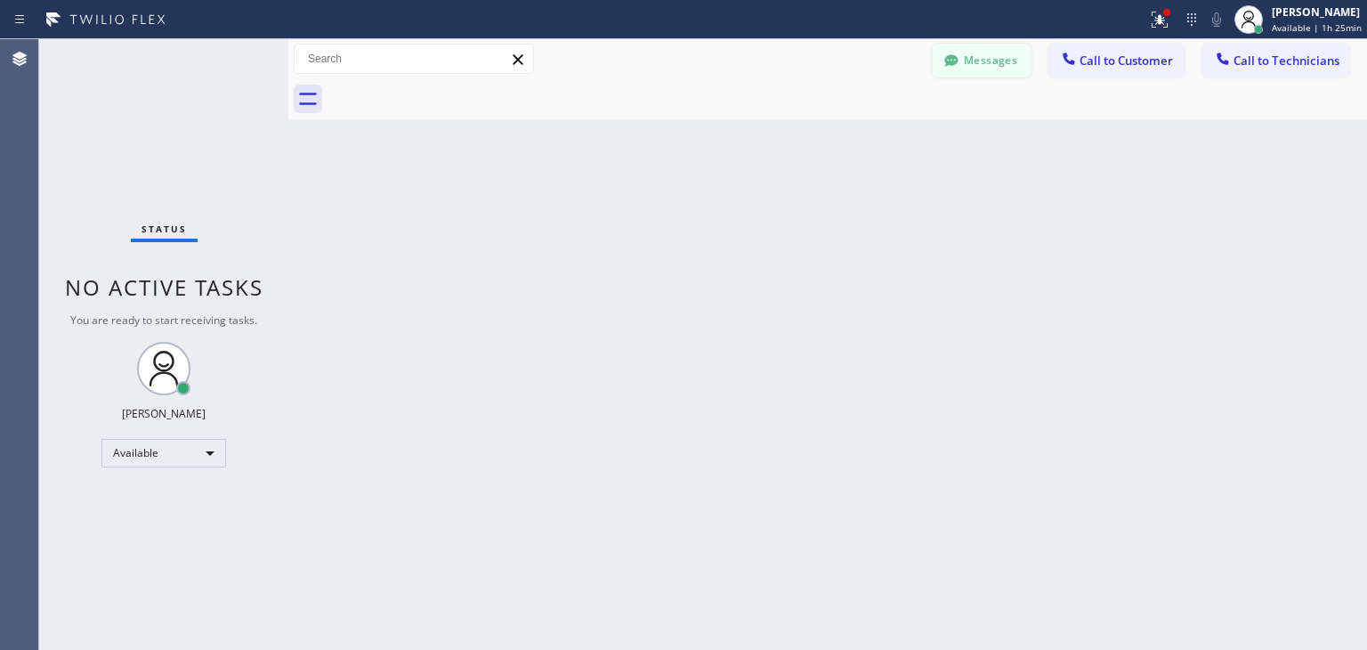
click at [965, 64] on button "Messages" at bounding box center [982, 61] width 98 height 34
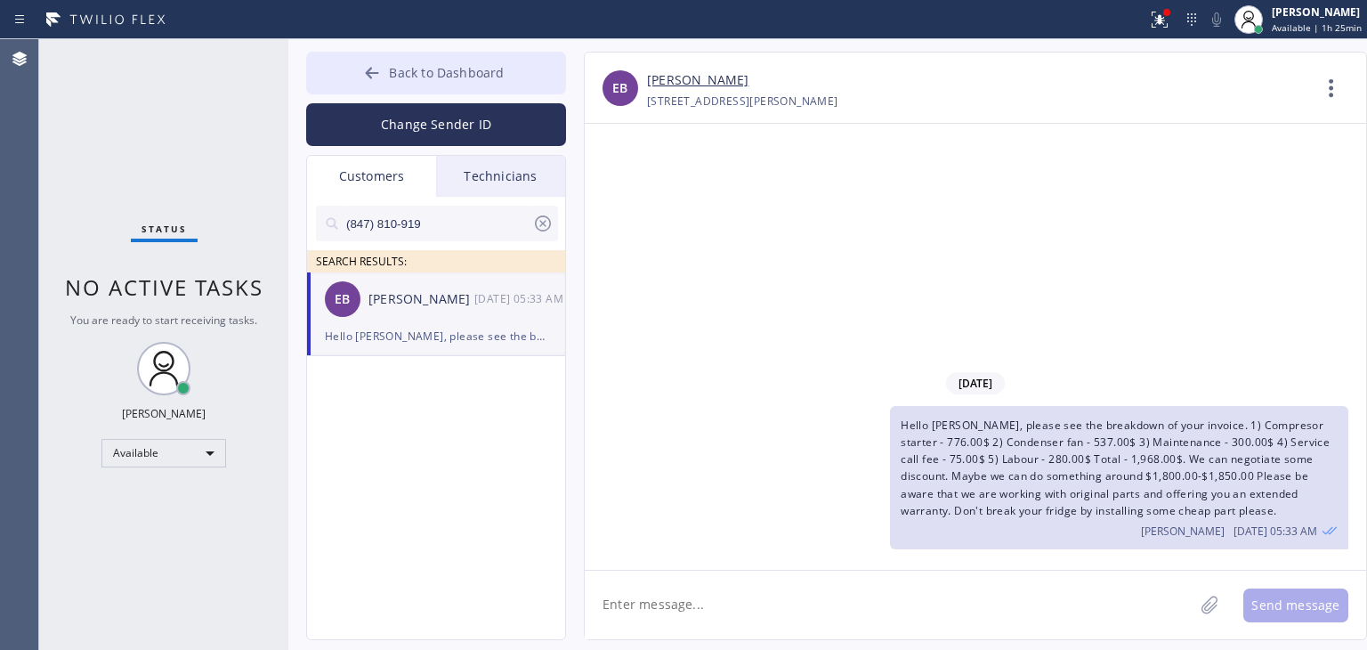
click at [401, 69] on span "Back to Dashboard" at bounding box center [446, 72] width 115 height 17
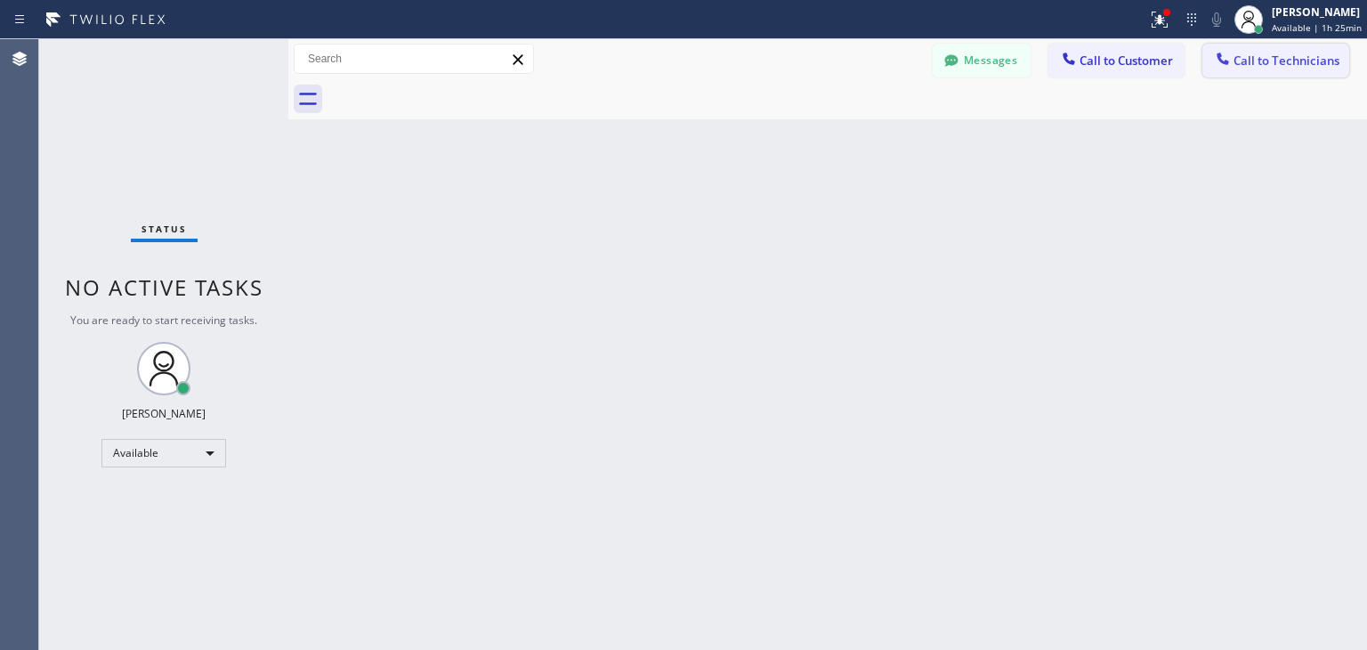
click at [1288, 64] on span "Call to Technicians" at bounding box center [1287, 61] width 106 height 16
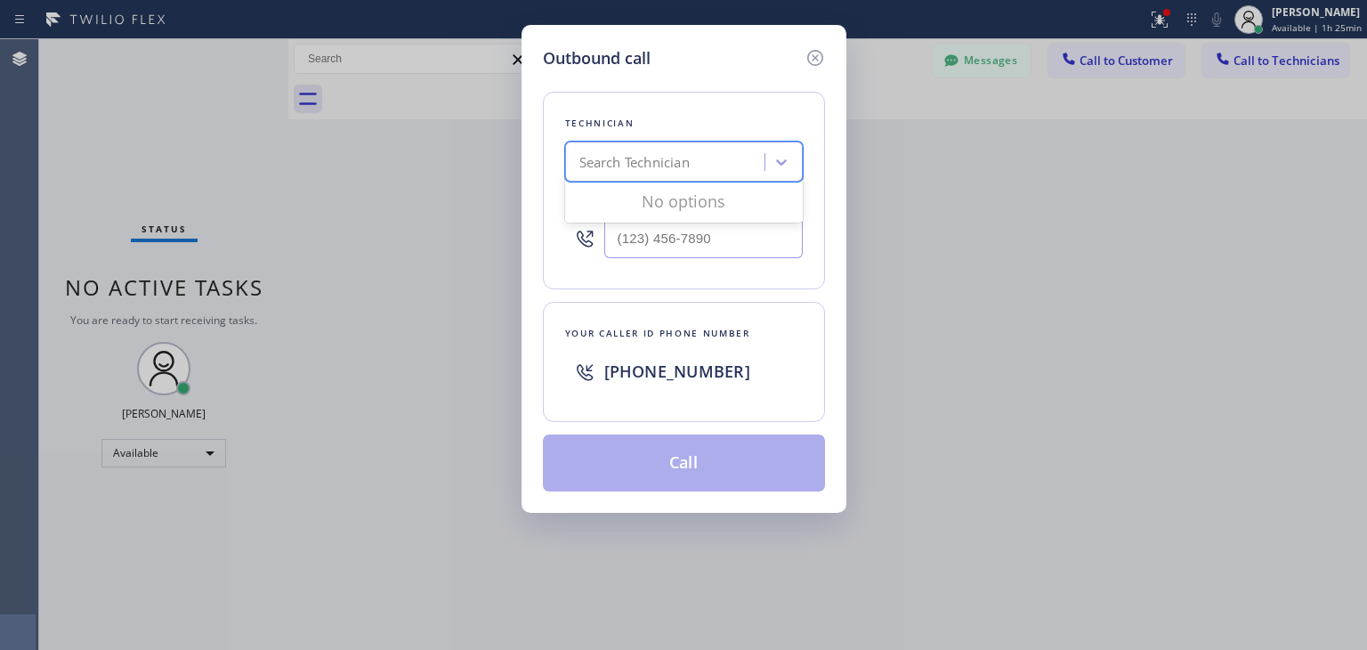
click at [746, 179] on div "Search Technician" at bounding box center [684, 162] width 238 height 40
click at [815, 50] on icon at bounding box center [815, 58] width 16 height 16
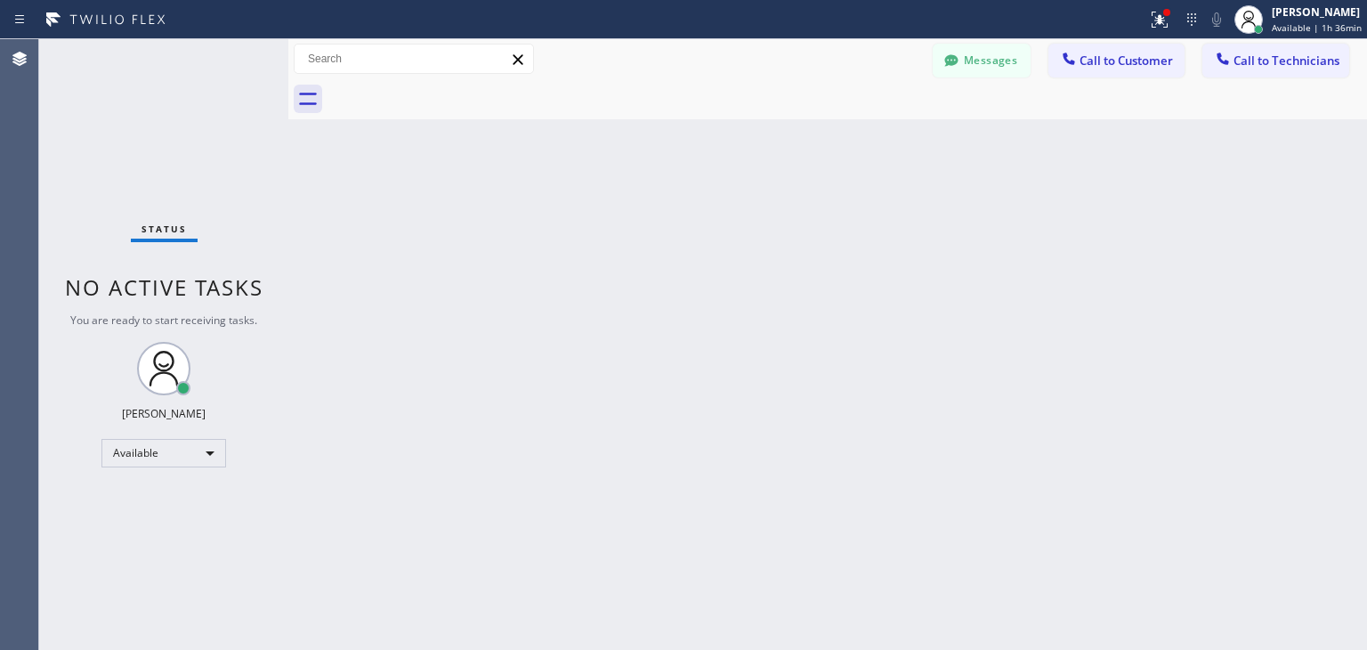
click at [1275, 79] on div at bounding box center [848, 99] width 1040 height 40
click at [1287, 65] on span "Call to Technicians" at bounding box center [1287, 61] width 106 height 16
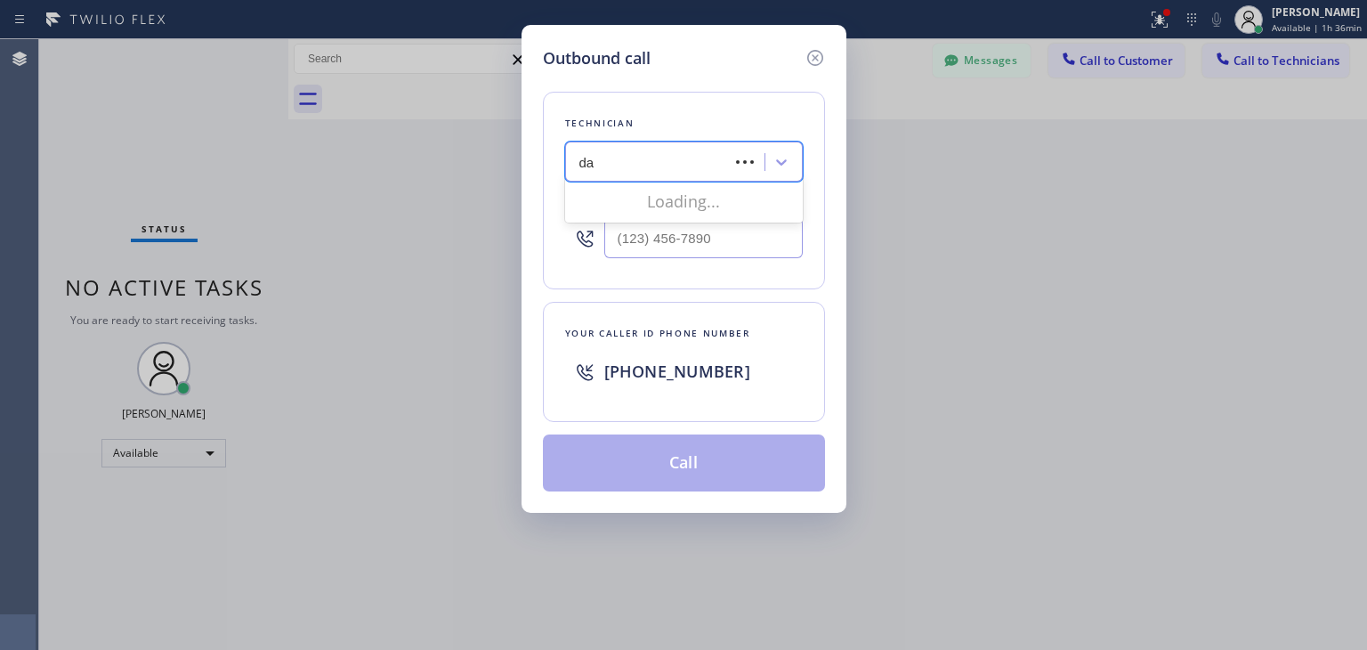
type input "[PERSON_NAME]"
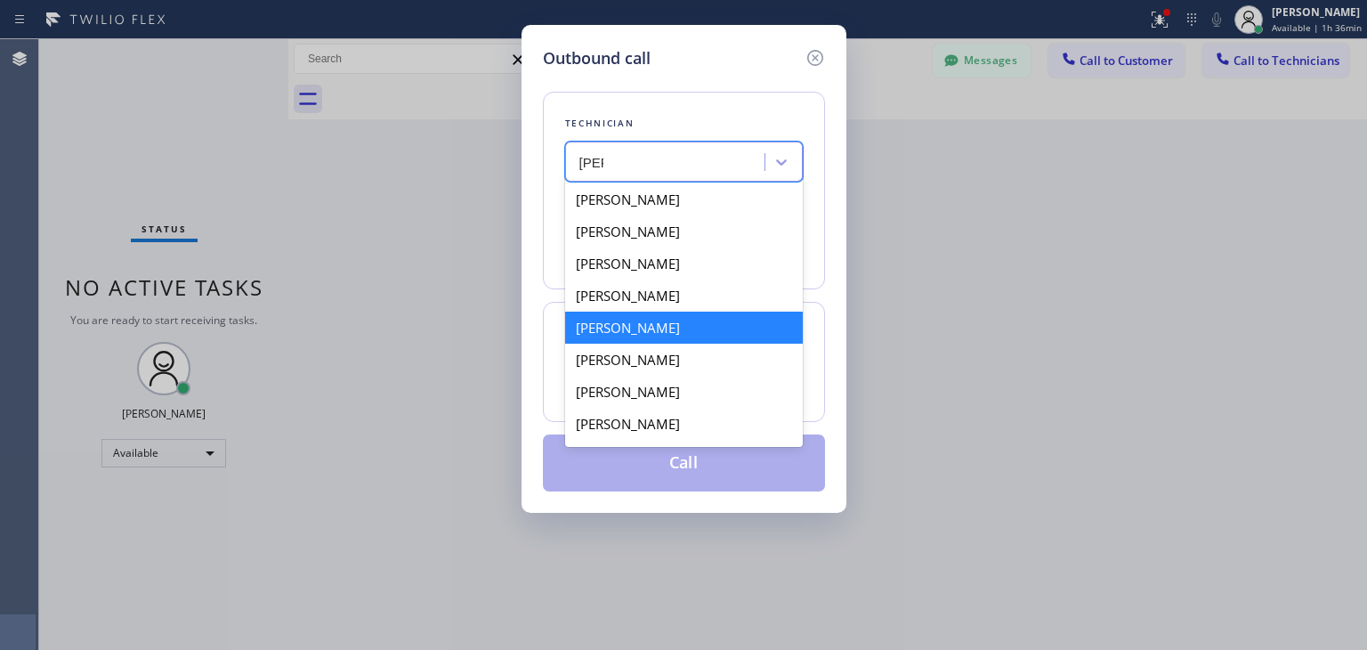
click at [684, 318] on div "[PERSON_NAME]" at bounding box center [684, 328] width 238 height 32
type input "[PHONE_NUMBER]"
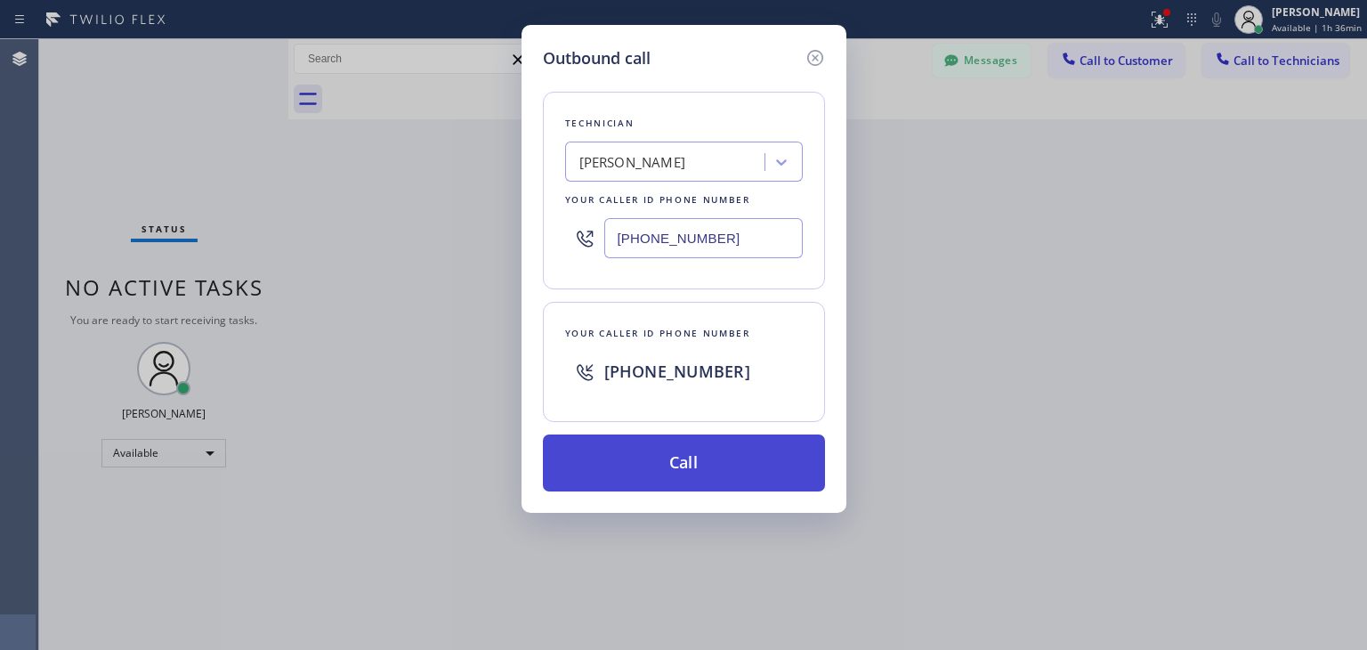
click at [676, 451] on button "Call" at bounding box center [684, 462] width 282 height 57
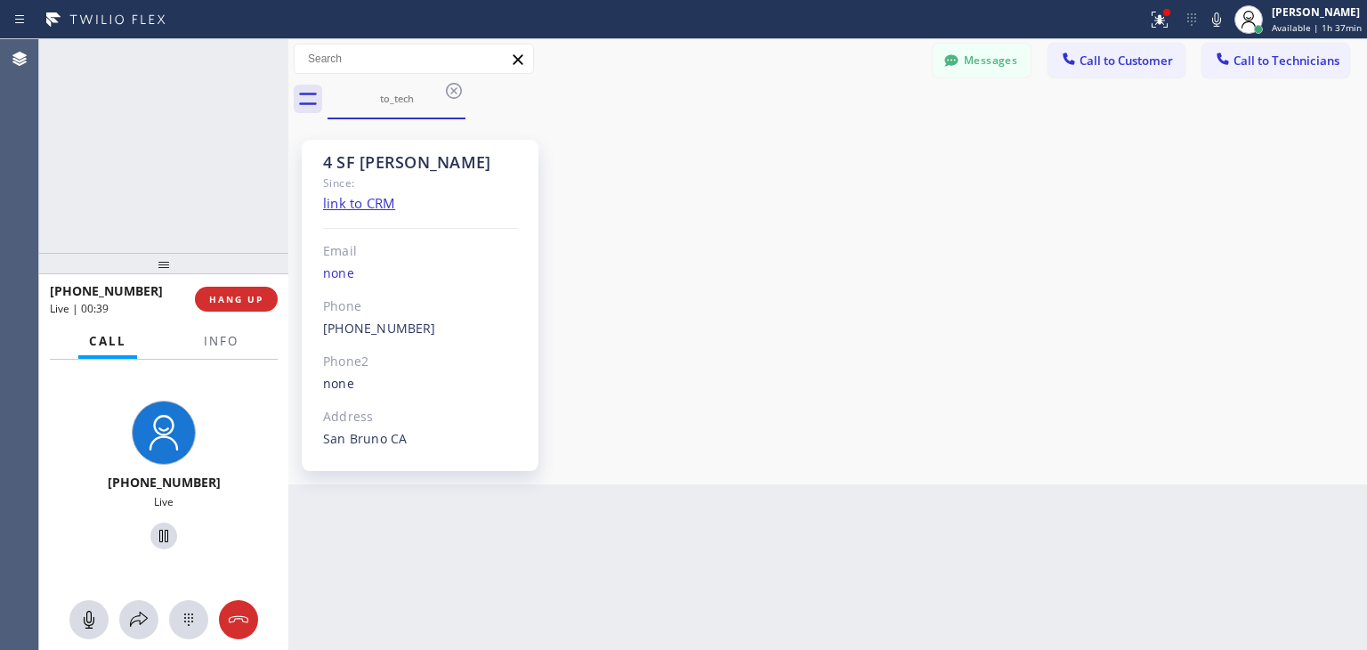
scroll to position [16900, 0]
